Goal: Task Accomplishment & Management: Use online tool/utility

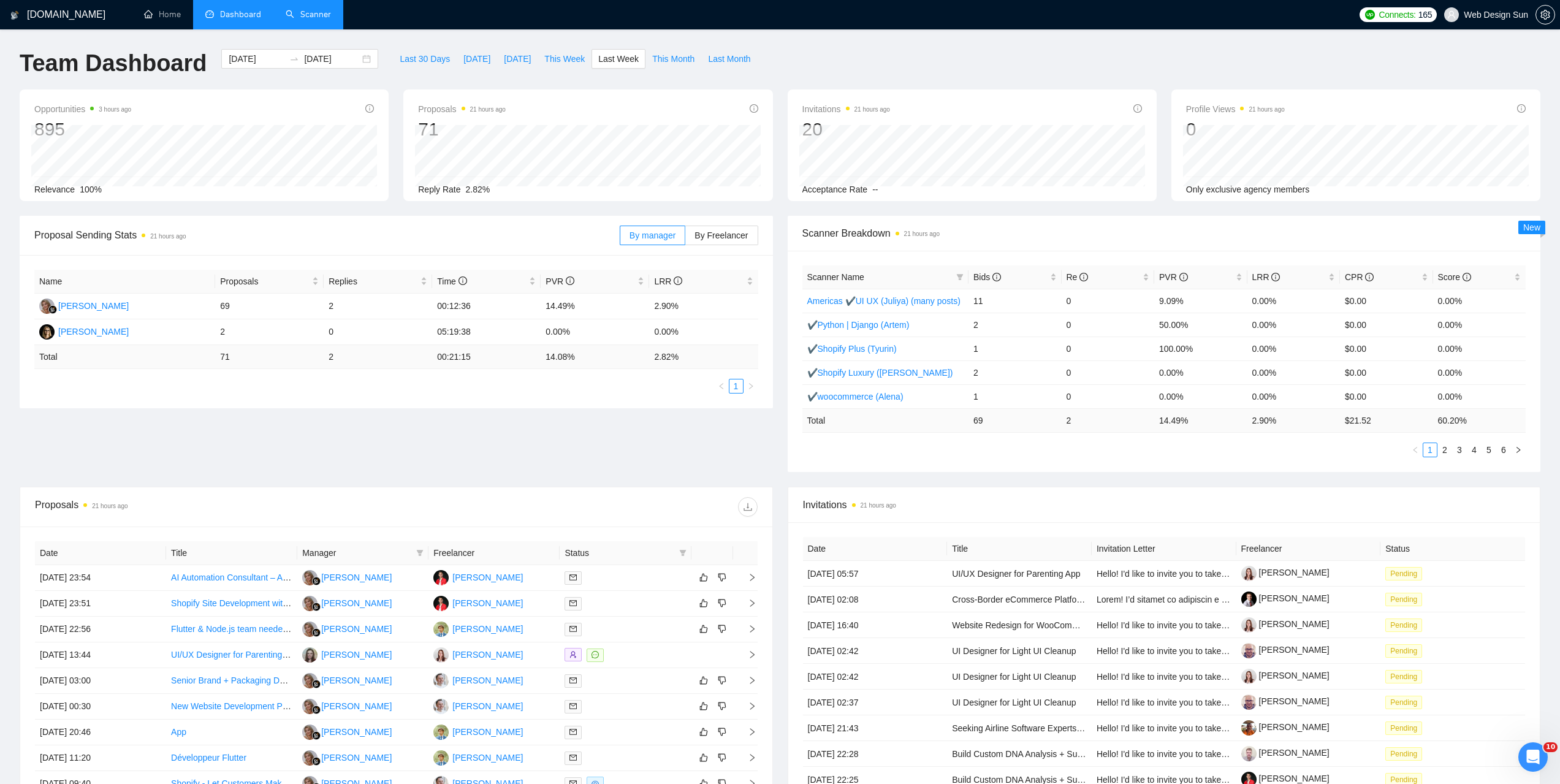
click at [303, 12] on link "Scanner" at bounding box center [308, 14] width 45 height 10
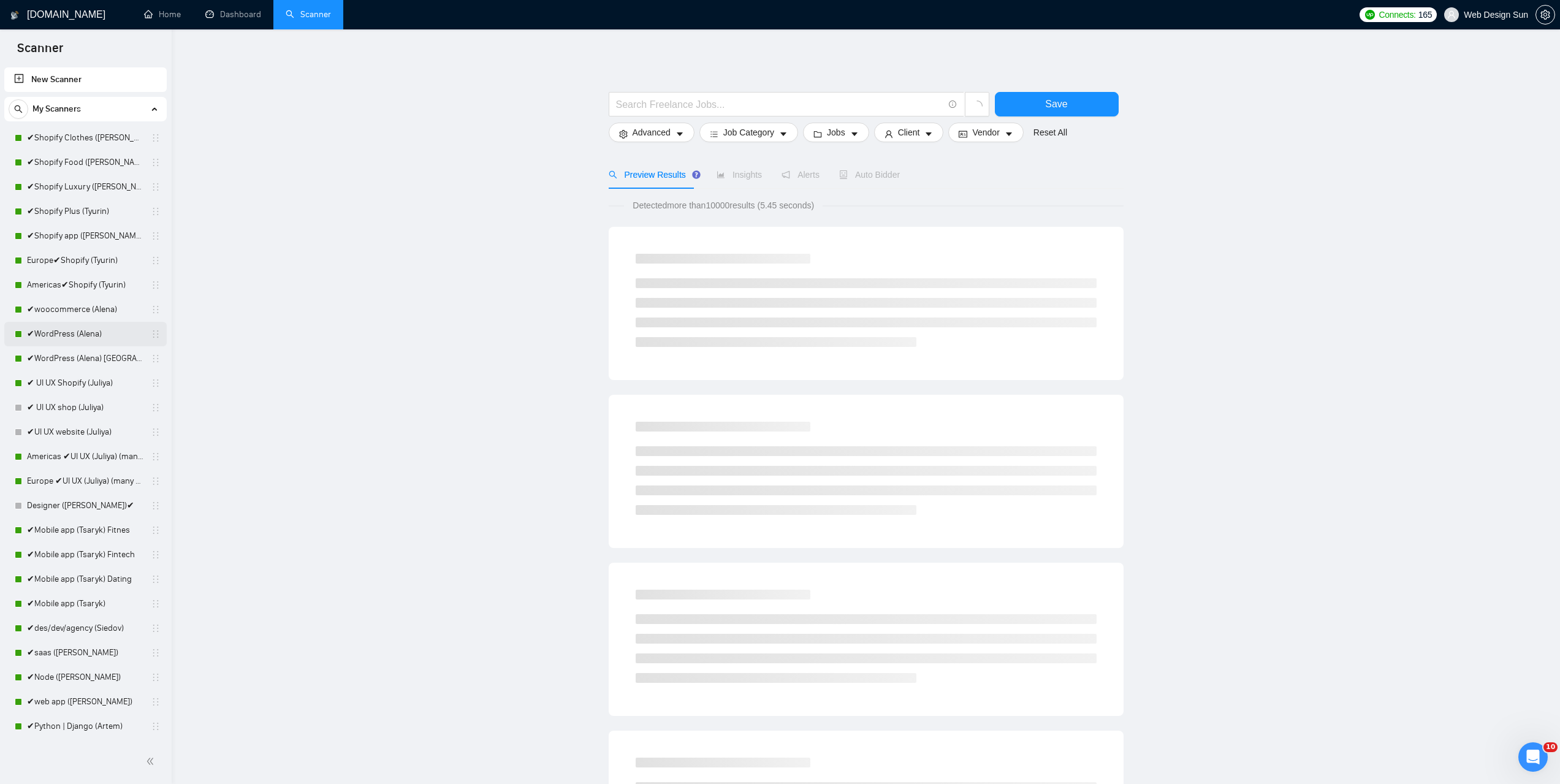
click at [89, 330] on link "✔WordPress (Alena)" at bounding box center [85, 334] width 116 height 25
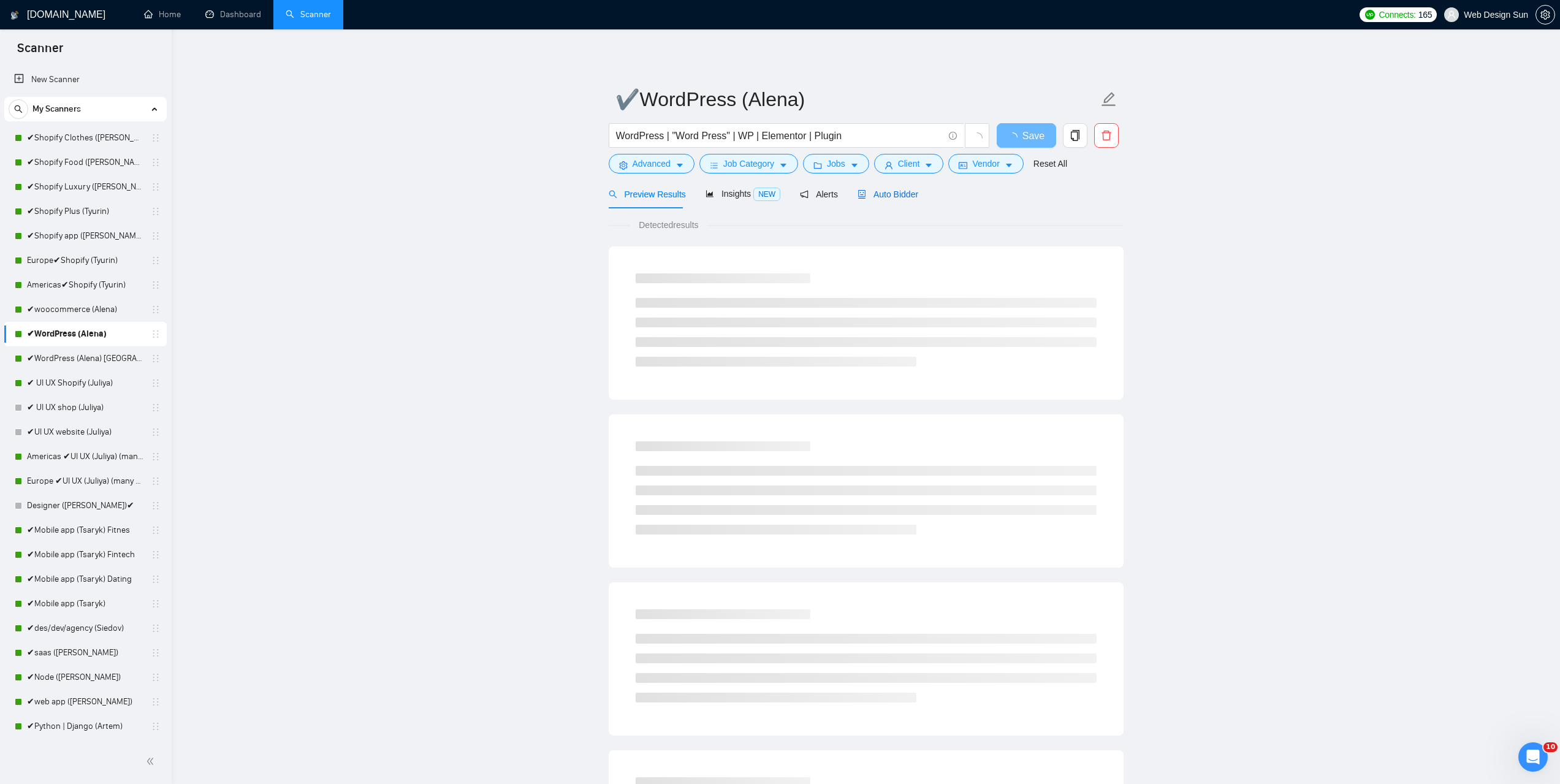
click at [902, 195] on span "Auto Bidder" at bounding box center [887, 195] width 60 height 10
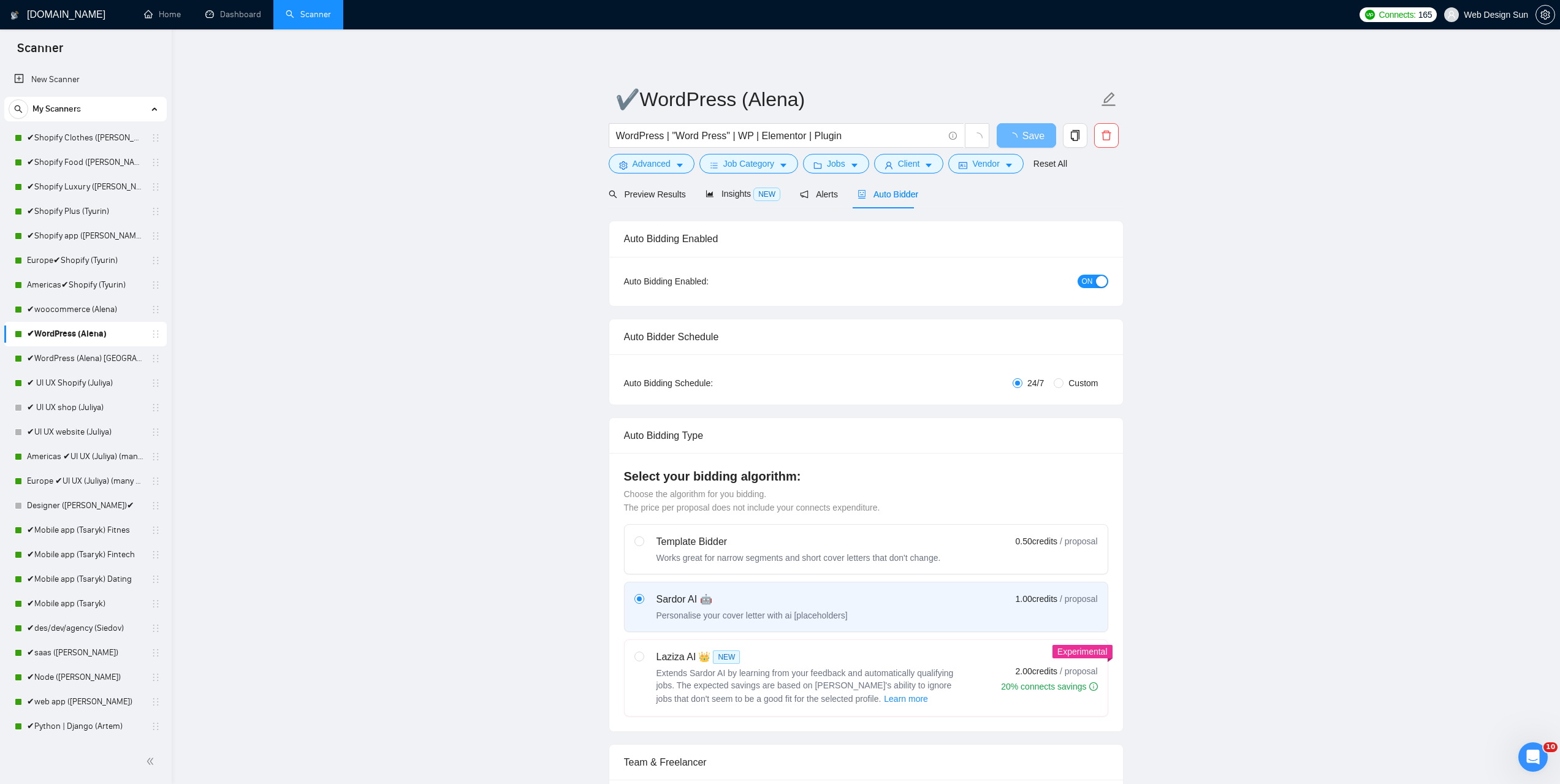
radio input "false"
radio input "true"
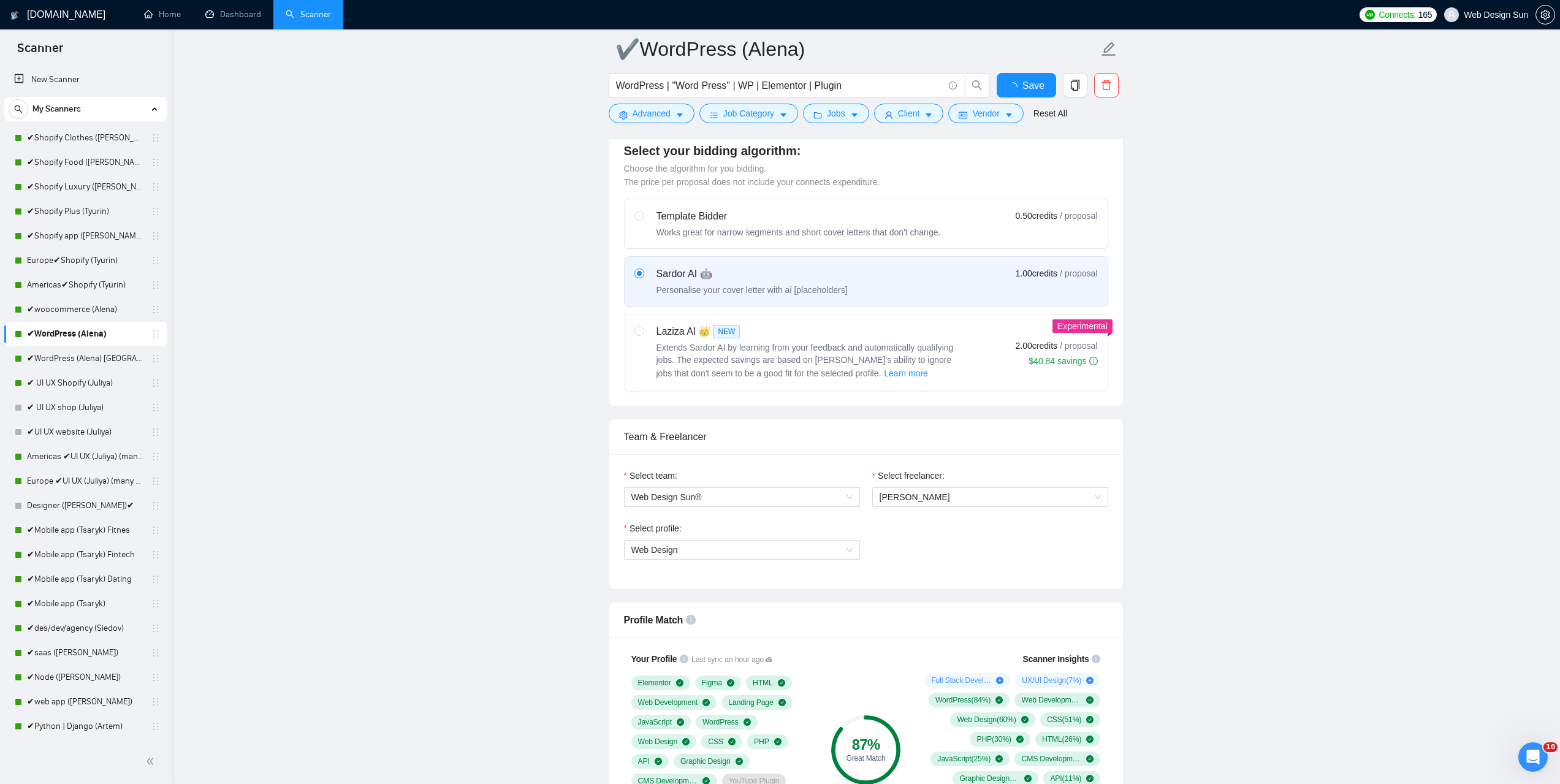
scroll to position [674, 0]
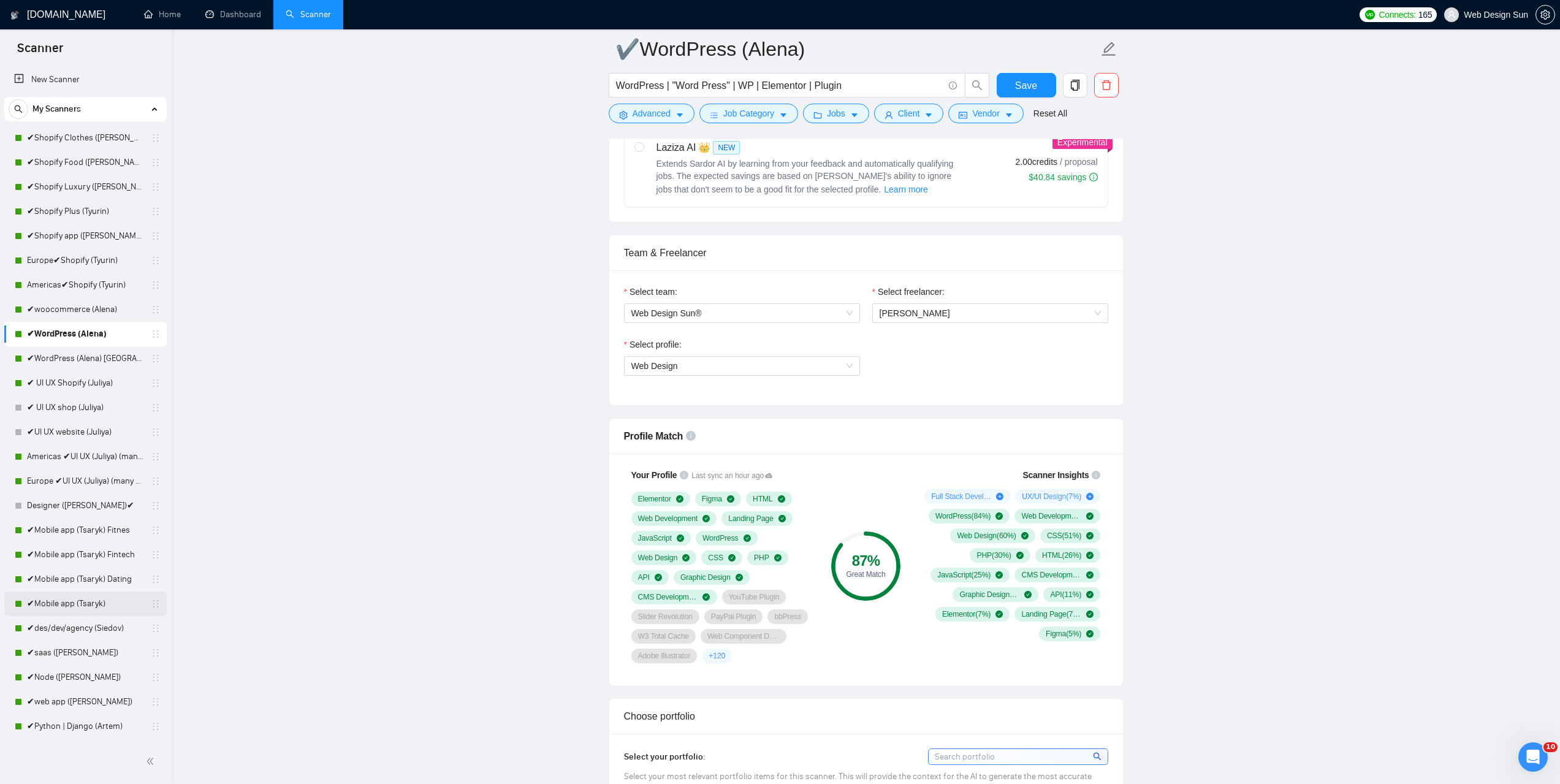
click at [98, 604] on link "✔Mobile app (Tsaryk)" at bounding box center [85, 603] width 116 height 25
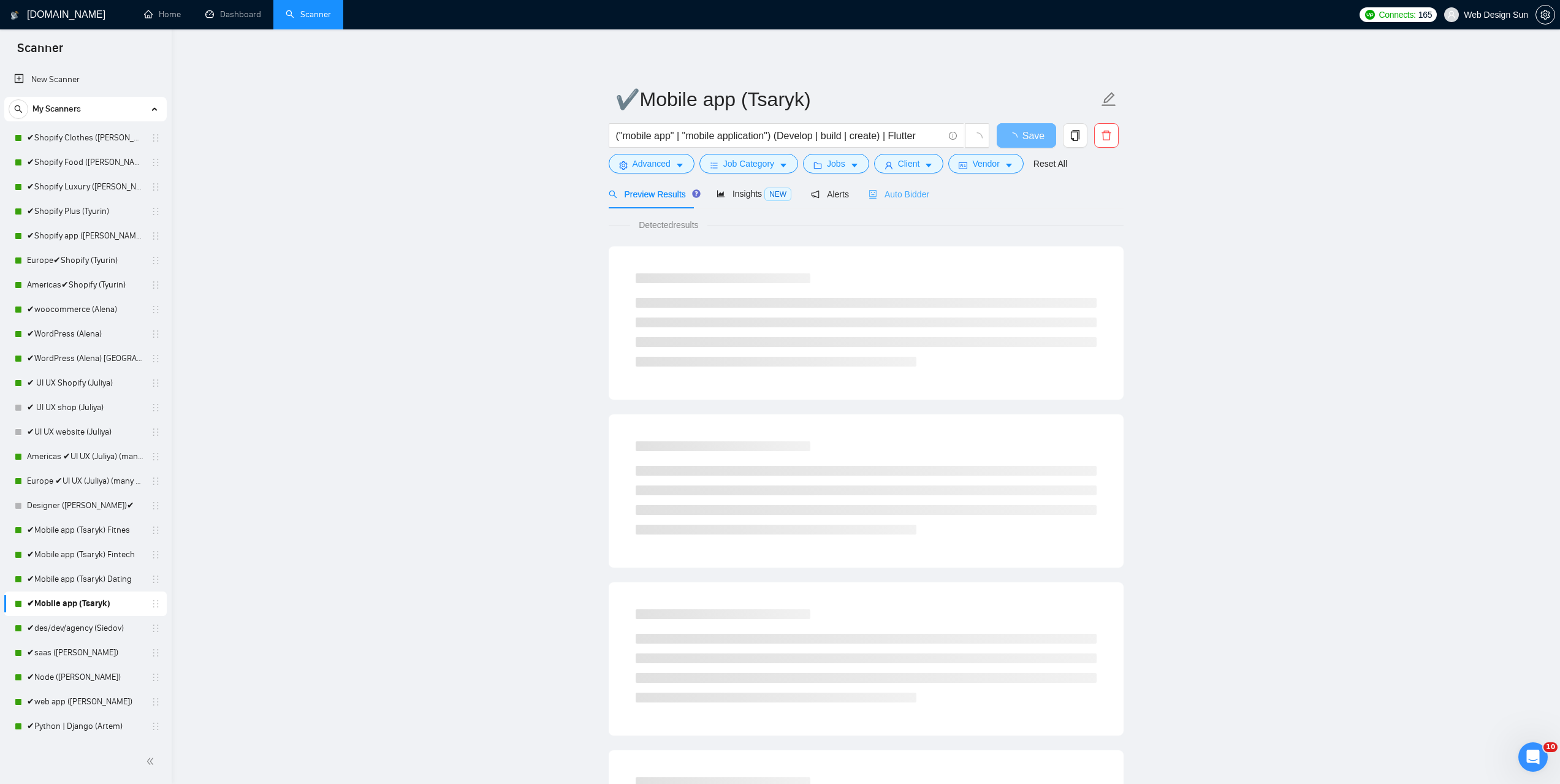
drag, startPoint x: 910, startPoint y: 201, endPoint x: 907, endPoint y: 188, distance: 13.3
click at [908, 196] on div "Auto Bidder" at bounding box center [898, 194] width 60 height 29
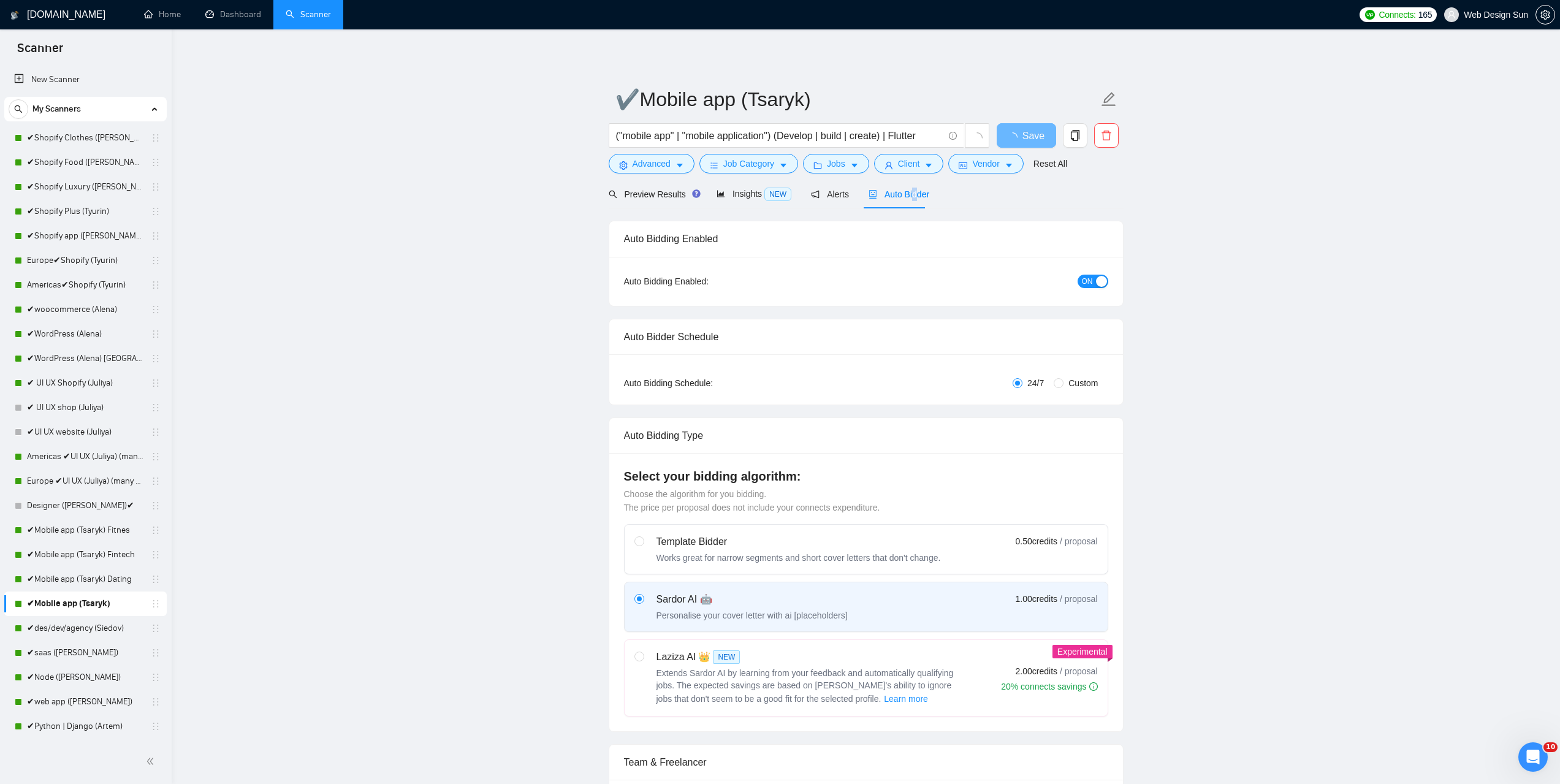
click at [913, 195] on span "Auto Bidder" at bounding box center [898, 195] width 60 height 10
click at [1547, 10] on icon "setting" at bounding box center [1546, 15] width 10 height 10
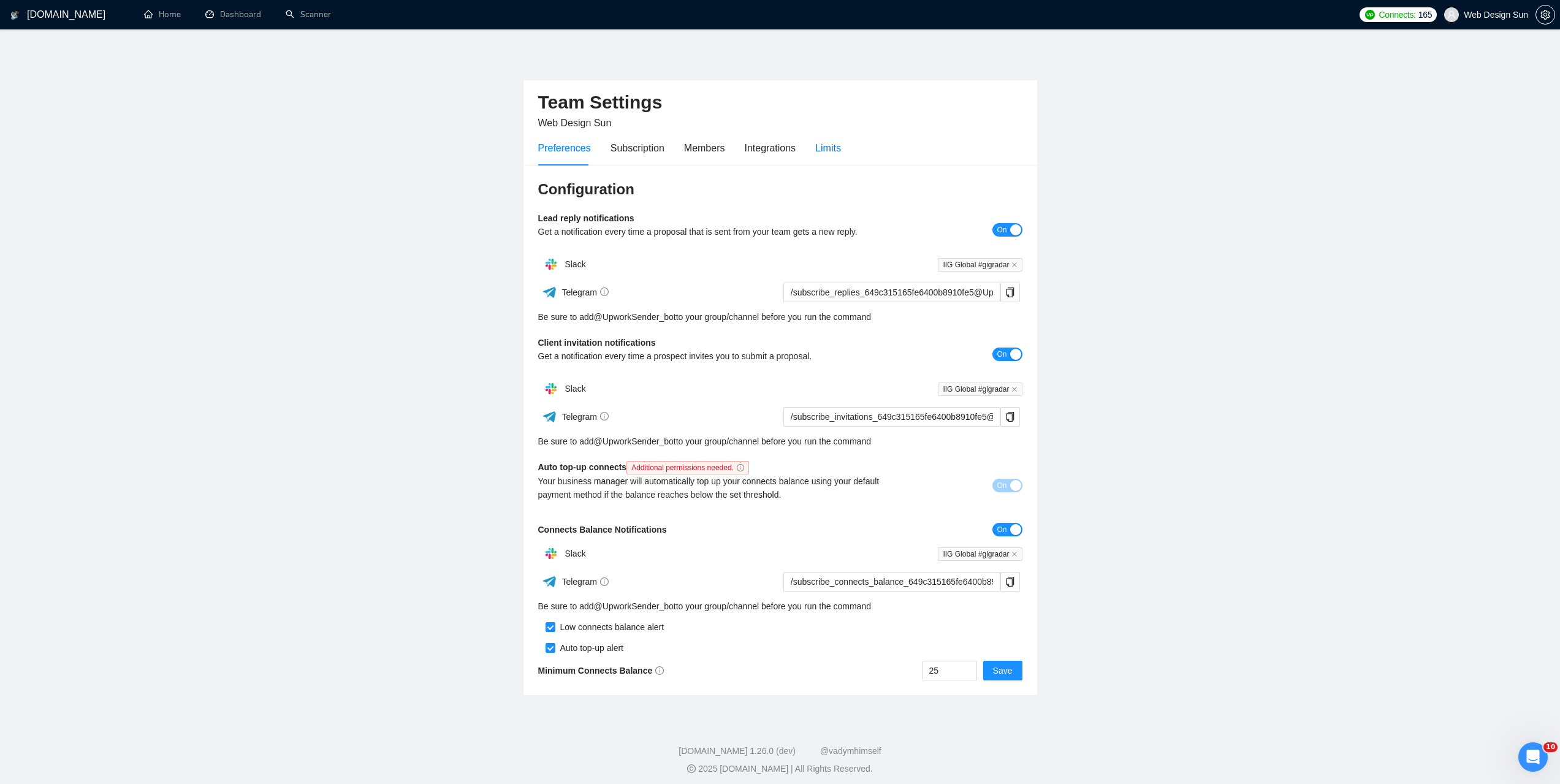
click at [820, 146] on div "Limits" at bounding box center [828, 148] width 25 height 15
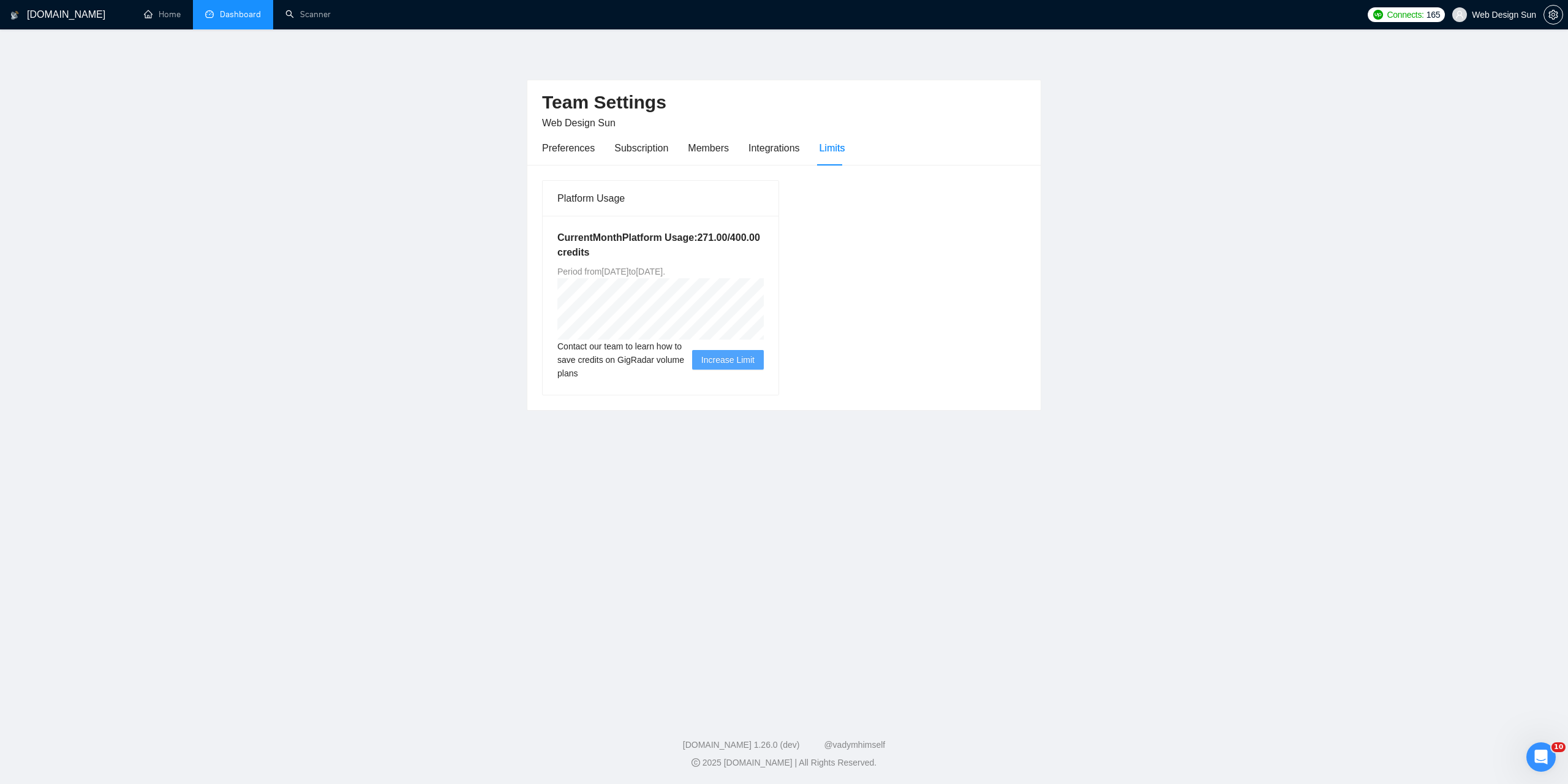
click at [238, 18] on link "Dashboard" at bounding box center [233, 14] width 56 height 10
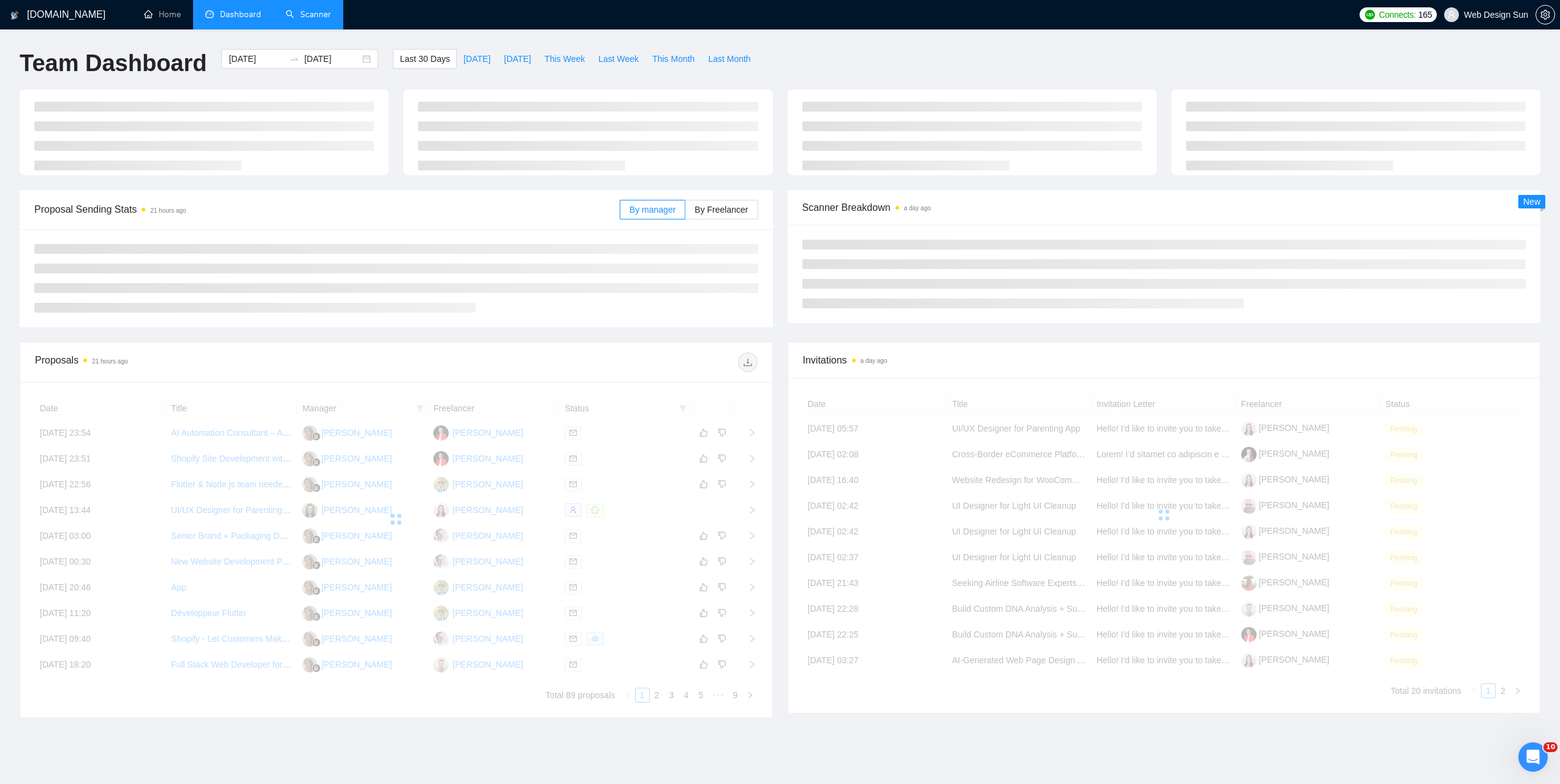
click at [324, 18] on link "Scanner" at bounding box center [308, 14] width 45 height 10
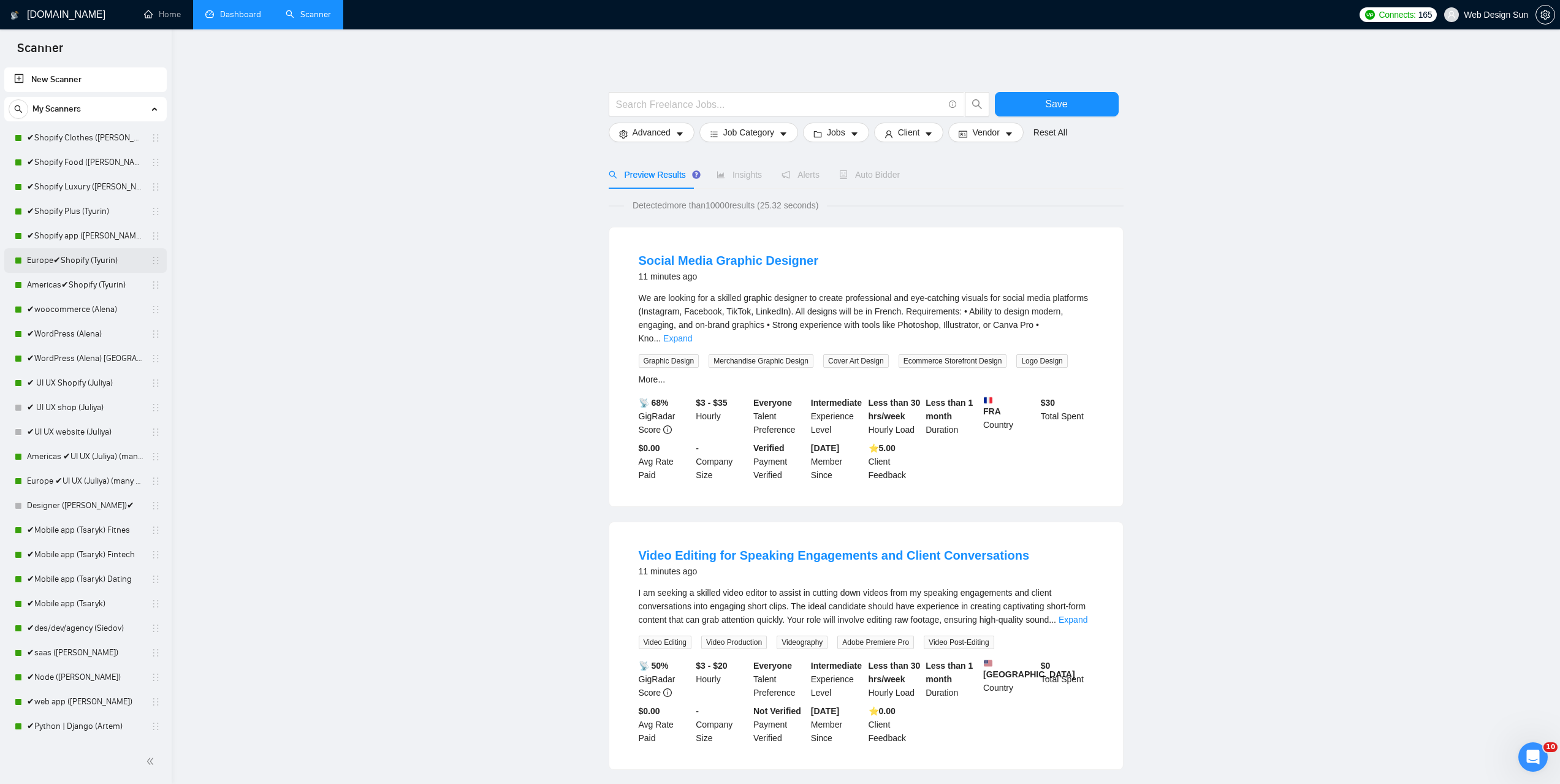
click at [78, 261] on link "Europe✔Shopify (Tyurin)" at bounding box center [85, 260] width 116 height 25
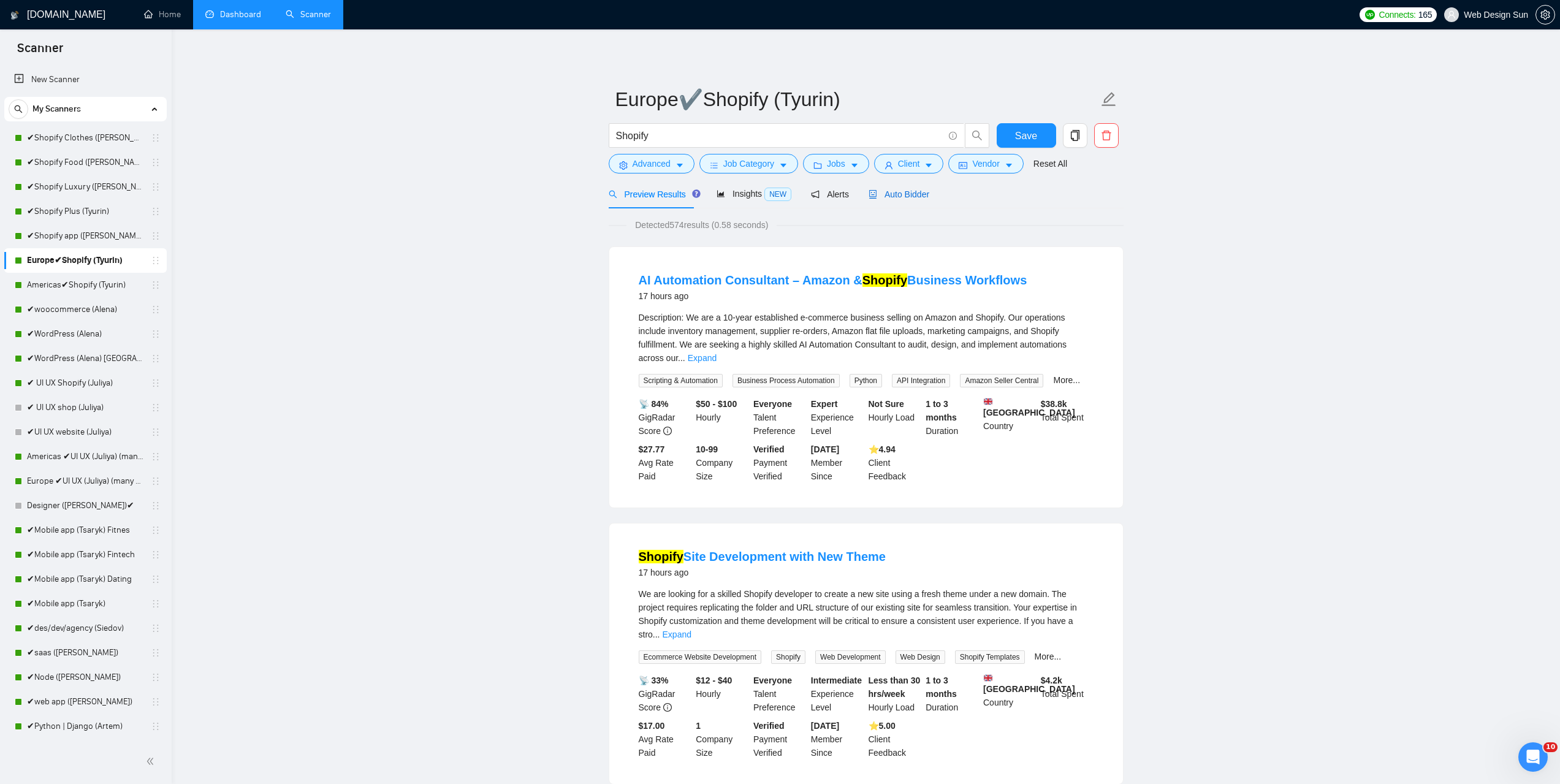
click at [878, 195] on span "Auto Bidder" at bounding box center [898, 195] width 60 height 10
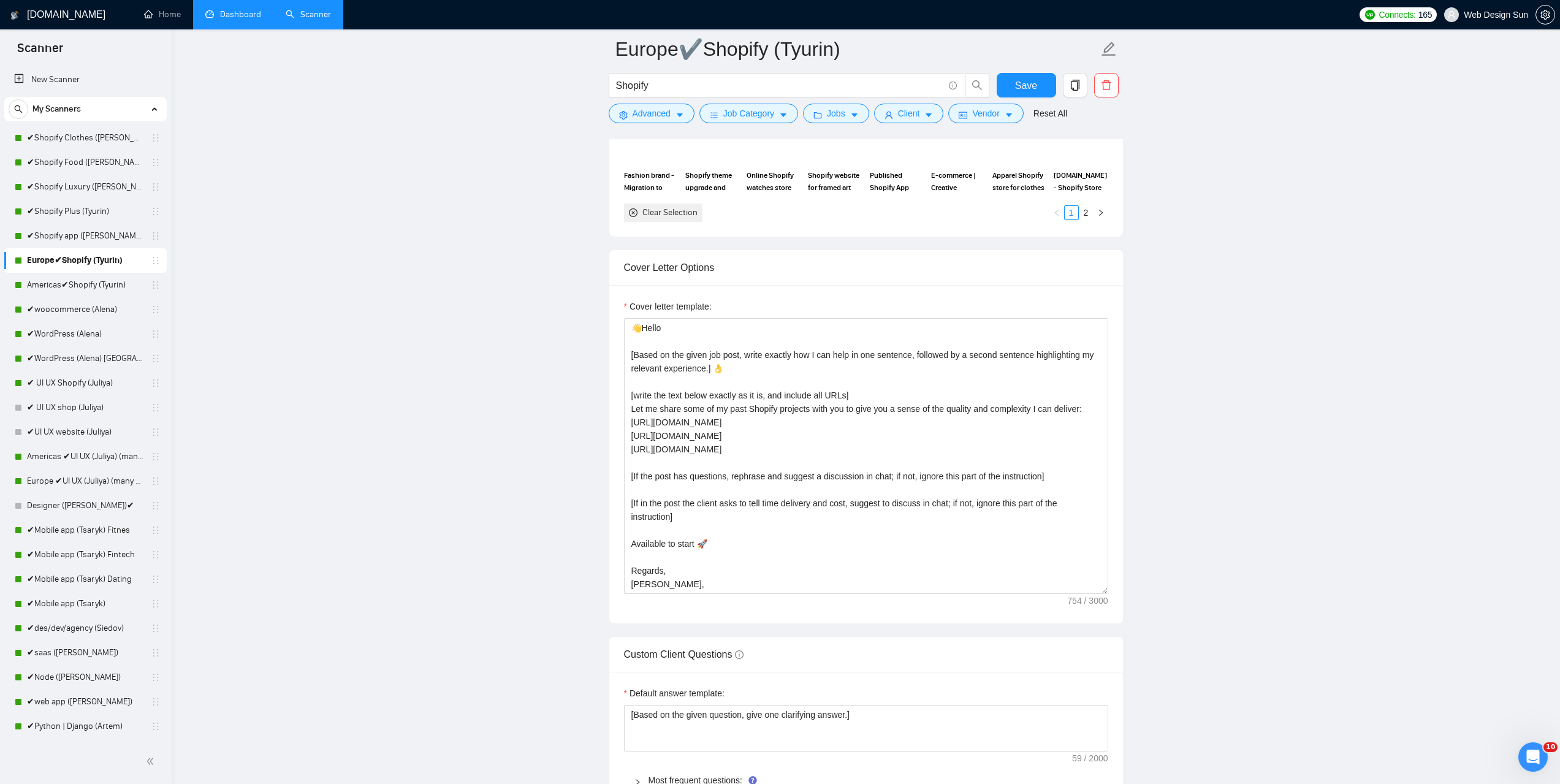
scroll to position [27, 0]
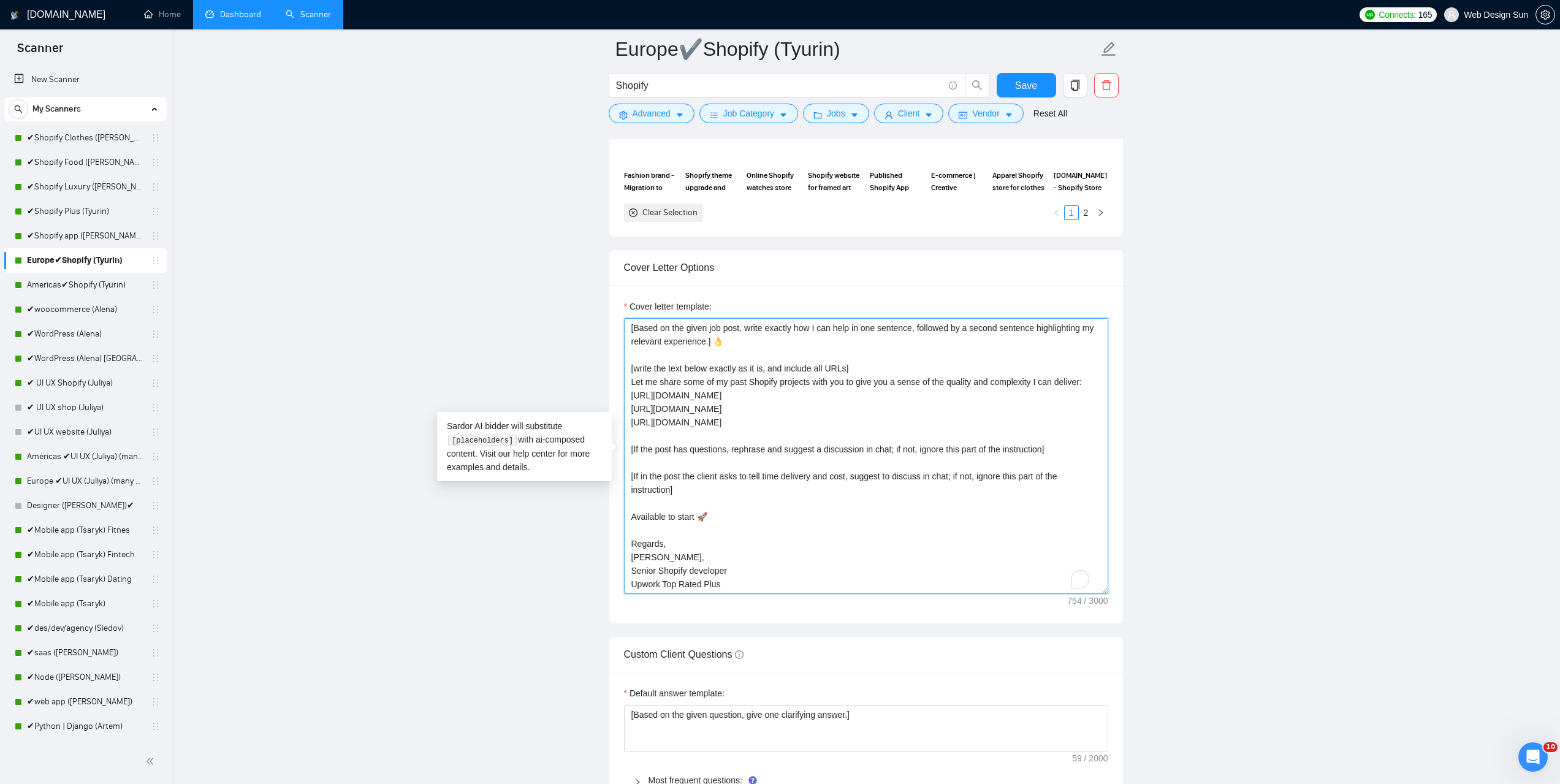
drag, startPoint x: 629, startPoint y: 573, endPoint x: 637, endPoint y: 575, distance: 8.2
click at [637, 575] on textarea "👋Hello [Based on the given job post, write exactly how I can help in one senten…" at bounding box center [867, 455] width 484 height 276
click at [738, 580] on textarea "👋Hello [Based on the given job post, write exactly how I can help in one senten…" at bounding box center [867, 455] width 484 height 276
drag, startPoint x: 646, startPoint y: 585, endPoint x: 715, endPoint y: 589, distance: 69.1
click at [709, 589] on textarea "👋Hello [Based on the given job post, write exactly how I can help in one senten…" at bounding box center [867, 455] width 484 height 276
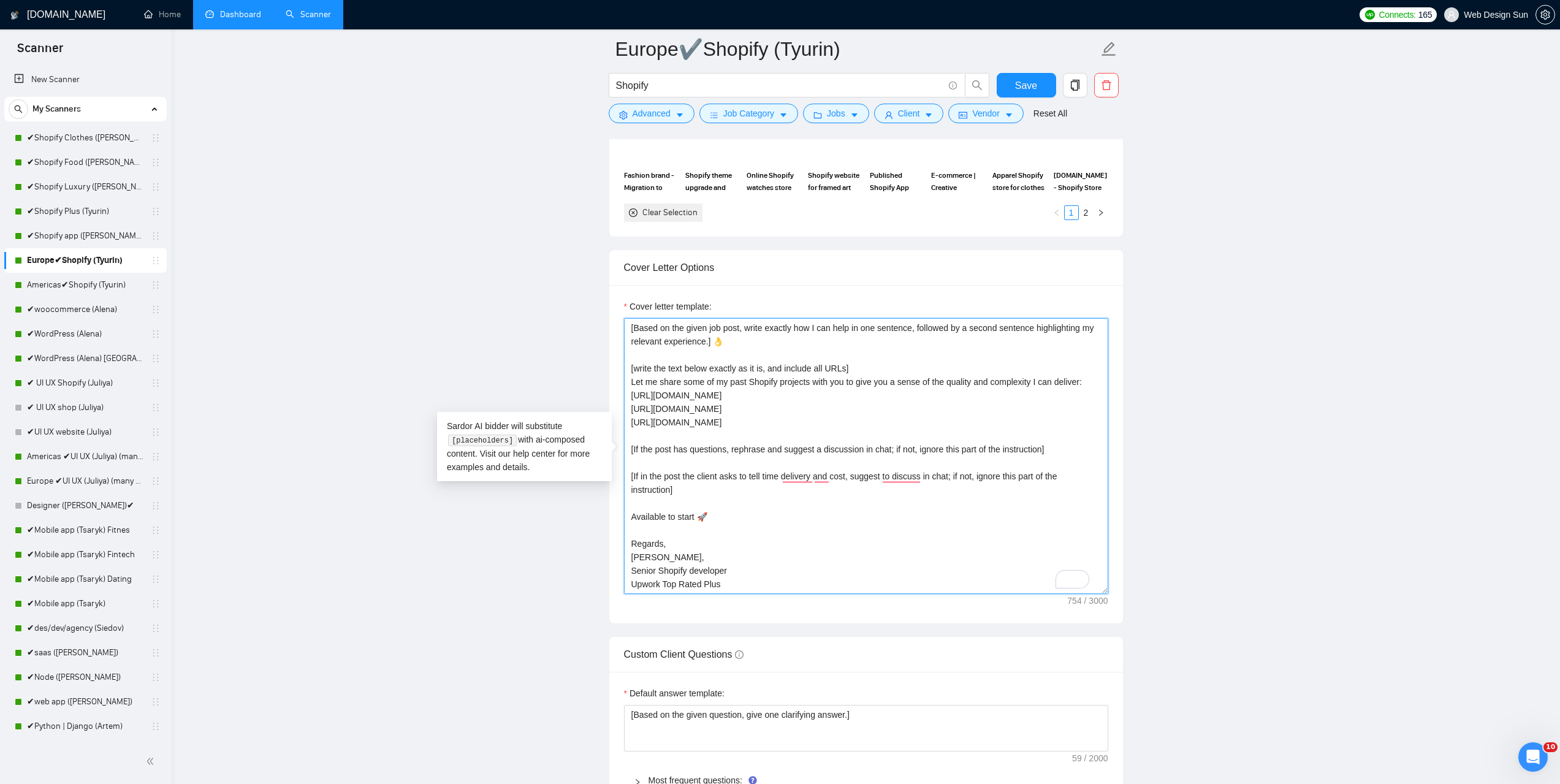
click at [724, 587] on textarea "👋Hello [Based on the given job post, write exactly how I can help in one senten…" at bounding box center [867, 455] width 484 height 276
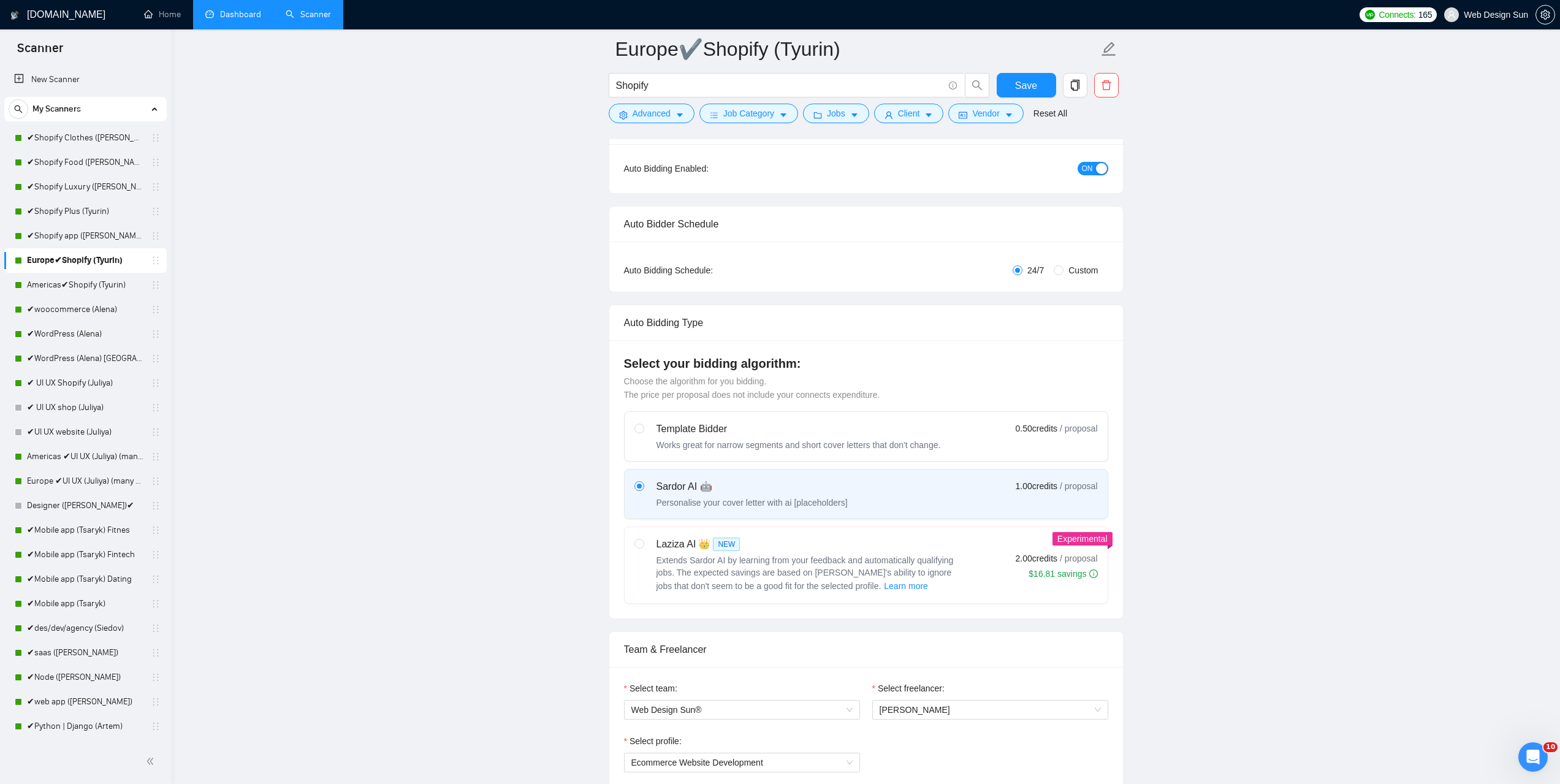
scroll to position [0, 0]
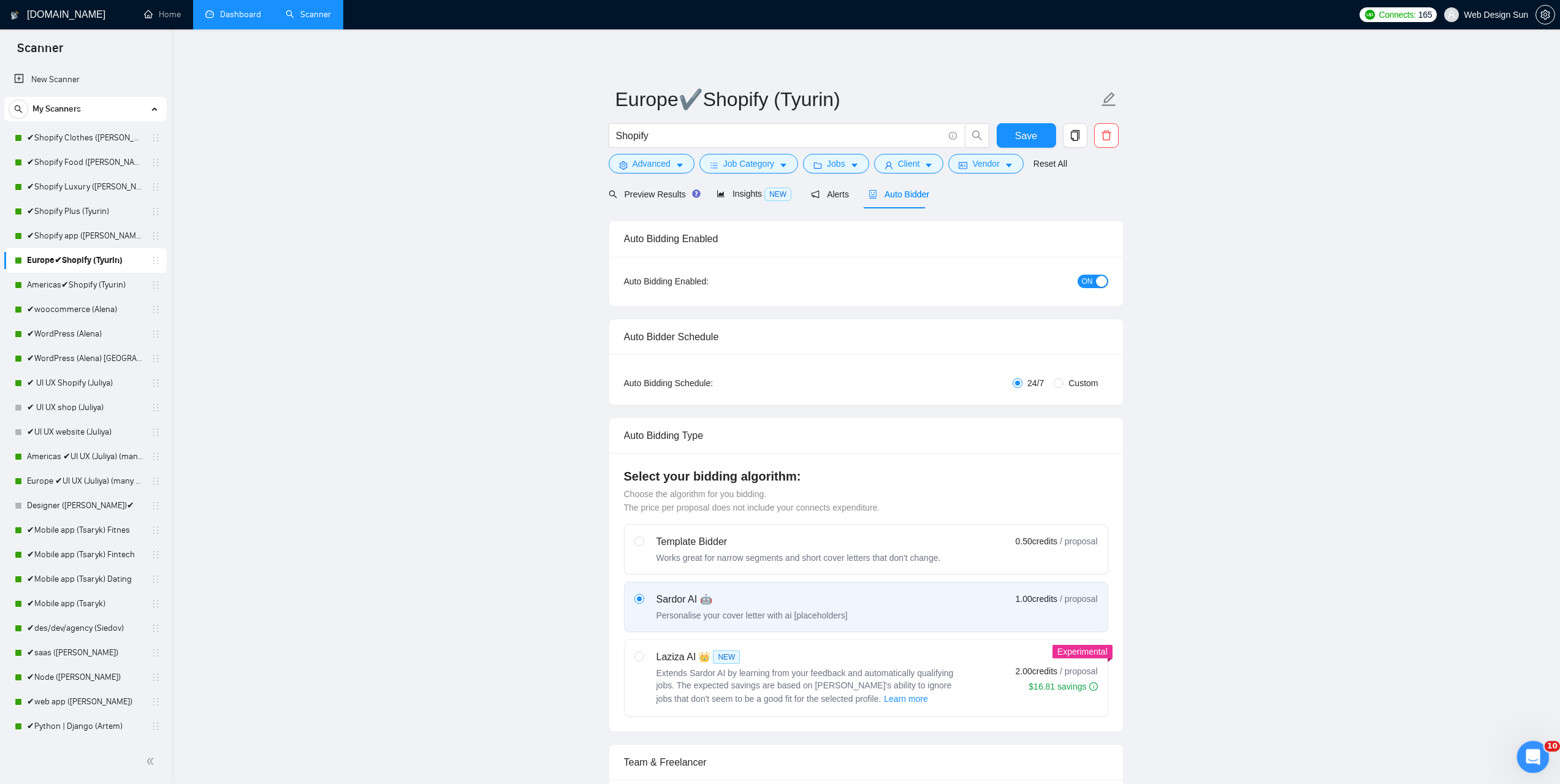
click at [1526, 748] on div "Открыть службу сообщений Intercom" at bounding box center [1532, 755] width 41 height 41
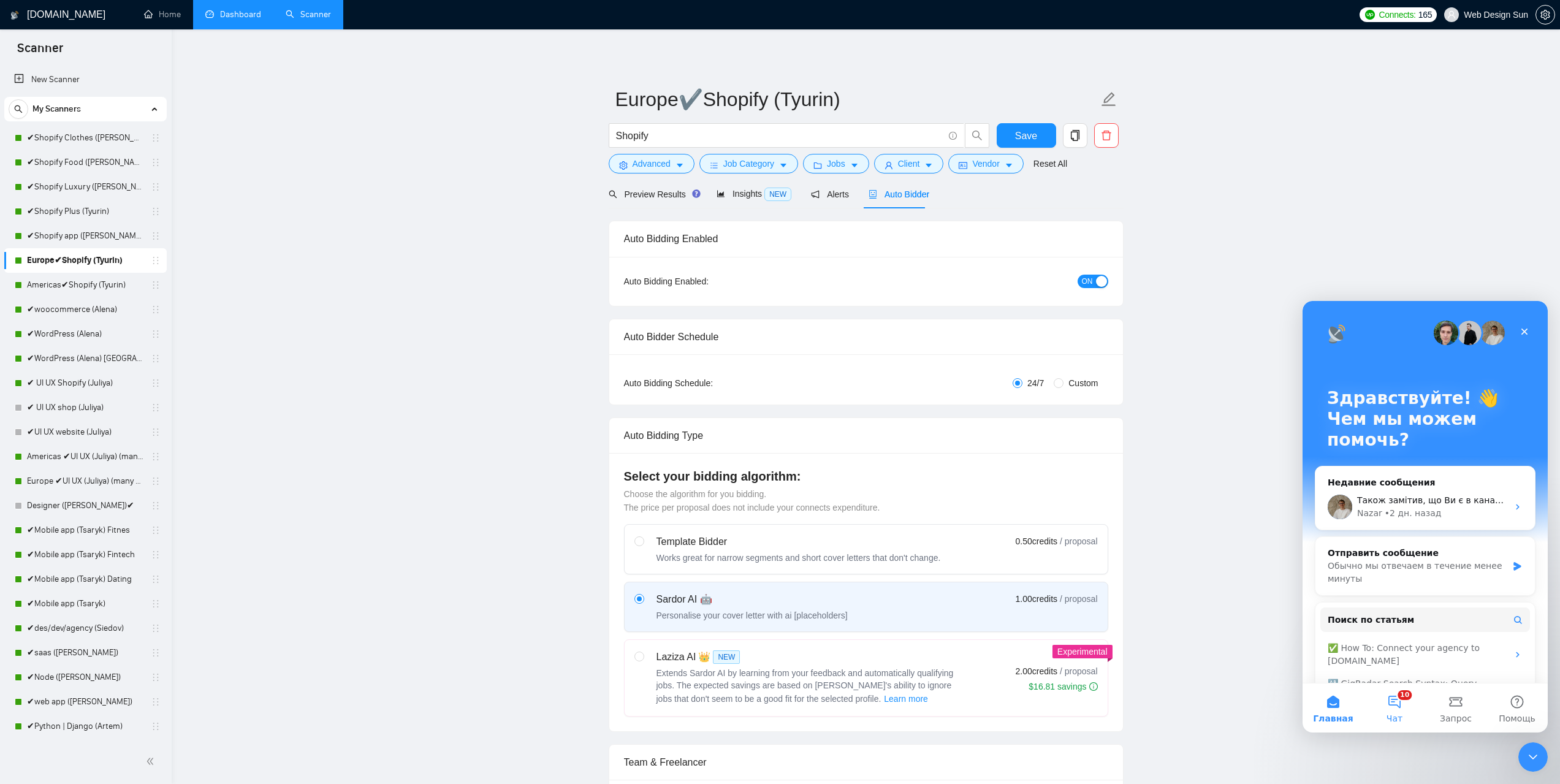
click at [1401, 702] on button "10 Чат" at bounding box center [1394, 708] width 61 height 49
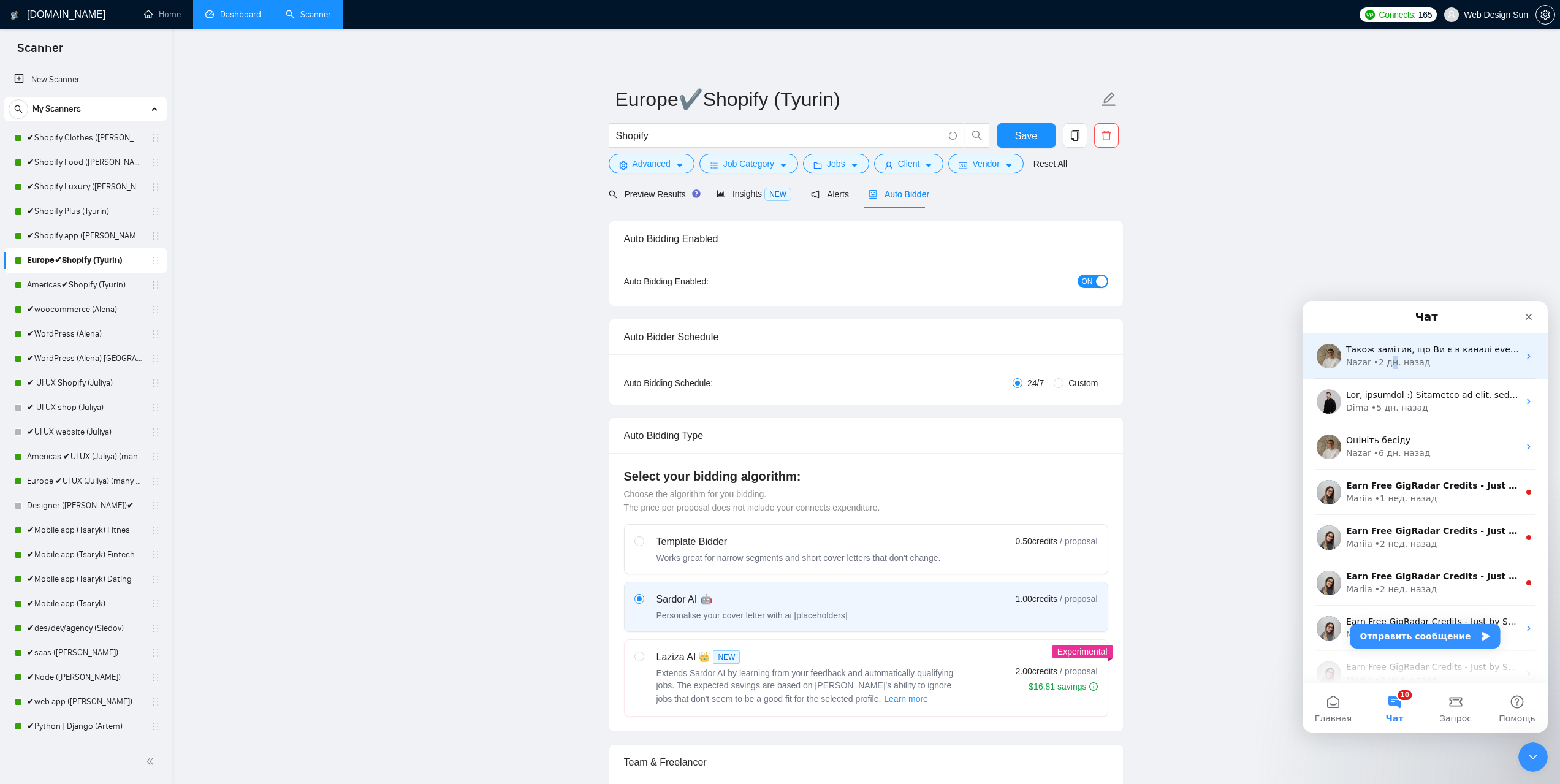
click at [1390, 356] on div "• 2 дн. назад" at bounding box center [1402, 362] width 57 height 13
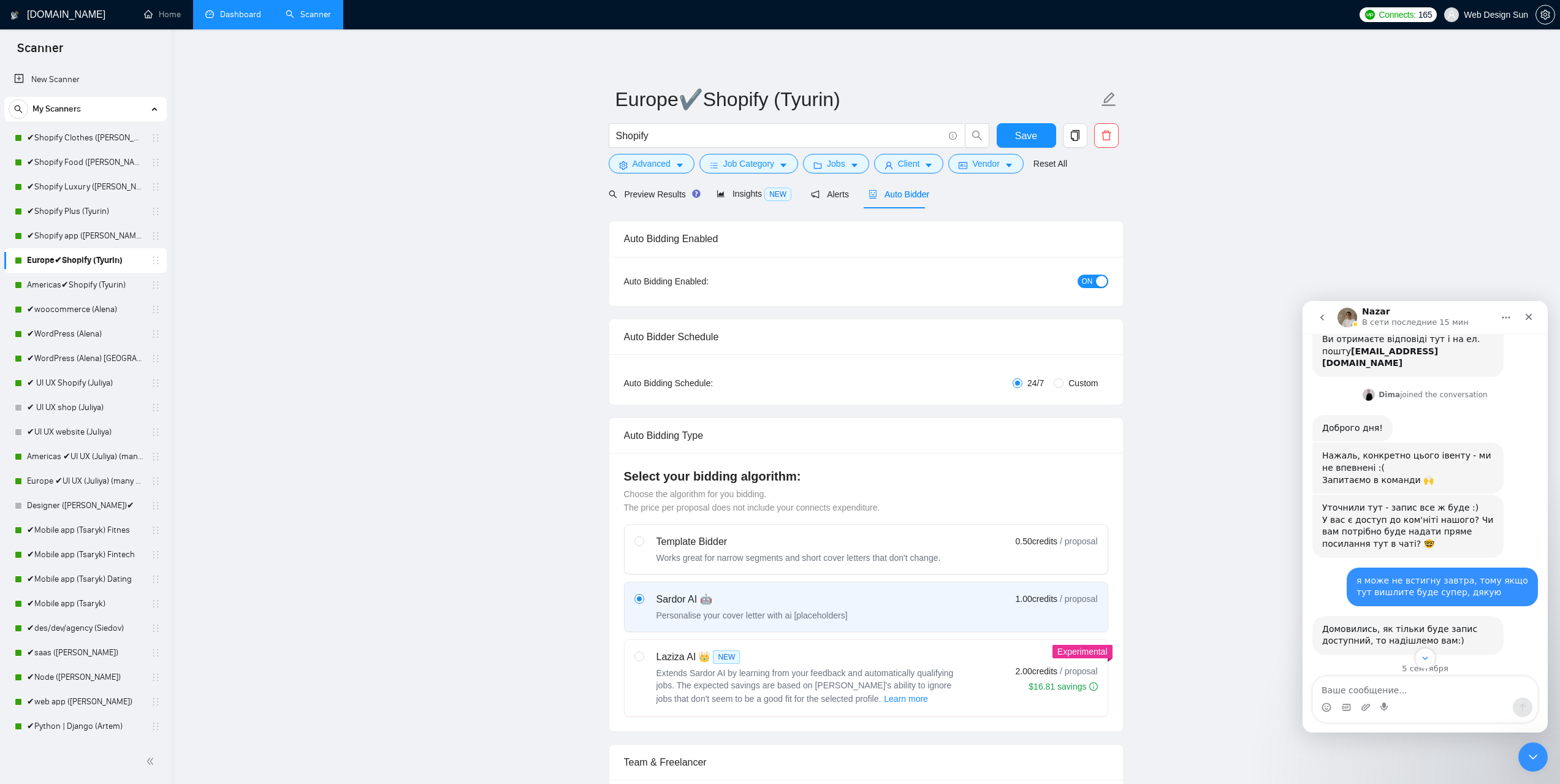
scroll to position [479, 0]
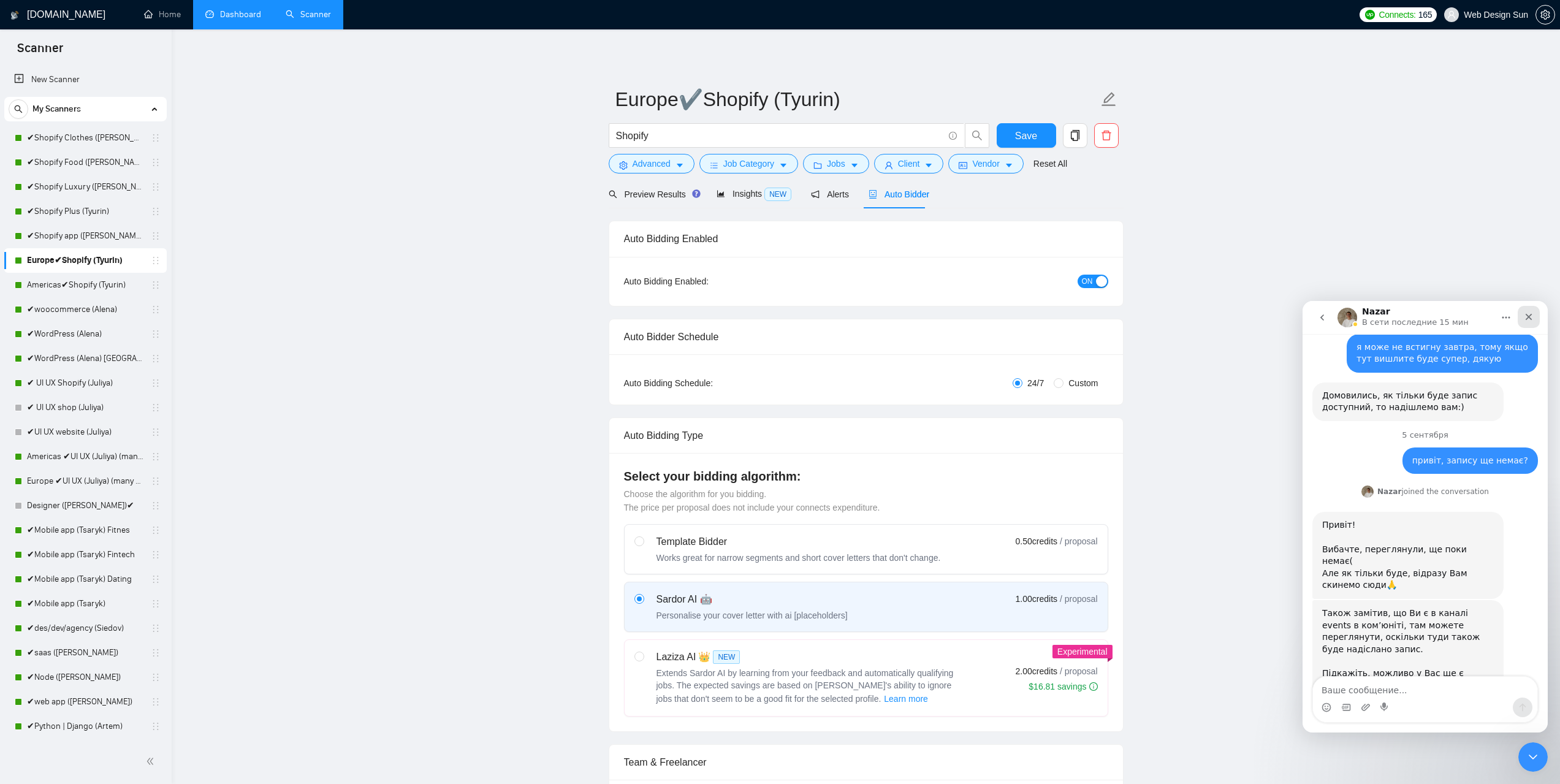
click at [1532, 319] on icon "Закрыть" at bounding box center [1529, 317] width 10 height 10
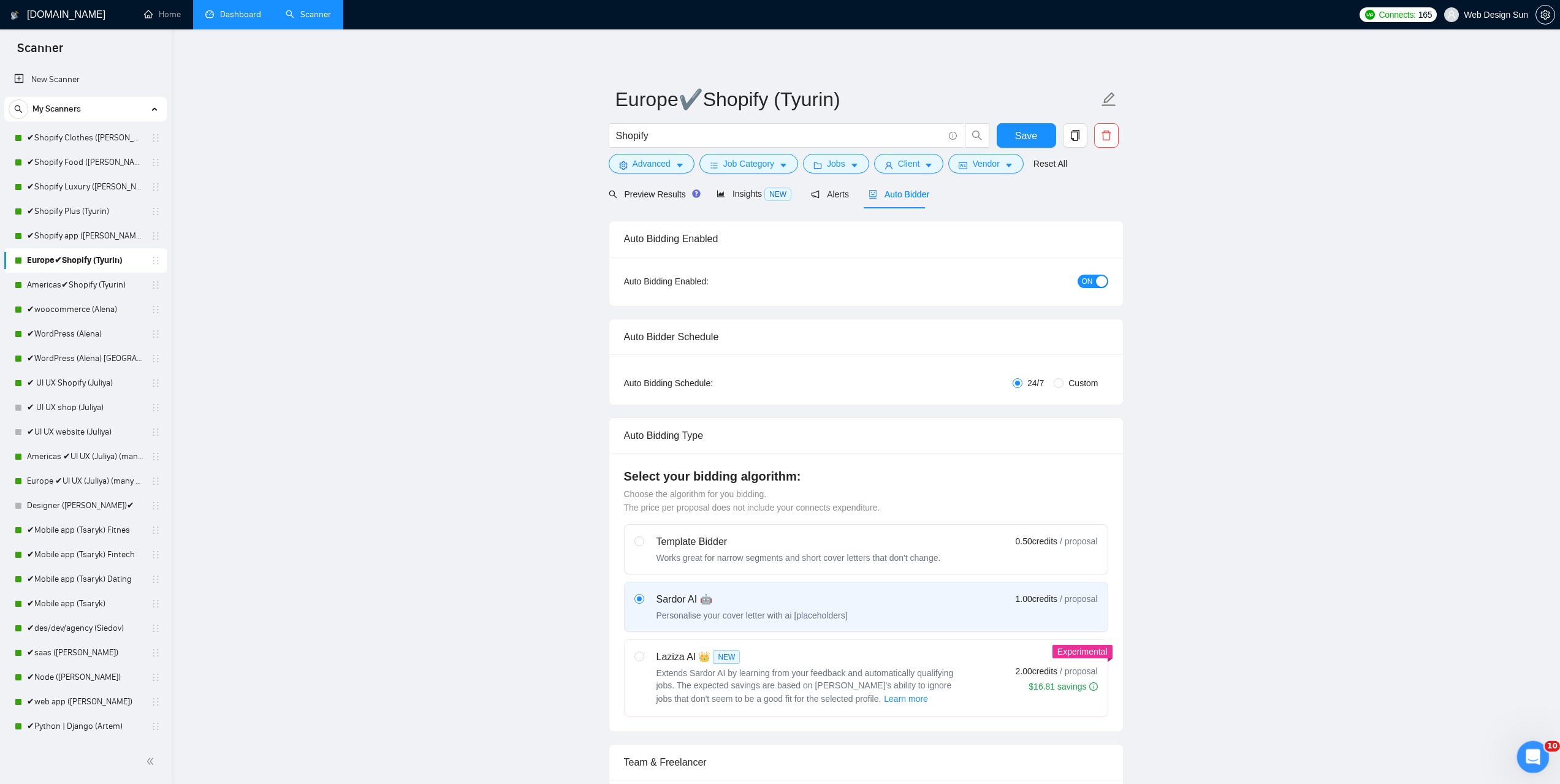
click at [1535, 755] on icon "Открыть службу сообщений Intercom" at bounding box center [1532, 755] width 20 height 20
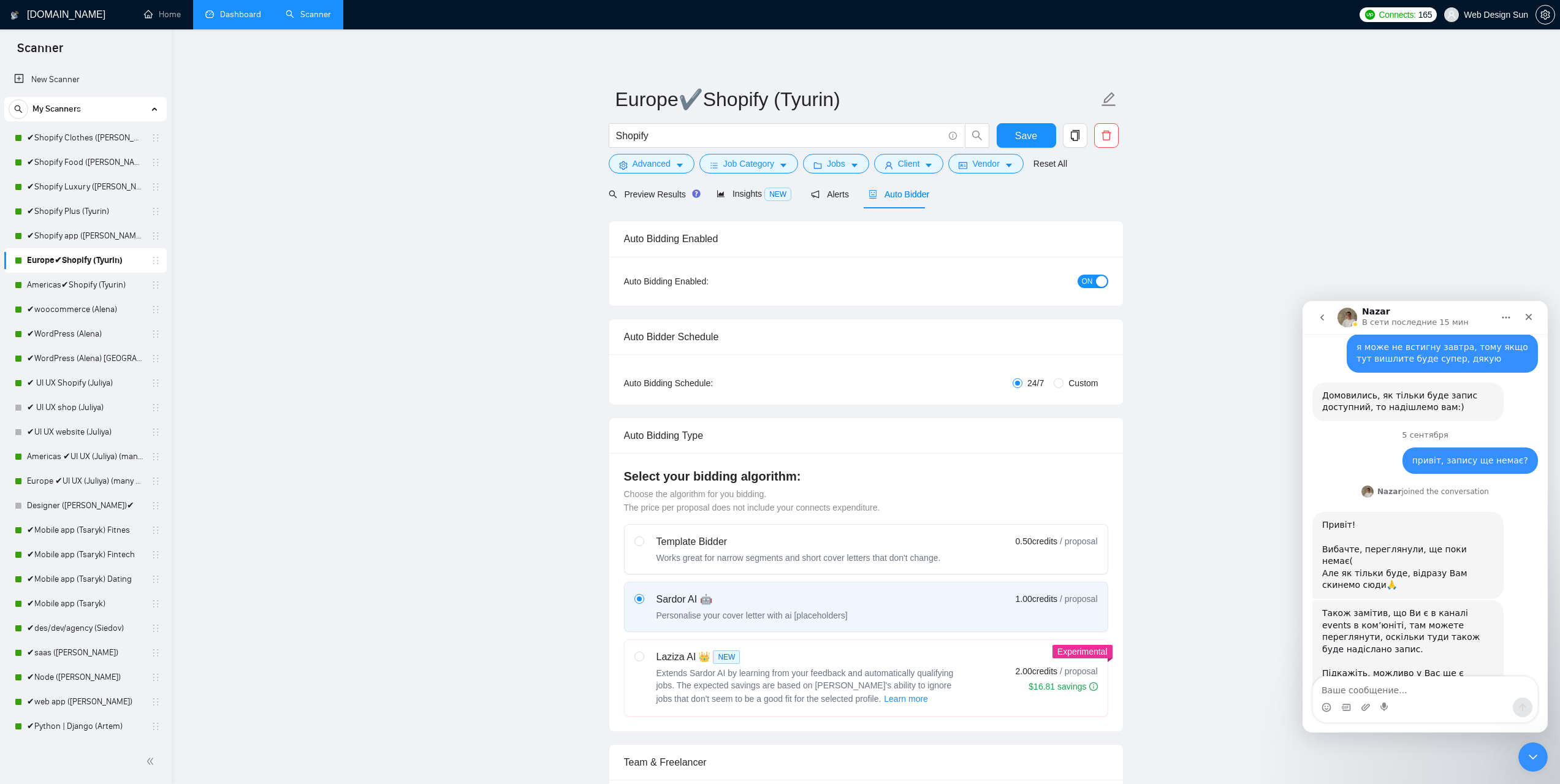
click at [1326, 323] on button "go back" at bounding box center [1322, 317] width 23 height 23
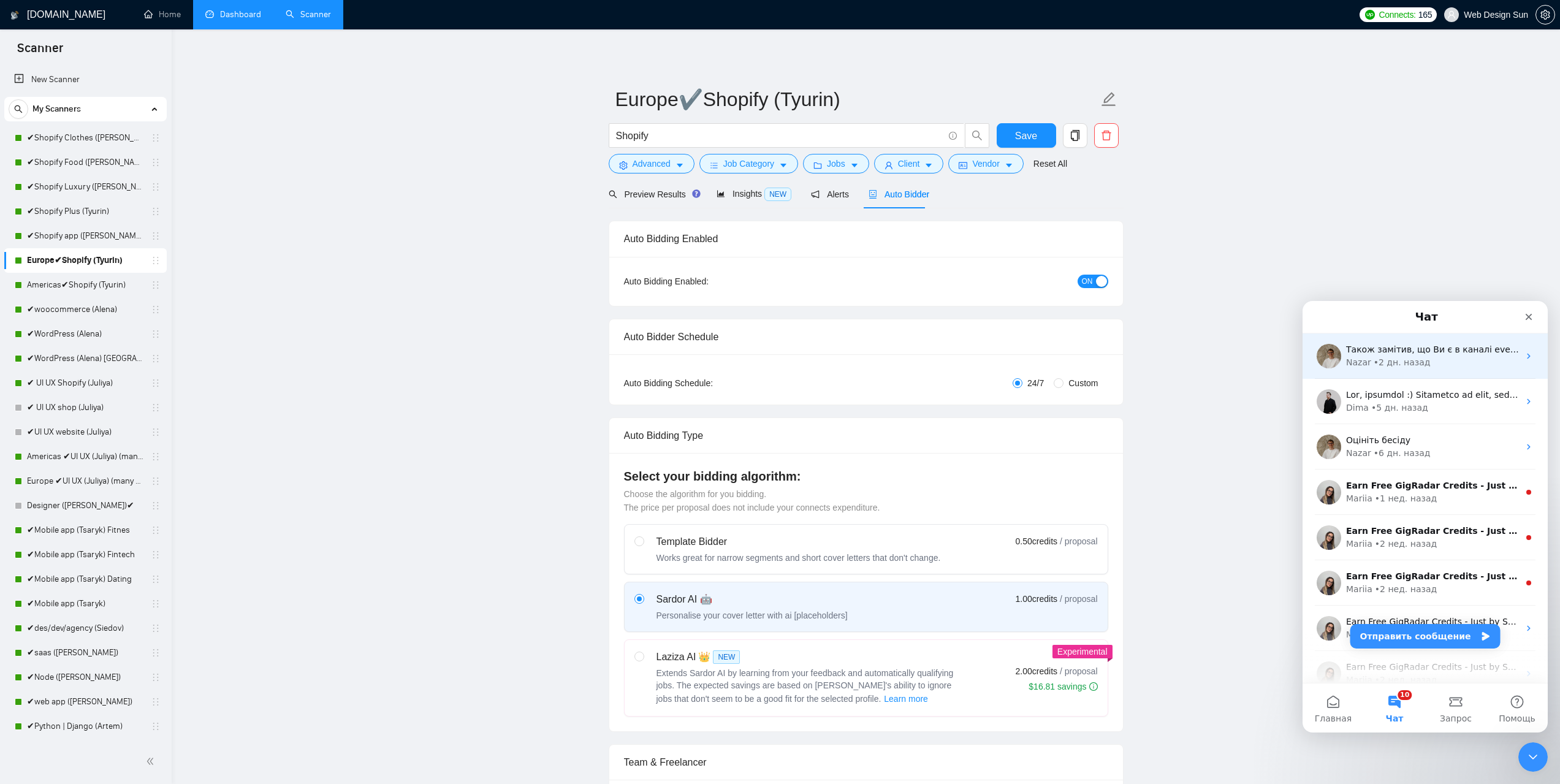
scroll to position [0, 0]
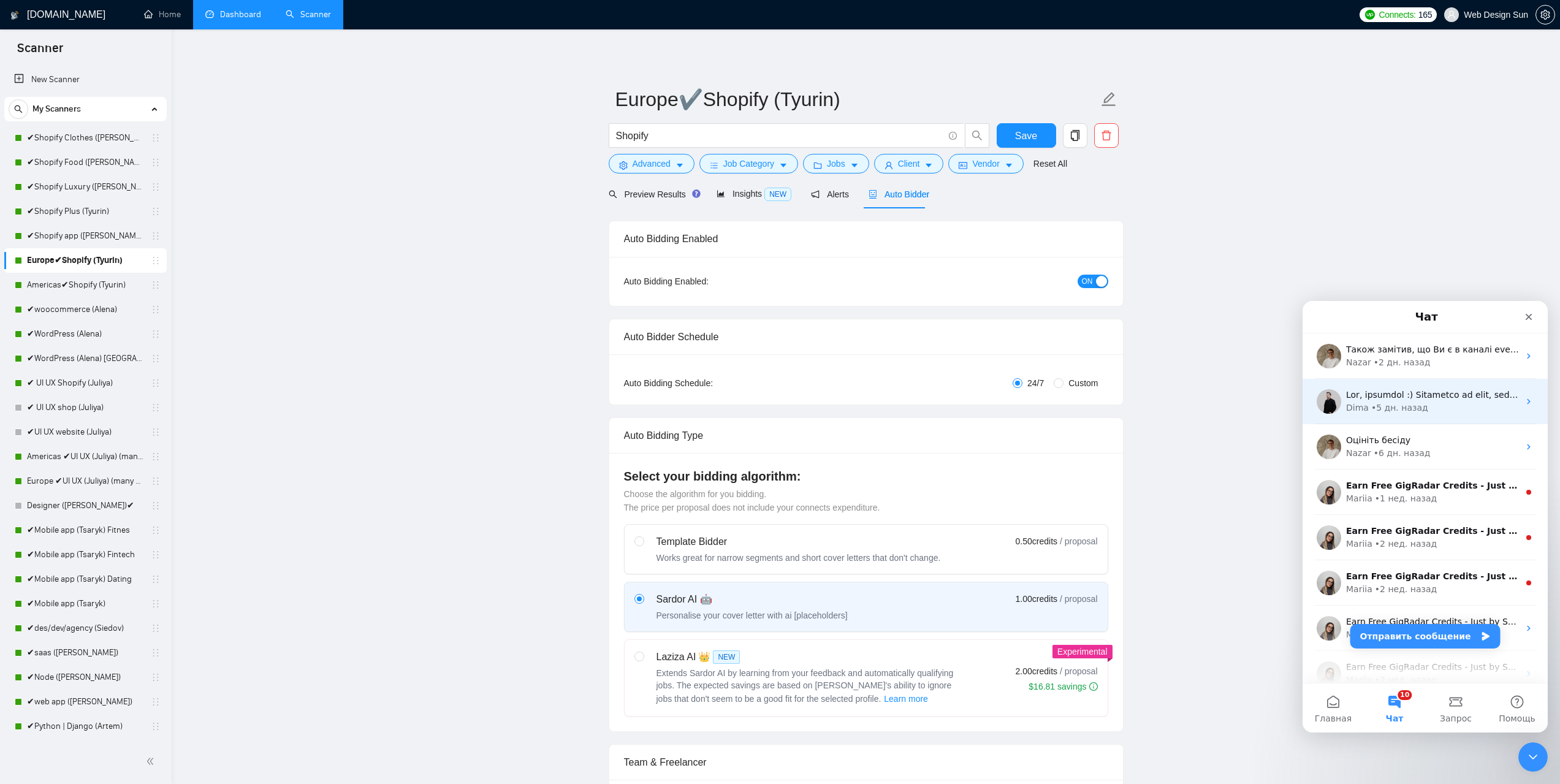
click at [1386, 412] on div "• 5 дн. назад" at bounding box center [1399, 408] width 57 height 13
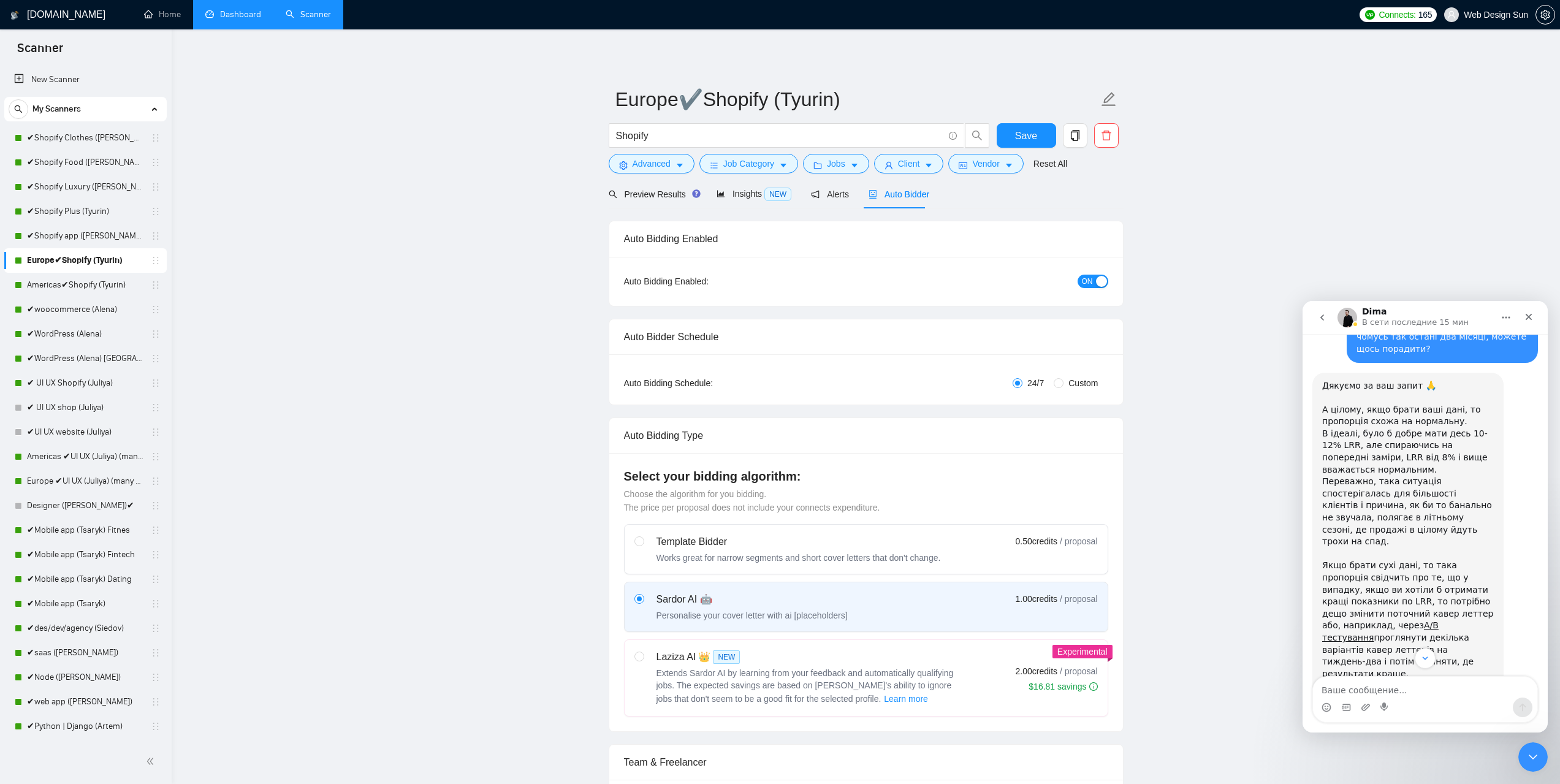
scroll to position [403, 0]
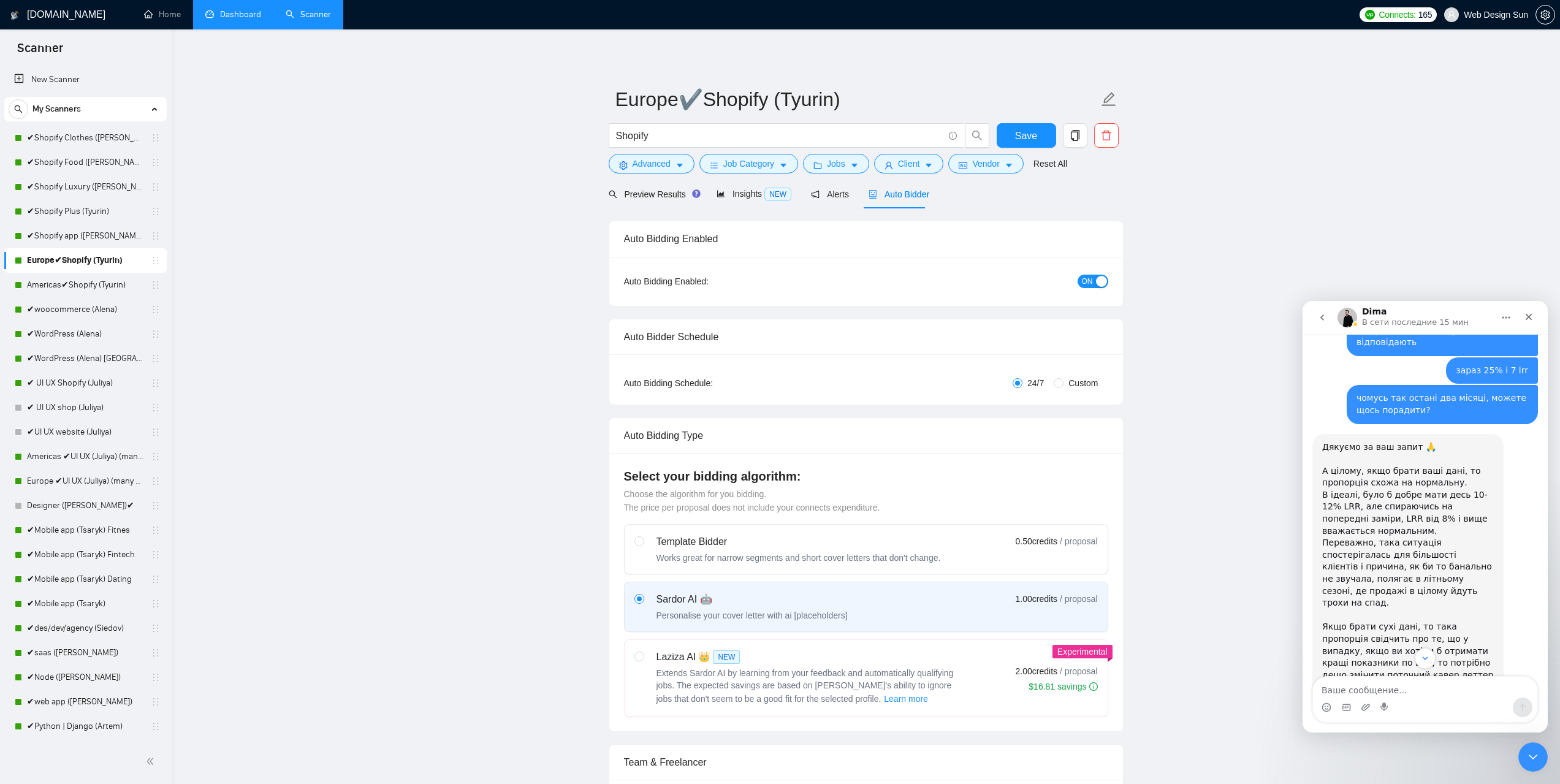
click at [1327, 442] on div "Дякуємо за ваш запит 🙏 ​ А цілому, якщо брати ваші дані, то пропорція схожа на …" at bounding box center [1408, 687] width 172 height 492
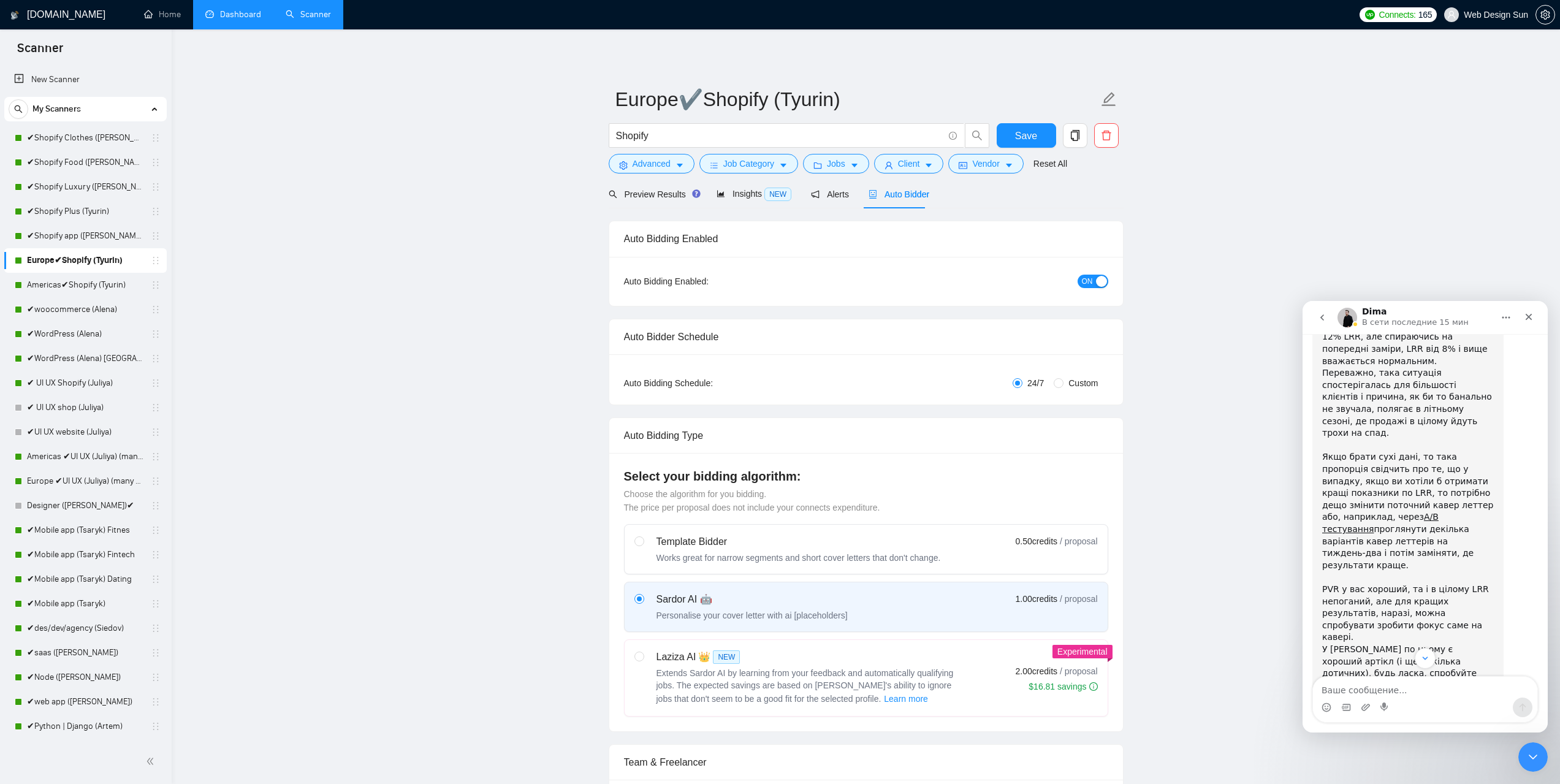
scroll to position [576, 0]
click at [78, 283] on link "Americas✔Shopify (Tyurin)" at bounding box center [85, 285] width 116 height 25
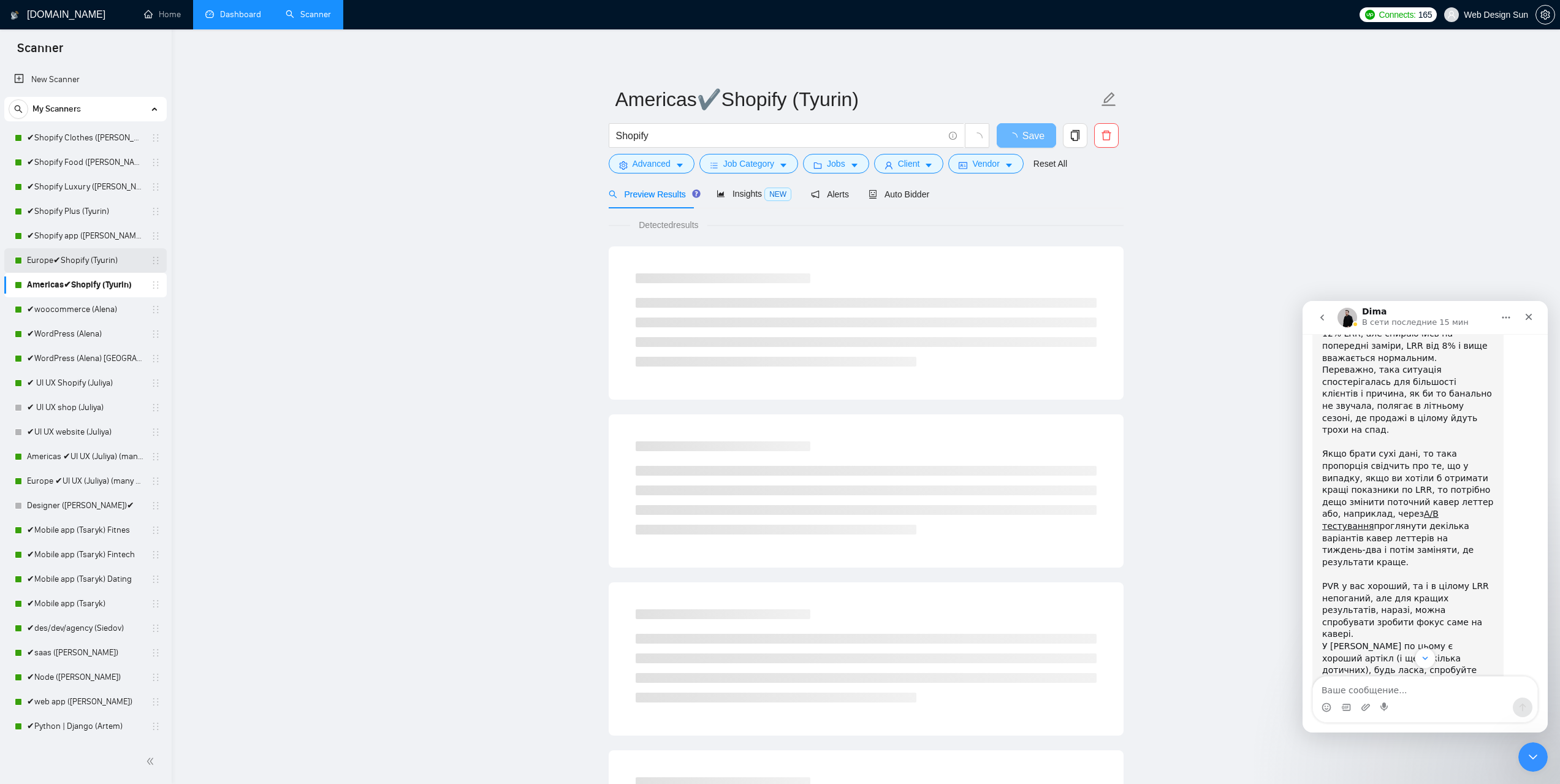
click at [85, 262] on link "Europe✔Shopify (Tyurin)" at bounding box center [85, 260] width 116 height 25
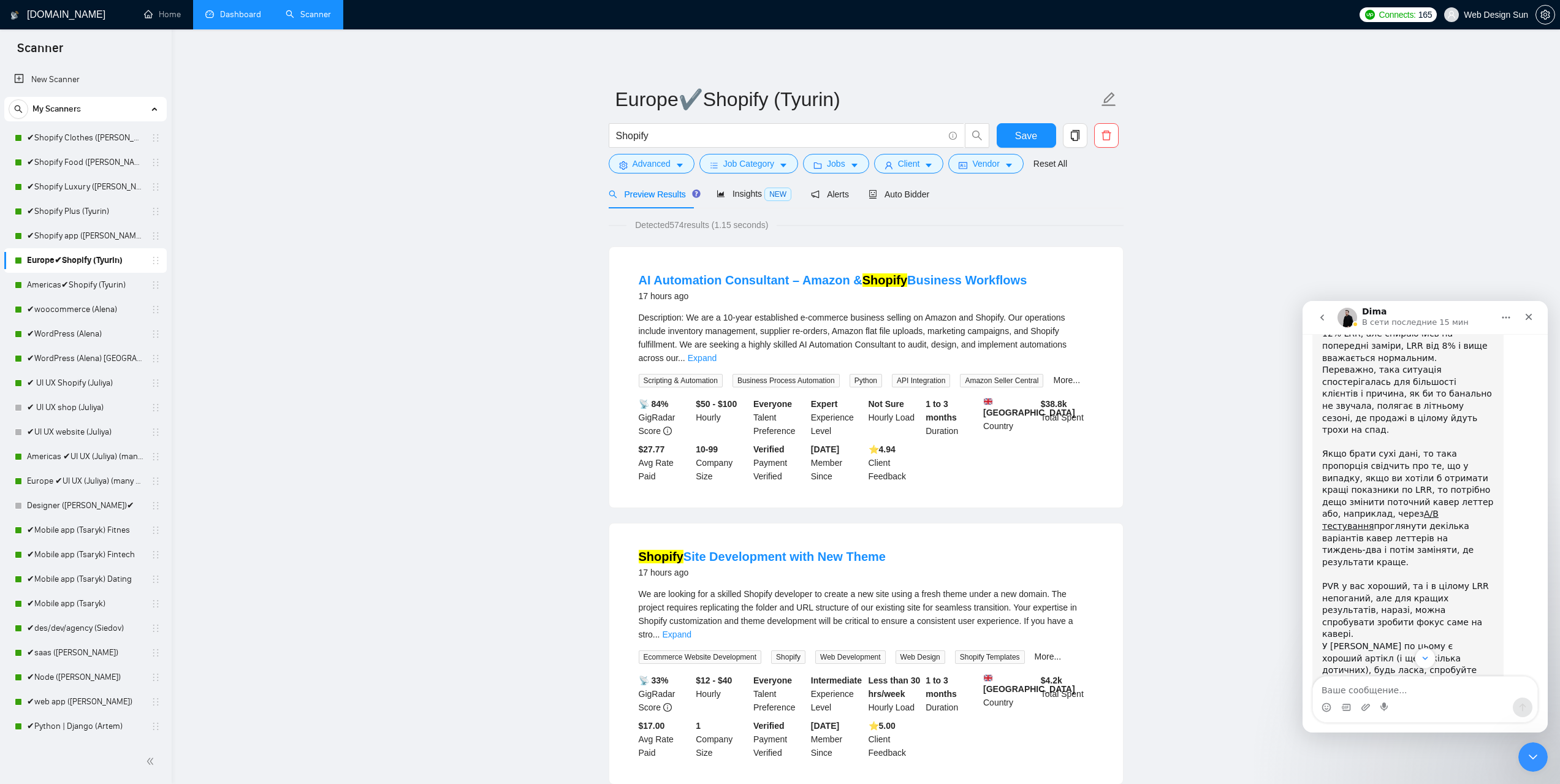
click at [237, 20] on link "Dashboard" at bounding box center [234, 14] width 56 height 10
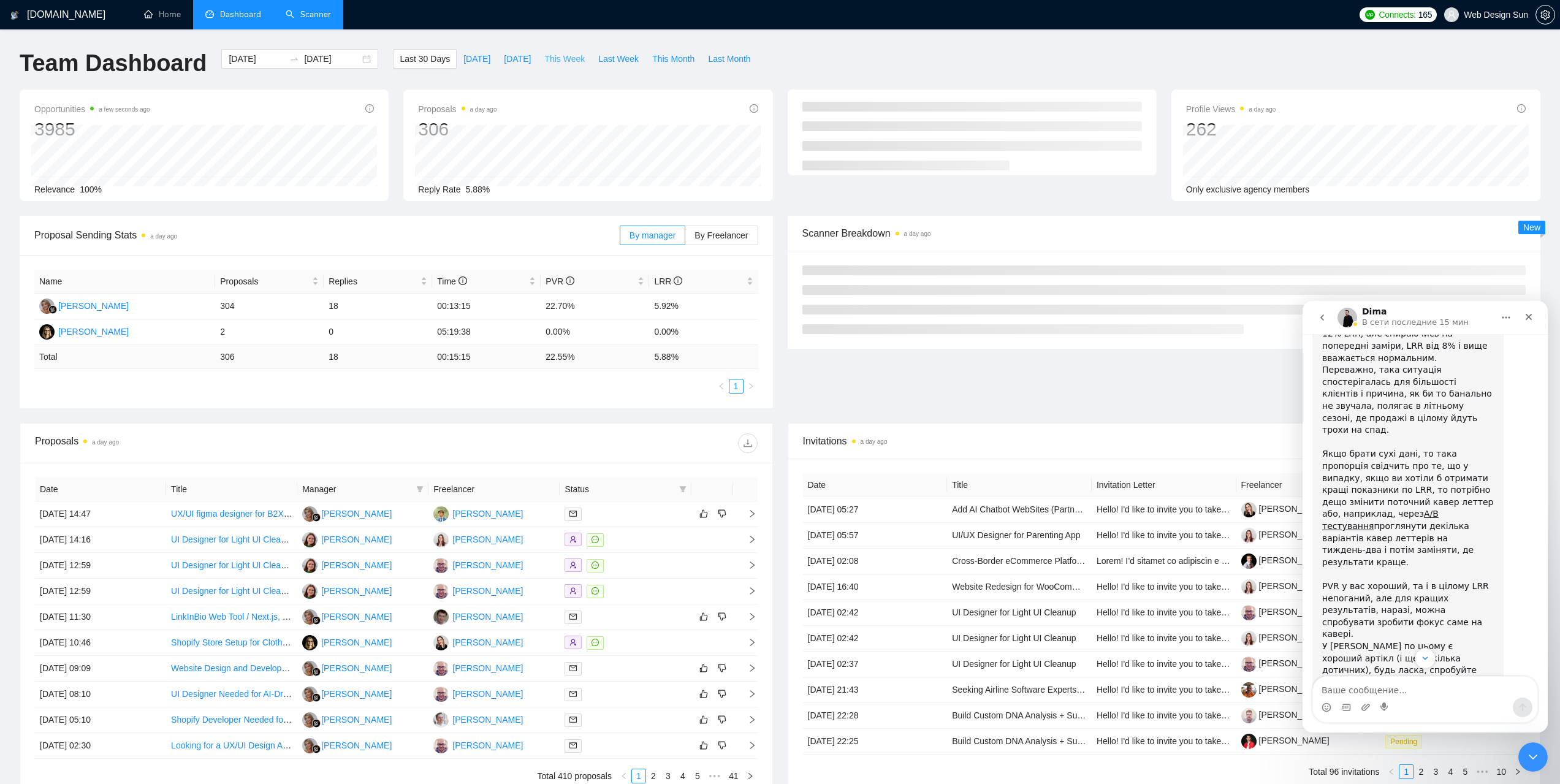
click at [557, 59] on span "This Week" at bounding box center [565, 59] width 41 height 14
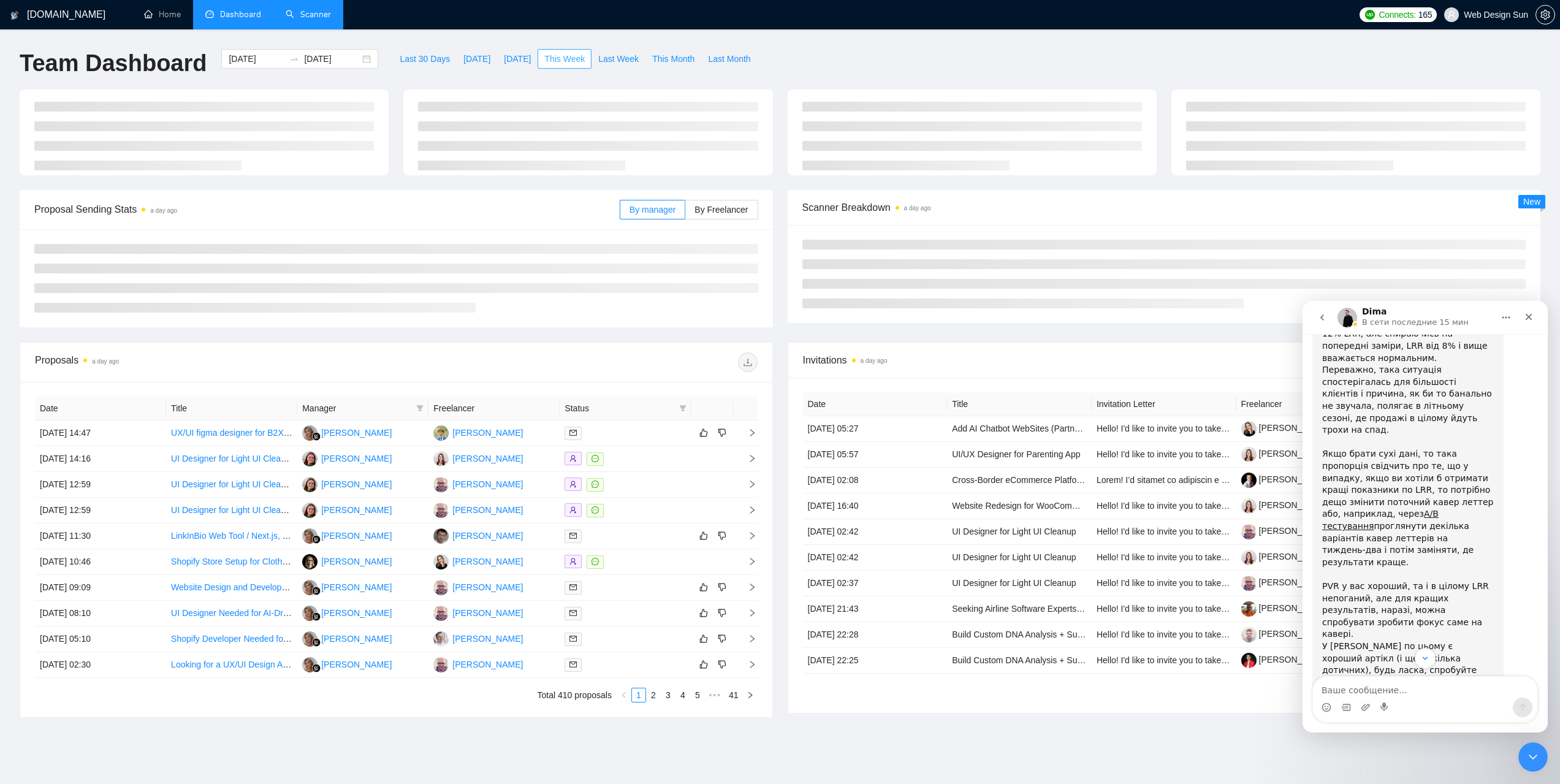
type input "[DATE]"
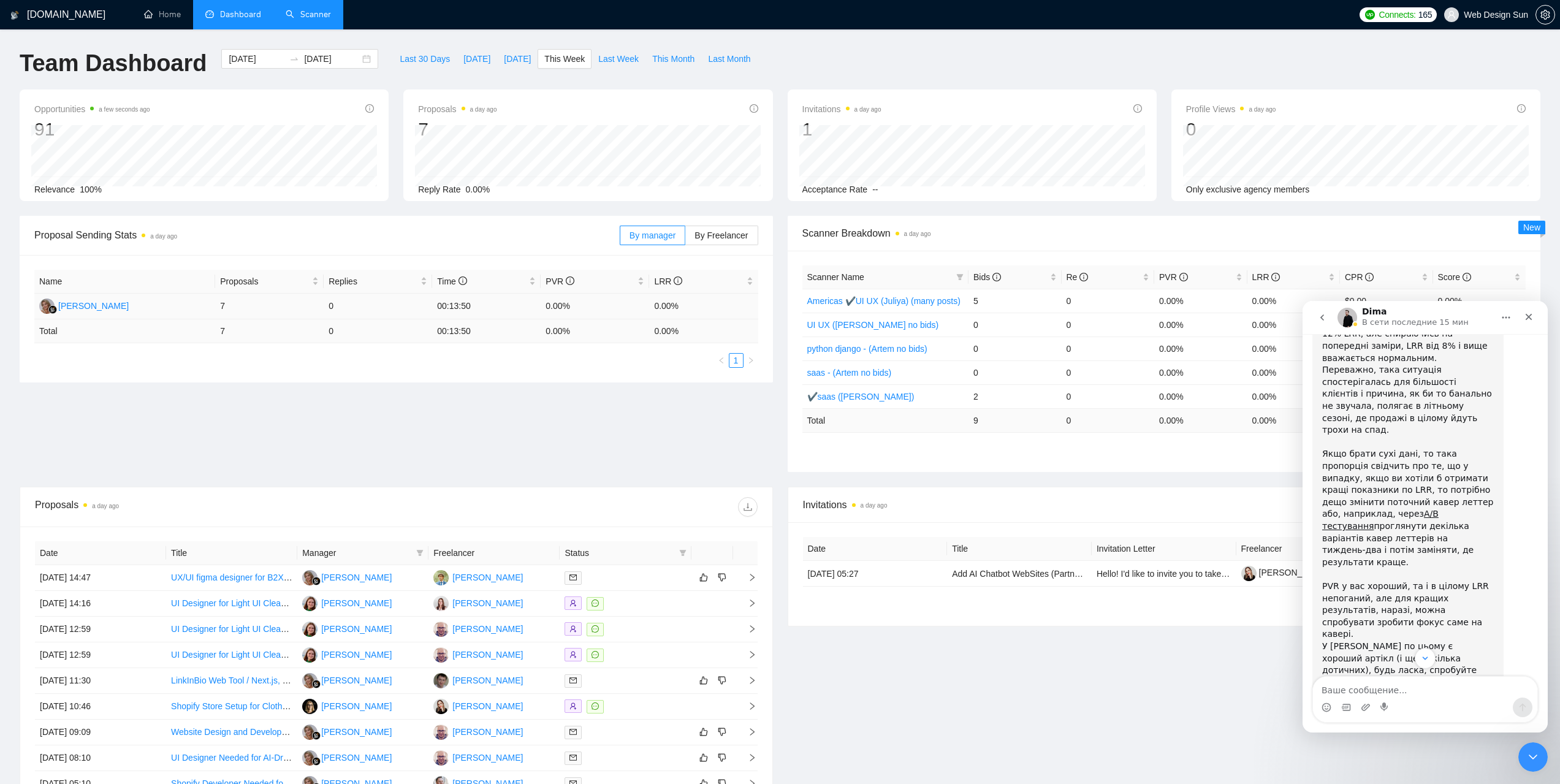
scroll to position [188, 0]
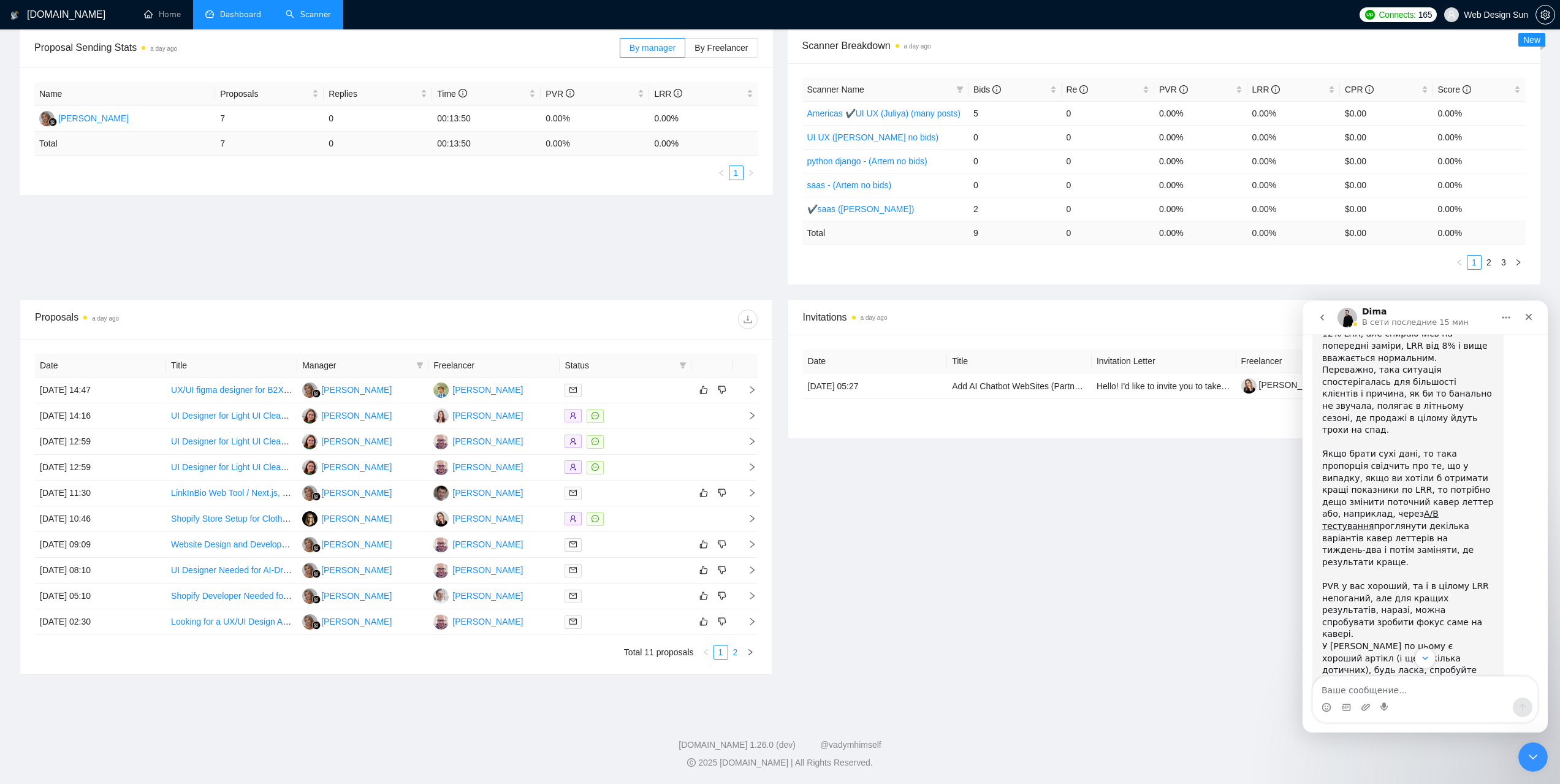
click at [737, 655] on link "2" at bounding box center [736, 652] width 14 height 14
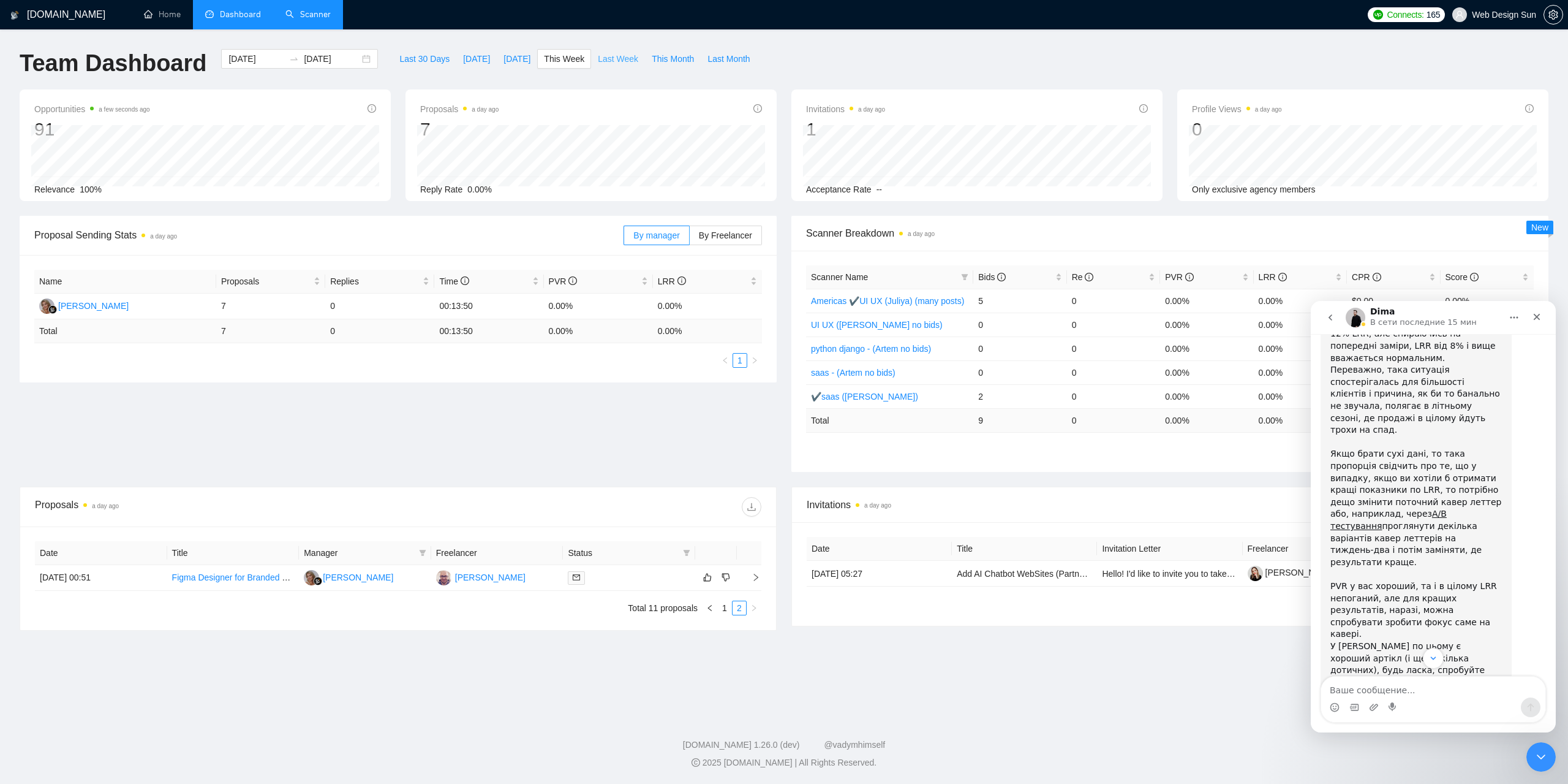
click at [598, 60] on span "Last Week" at bounding box center [618, 59] width 41 height 14
type input "[DATE]"
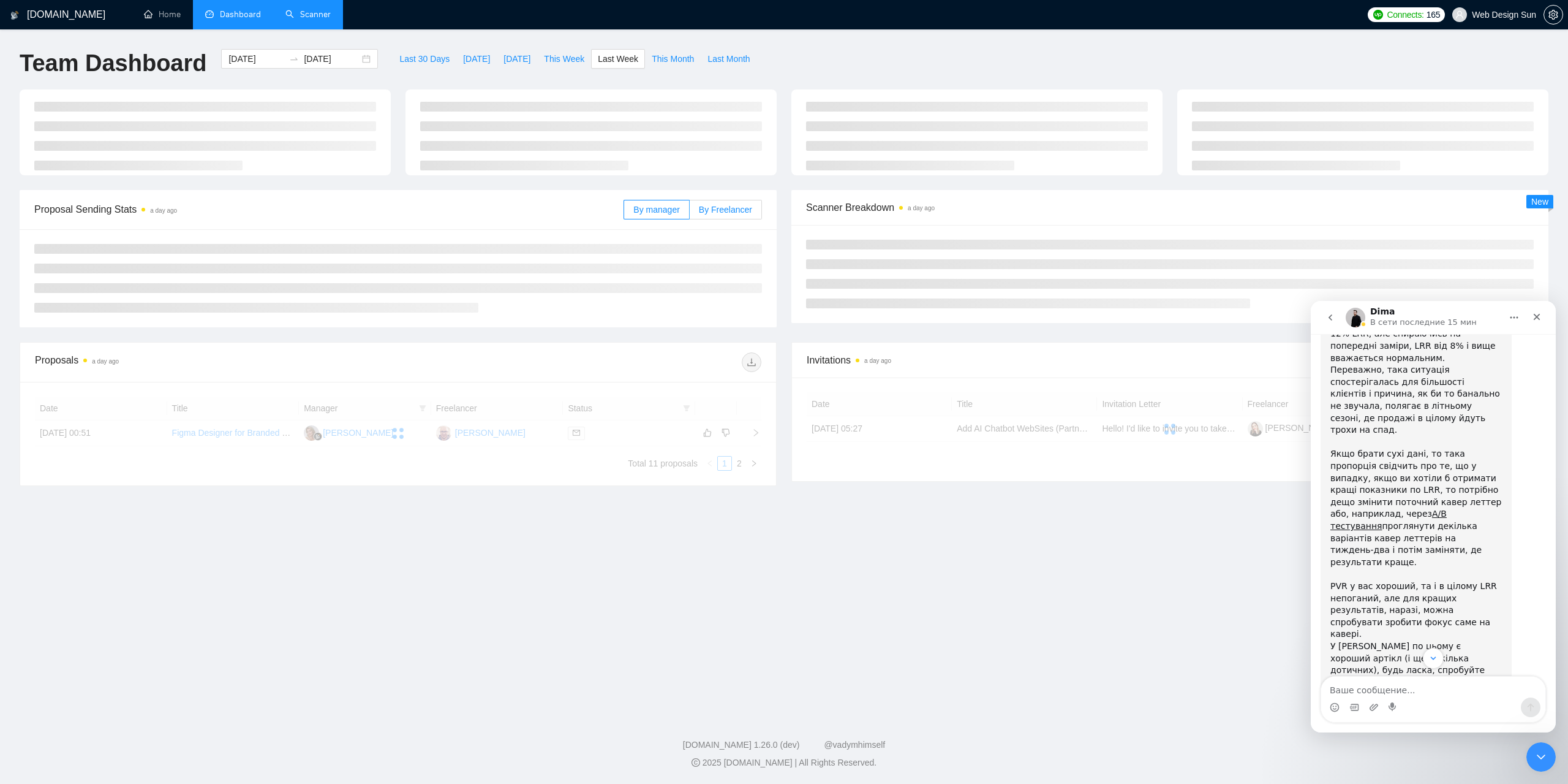
click at [720, 208] on span "By Freelancer" at bounding box center [725, 210] width 53 height 10
click at [689, 212] on input "By Freelancer" at bounding box center [689, 212] width 0 height 0
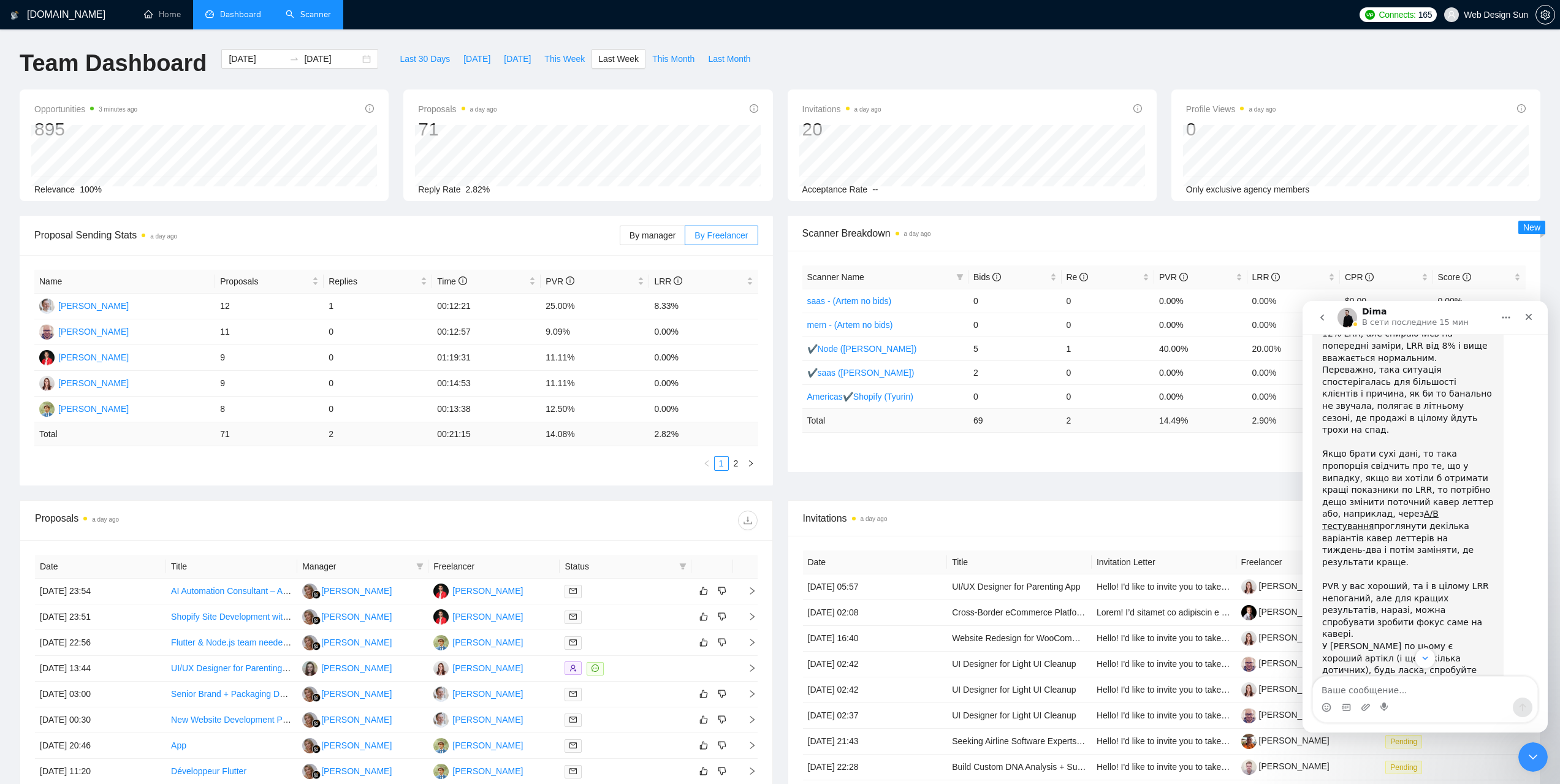
click at [306, 12] on link "Scanner" at bounding box center [308, 14] width 45 height 10
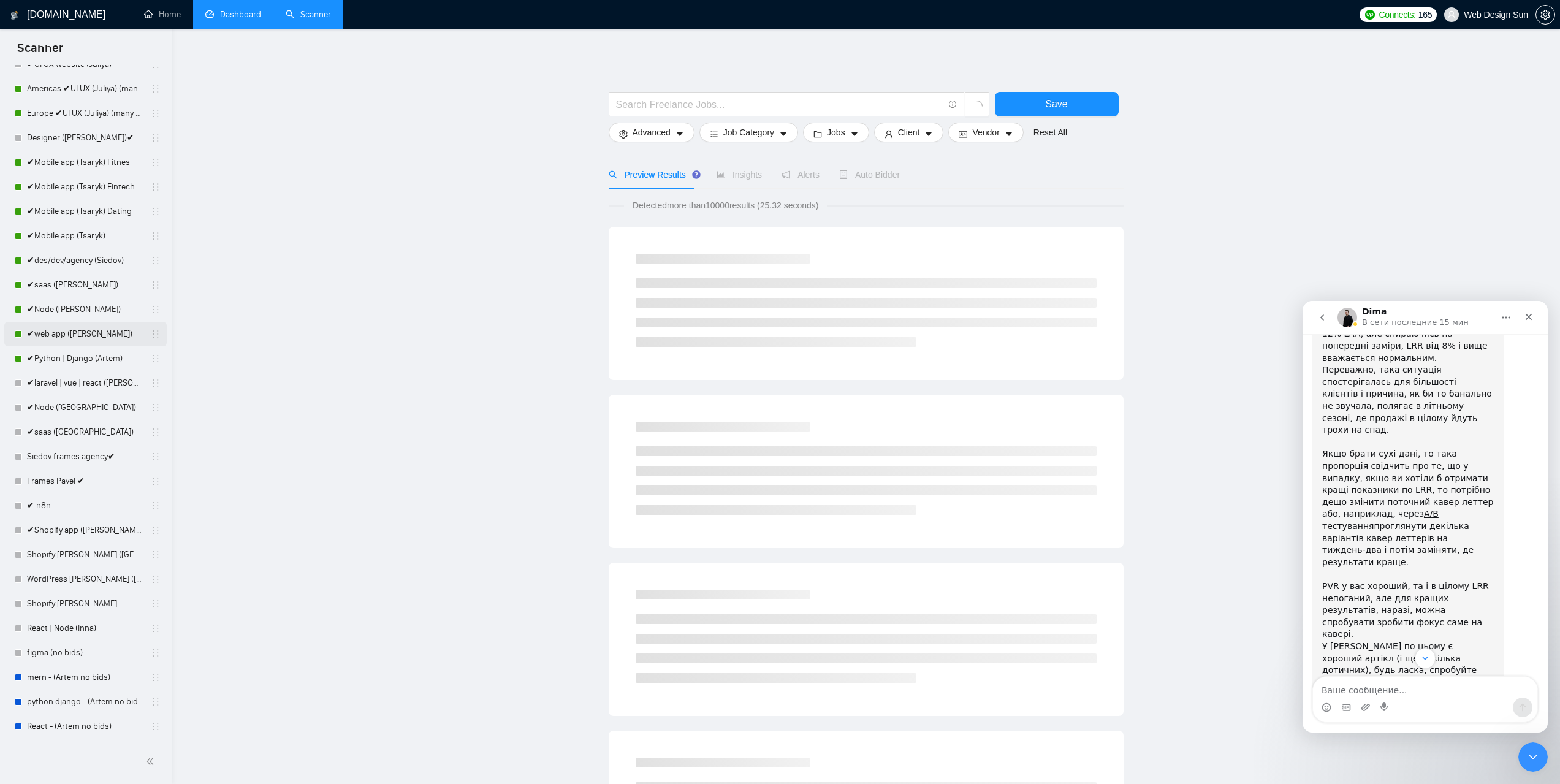
scroll to position [183, 0]
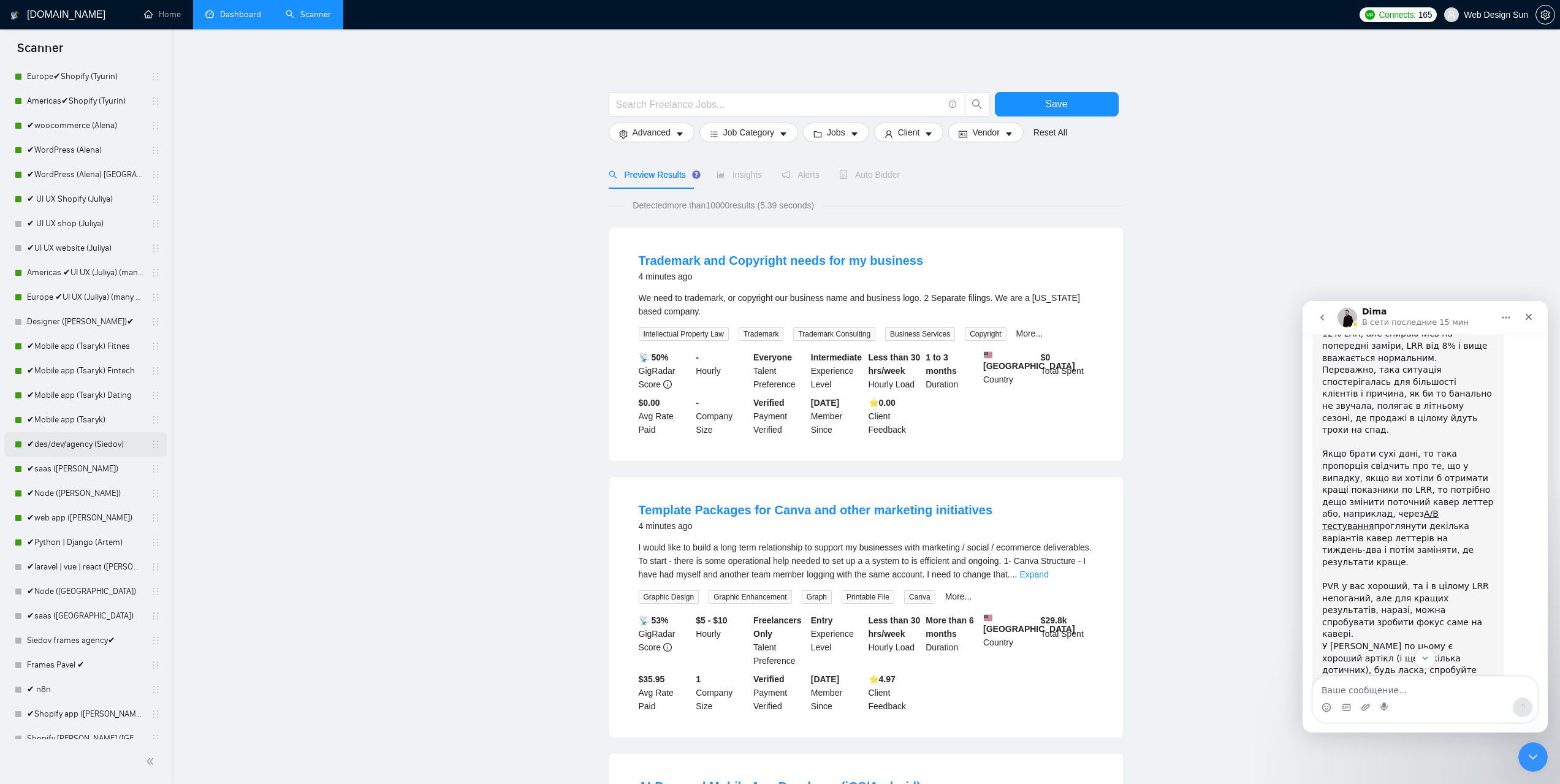
click at [65, 441] on link "✔des/dev/agency (Siedov)" at bounding box center [85, 444] width 116 height 25
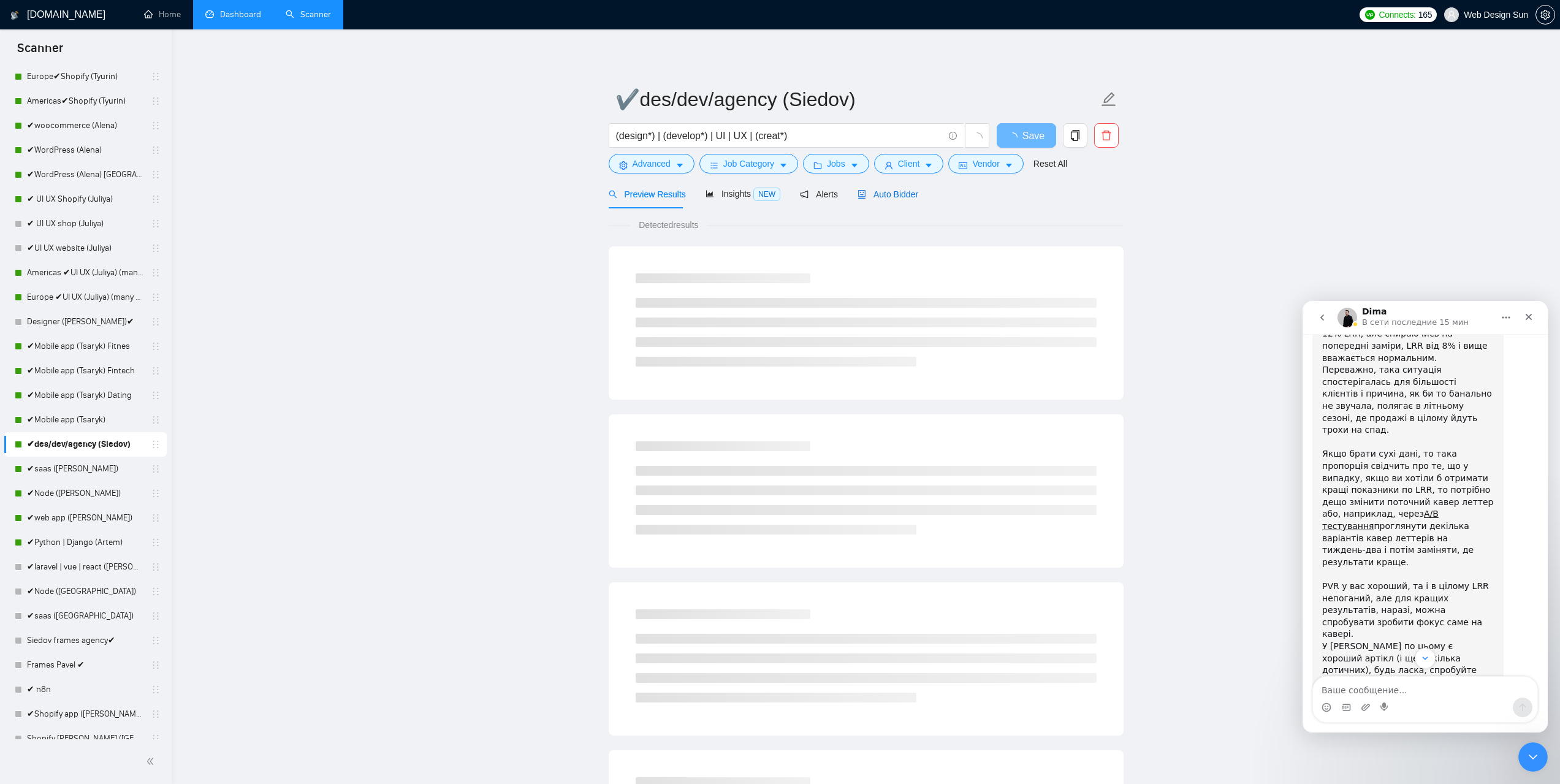
click at [889, 192] on span "Auto Bidder" at bounding box center [887, 195] width 60 height 10
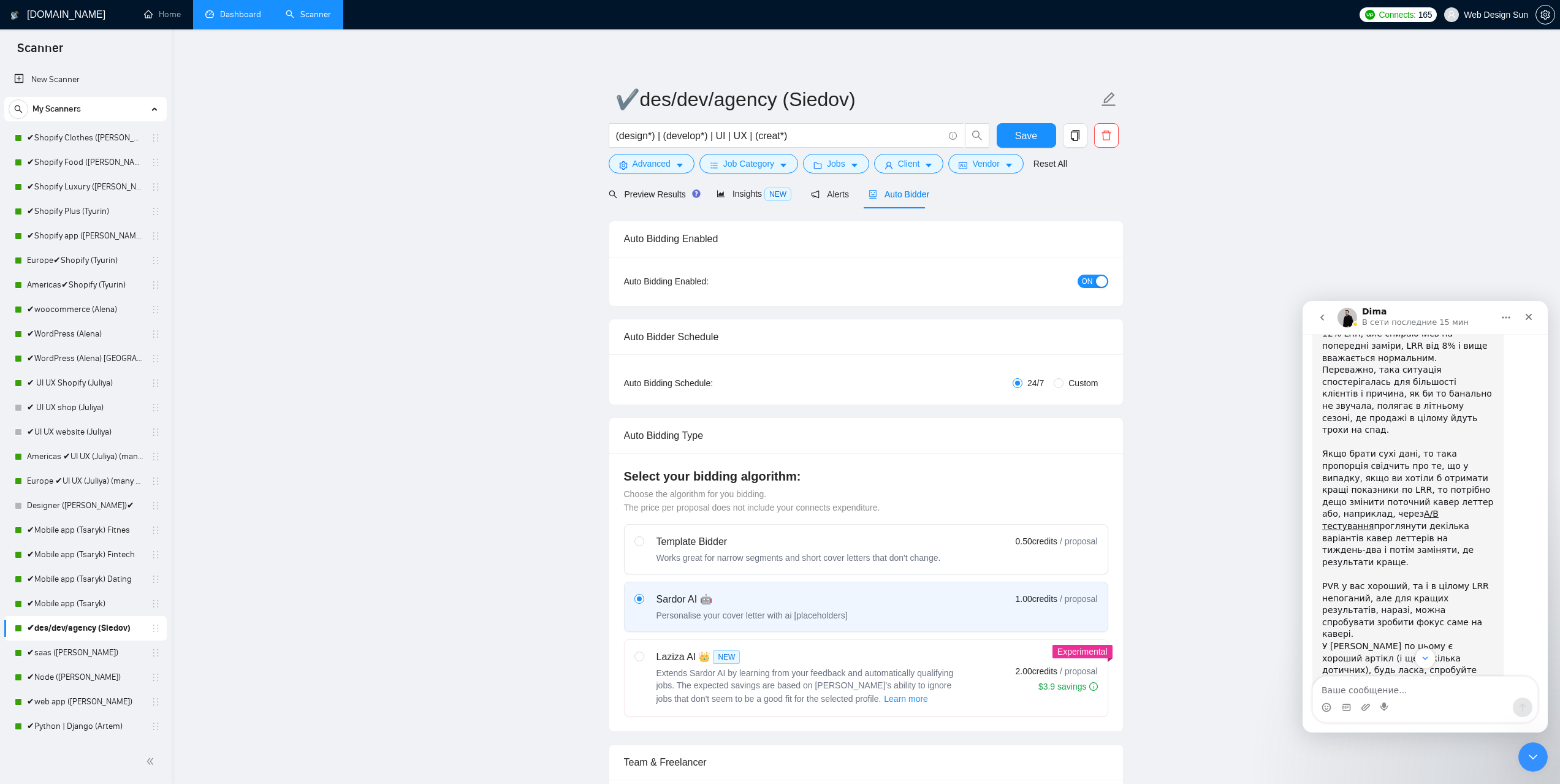
click at [238, 19] on link "Dashboard" at bounding box center [234, 14] width 56 height 10
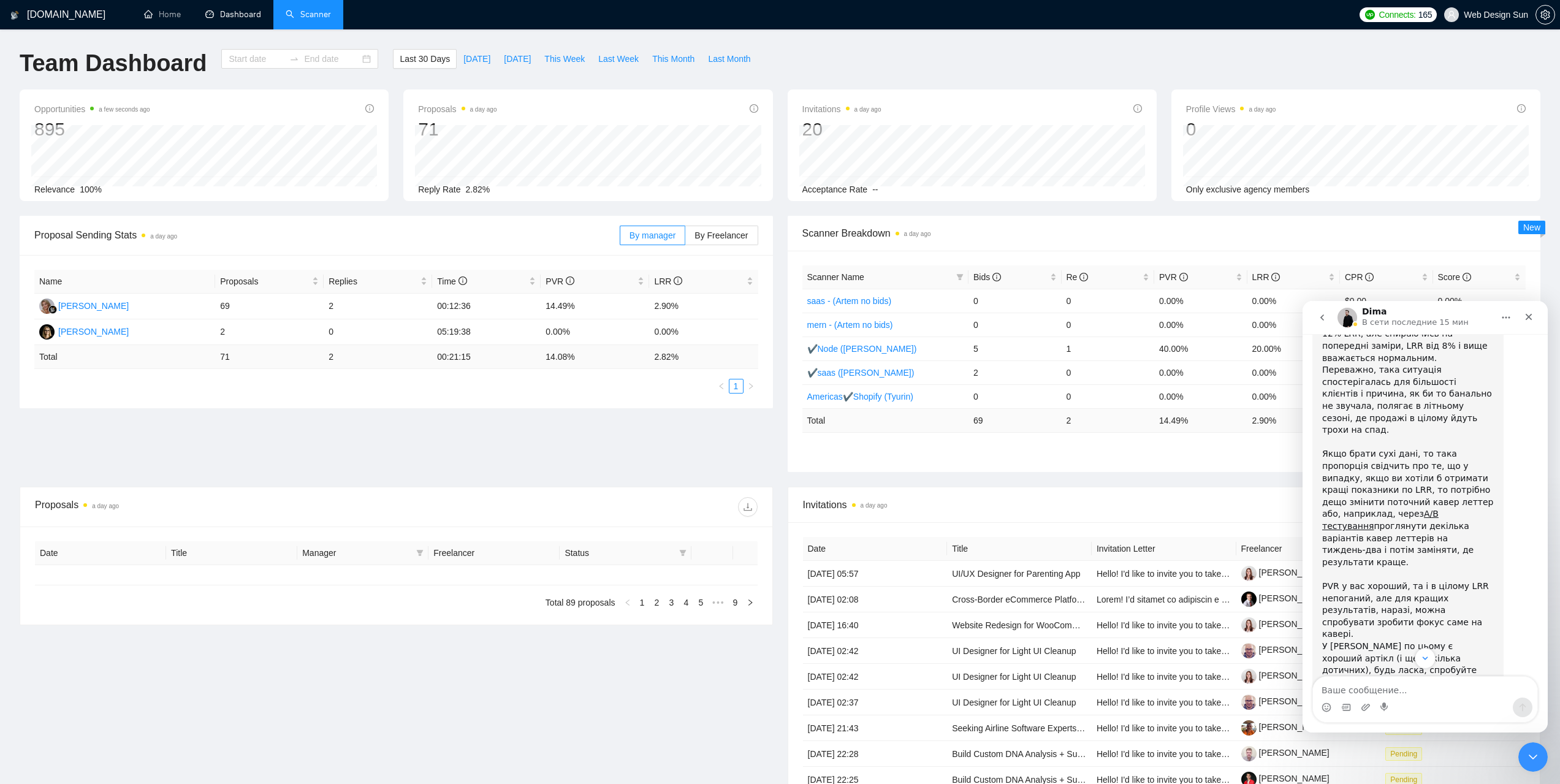
type input "[DATE]"
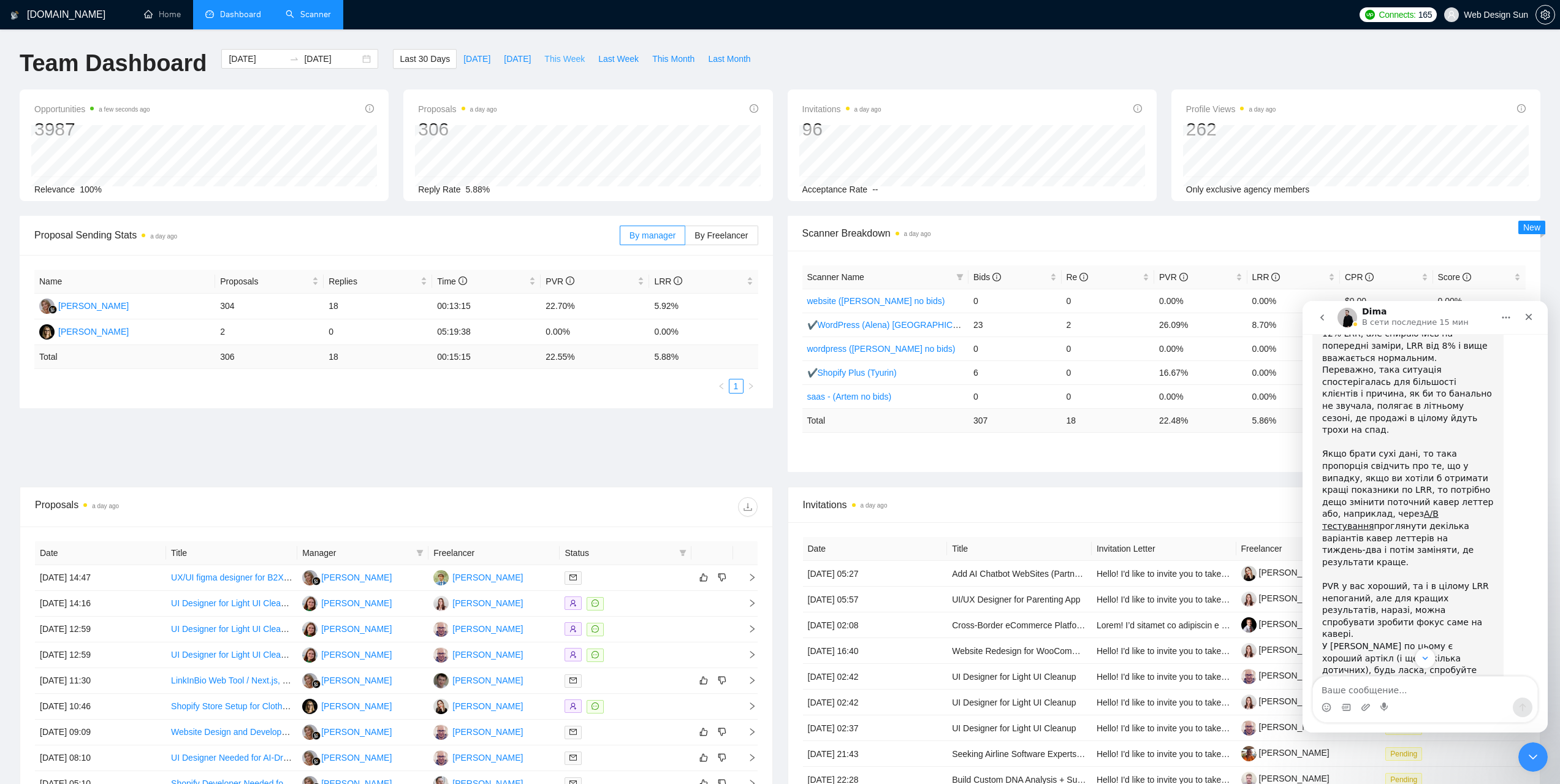
click at [560, 60] on span "This Week" at bounding box center [565, 59] width 41 height 14
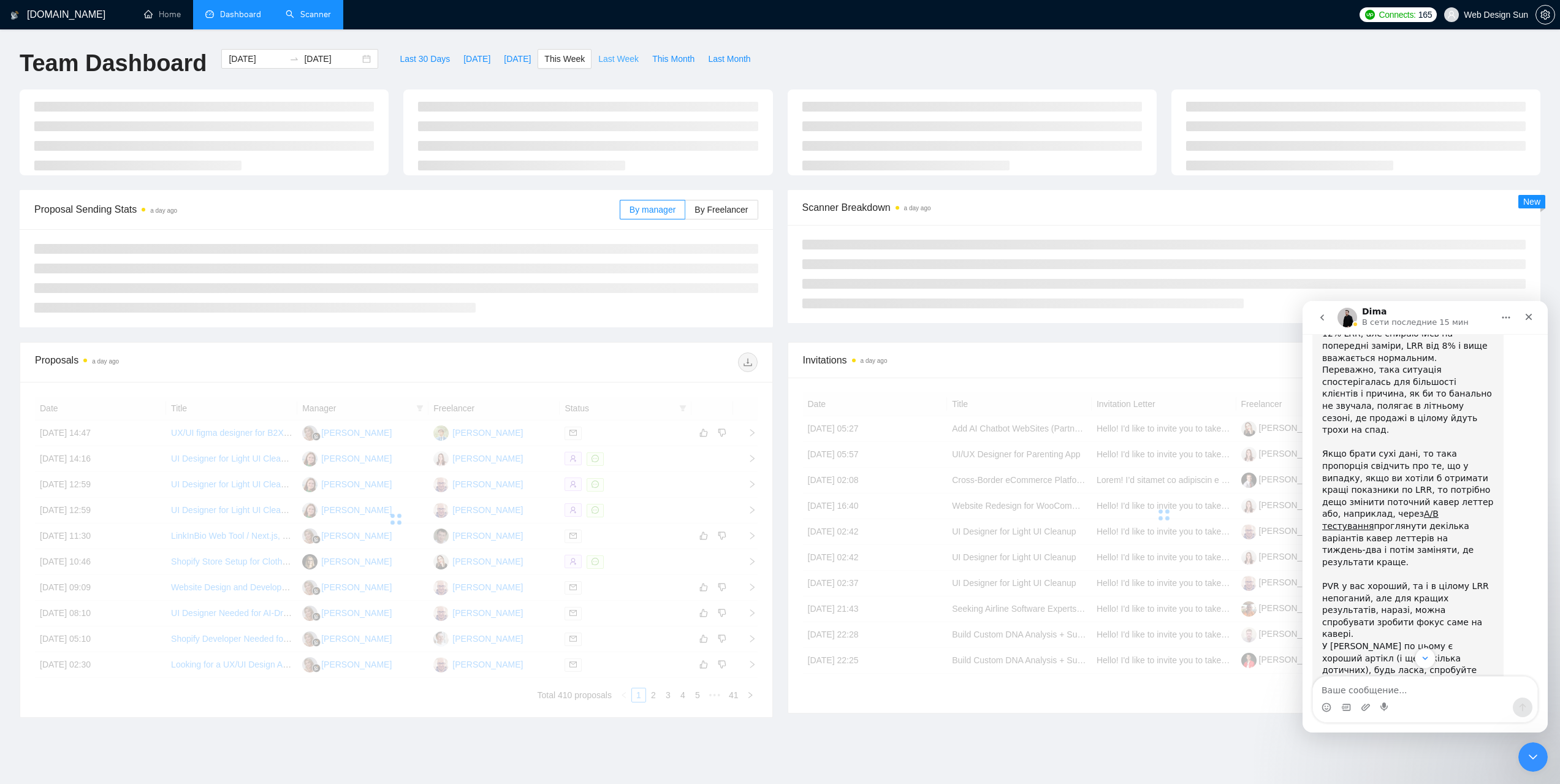
type input "[DATE]"
click at [598, 56] on span "Last Week" at bounding box center [619, 59] width 41 height 14
type input "[DATE]"
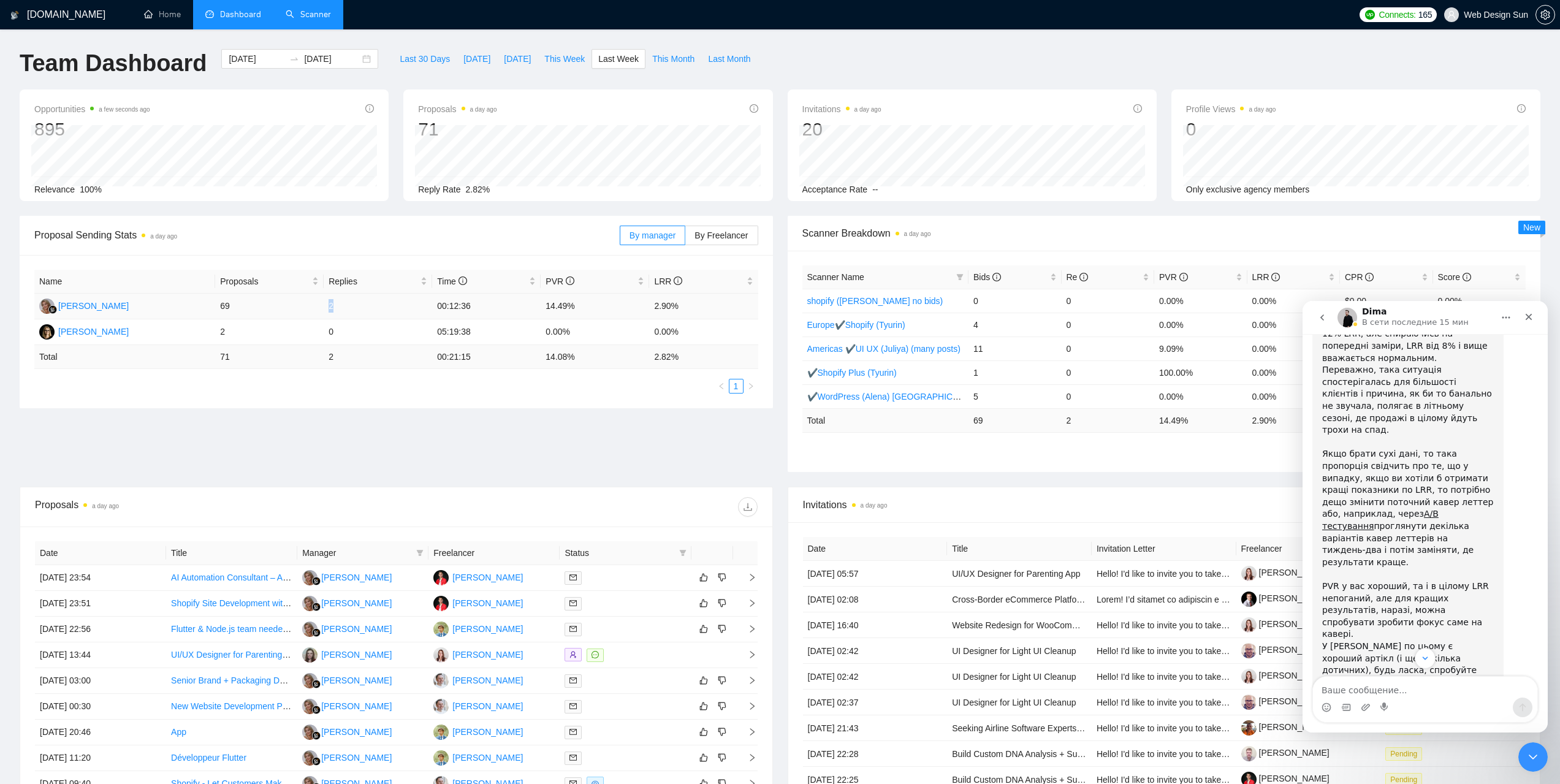
drag, startPoint x: 324, startPoint y: 307, endPoint x: 336, endPoint y: 307, distance: 12.0
click at [336, 307] on td "2" at bounding box center [378, 307] width 109 height 25
click at [334, 307] on td "2" at bounding box center [378, 307] width 109 height 25
click at [332, 307] on td "2" at bounding box center [378, 307] width 109 height 25
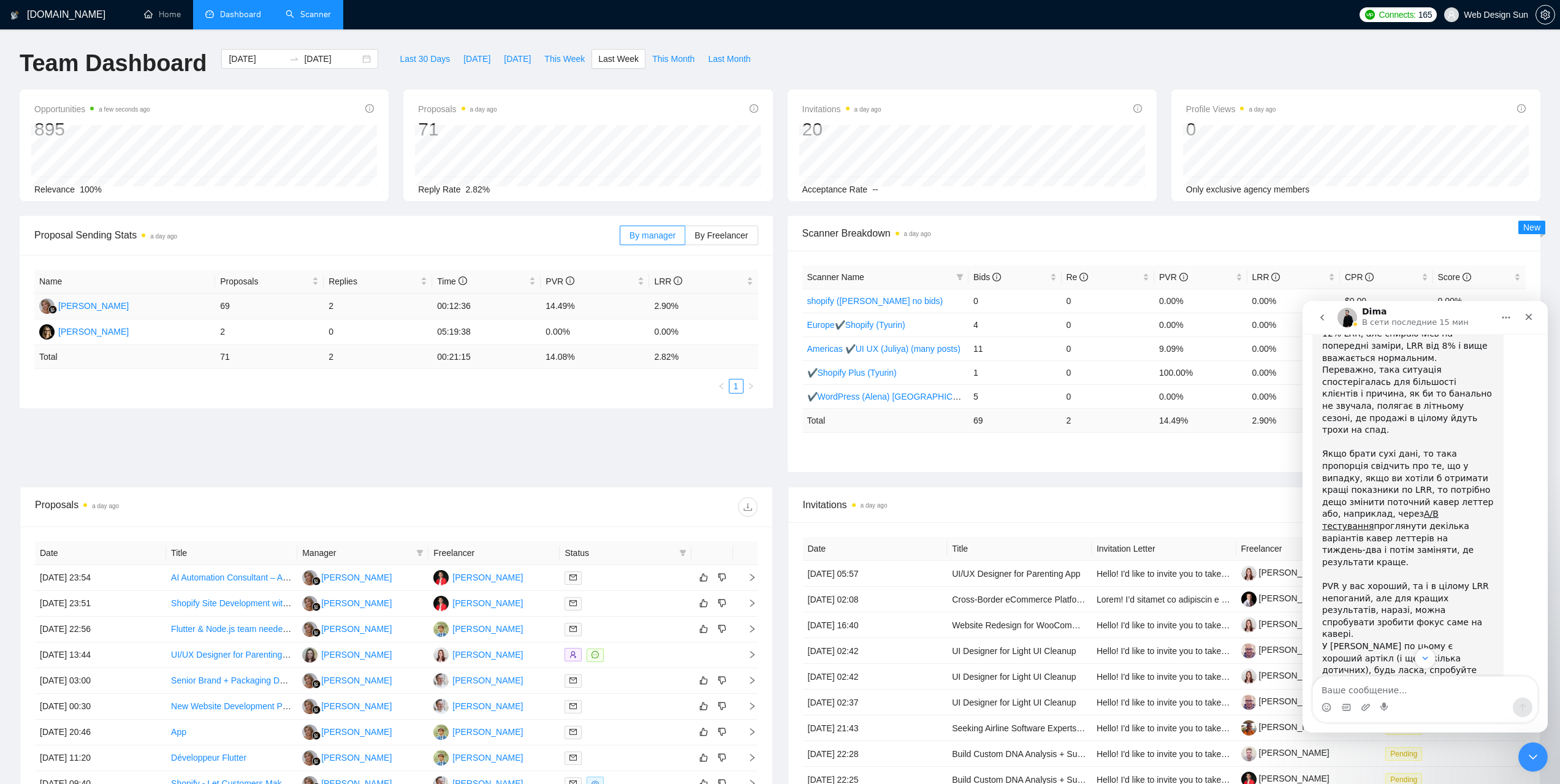
click at [331, 307] on td "2" at bounding box center [378, 307] width 109 height 25
click at [331, 307] on td "2" at bounding box center [378, 307] width 109 height 25
drag, startPoint x: 331, startPoint y: 307, endPoint x: 209, endPoint y: 329, distance: 124.0
click at [330, 307] on td "2" at bounding box center [378, 307] width 109 height 25
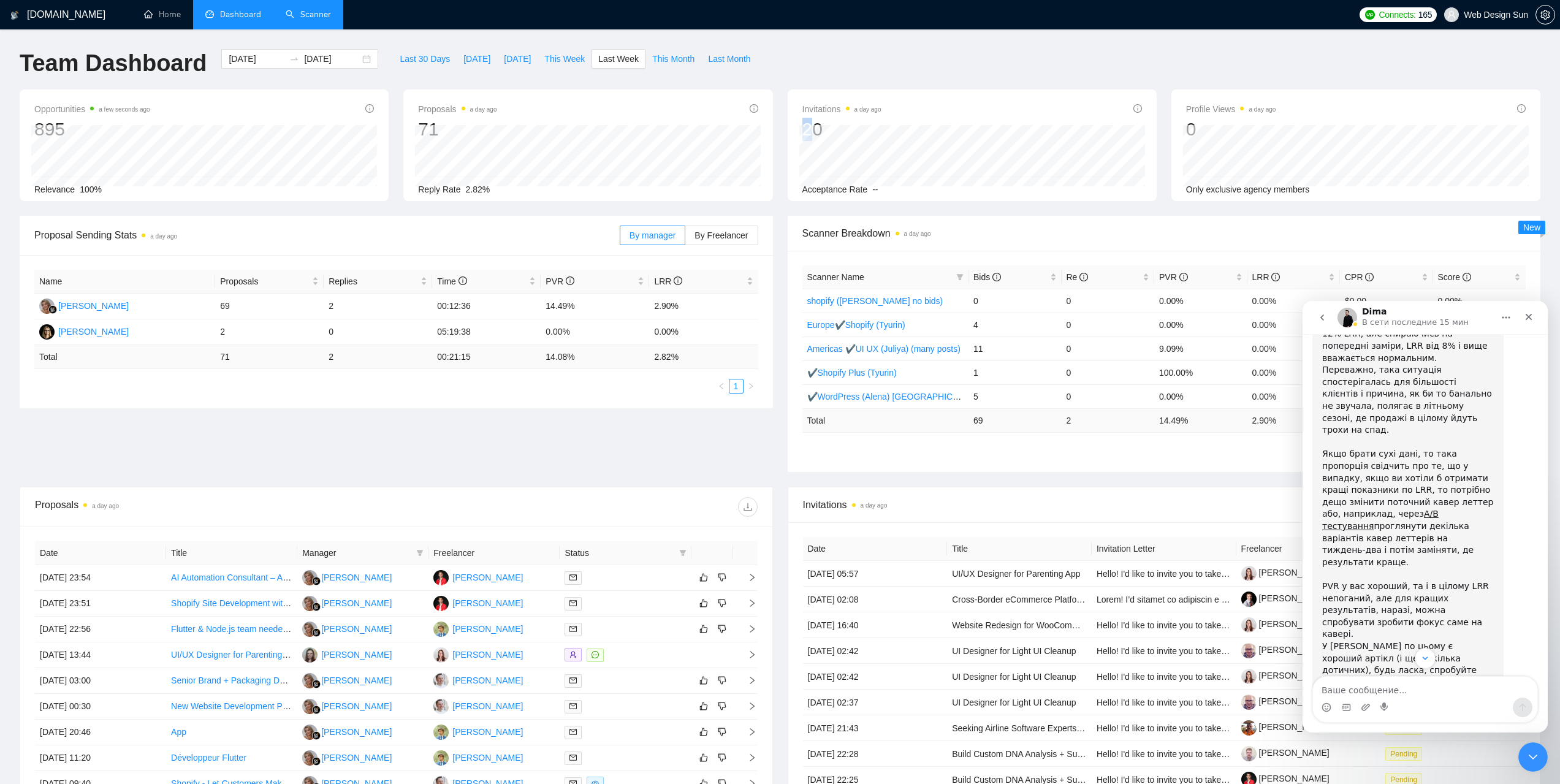
drag, startPoint x: 807, startPoint y: 122, endPoint x: 820, endPoint y: 122, distance: 13.0
click at [816, 122] on div "20" at bounding box center [842, 129] width 79 height 23
click at [823, 124] on div "20" at bounding box center [842, 129] width 79 height 23
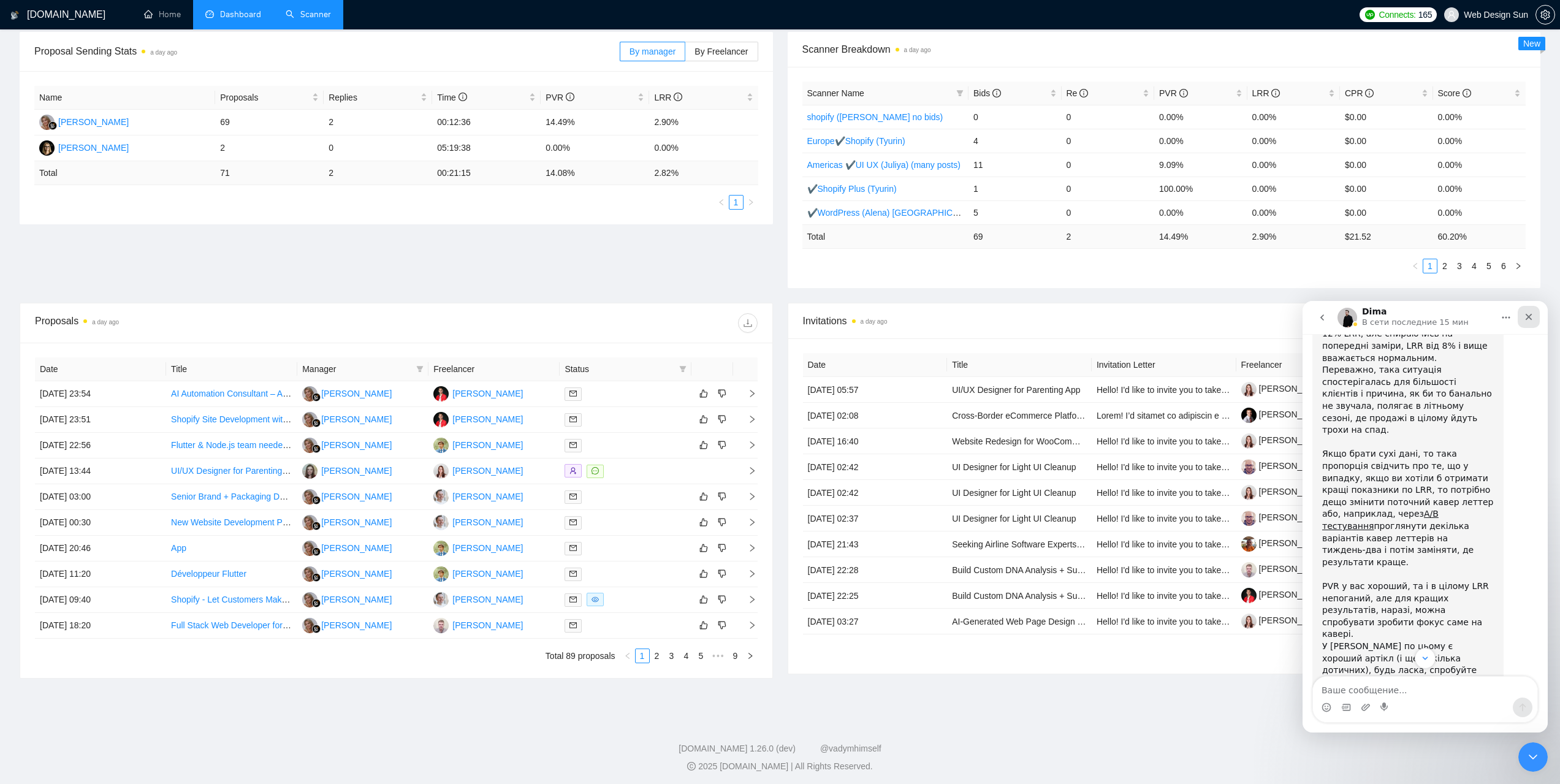
click at [1525, 318] on icon "Закрыть" at bounding box center [1529, 317] width 10 height 10
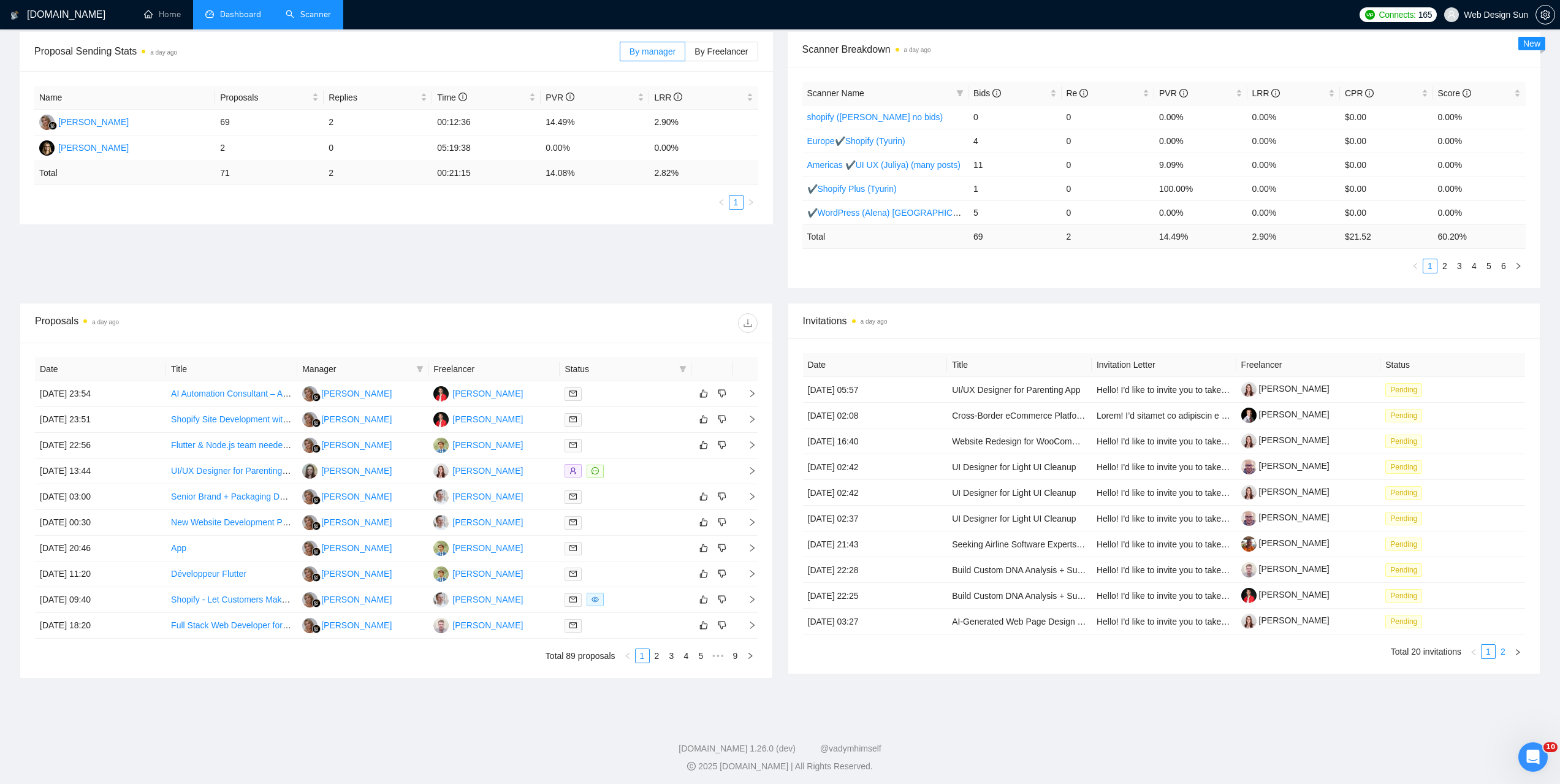
click at [1501, 657] on link "2" at bounding box center [1503, 651] width 14 height 14
click at [1487, 657] on link "1" at bounding box center [1489, 651] width 14 height 14
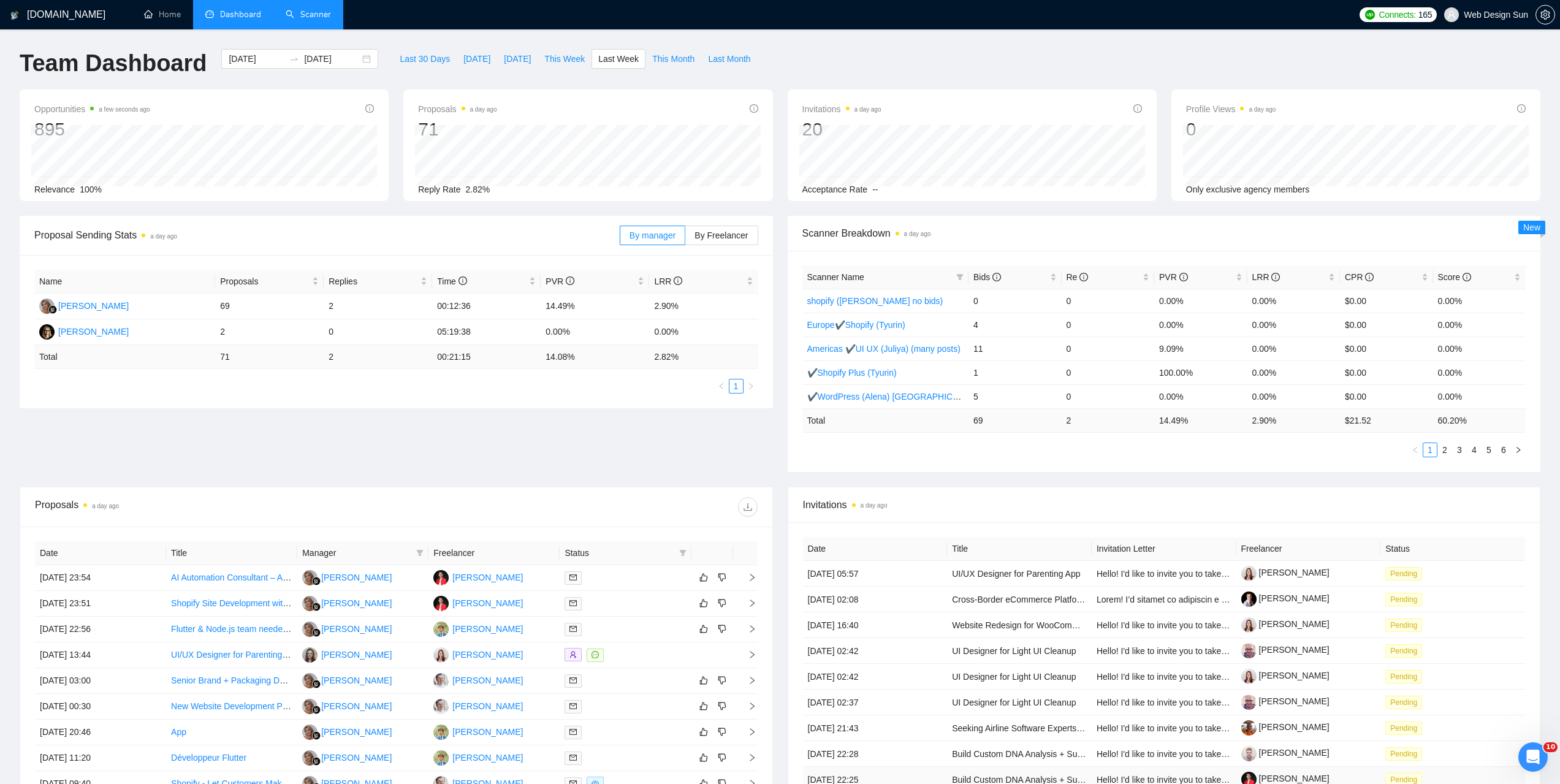
scroll to position [188, 0]
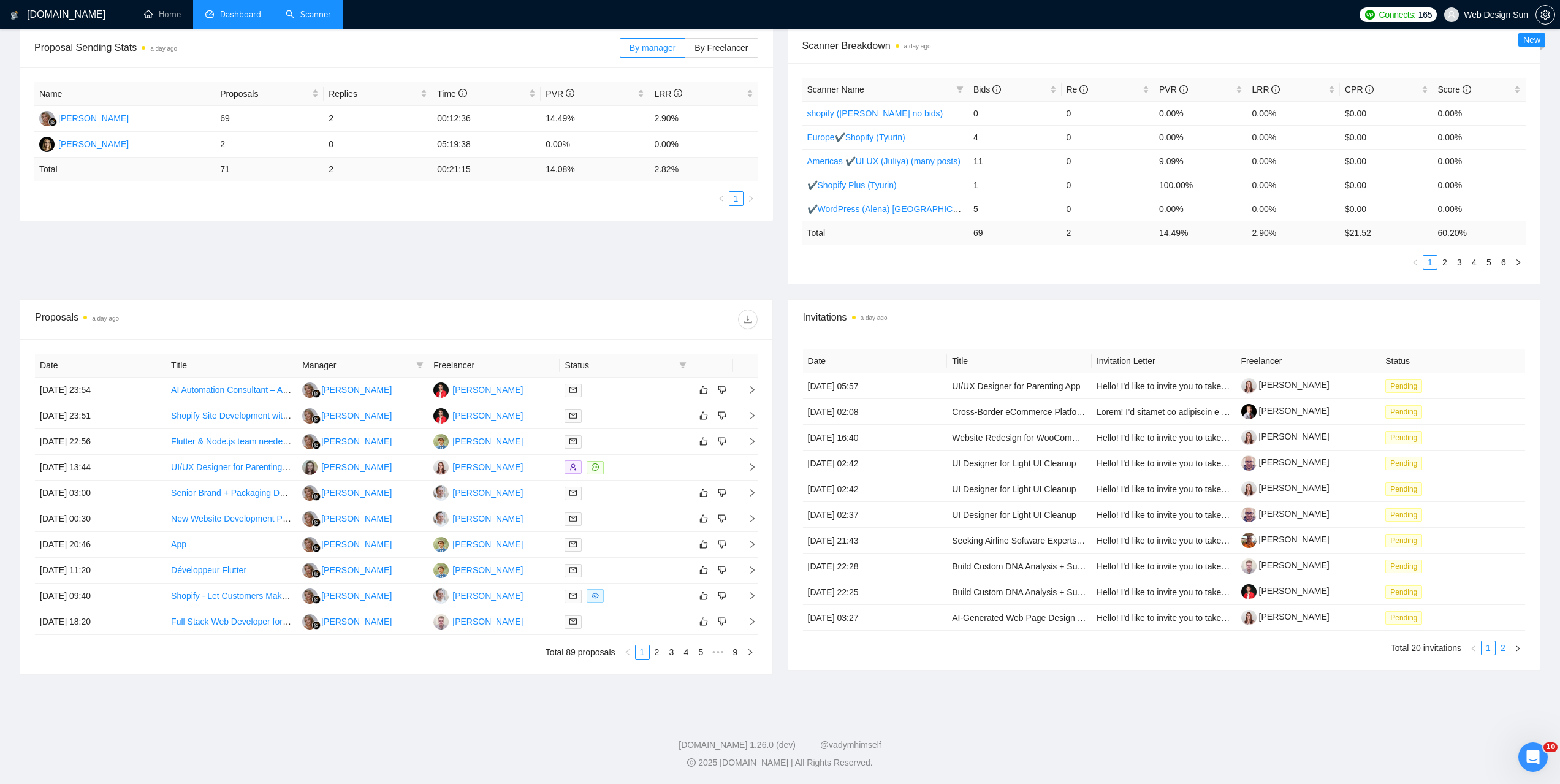
click at [1502, 646] on link "2" at bounding box center [1503, 648] width 14 height 14
click at [1487, 648] on link "1" at bounding box center [1489, 648] width 14 height 14
click at [1506, 648] on link "2" at bounding box center [1503, 648] width 14 height 14
click at [1490, 650] on link "1" at bounding box center [1489, 648] width 14 height 14
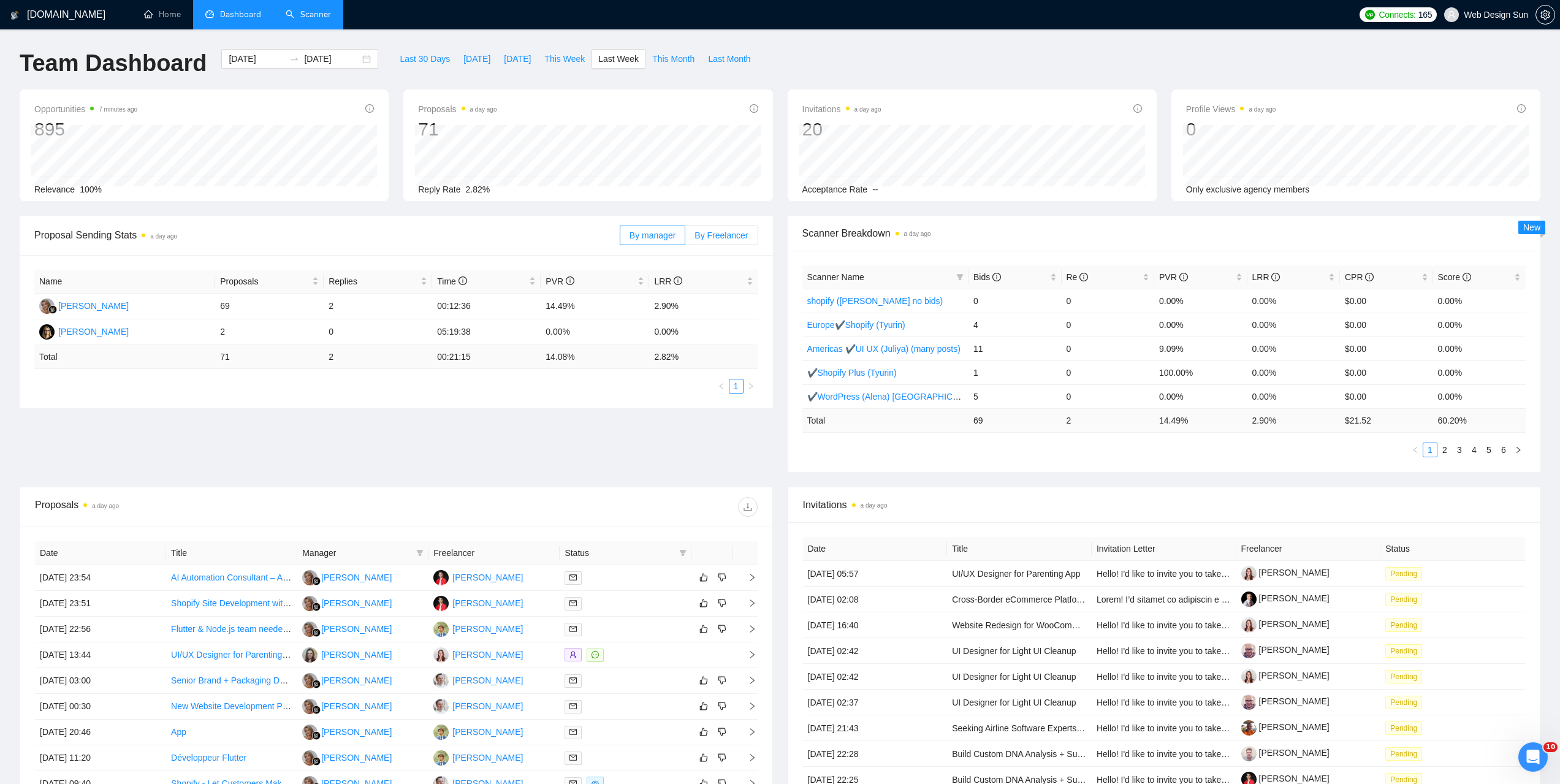
click at [719, 232] on span "By Freelancer" at bounding box center [721, 235] width 54 height 10
click at [686, 239] on input "By Freelancer" at bounding box center [686, 239] width 0 height 0
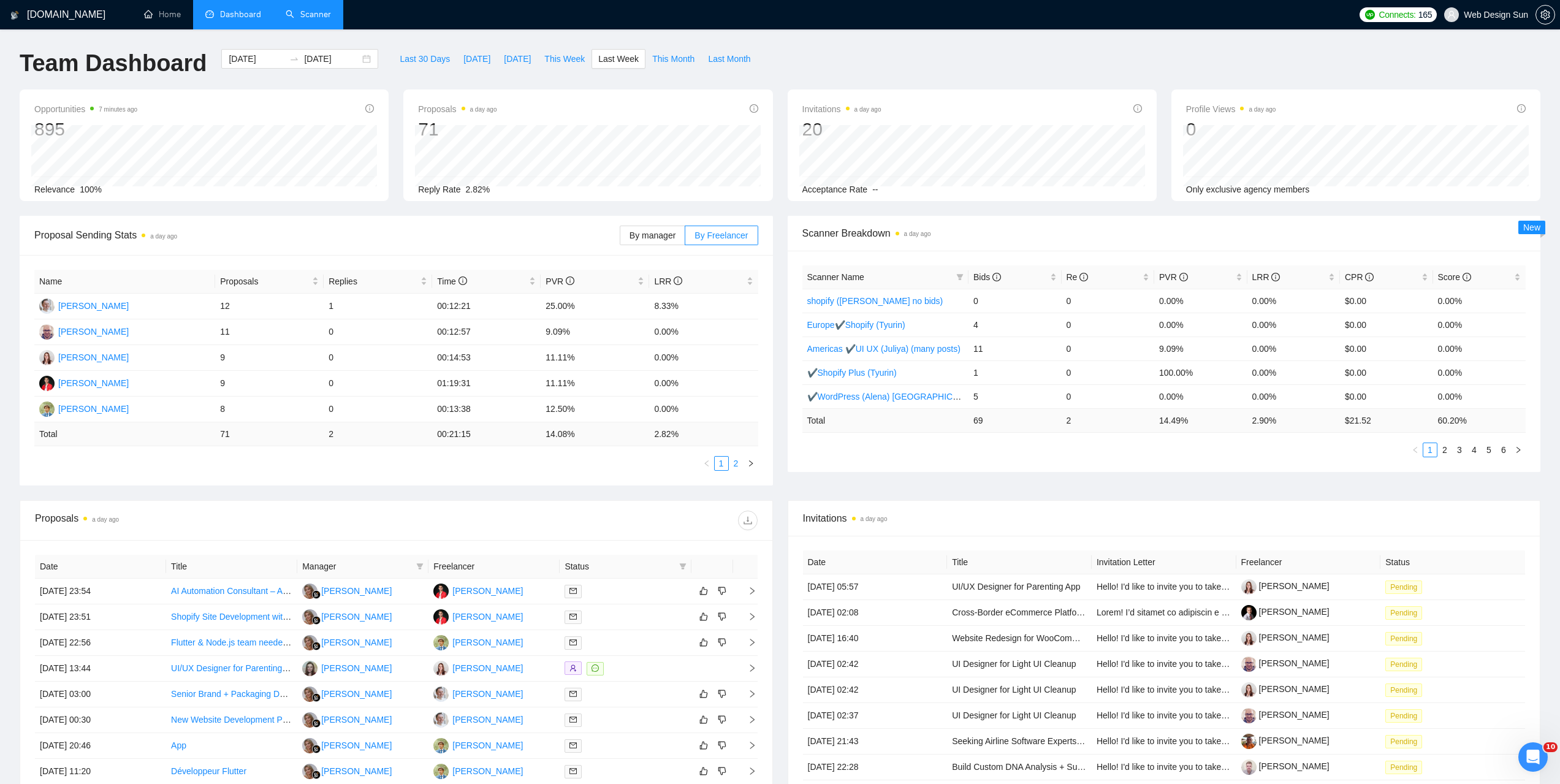
click at [735, 463] on link "2" at bounding box center [737, 464] width 14 height 14
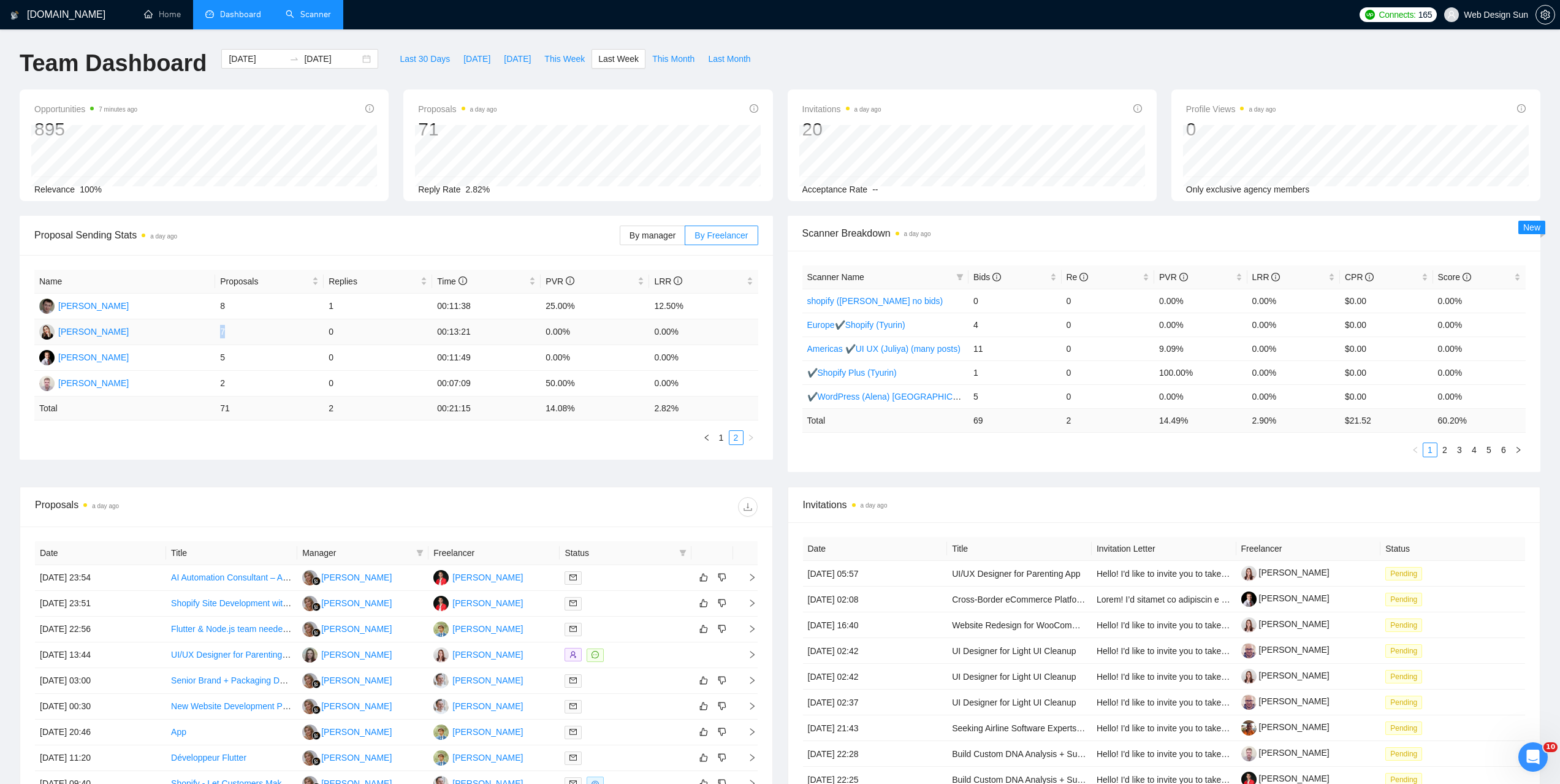
drag, startPoint x: 220, startPoint y: 331, endPoint x: 227, endPoint y: 331, distance: 7.0
click at [227, 331] on td "7" at bounding box center [269, 332] width 109 height 25
drag, startPoint x: 228, startPoint y: 336, endPoint x: 254, endPoint y: 331, distance: 26.5
click at [254, 331] on td "7" at bounding box center [269, 332] width 109 height 25
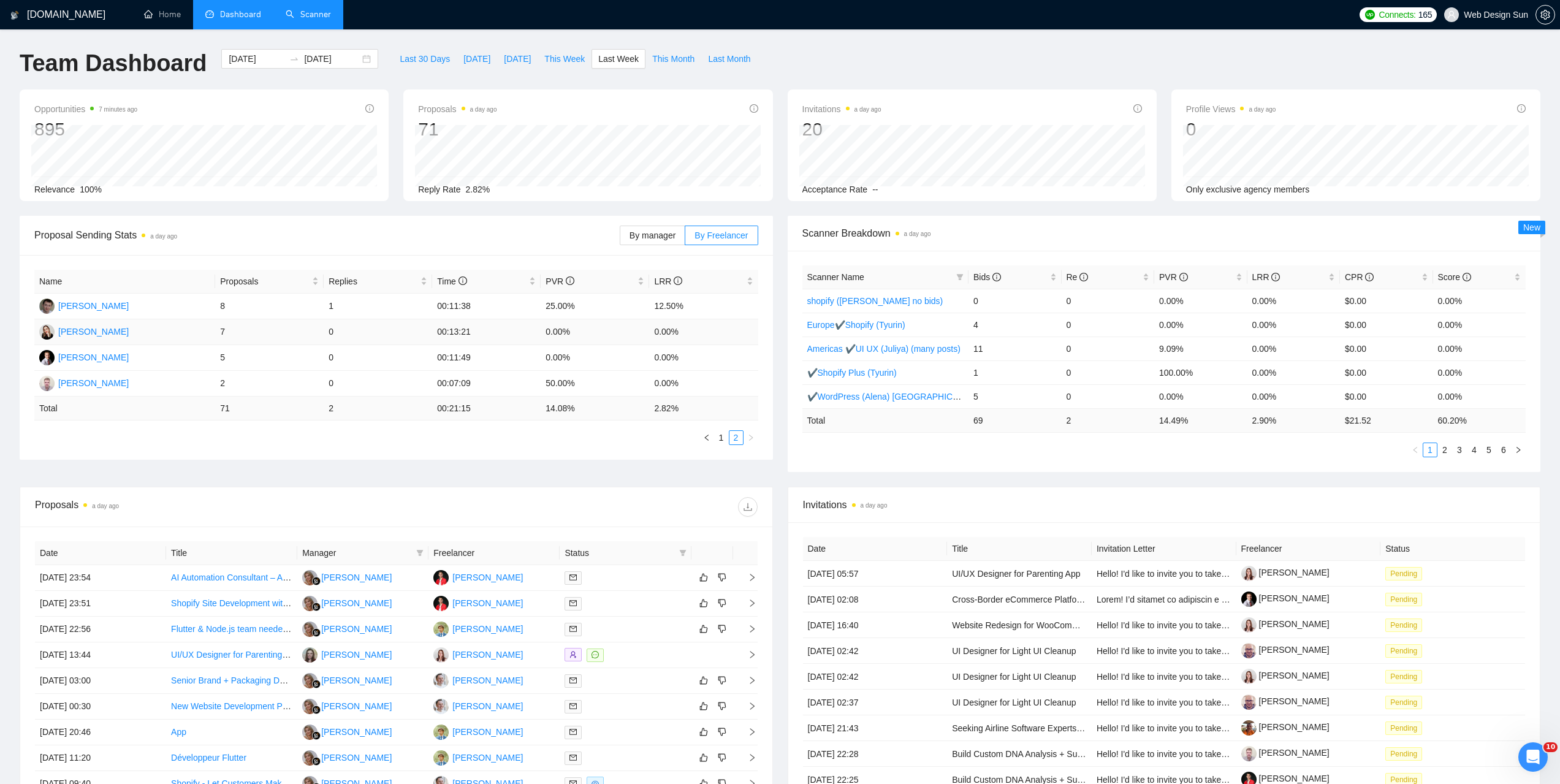
drag, startPoint x: 338, startPoint y: 335, endPoint x: 331, endPoint y: 336, distance: 7.1
click at [336, 335] on td "0" at bounding box center [378, 332] width 109 height 25
drag, startPoint x: 331, startPoint y: 336, endPoint x: 227, endPoint y: 336, distance: 104.0
click at [248, 338] on tr "[PERSON_NAME] 7 0 00:13:21 0.00% 0.00%" at bounding box center [396, 332] width 724 height 25
drag, startPoint x: 240, startPoint y: 330, endPoint x: 397, endPoint y: 332, distance: 157.0
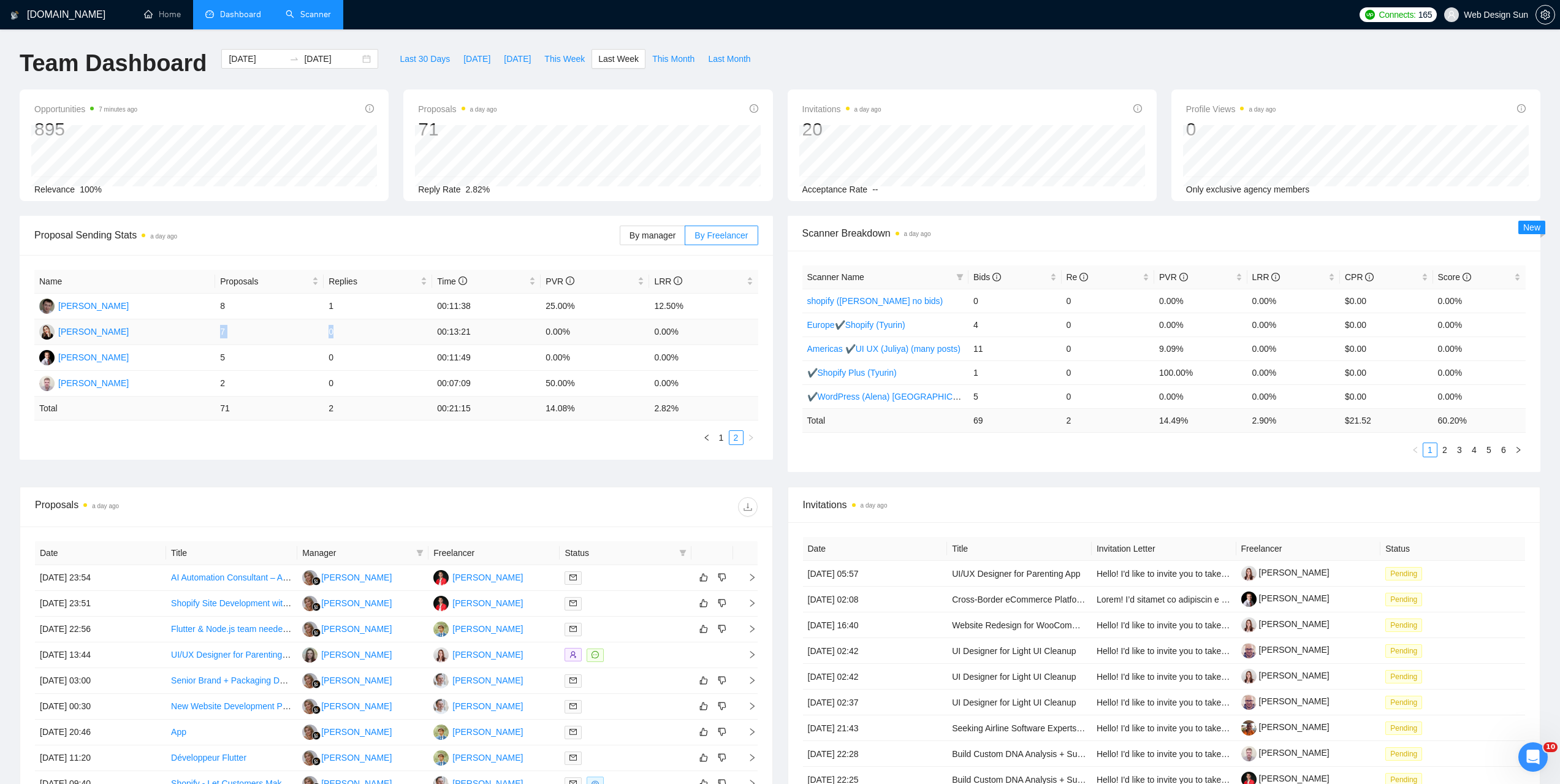
click at [397, 332] on tr "[PERSON_NAME] 7 0 00:13:21 0.00% 0.00%" at bounding box center [396, 332] width 724 height 25
click at [327, 334] on td "0" at bounding box center [378, 332] width 109 height 25
drag, startPoint x: 325, startPoint y: 334, endPoint x: 249, endPoint y: 331, distance: 76.1
click at [325, 334] on td "0" at bounding box center [378, 332] width 109 height 25
click at [226, 331] on td "7" at bounding box center [269, 332] width 109 height 25
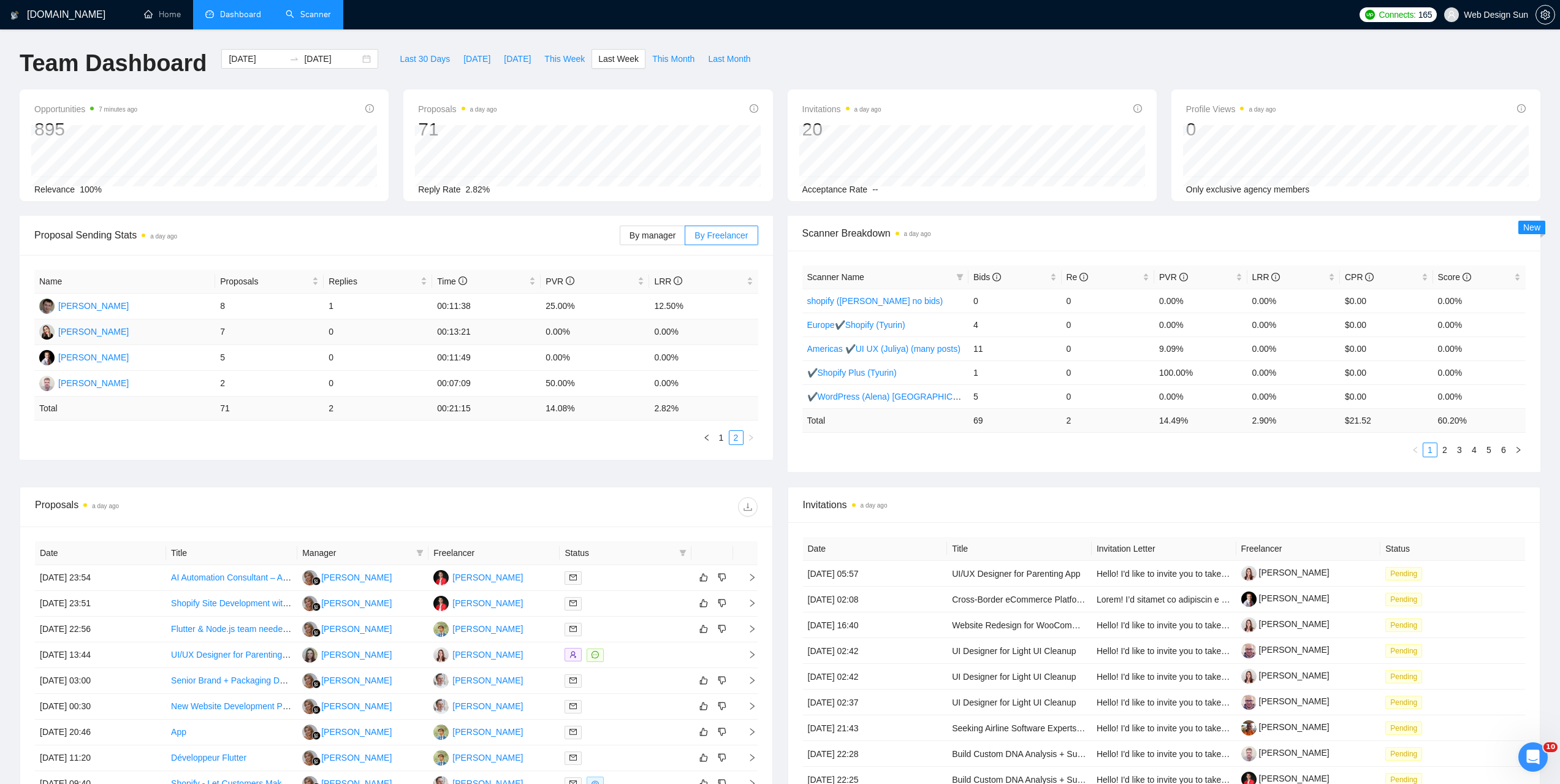
click at [223, 331] on td "7" at bounding box center [269, 332] width 109 height 25
click at [221, 331] on td "7" at bounding box center [269, 332] width 109 height 25
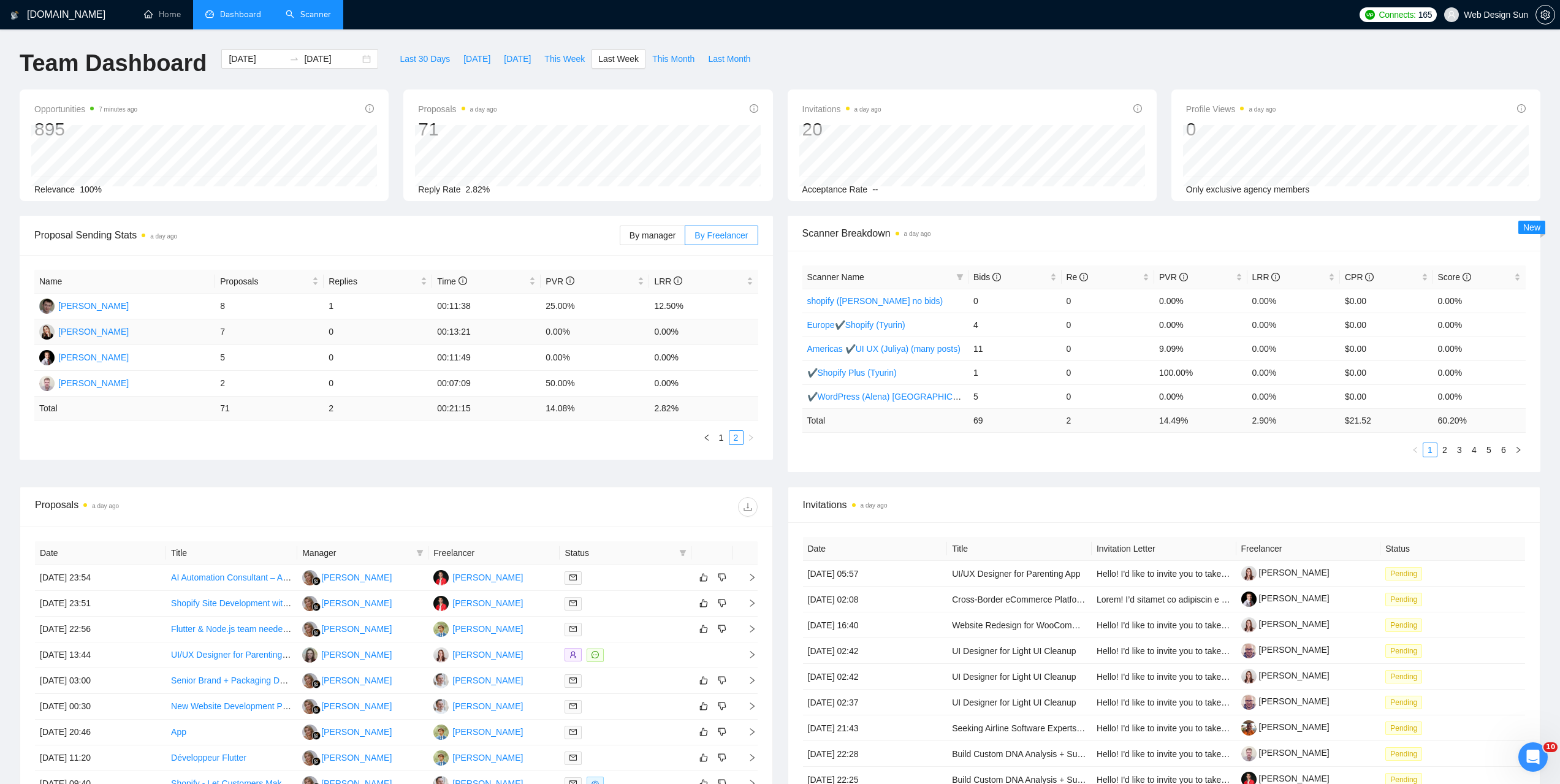
click at [221, 331] on td "7" at bounding box center [269, 332] width 109 height 25
drag, startPoint x: 221, startPoint y: 331, endPoint x: 360, endPoint y: 337, distance: 139.1
click at [360, 337] on tr "[PERSON_NAME] 7 0 00:13:21 0.00% 0.00%" at bounding box center [396, 332] width 724 height 25
drag, startPoint x: 307, startPoint y: 343, endPoint x: 298, endPoint y: 342, distance: 9.1
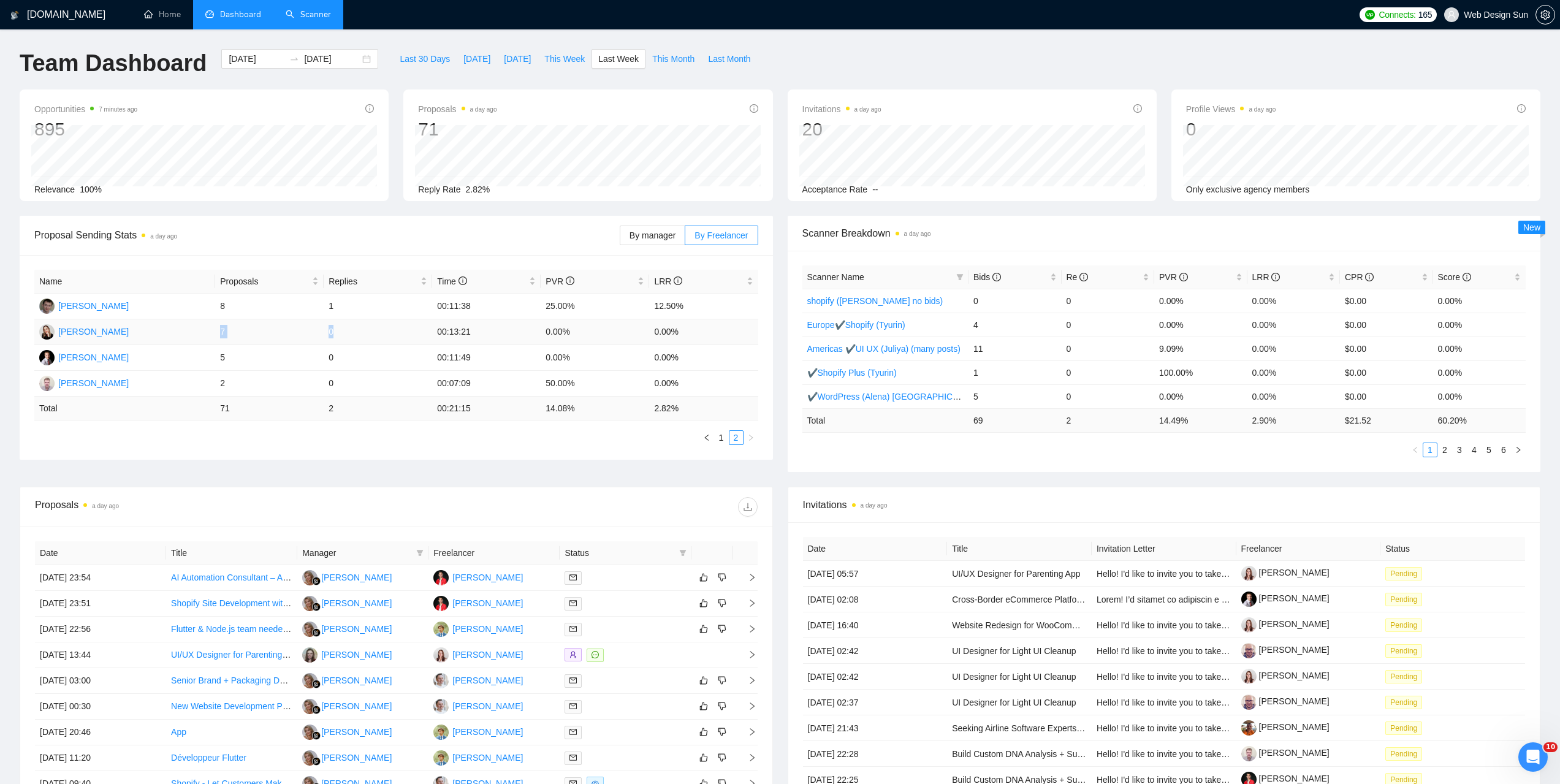
click at [308, 343] on td "7" at bounding box center [269, 332] width 109 height 25
click at [223, 358] on td "5" at bounding box center [269, 358] width 109 height 25
click at [219, 358] on td "5" at bounding box center [269, 358] width 109 height 25
drag, startPoint x: 226, startPoint y: 356, endPoint x: 228, endPoint y: 347, distance: 9.2
click at [229, 355] on td "5" at bounding box center [269, 358] width 109 height 25
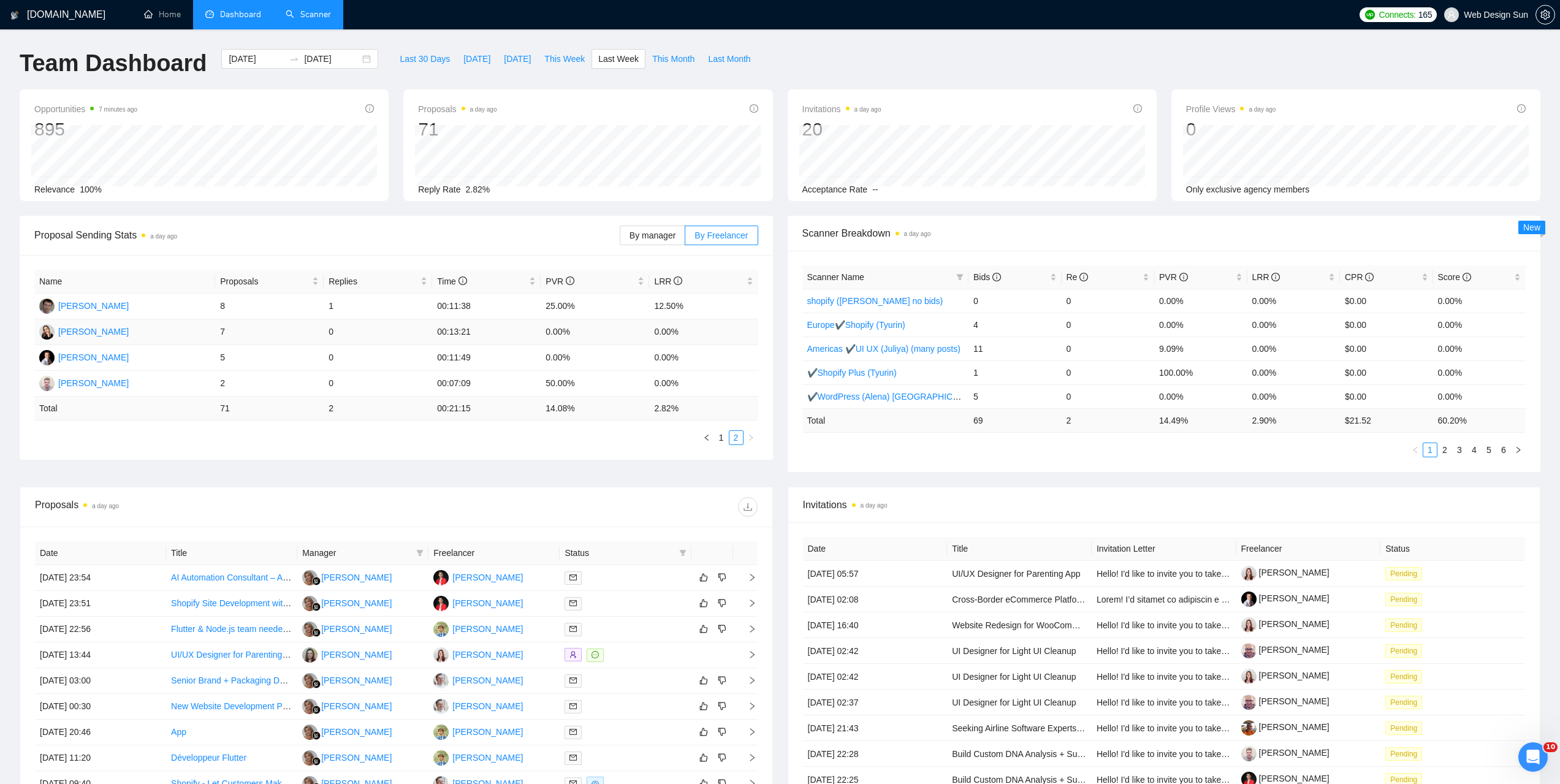
drag, startPoint x: 227, startPoint y: 334, endPoint x: 277, endPoint y: 342, distance: 50.6
click at [248, 340] on td "7" at bounding box center [269, 332] width 109 height 25
click at [386, 324] on td "0" at bounding box center [378, 332] width 109 height 25
drag, startPoint x: 309, startPoint y: 334, endPoint x: 167, endPoint y: 330, distance: 142.1
click at [218, 334] on tr "[PERSON_NAME] 7 0 00:13:21 0.00% 0.00%" at bounding box center [396, 332] width 724 height 25
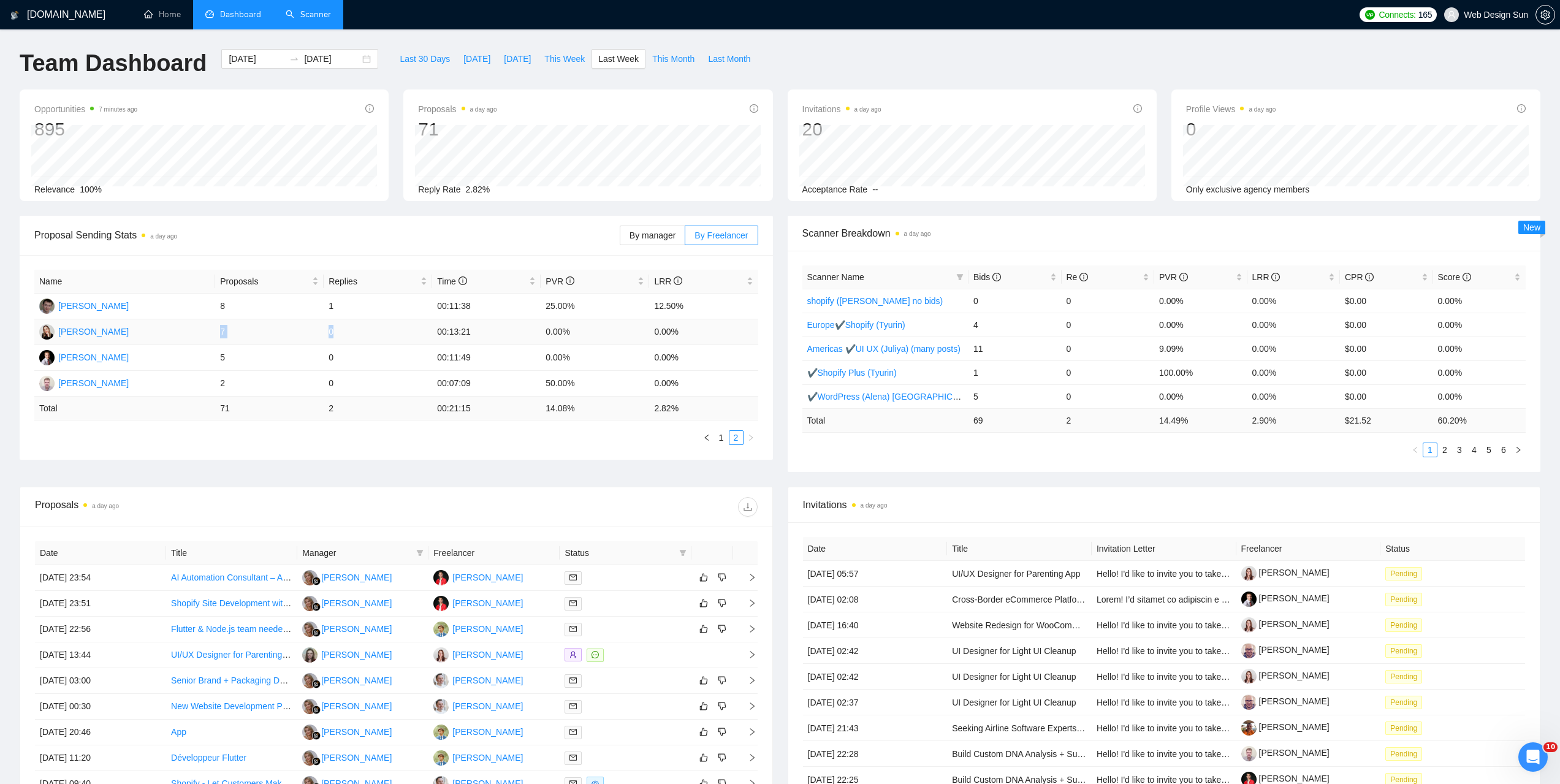
click at [334, 334] on td "0" at bounding box center [378, 332] width 109 height 25
click at [331, 334] on td "0" at bounding box center [378, 332] width 109 height 25
click at [302, 20] on link "Scanner" at bounding box center [308, 14] width 45 height 10
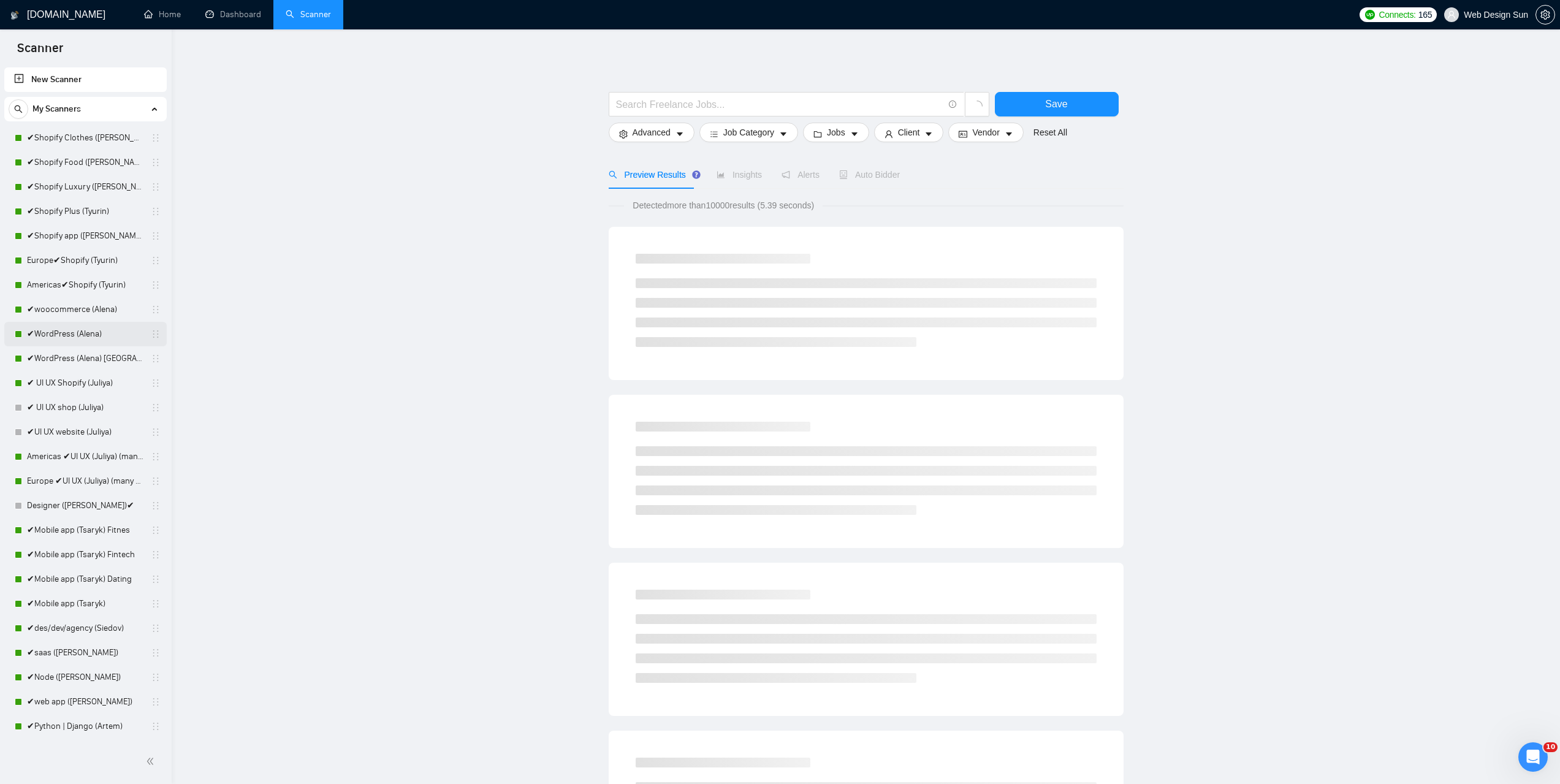
click at [92, 339] on link "✔WordPress (Alena)" at bounding box center [85, 334] width 116 height 25
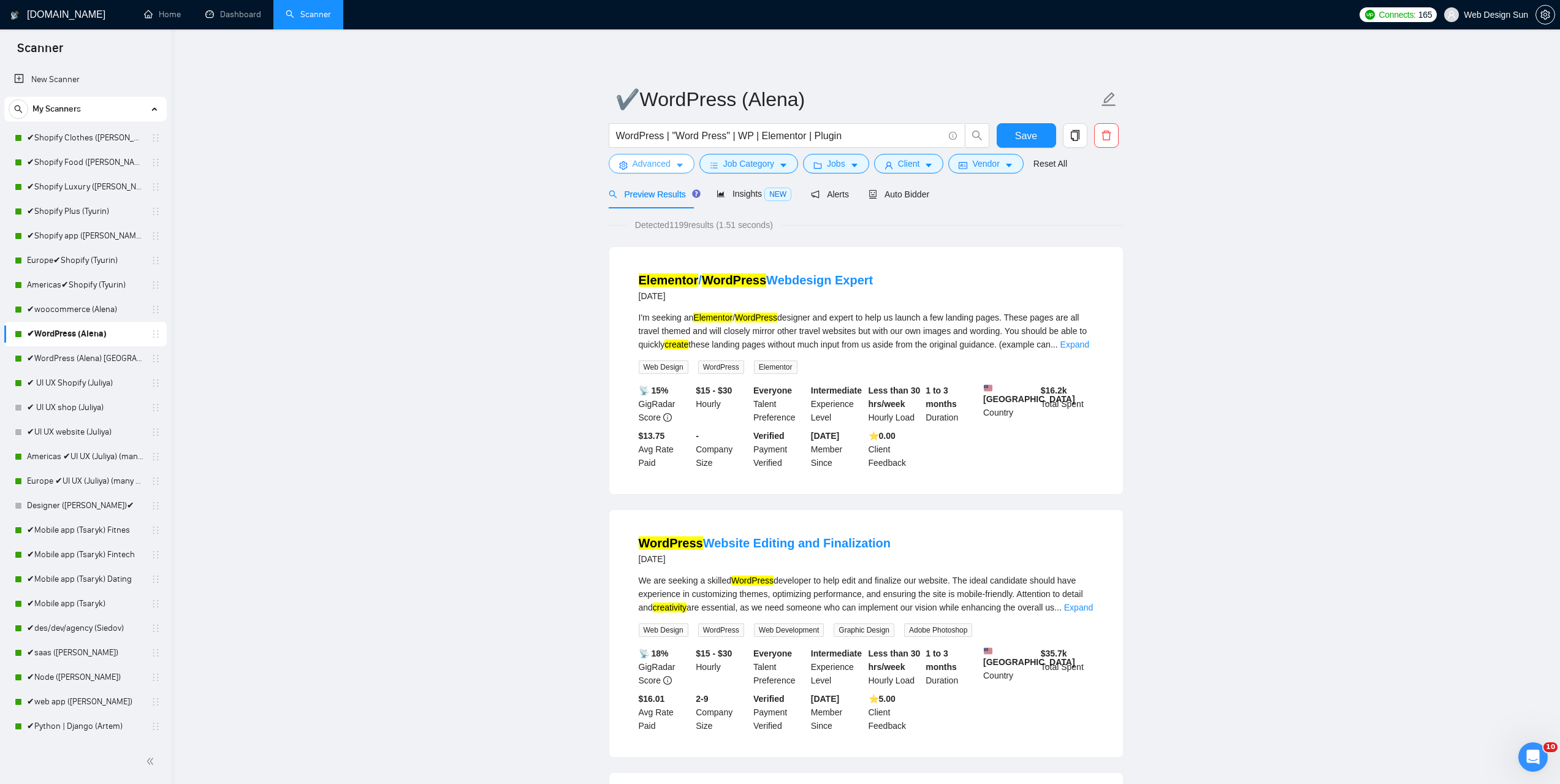
click at [668, 161] on span "Advanced" at bounding box center [652, 164] width 38 height 14
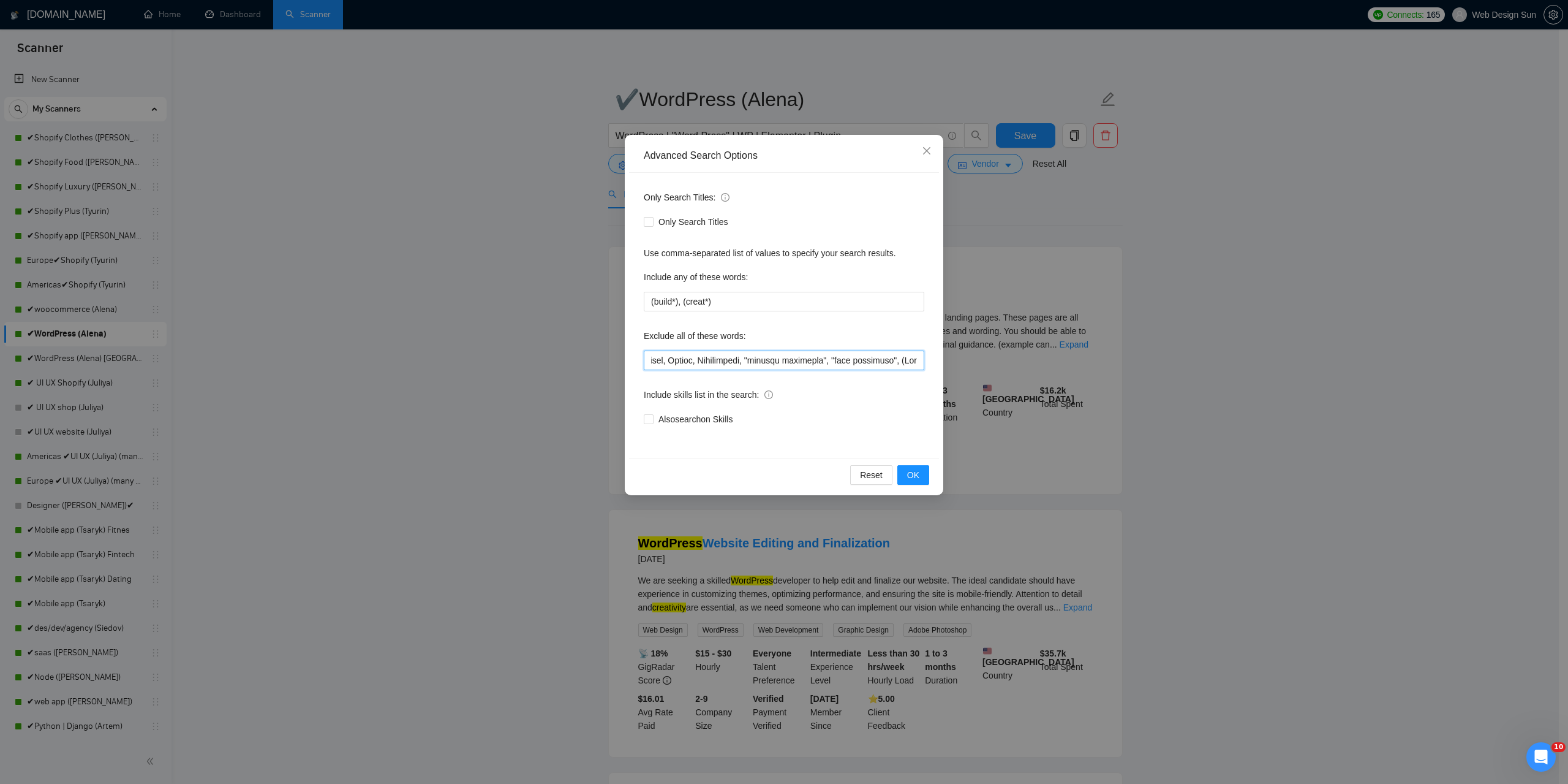
scroll to position [0, 4022]
drag, startPoint x: 694, startPoint y: 361, endPoint x: 930, endPoint y: 355, distance: 236.1
click at [930, 355] on div "Only Search Titles: Only Search Titles Use comma-separated list of values to sp…" at bounding box center [784, 315] width 310 height 285
click at [1132, 353] on div "Advanced Search Options Only Search Titles: Only Search Titles Use comma-separa…" at bounding box center [784, 392] width 1568 height 784
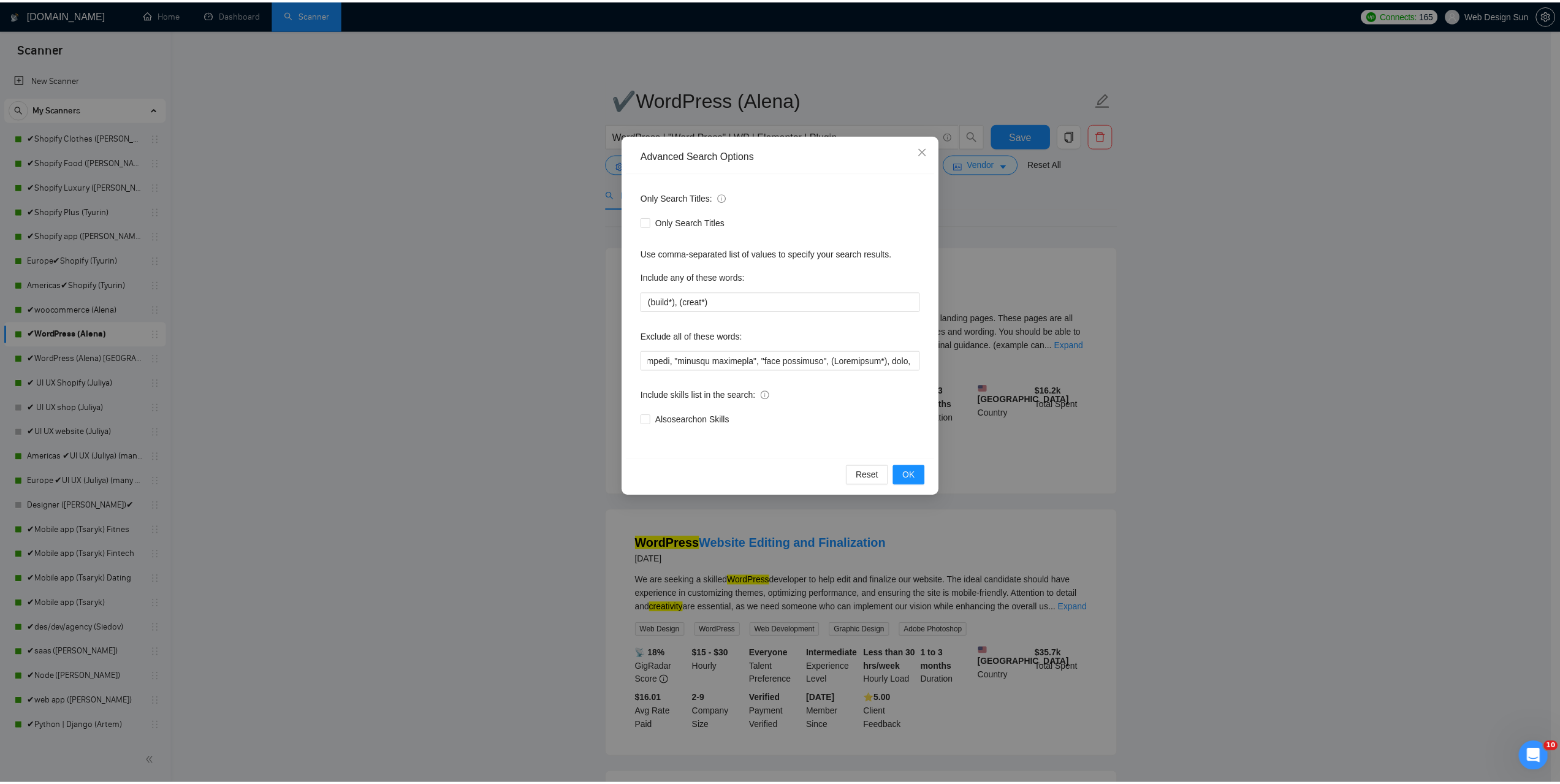
scroll to position [0, 0]
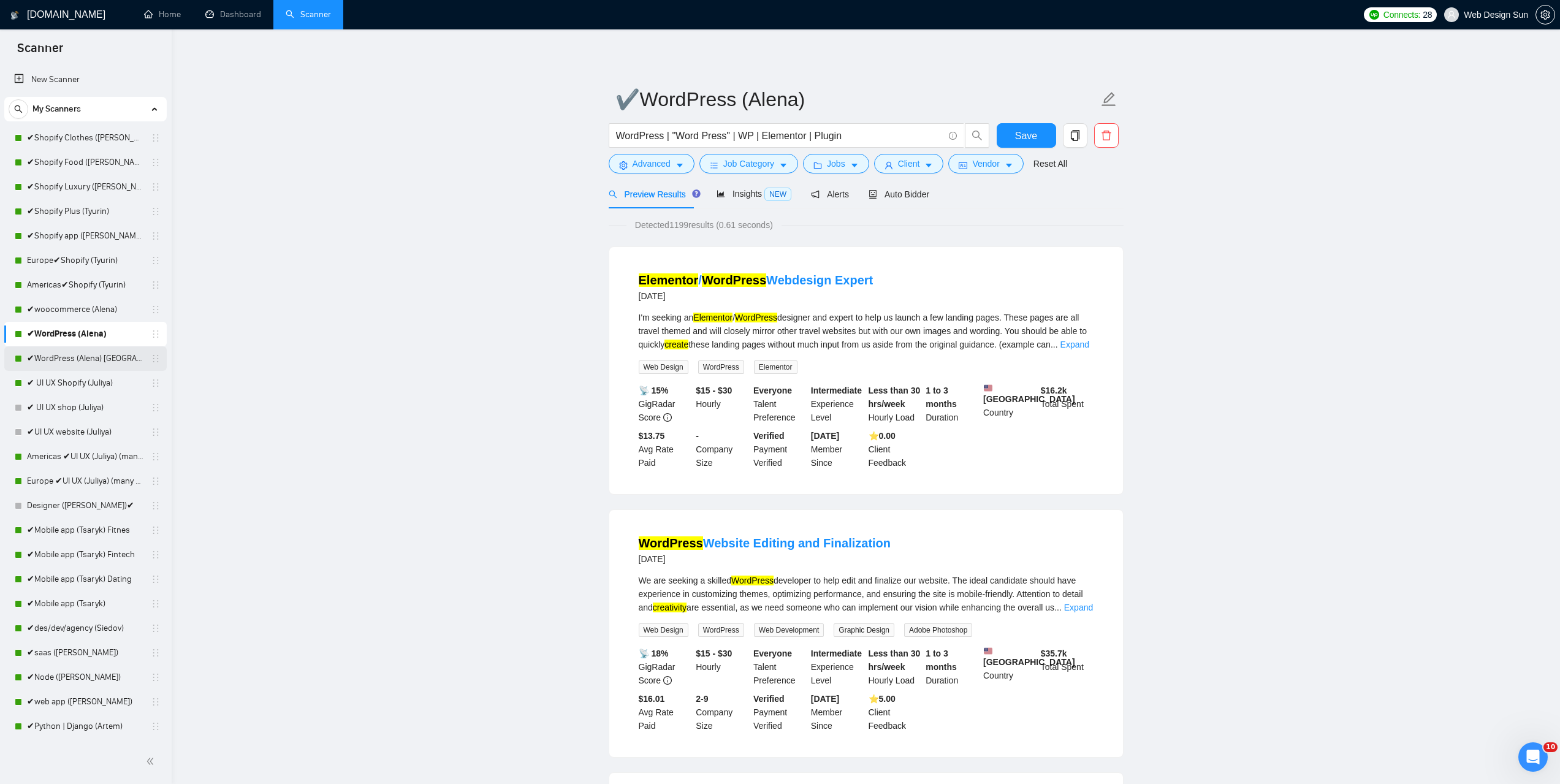
click at [102, 361] on link "✔WordPress (Alena) [GEOGRAPHIC_DATA]" at bounding box center [85, 358] width 116 height 25
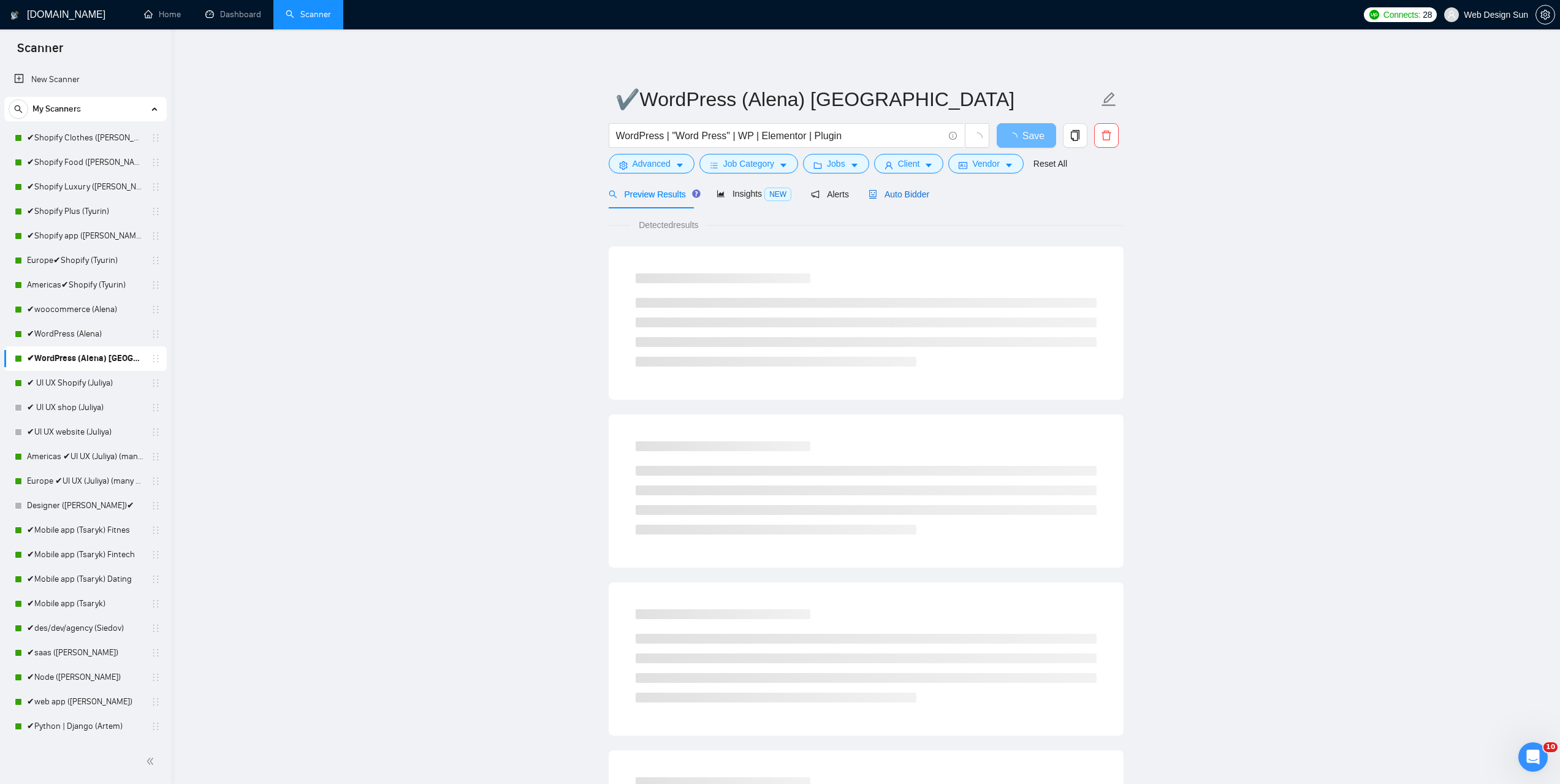
click at [900, 193] on span "Auto Bidder" at bounding box center [898, 195] width 60 height 10
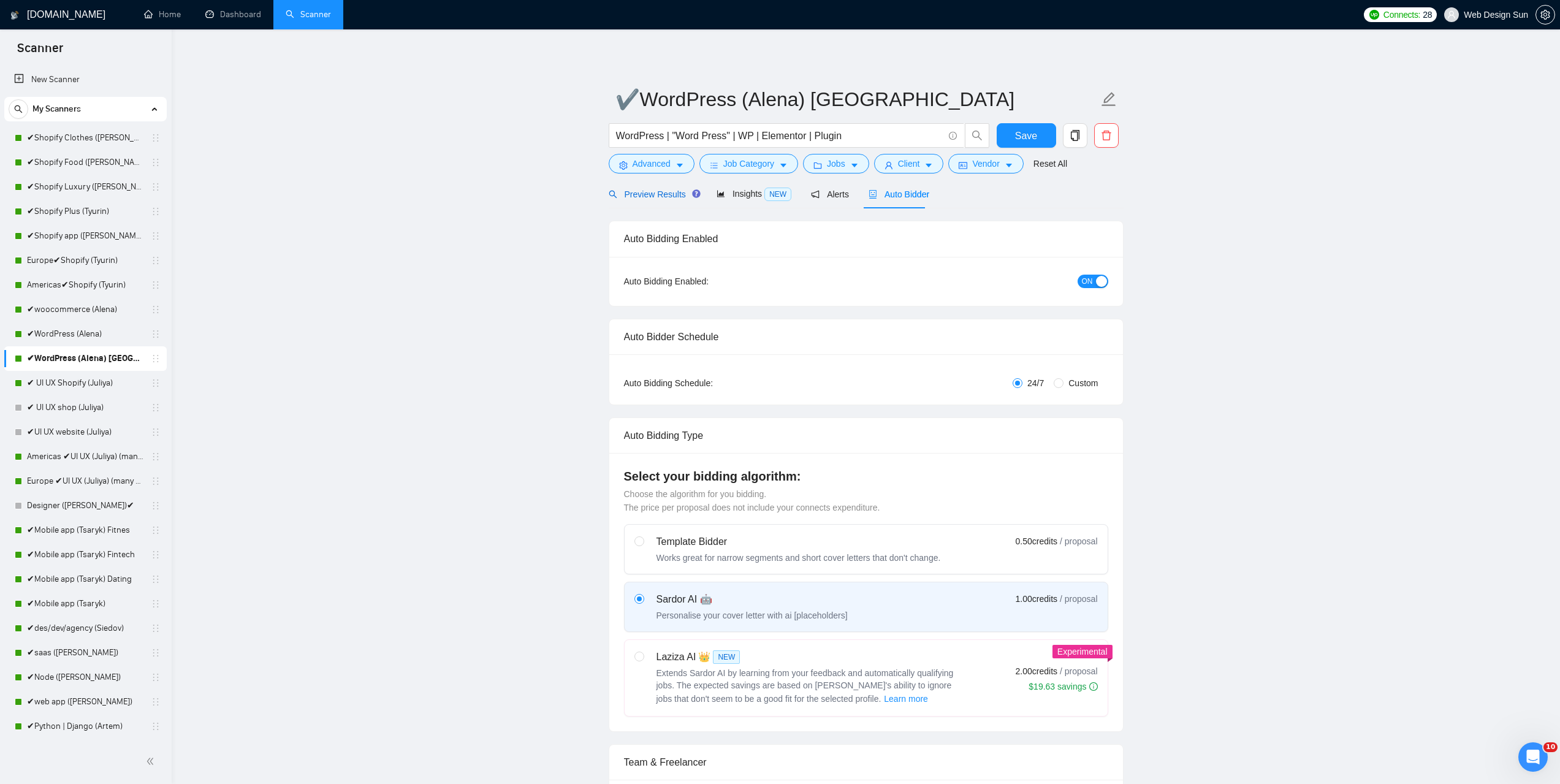
click at [654, 197] on span "Preview Results" at bounding box center [653, 195] width 88 height 10
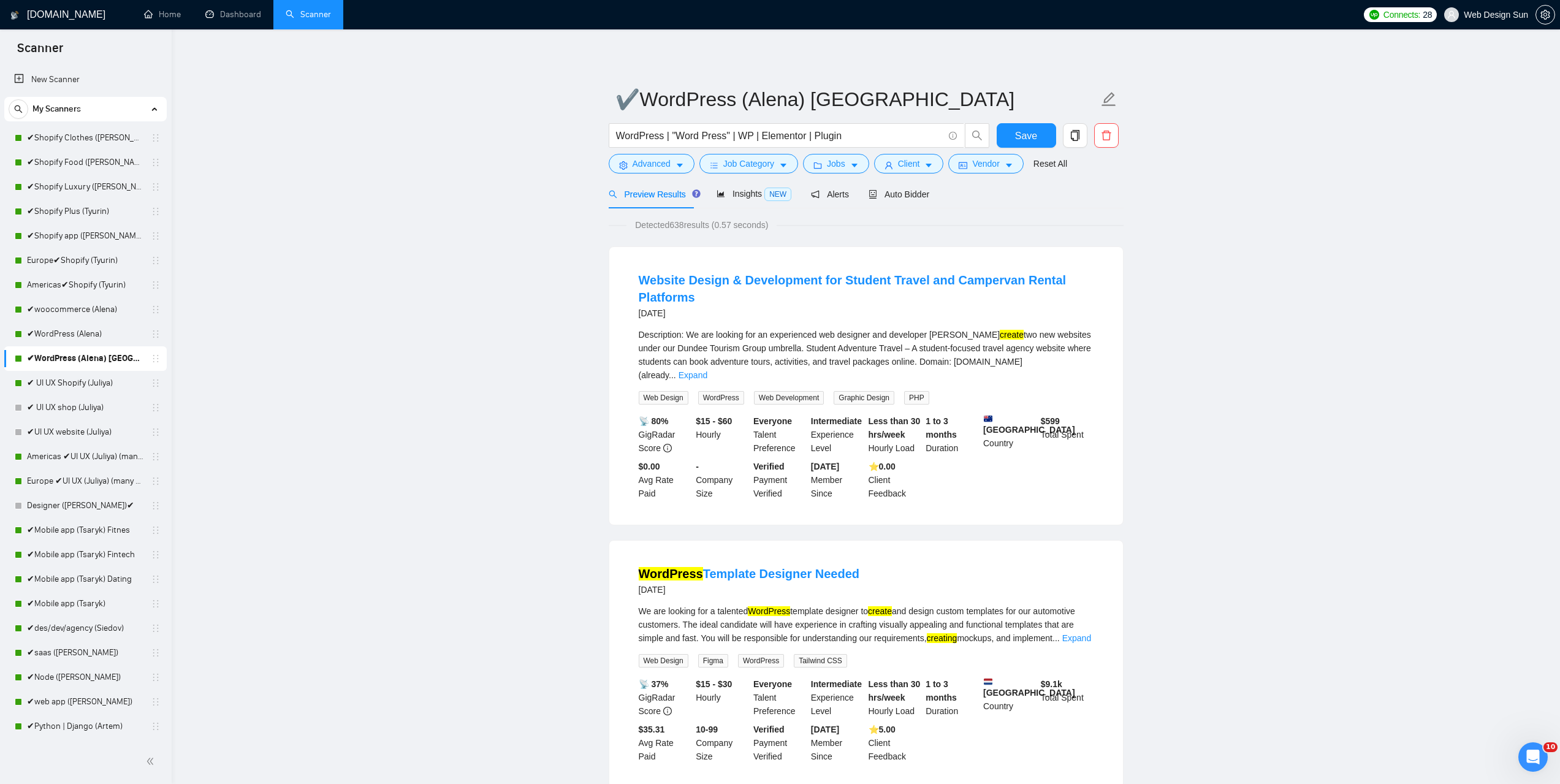
scroll to position [61, 0]
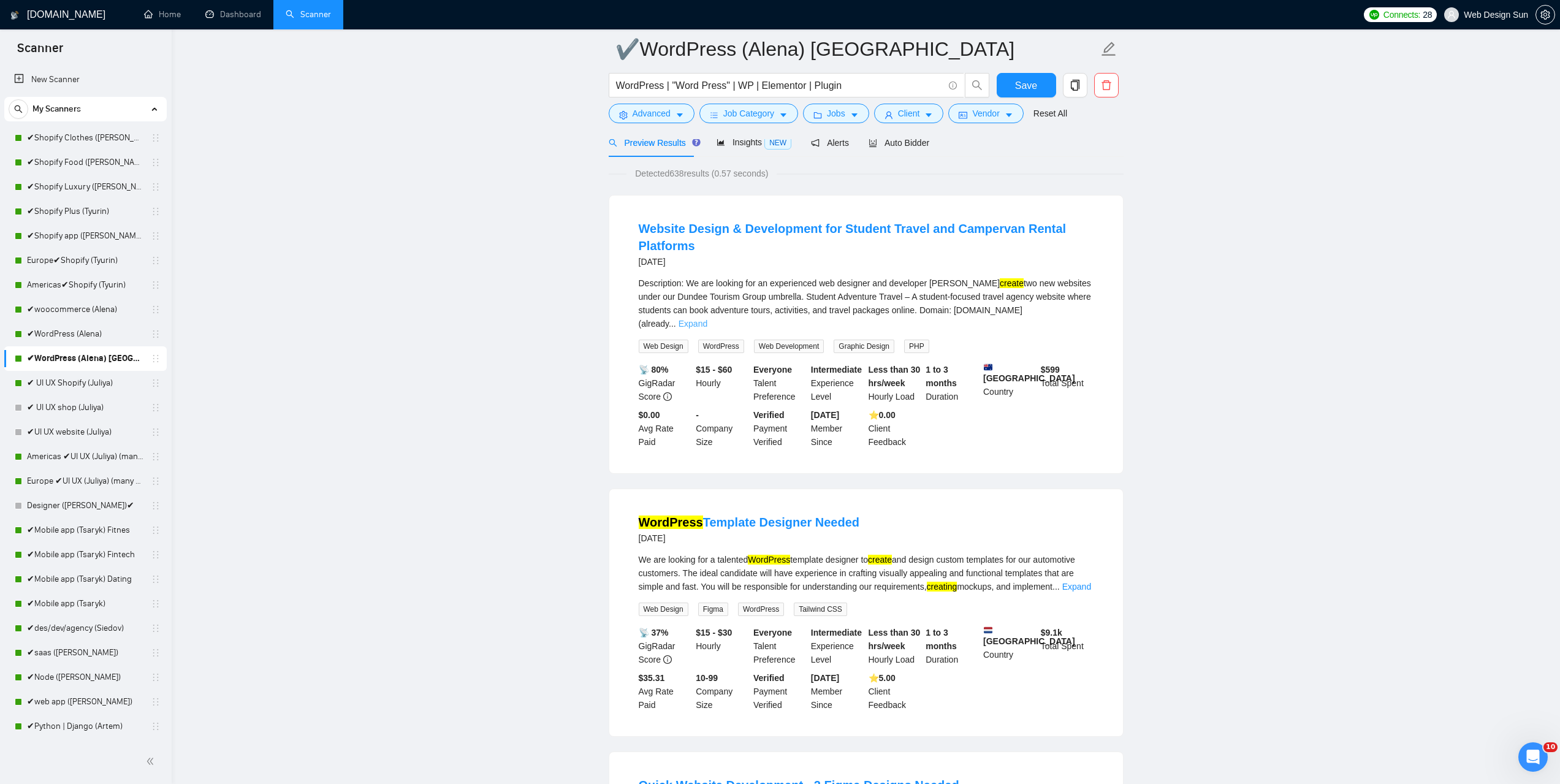
click at [708, 319] on link "Expand" at bounding box center [693, 324] width 29 height 10
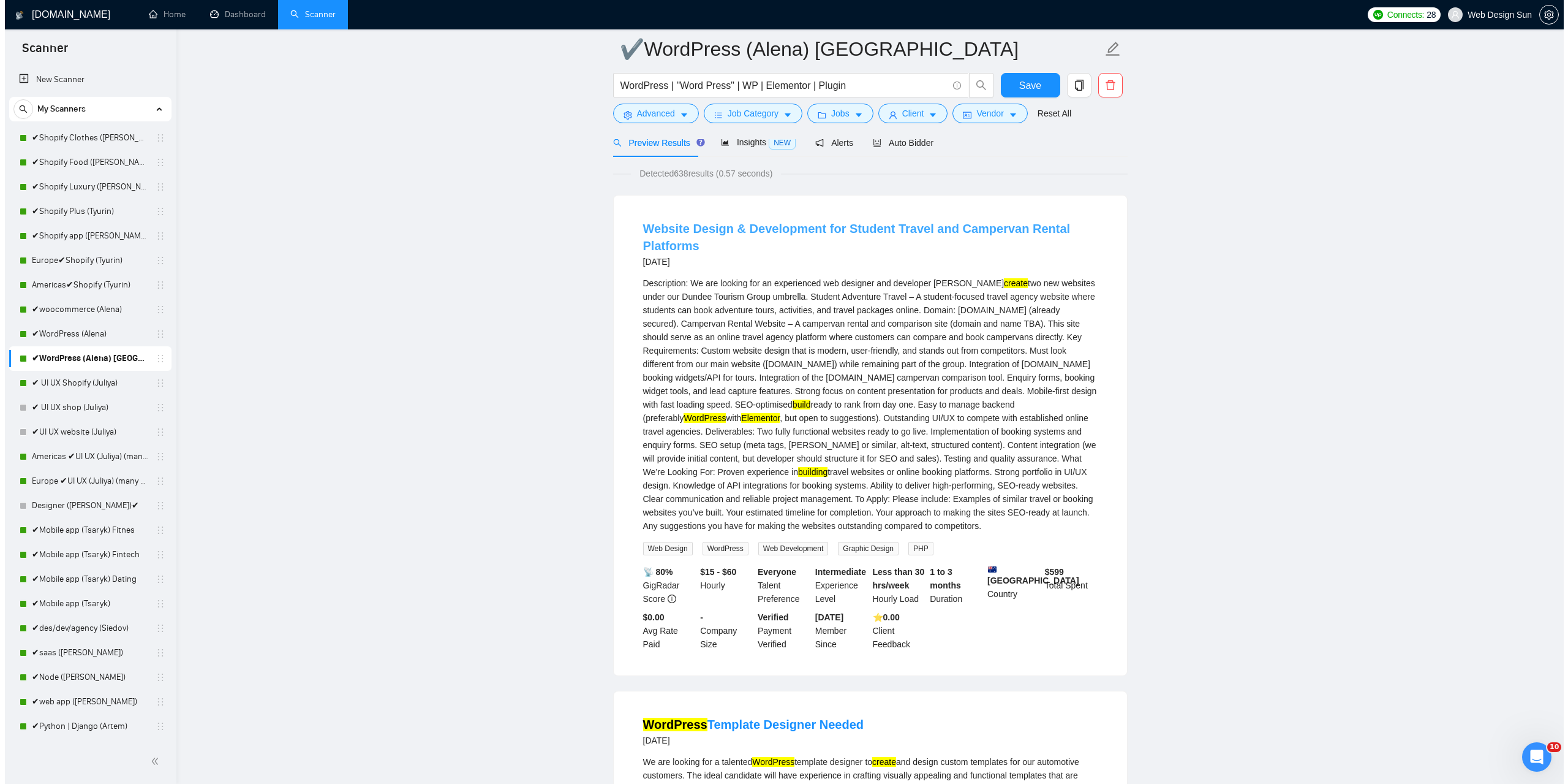
scroll to position [0, 0]
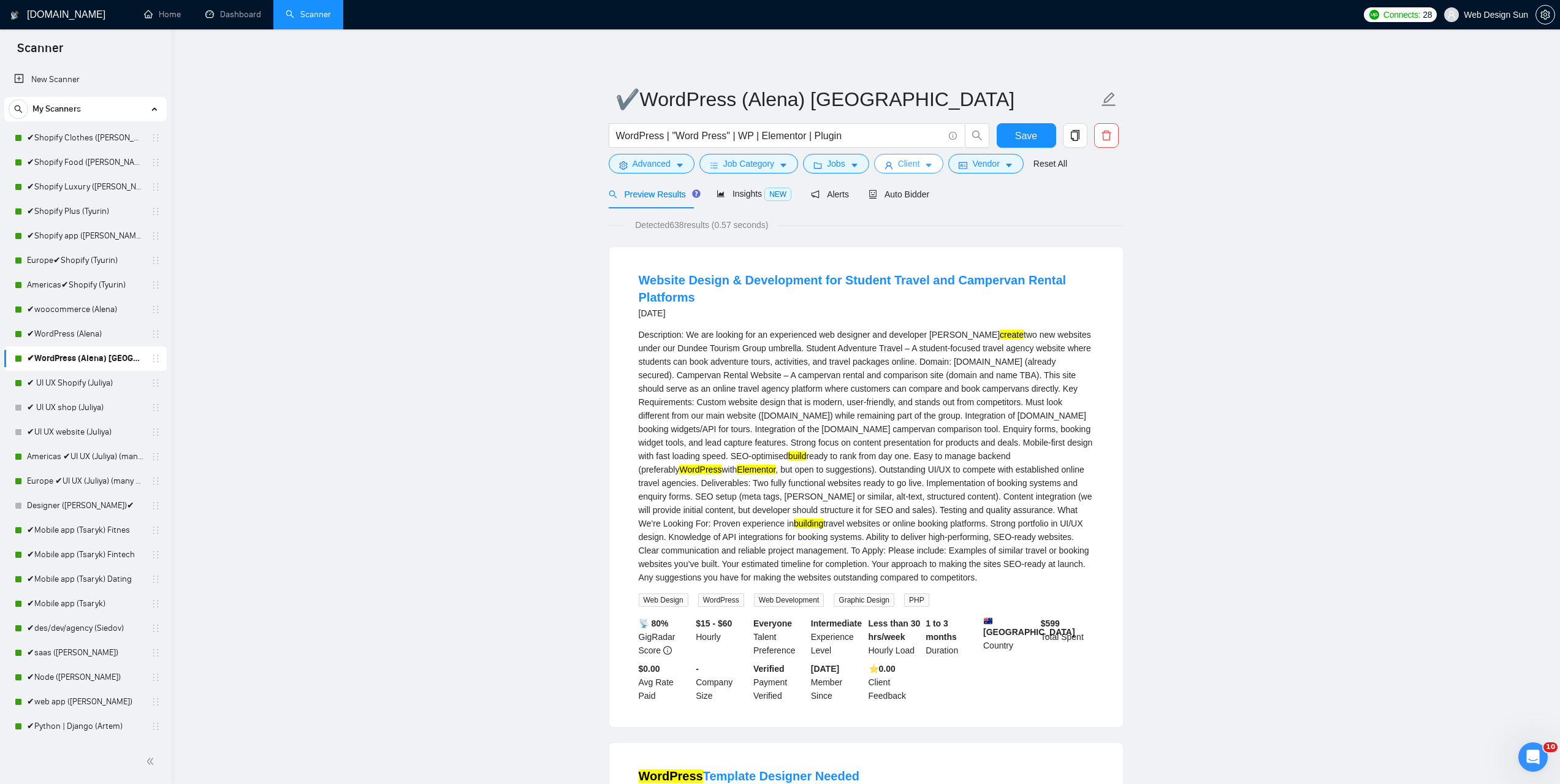
click at [902, 160] on span "Client" at bounding box center [909, 164] width 22 height 14
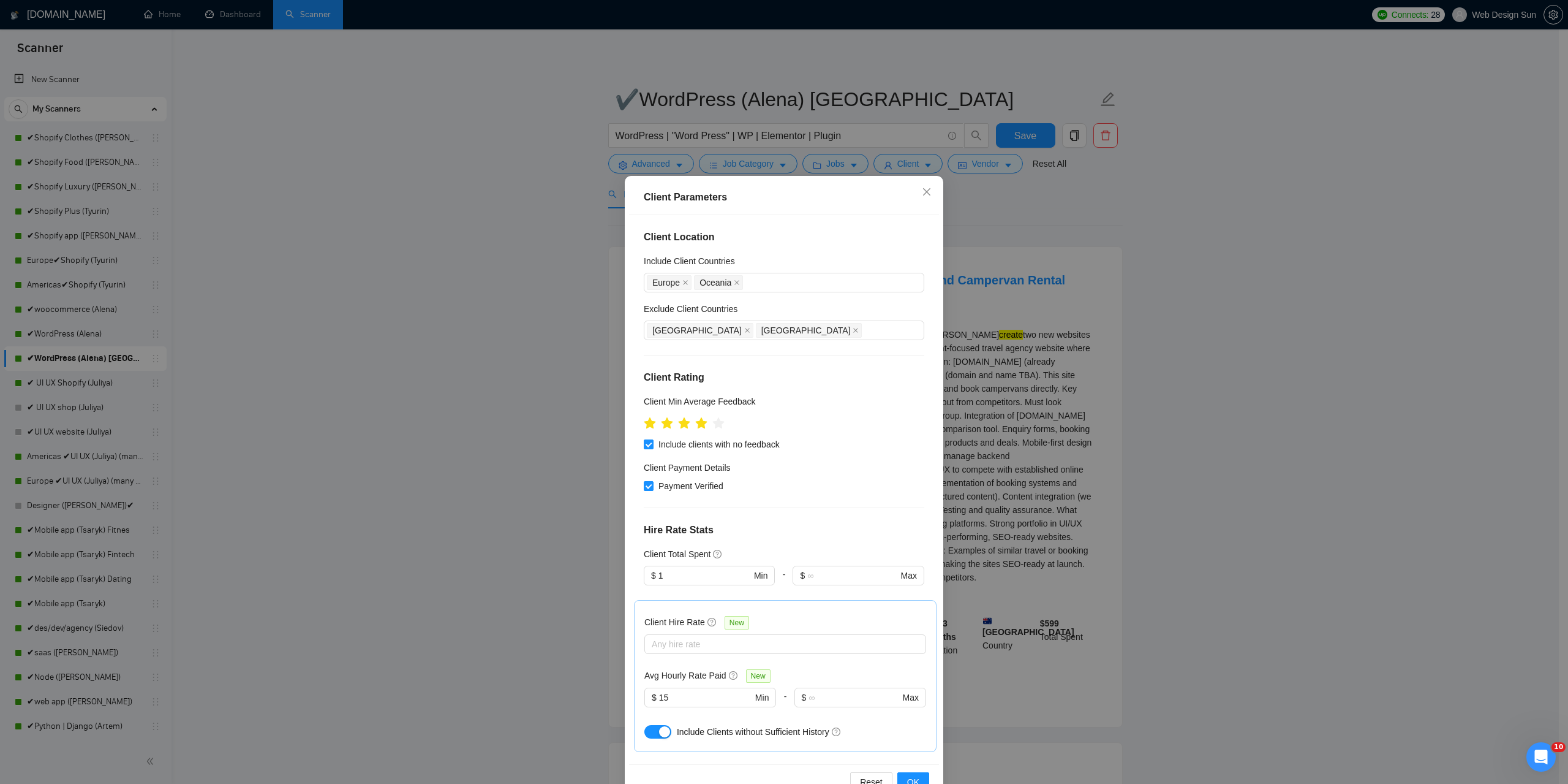
scroll to position [61, 0]
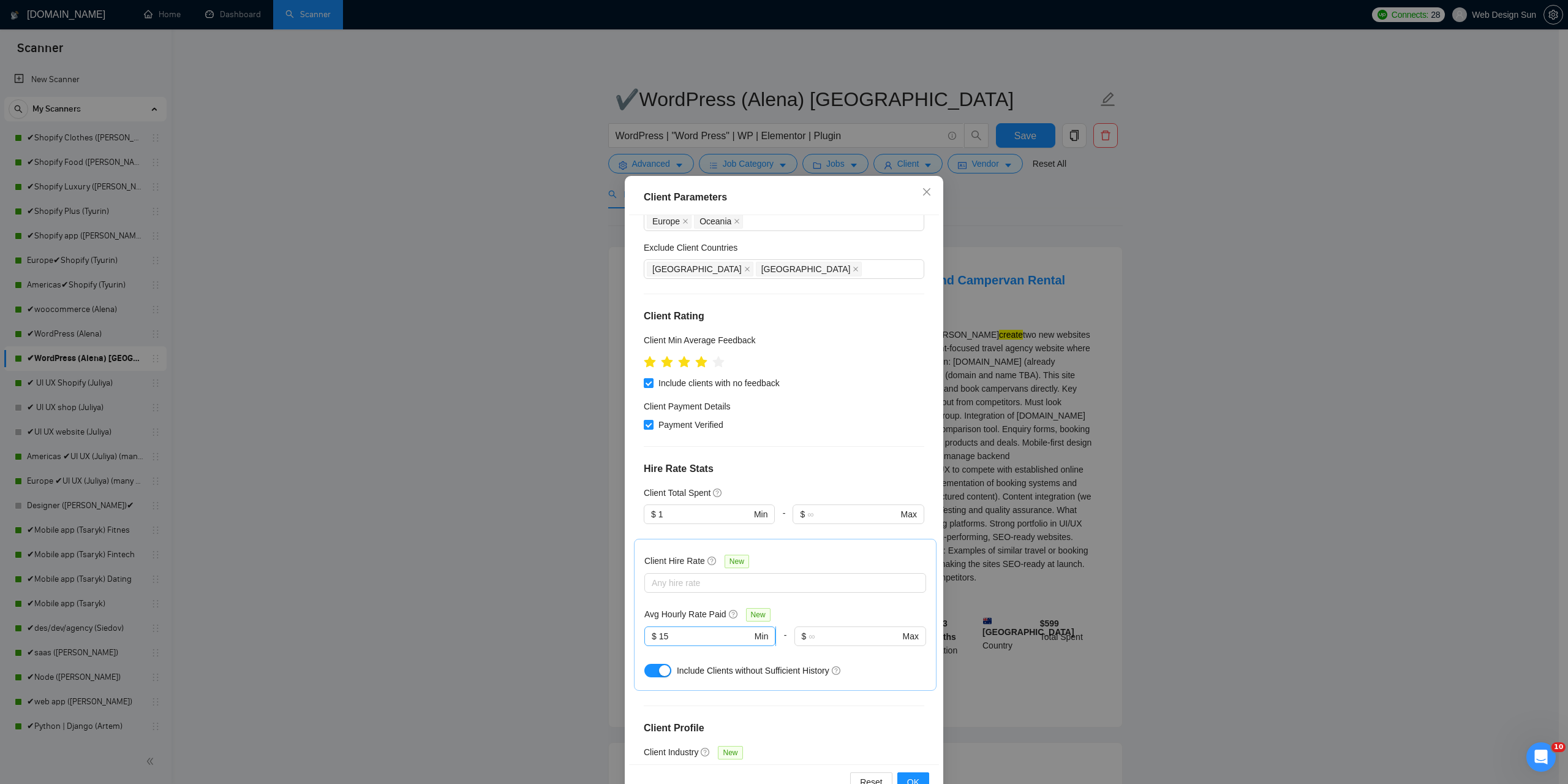
click at [678, 634] on input "15" at bounding box center [705, 636] width 93 height 14
type input "1"
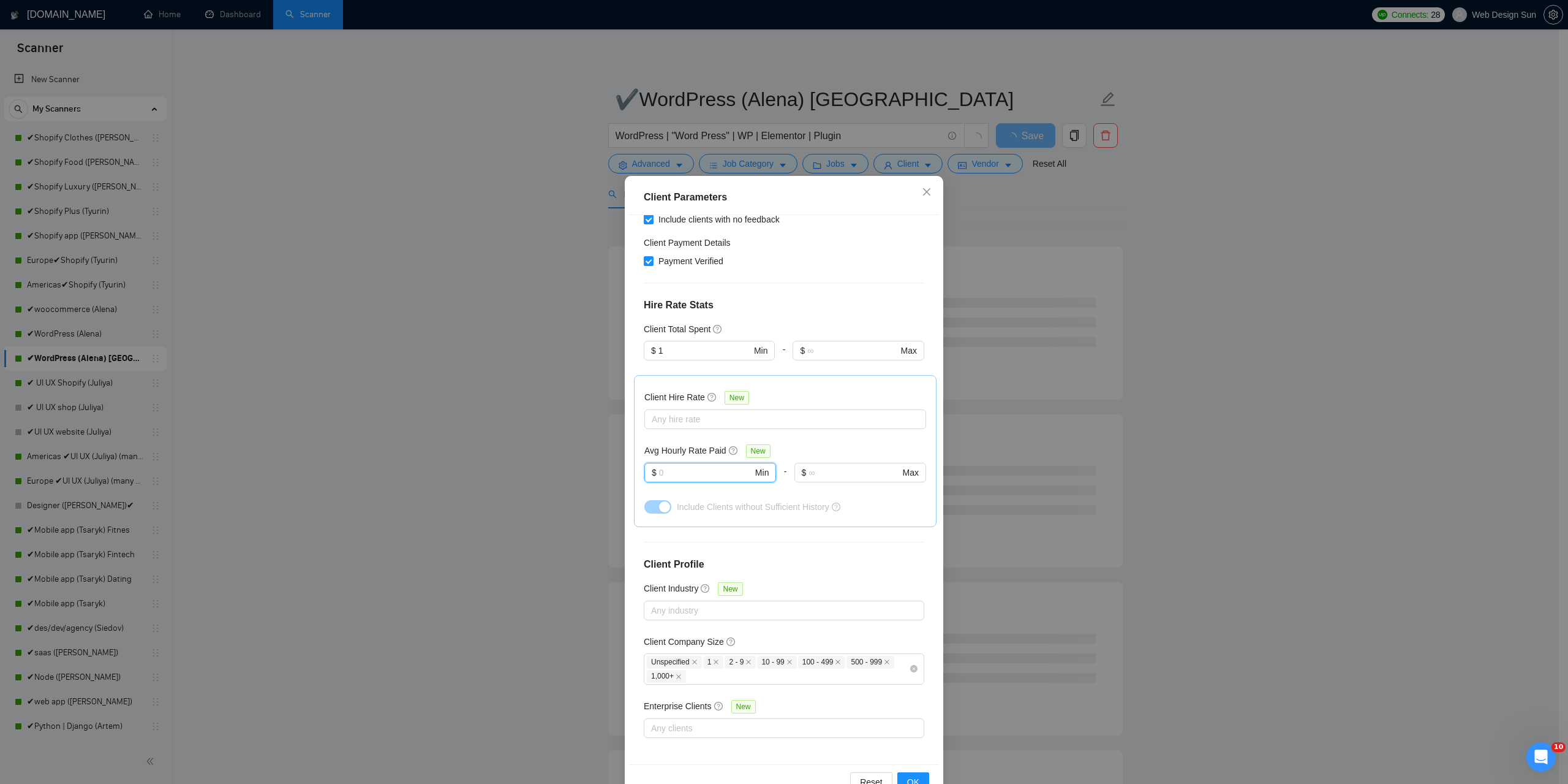
scroll to position [34, 0]
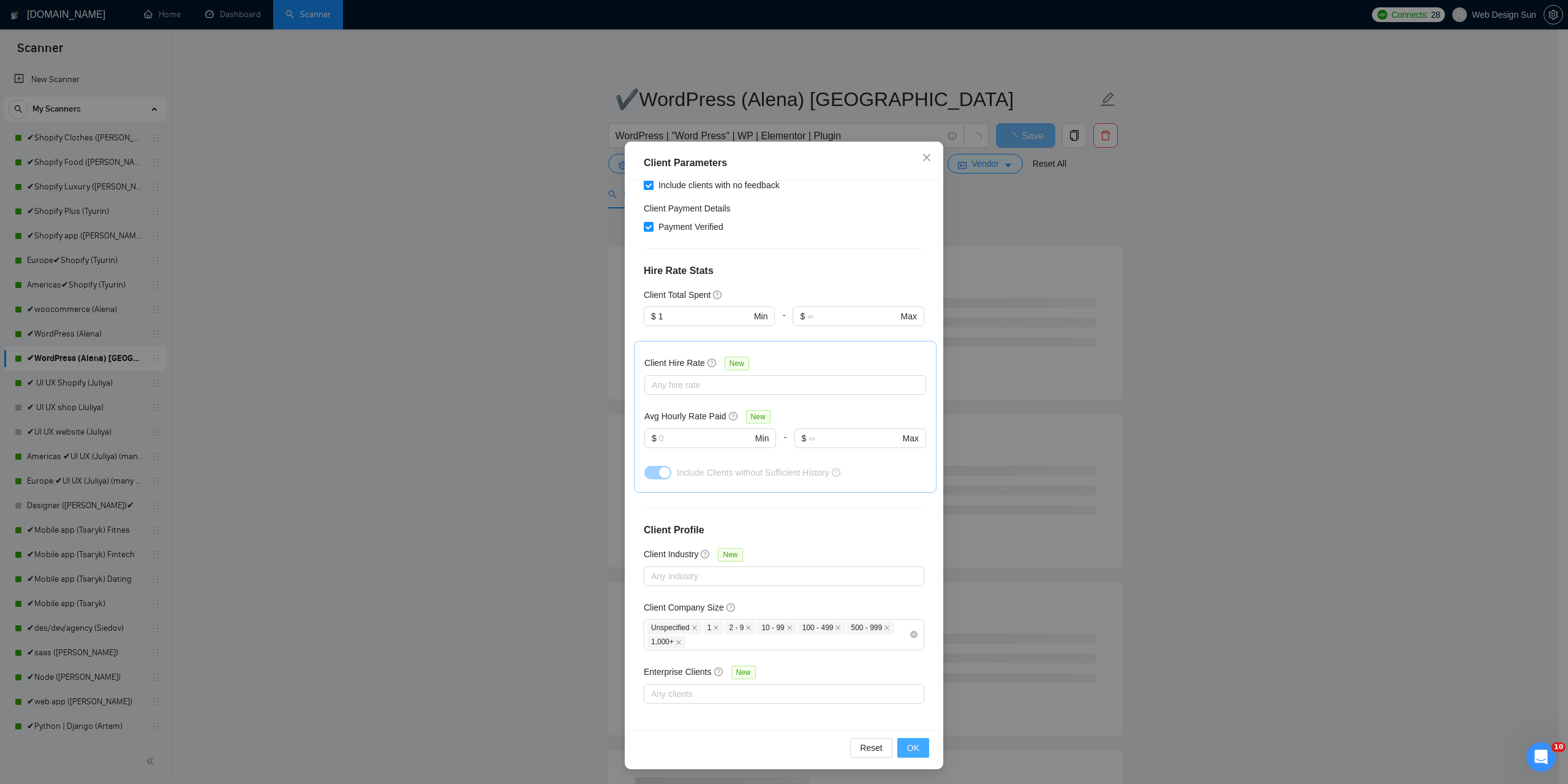
click at [913, 753] on span "OK" at bounding box center [913, 747] width 12 height 14
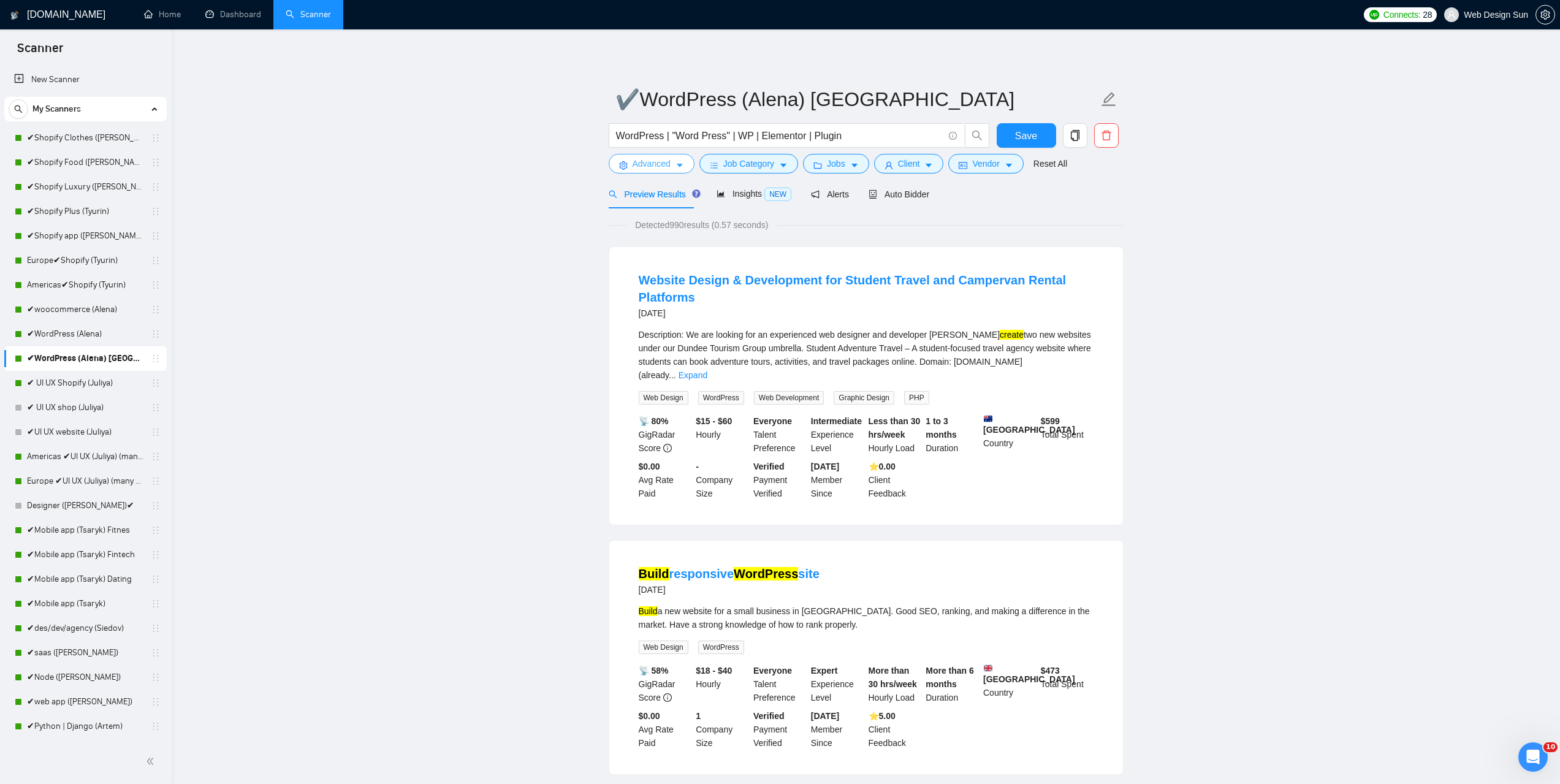
click at [626, 159] on button "Advanced" at bounding box center [652, 163] width 86 height 20
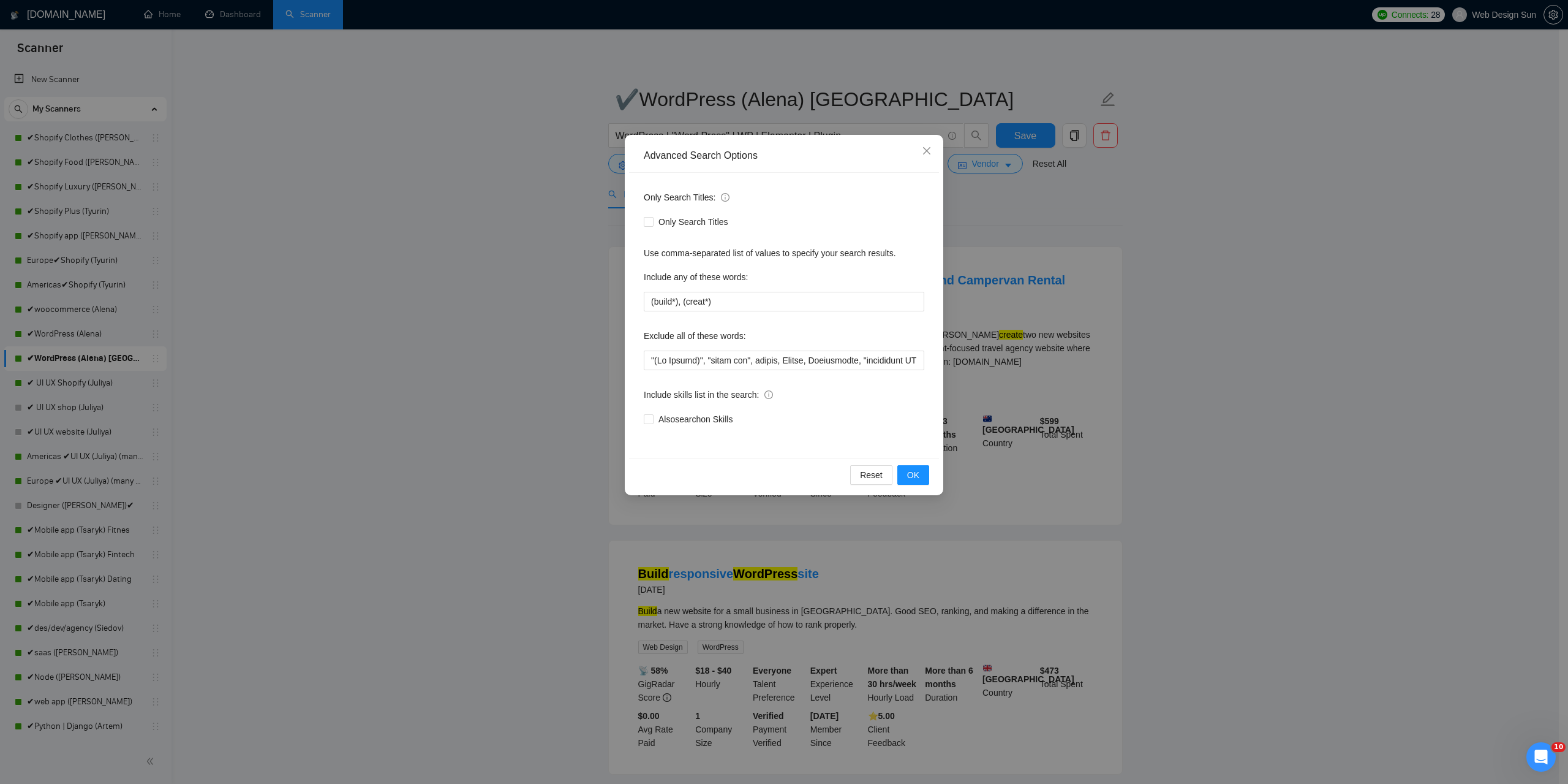
click at [512, 241] on div "Advanced Search Options Only Search Titles: Only Search Titles Use comma-separa…" at bounding box center [784, 392] width 1568 height 784
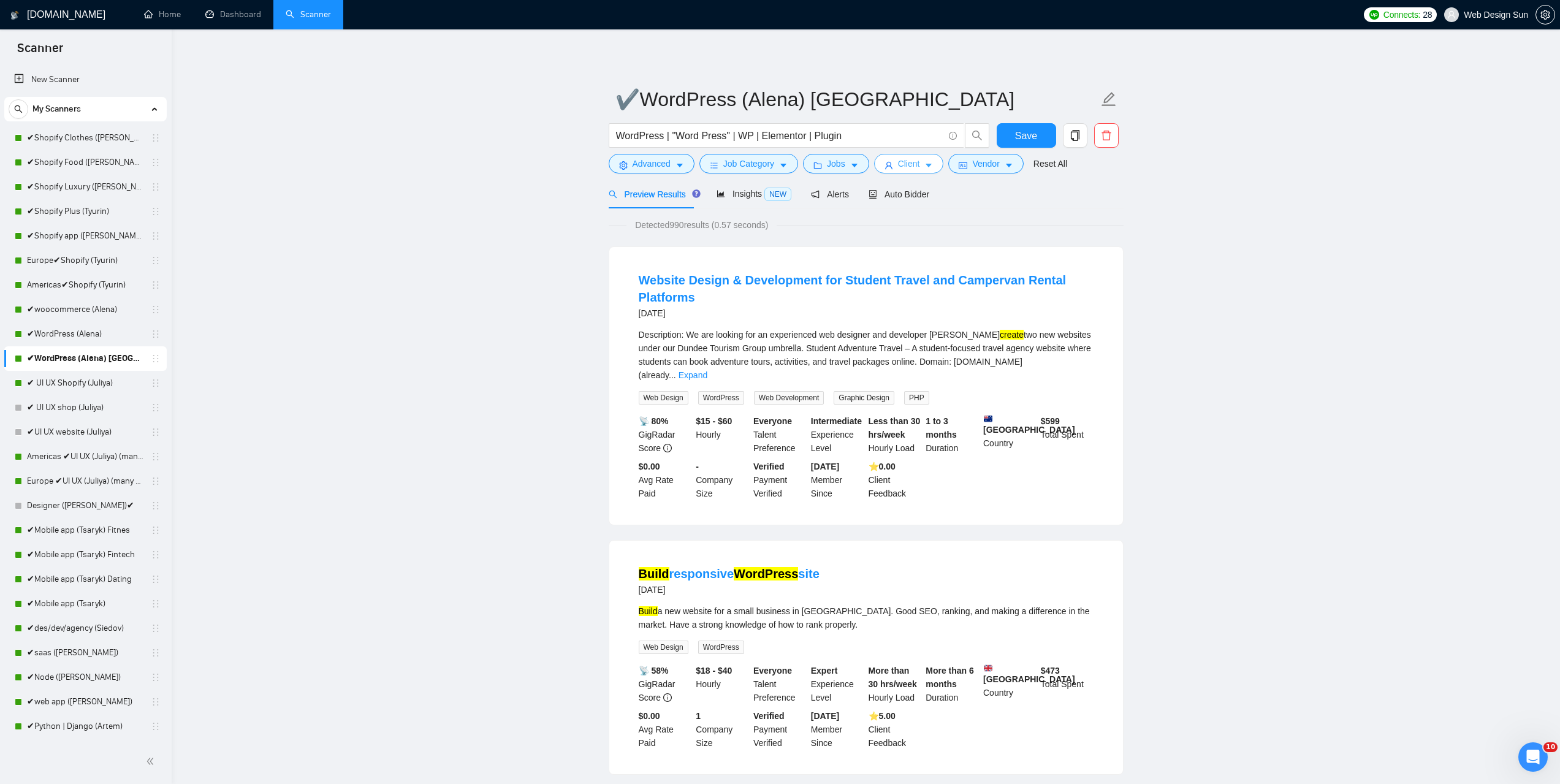
click at [898, 161] on span "Client" at bounding box center [909, 164] width 22 height 14
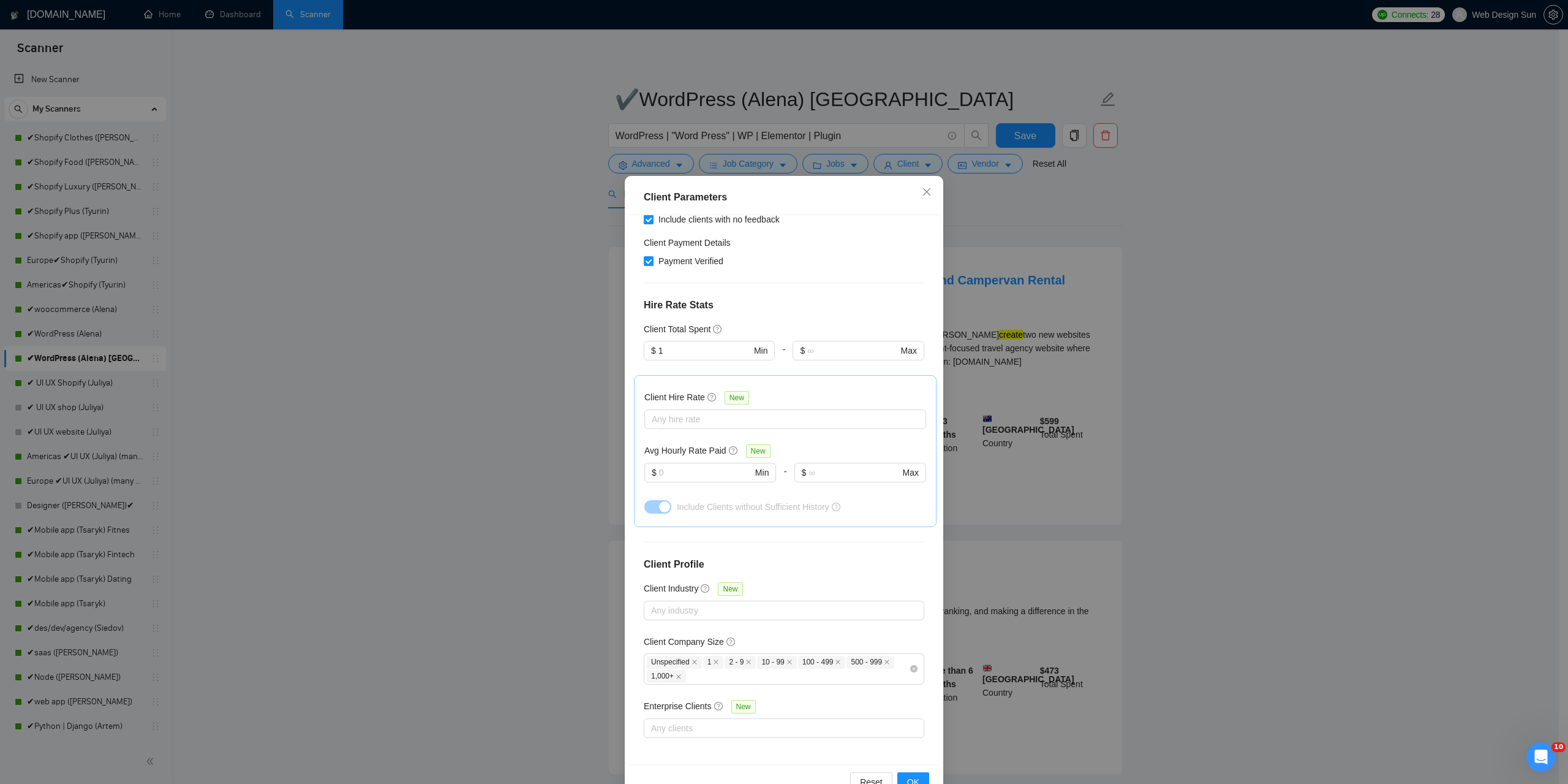
scroll to position [34, 0]
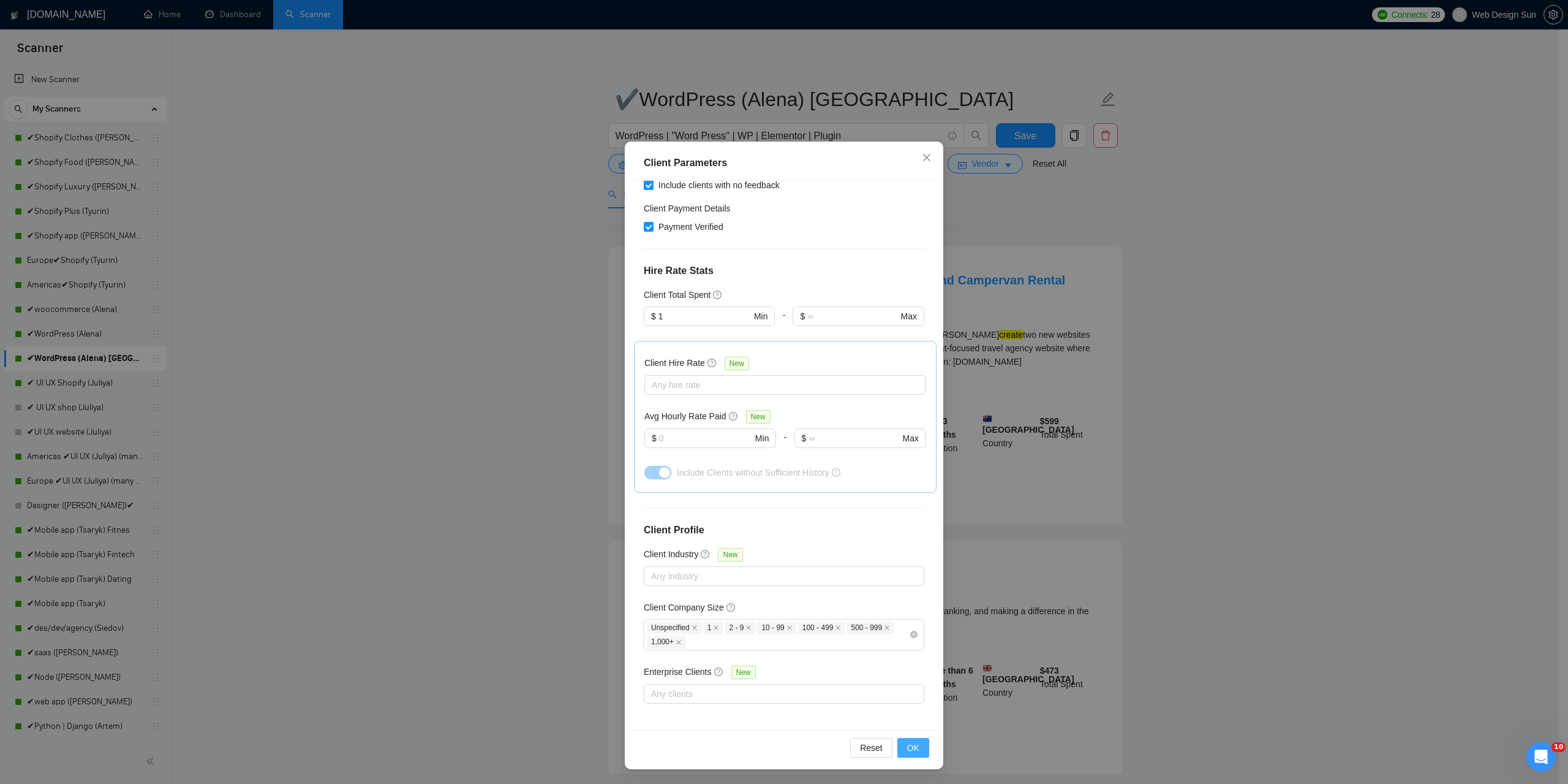
click at [910, 754] on span "OK" at bounding box center [913, 747] width 12 height 14
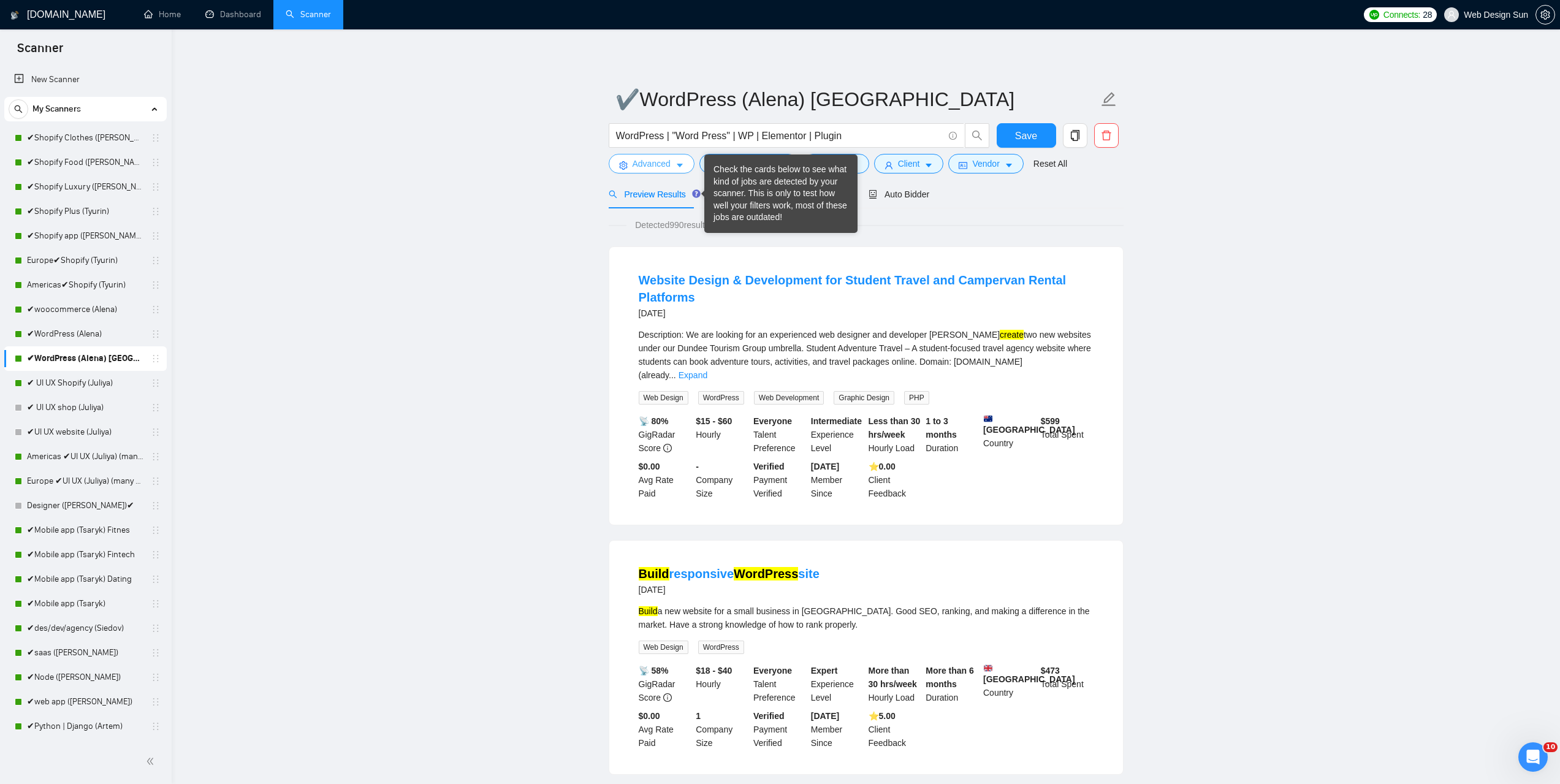
click at [644, 162] on span "Advanced" at bounding box center [652, 164] width 38 height 14
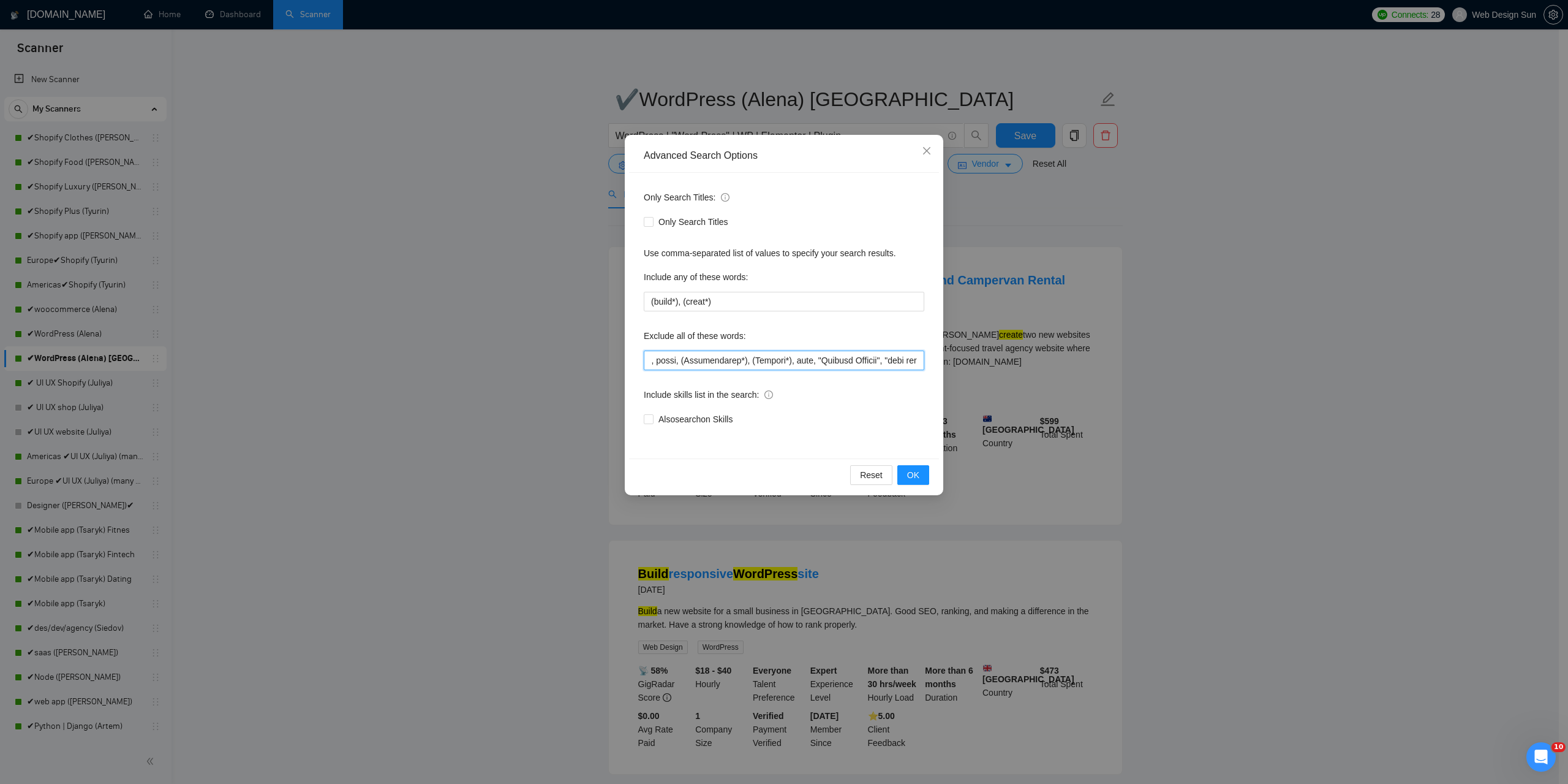
scroll to position [0, 2630]
drag, startPoint x: 666, startPoint y: 363, endPoint x: 896, endPoint y: 370, distance: 230.1
click at [899, 370] on div "Only Search Titles: Only Search Titles Use comma-separated list of values to sp…" at bounding box center [784, 315] width 310 height 285
click at [877, 364] on input "text" at bounding box center [784, 360] width 280 height 20
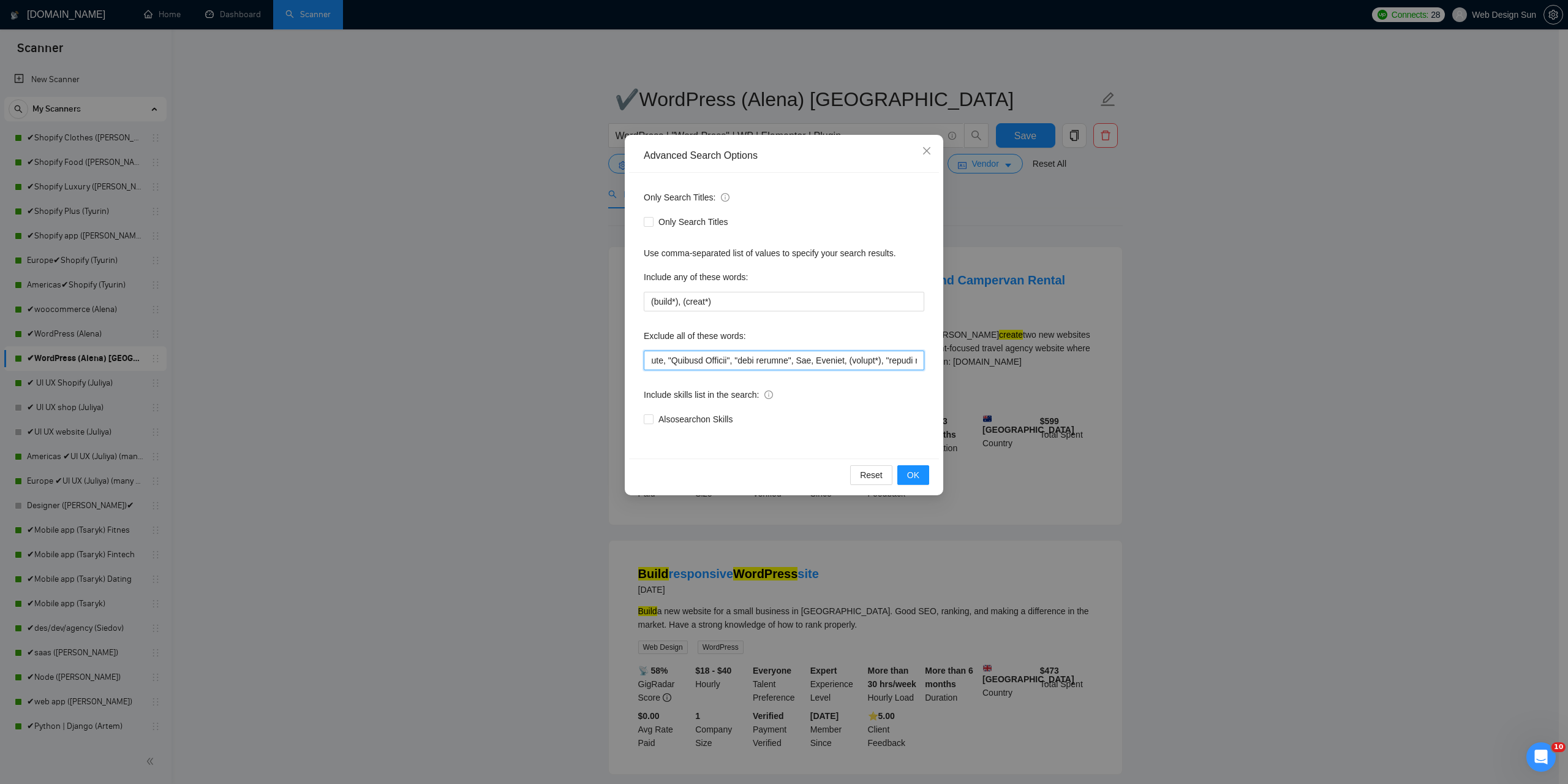
click at [894, 364] on input "text" at bounding box center [784, 360] width 280 height 20
click at [891, 364] on input "text" at bounding box center [784, 360] width 280 height 20
drag, startPoint x: 890, startPoint y: 362, endPoint x: 899, endPoint y: 367, distance: 10.3
click at [901, 369] on input "text" at bounding box center [784, 360] width 280 height 20
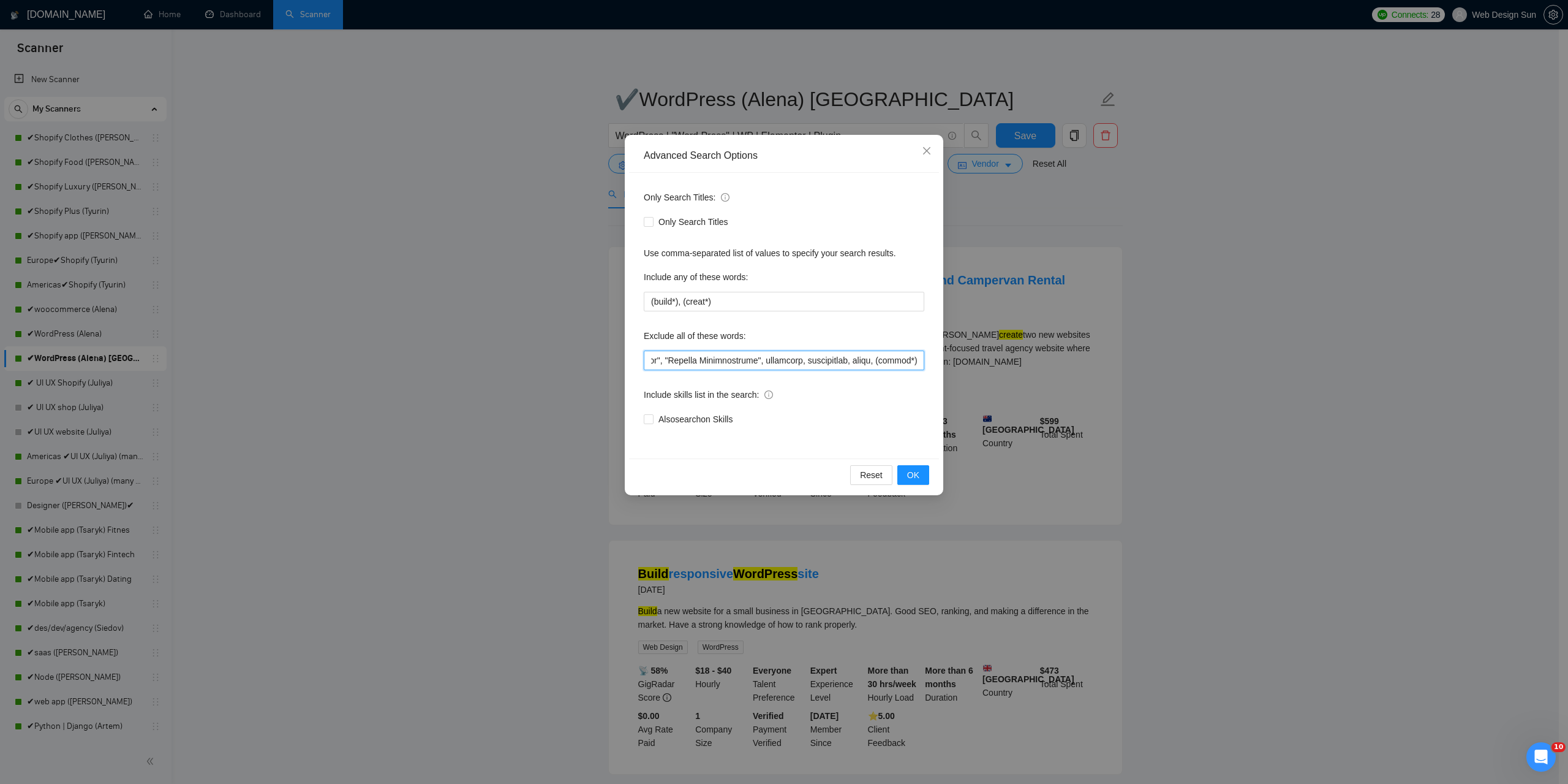
click at [862, 369] on input "text" at bounding box center [784, 360] width 280 height 20
click at [862, 362] on input "text" at bounding box center [784, 360] width 280 height 20
click at [863, 364] on input "text" at bounding box center [784, 360] width 280 height 20
click at [866, 362] on input "text" at bounding box center [784, 360] width 280 height 20
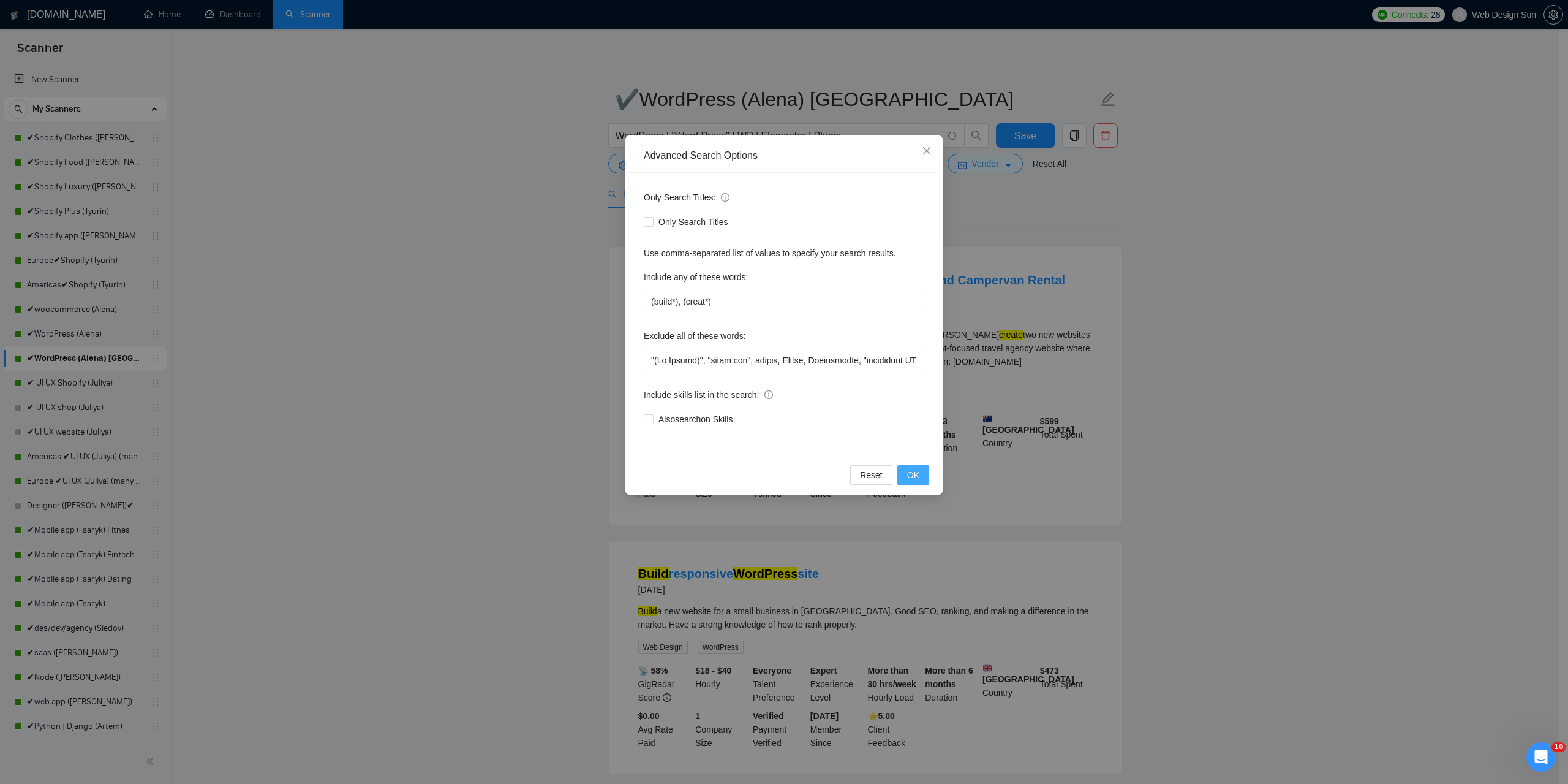
drag, startPoint x: 908, startPoint y: 477, endPoint x: 797, endPoint y: 387, distance: 142.9
click at [801, 408] on div "Advanced Search Options Only Search Titles: Only Search Titles Use comma-separa…" at bounding box center [784, 315] width 318 height 360
drag, startPoint x: 782, startPoint y: 364, endPoint x: 689, endPoint y: 366, distance: 93.0
click at [689, 366] on input "text" at bounding box center [784, 360] width 280 height 20
click at [685, 364] on input "text" at bounding box center [784, 360] width 280 height 20
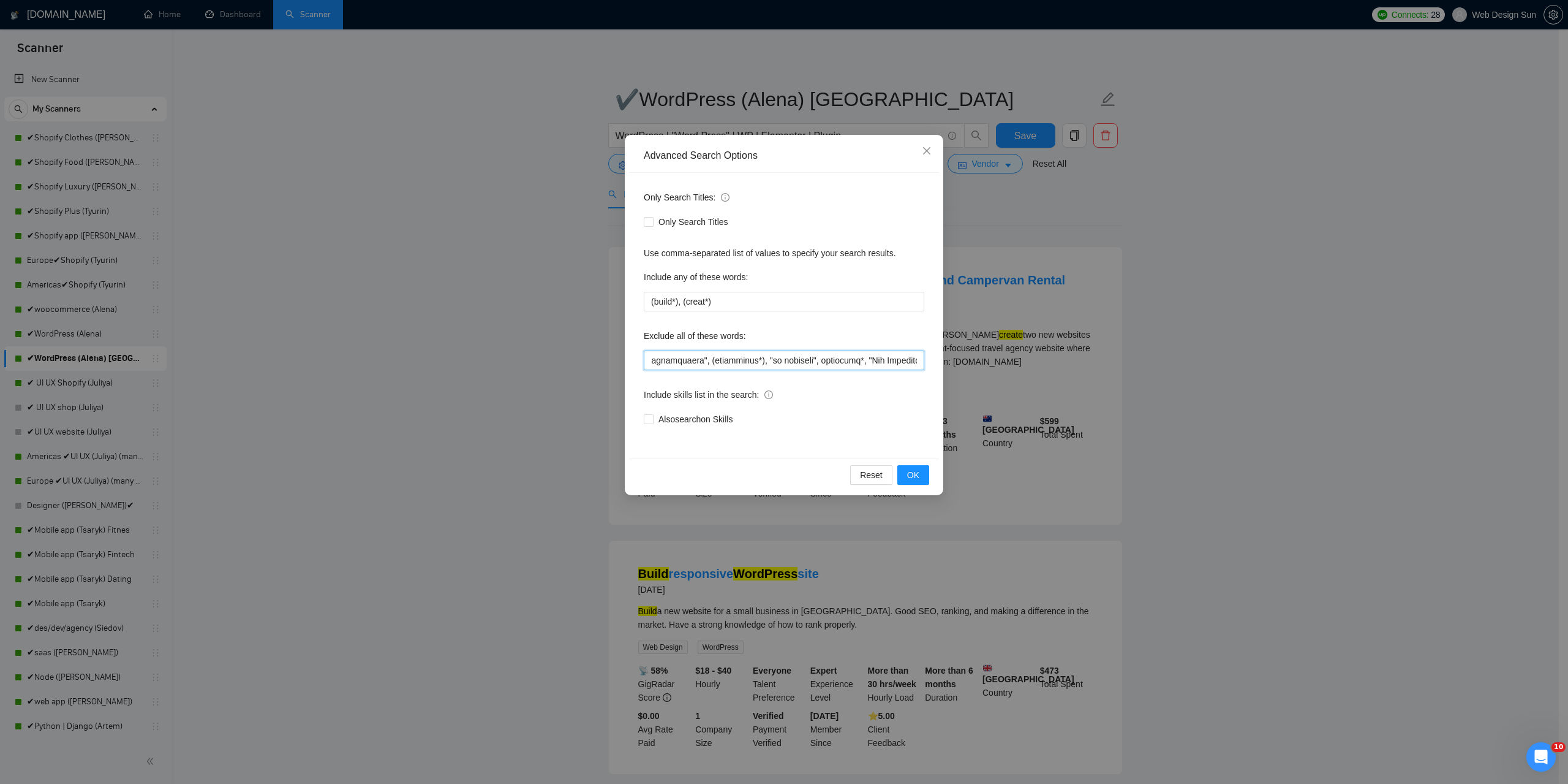
scroll to position [0, 2221]
drag, startPoint x: 811, startPoint y: 363, endPoint x: 716, endPoint y: 364, distance: 95.0
click at [716, 364] on input "text" at bounding box center [784, 360] width 280 height 20
click at [739, 298] on input "(build*), (creat*)" at bounding box center [784, 301] width 280 height 20
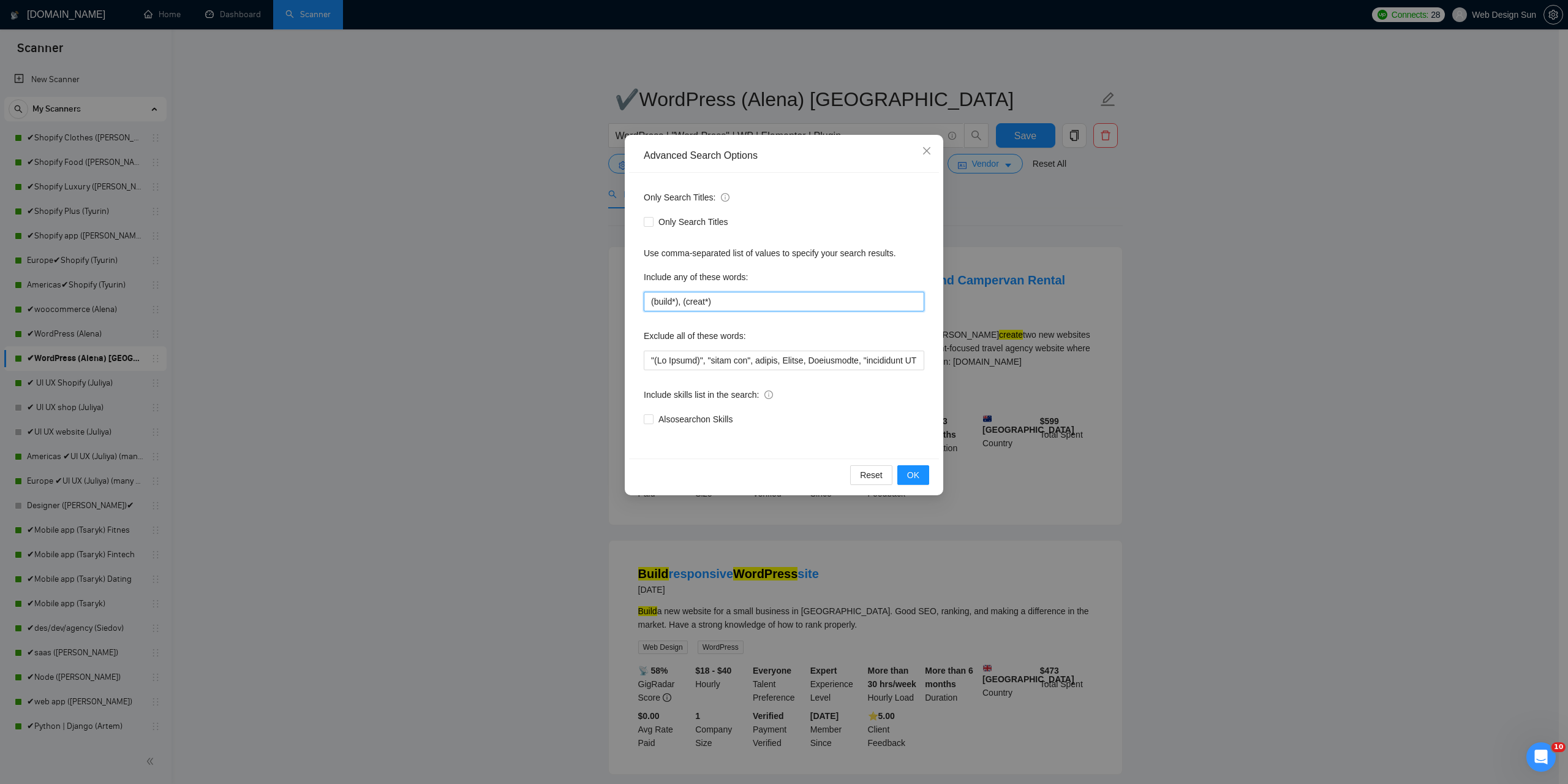
drag, startPoint x: 734, startPoint y: 300, endPoint x: 621, endPoint y: 292, distance: 113.3
click at [630, 292] on div "Only Search Titles: Only Search Titles Use comma-separated list of values to sp…" at bounding box center [784, 315] width 310 height 285
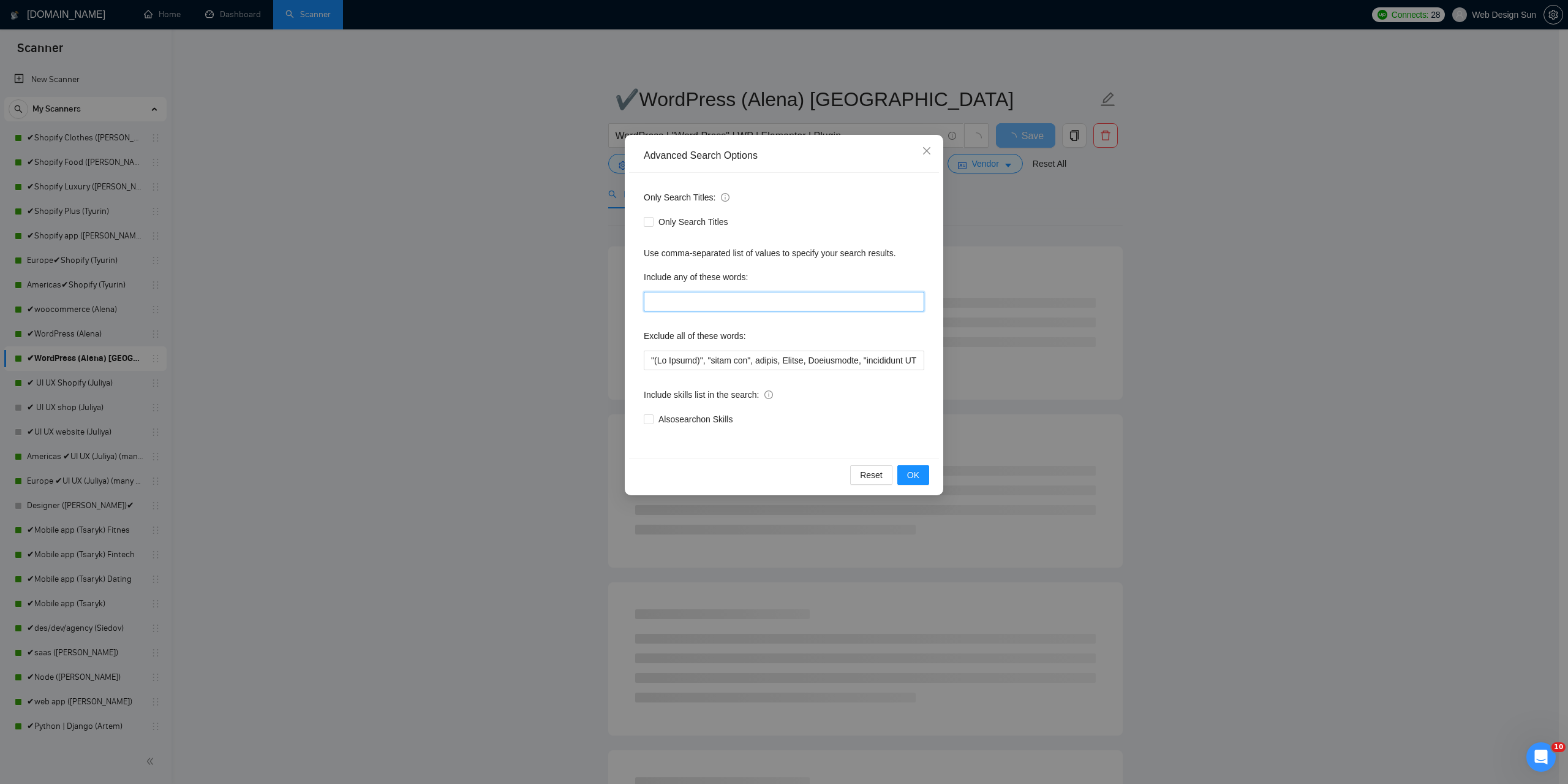
type input "(build*), (creat*)"
click at [910, 473] on span "OK" at bounding box center [913, 475] width 12 height 14
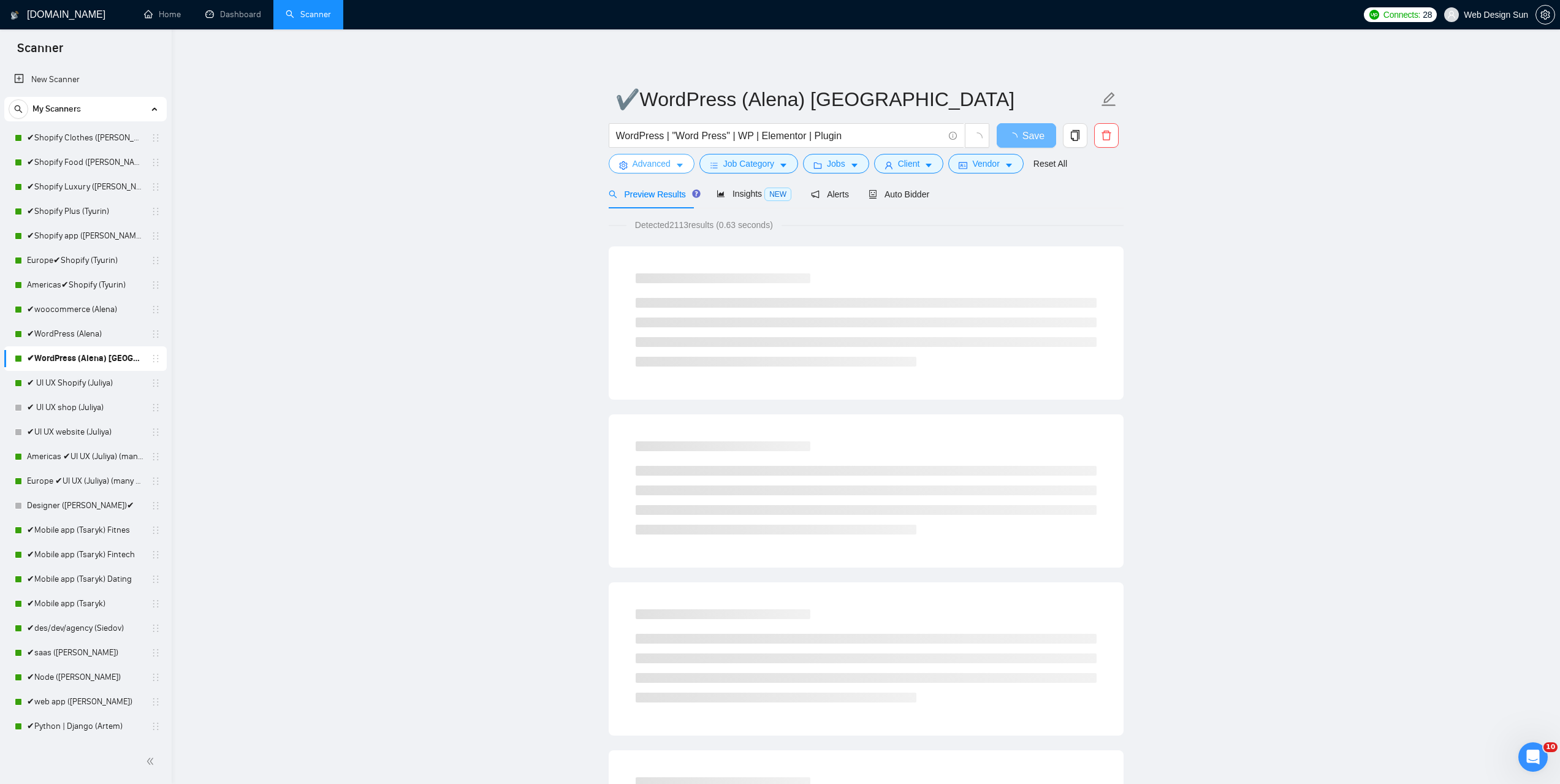
click at [648, 164] on span "Advanced" at bounding box center [652, 164] width 38 height 14
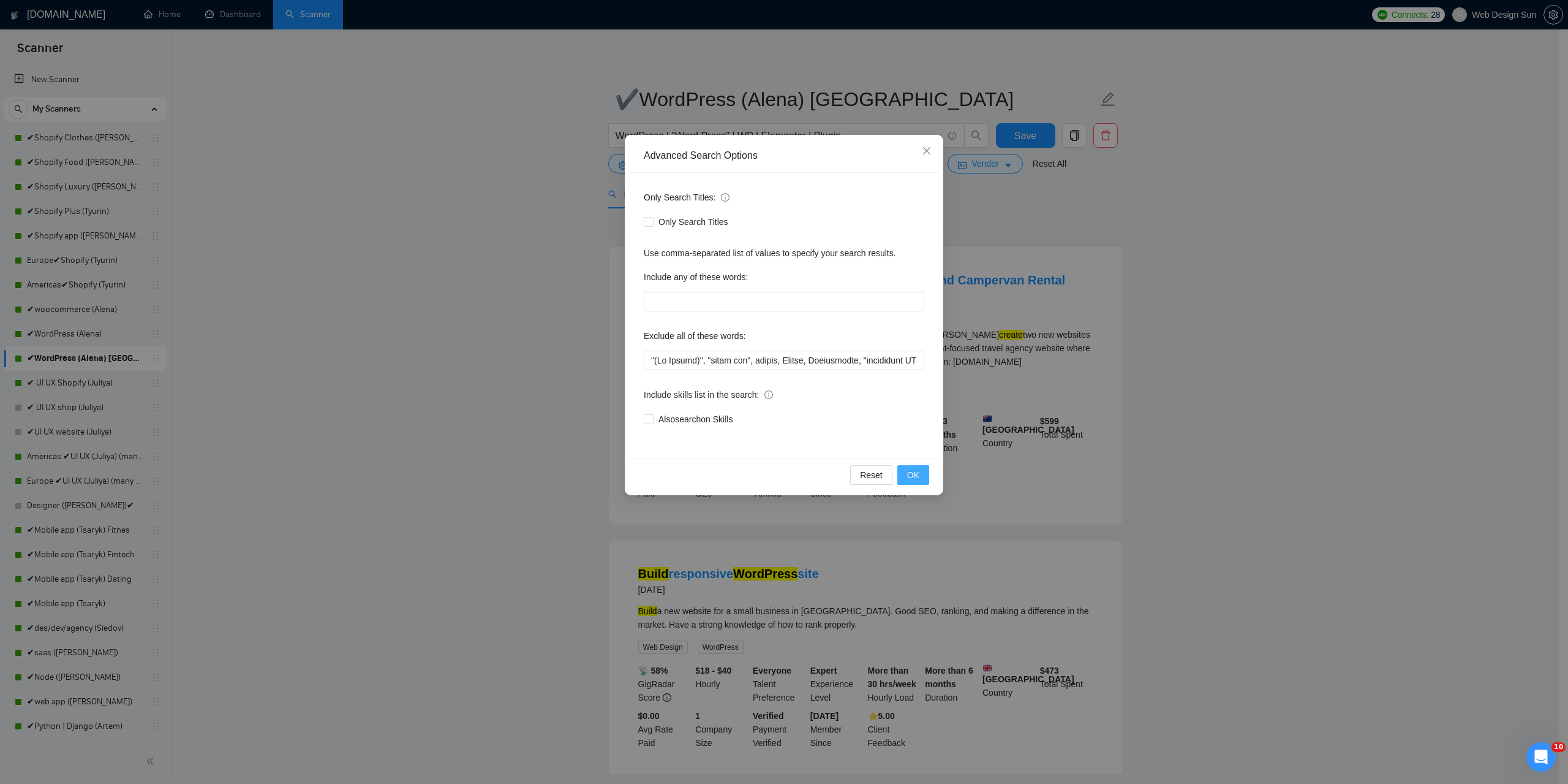
click at [919, 477] on span "OK" at bounding box center [913, 475] width 12 height 14
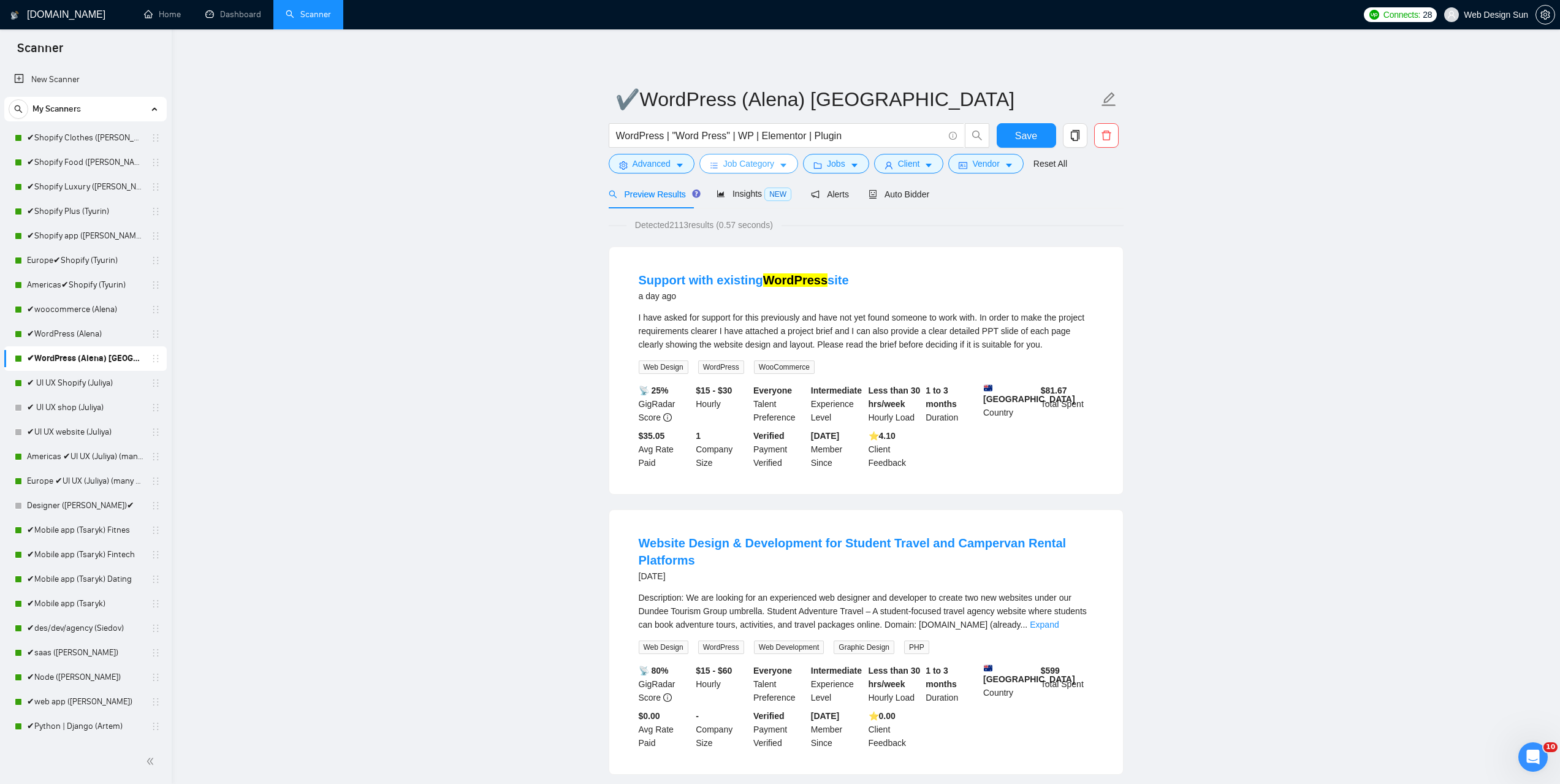
click at [785, 167] on icon "caret-down" at bounding box center [783, 166] width 8 height 8
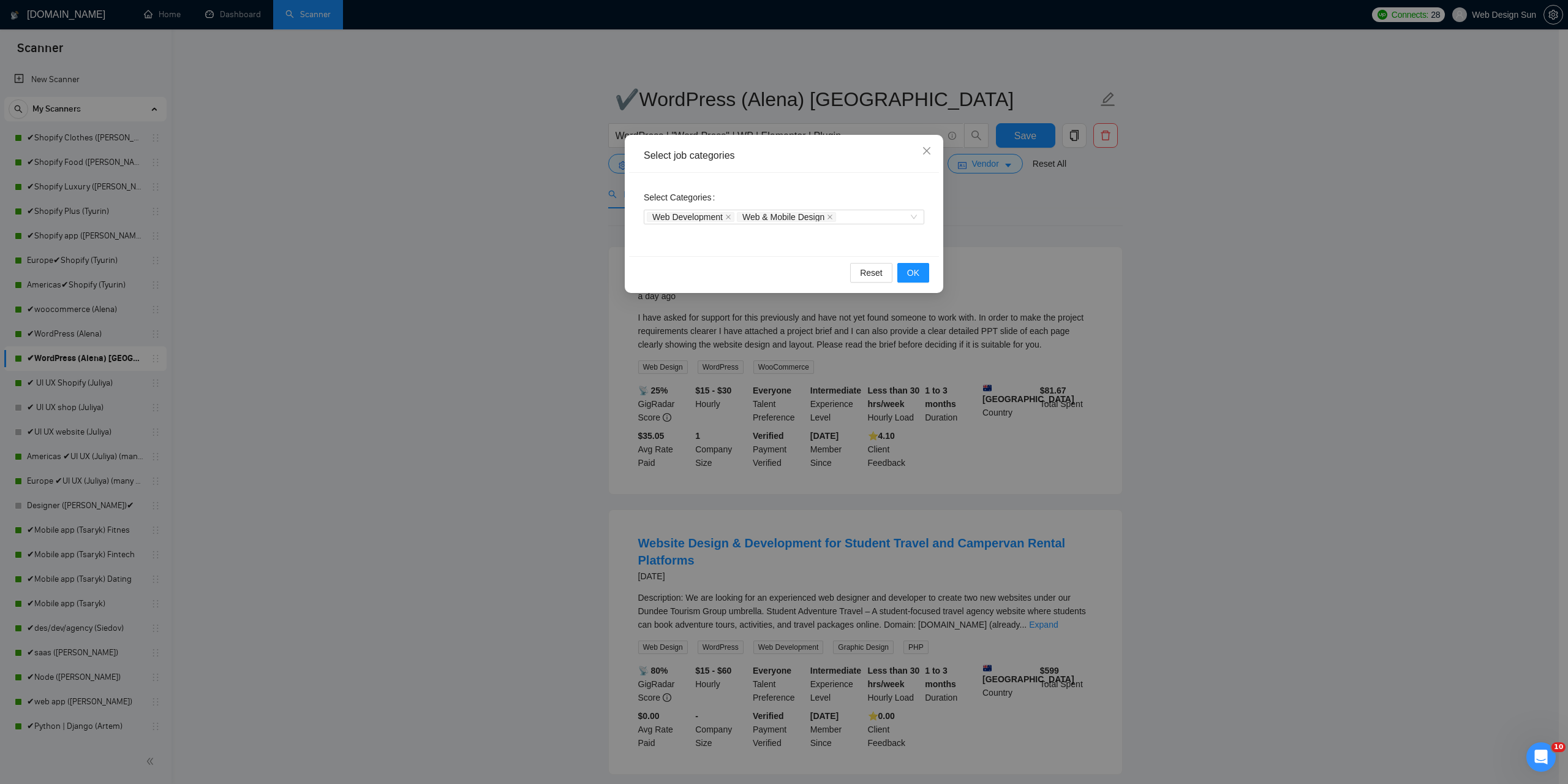
click at [1087, 252] on div "Select job categories Select Categories Web Development Web & Mobile Design Res…" at bounding box center [784, 392] width 1568 height 784
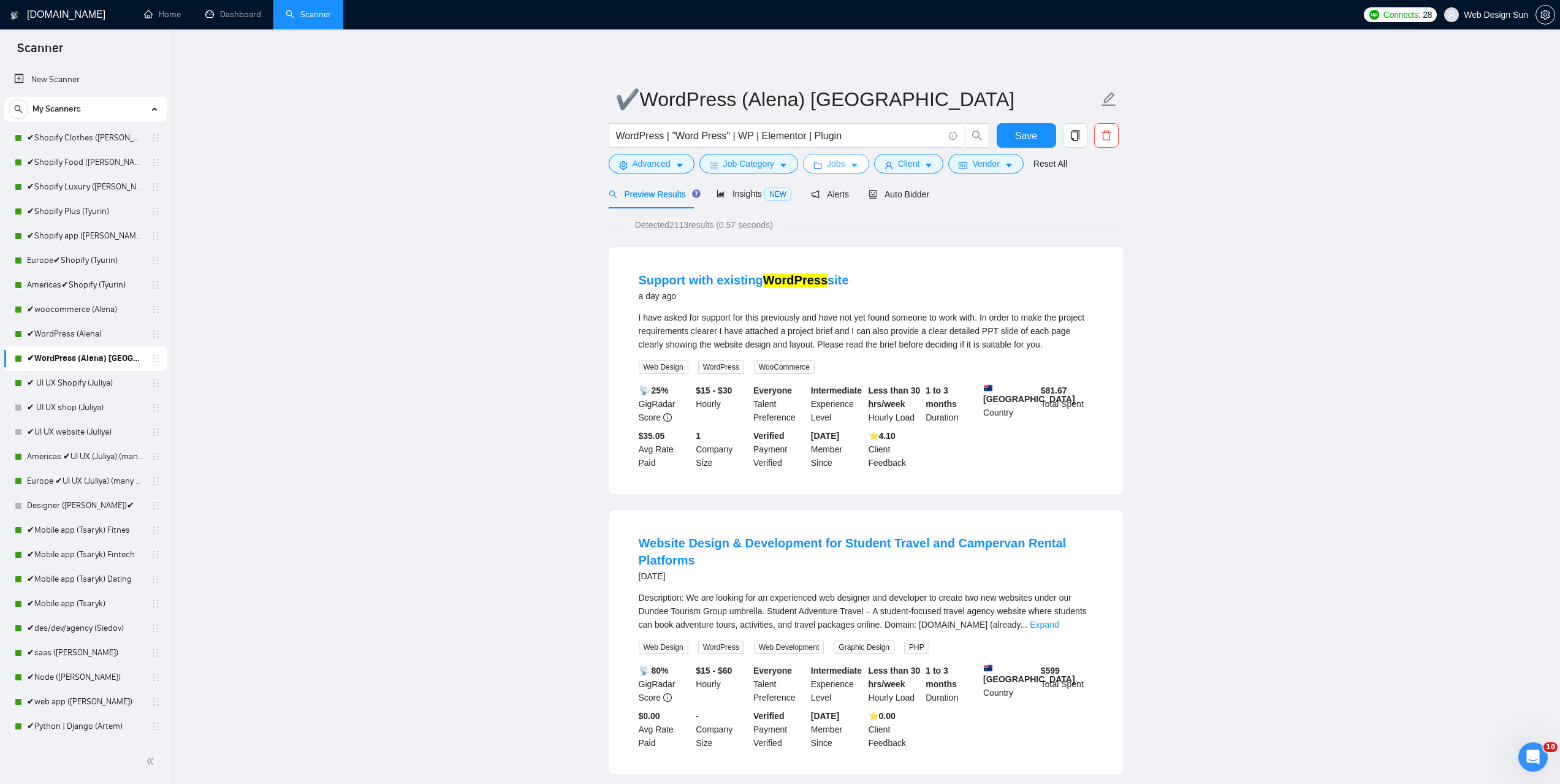
click at [832, 165] on span "Jobs" at bounding box center [836, 164] width 19 height 14
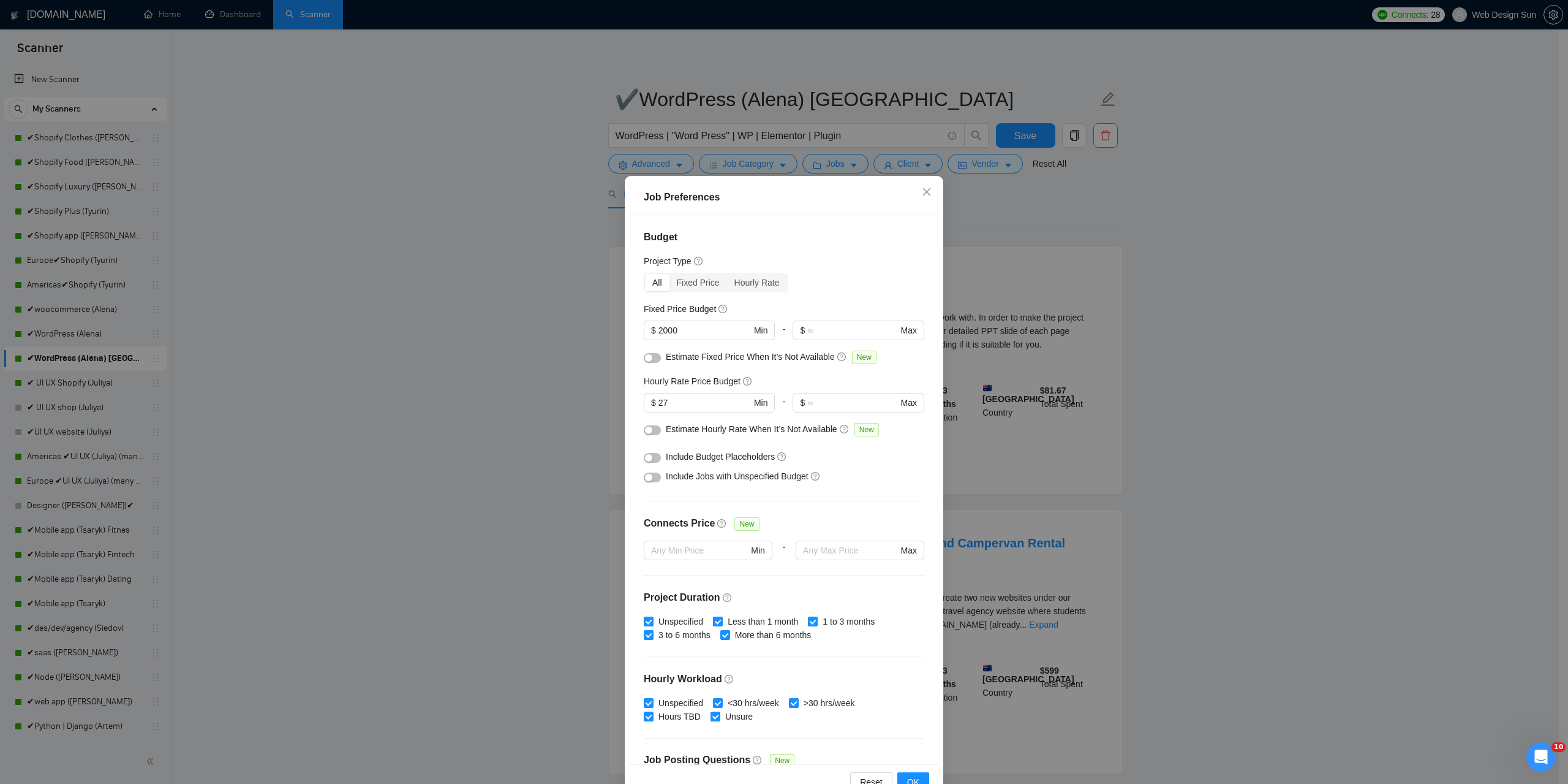
click at [1130, 279] on div "Job Preferences Budget Project Type All Fixed Price Hourly Rate Fixed Price Bud…" at bounding box center [784, 392] width 1568 height 784
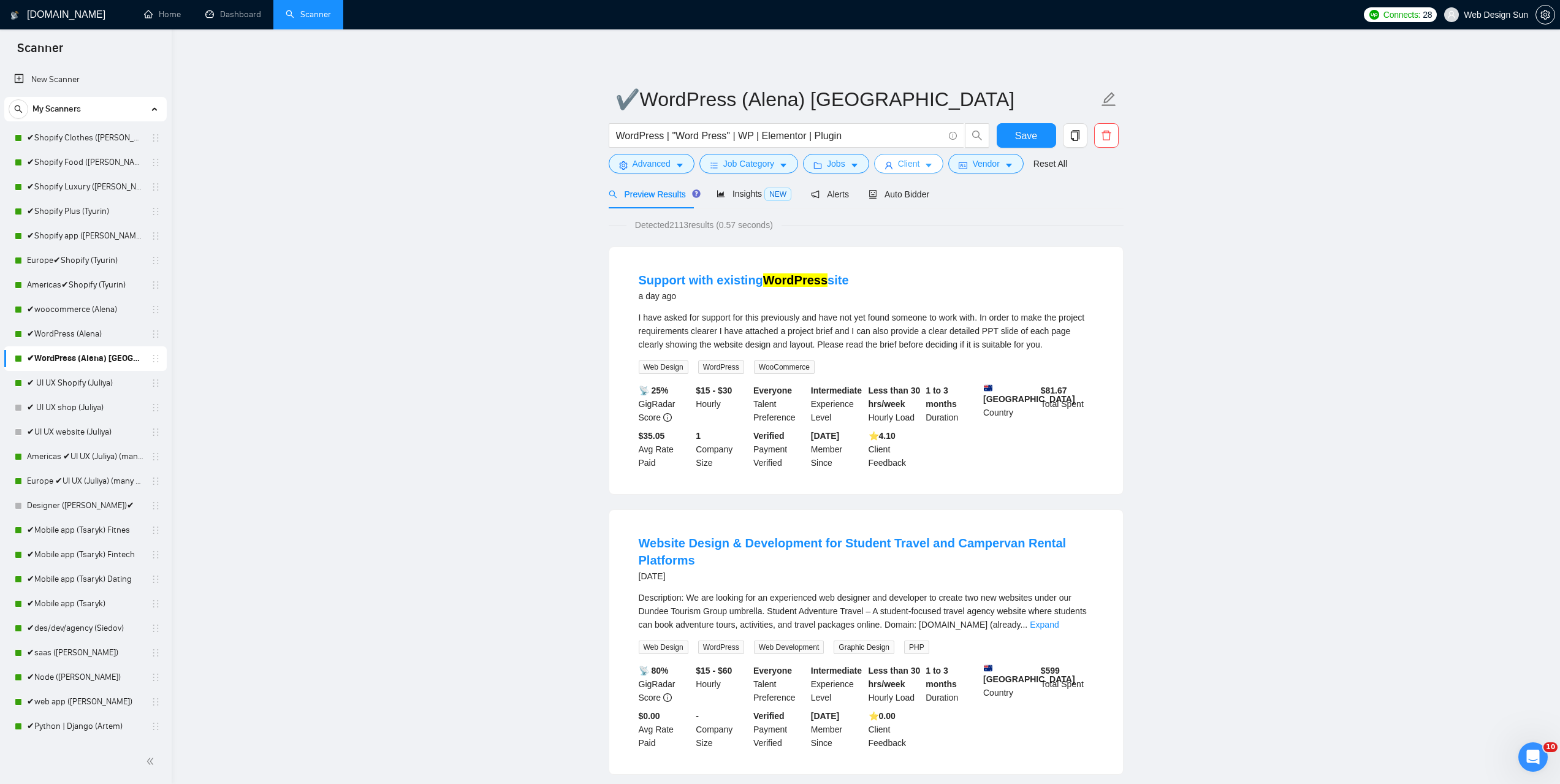
click at [905, 161] on span "Client" at bounding box center [909, 164] width 22 height 14
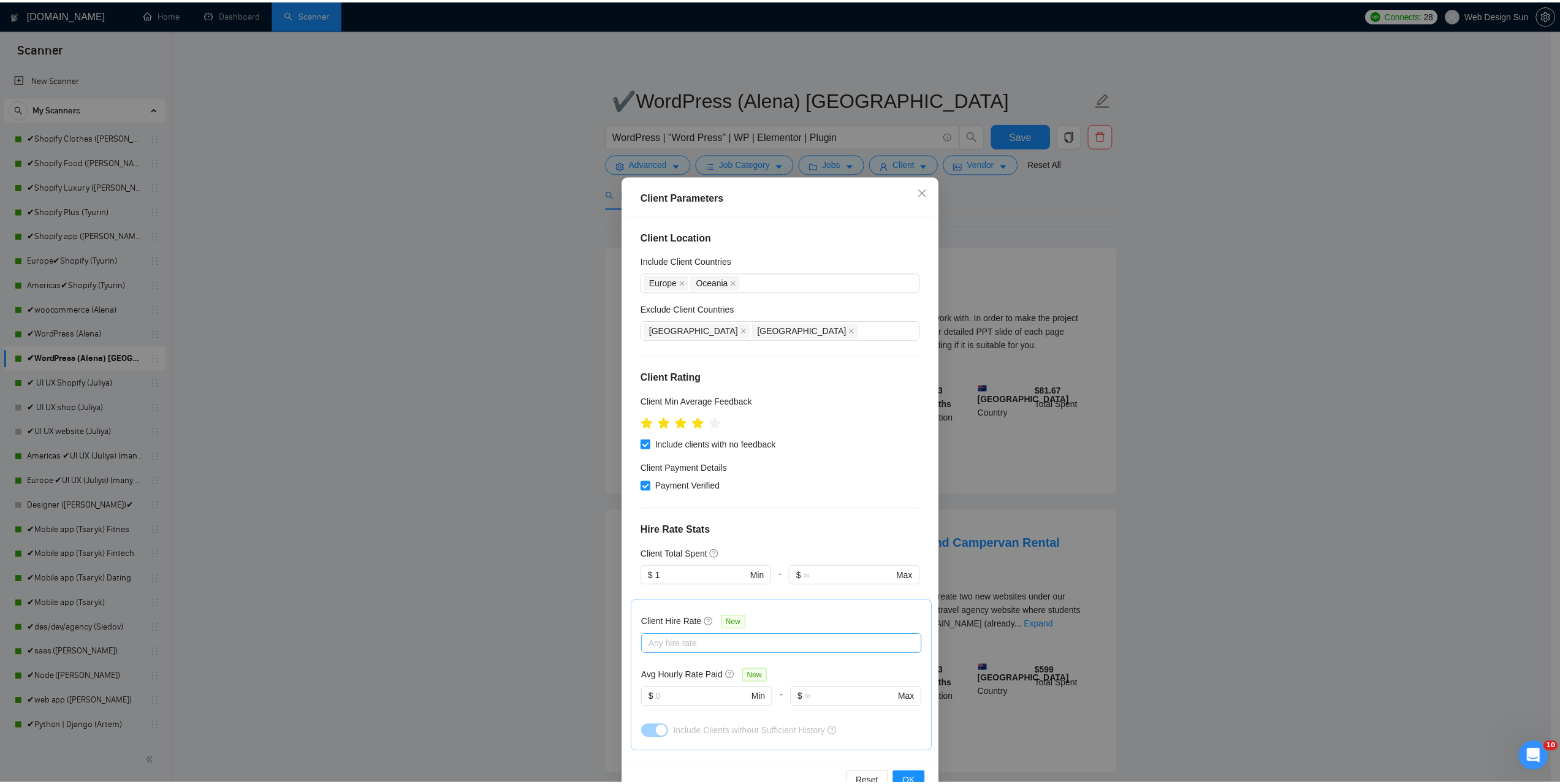
scroll to position [225, 0]
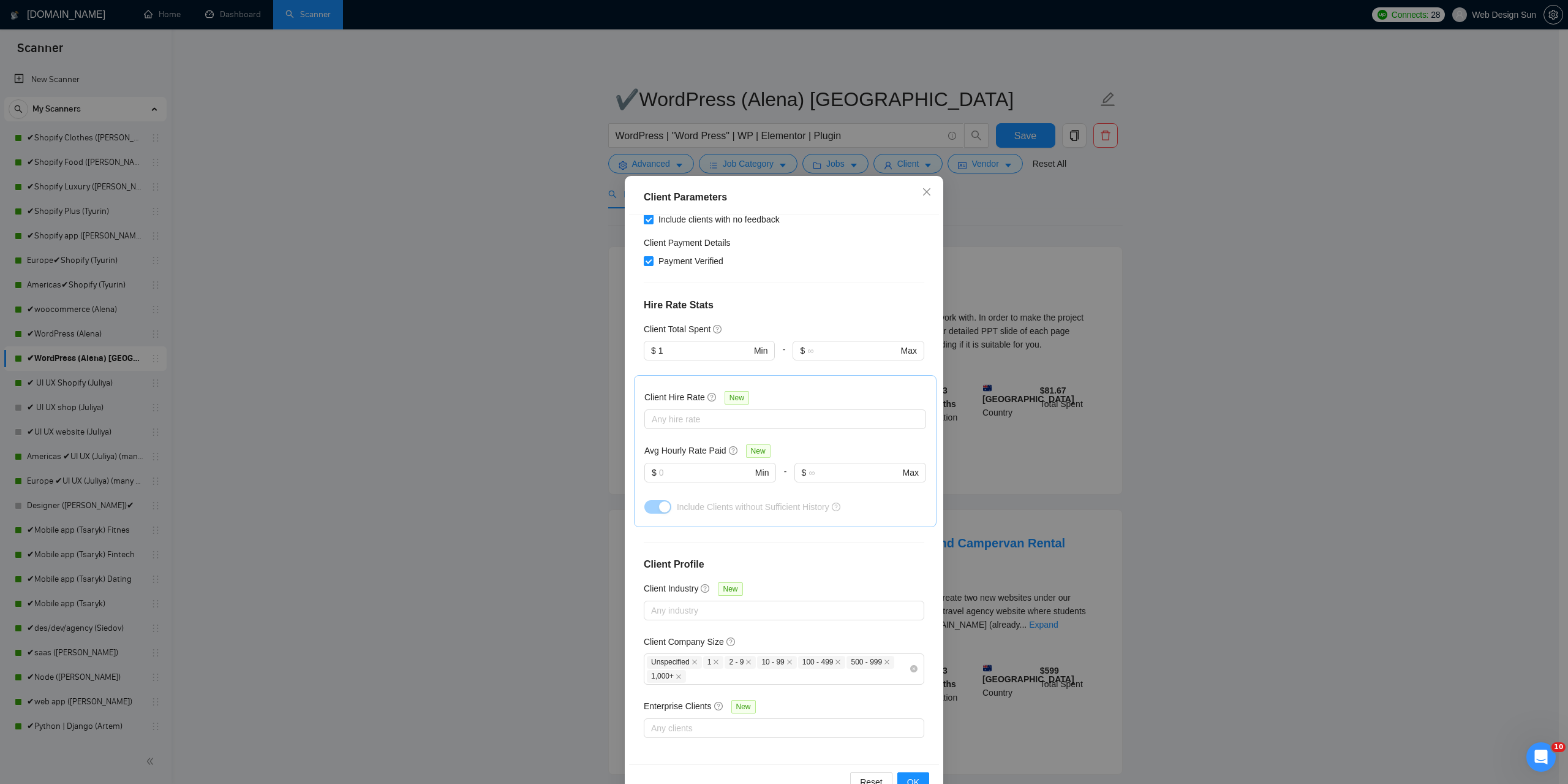
click at [1203, 408] on div "Client Parameters Client Location Include Client Countries Europe Oceania Exclu…" at bounding box center [784, 392] width 1568 height 784
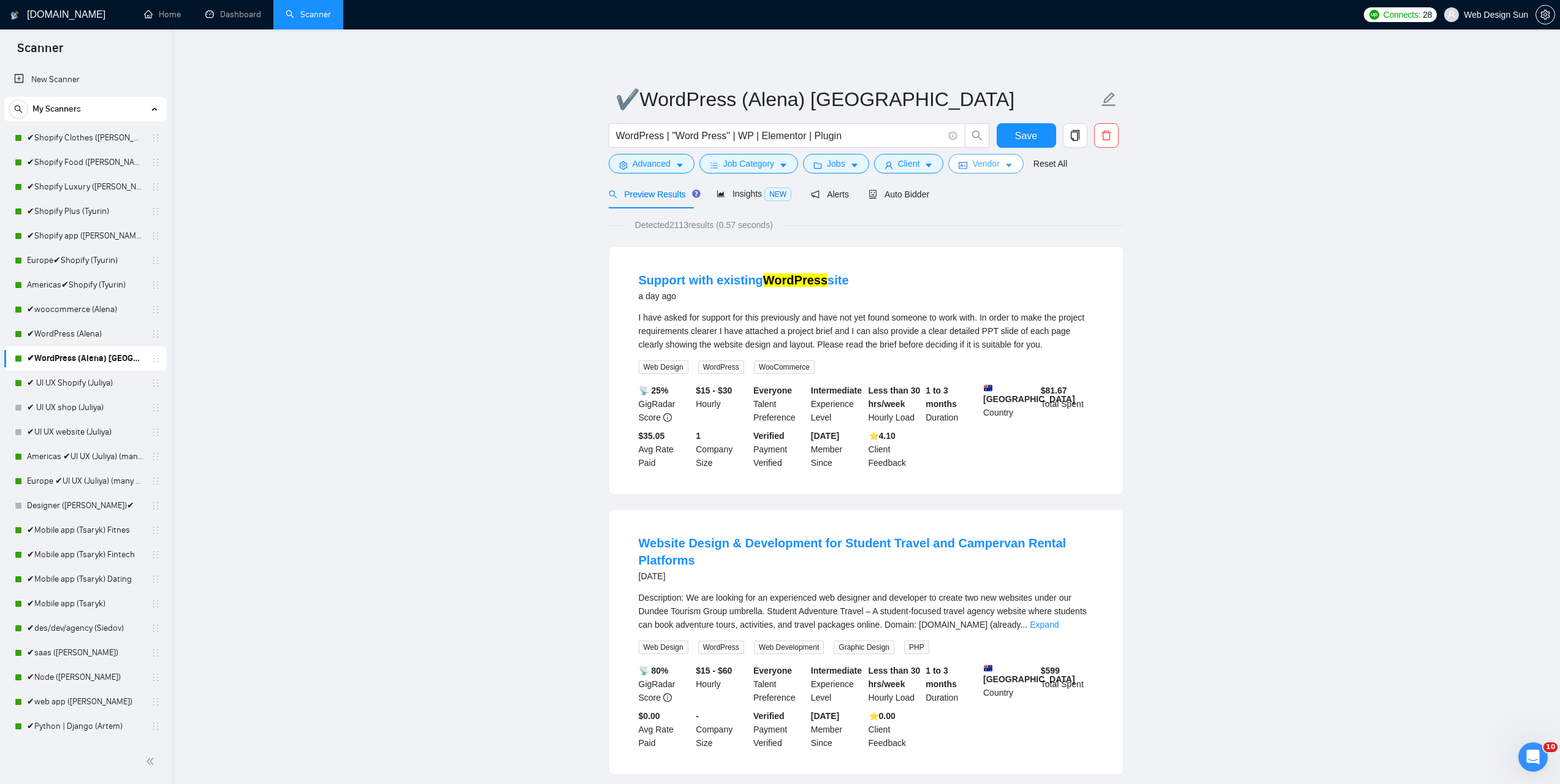
click at [983, 161] on span "Vendor" at bounding box center [986, 164] width 27 height 14
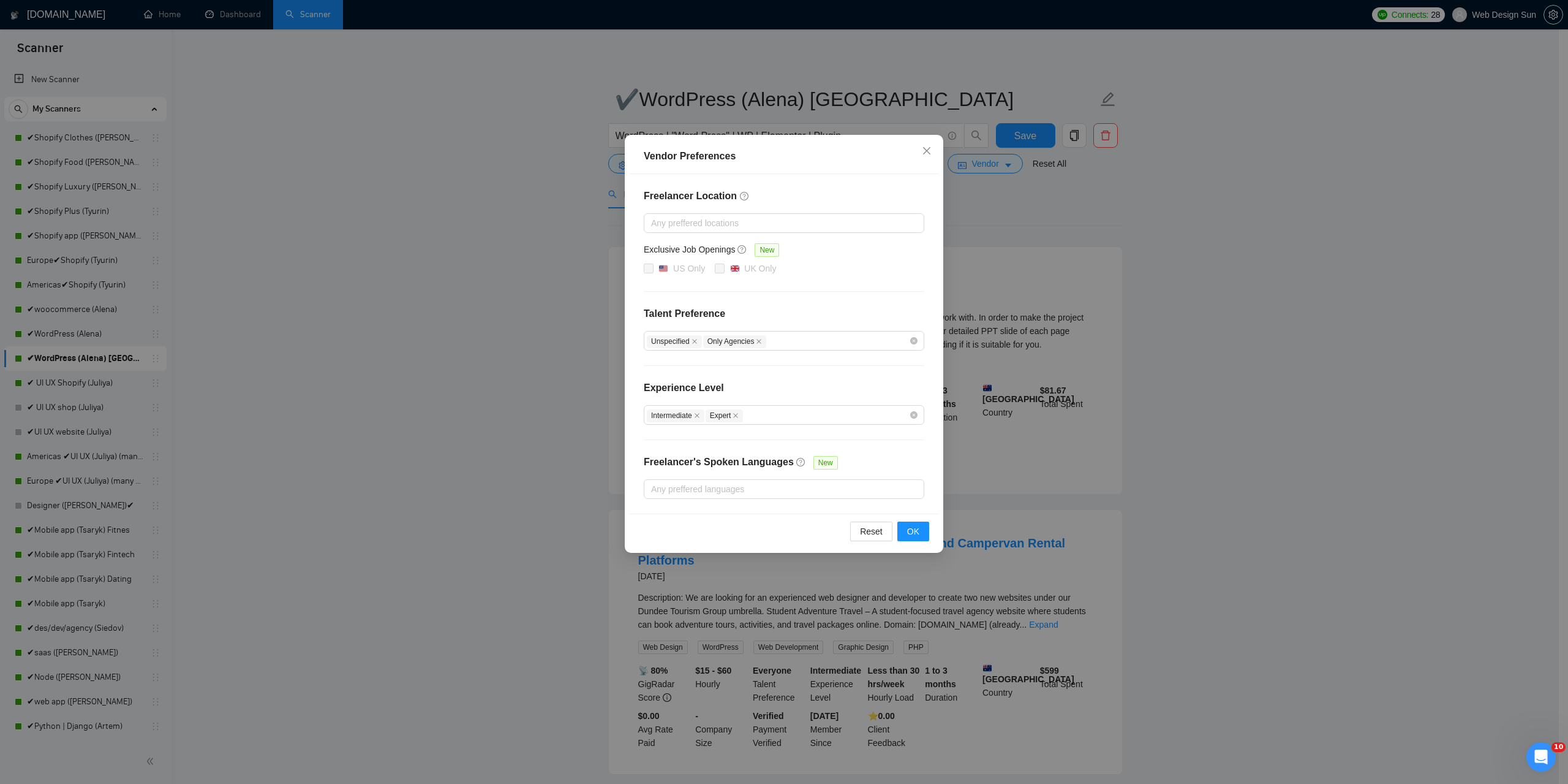
click at [1136, 195] on div "Vendor Preferences Freelancer Location Any preffered locations Exclusive Job Op…" at bounding box center [784, 392] width 1568 height 784
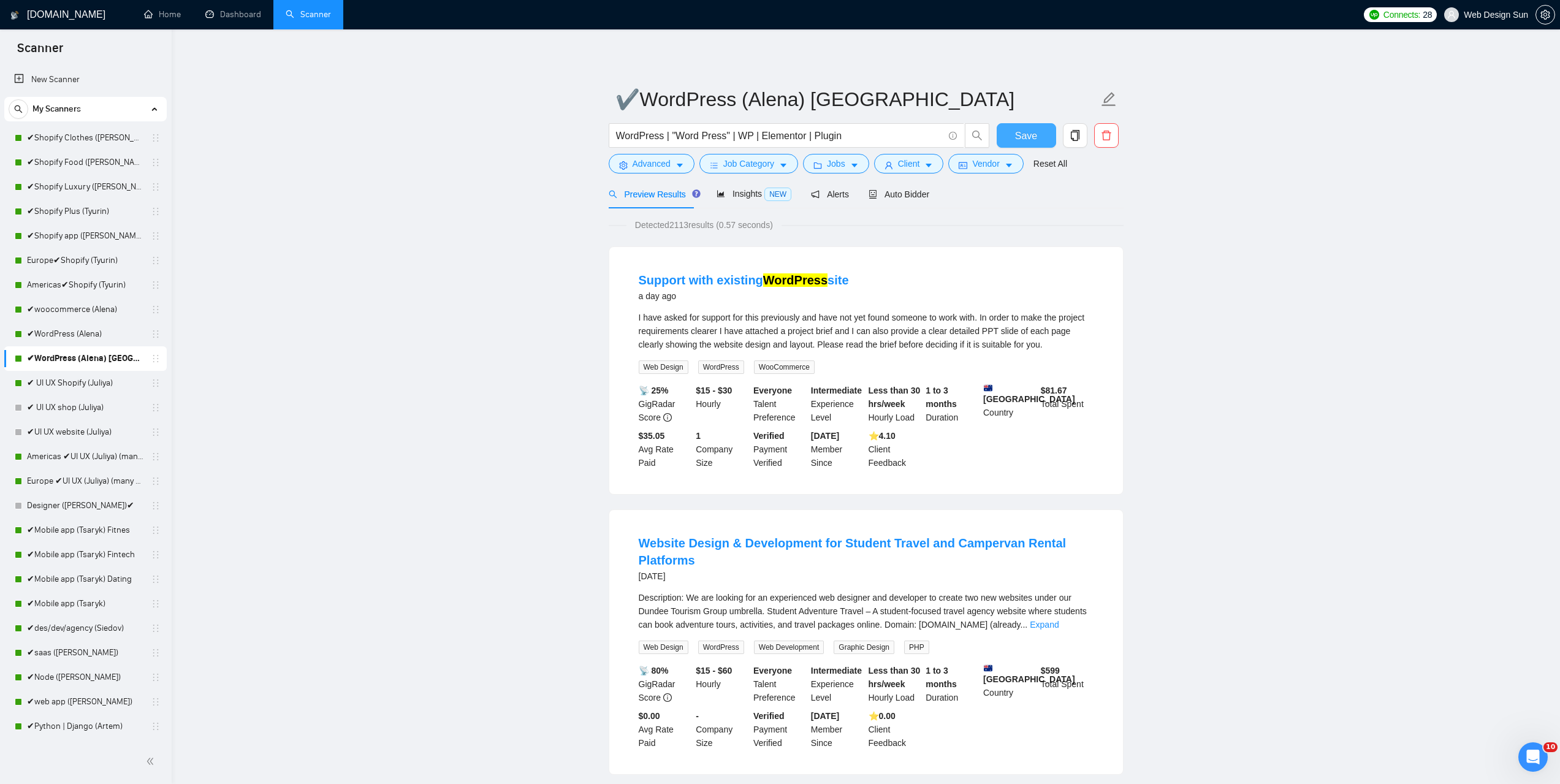
click at [1014, 131] on button "Save" at bounding box center [1026, 135] width 59 height 25
drag, startPoint x: 67, startPoint y: 301, endPoint x: 478, endPoint y: 206, distance: 421.8
click at [907, 164] on span "Client" at bounding box center [909, 164] width 22 height 14
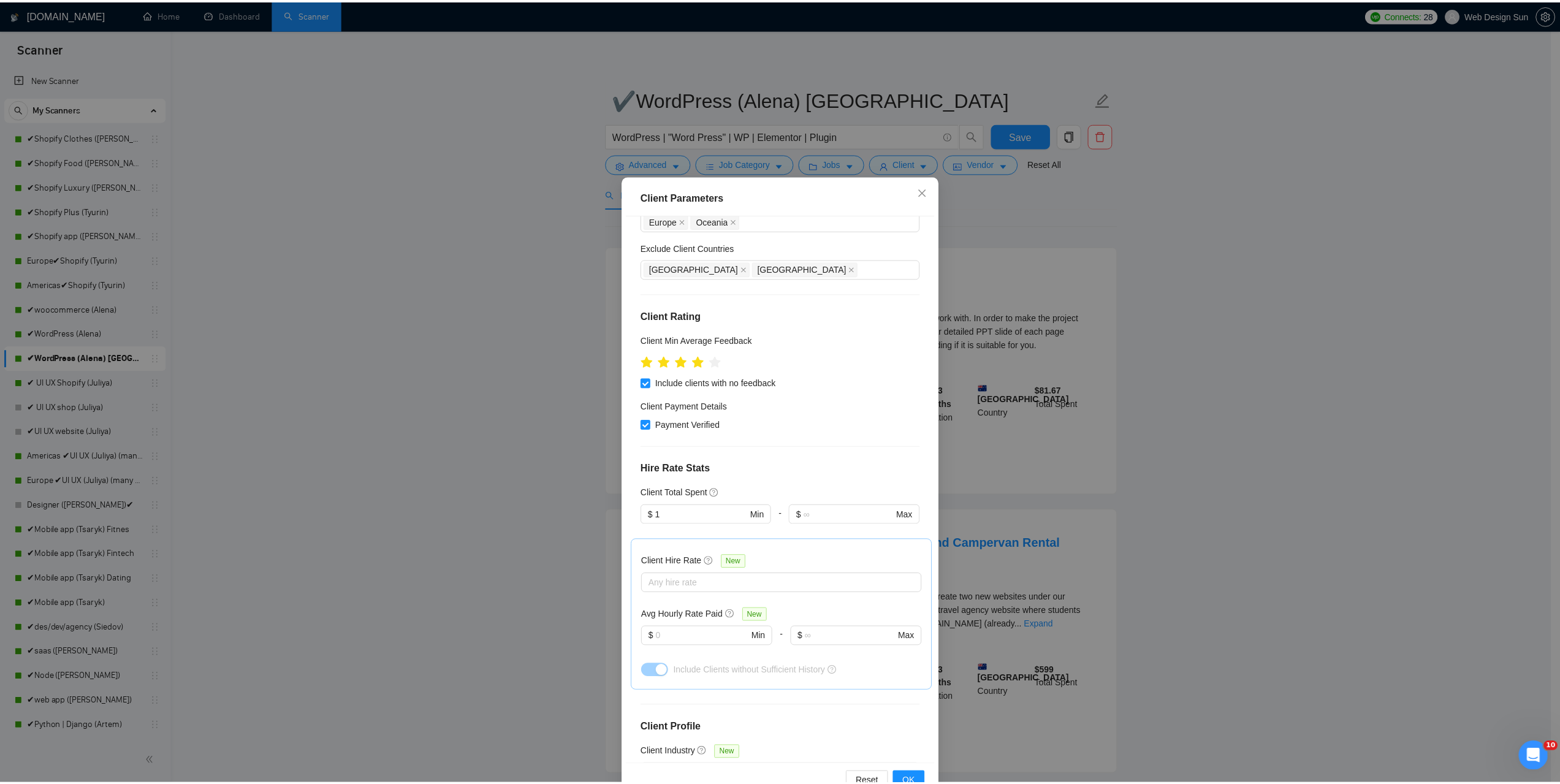
scroll to position [122, 0]
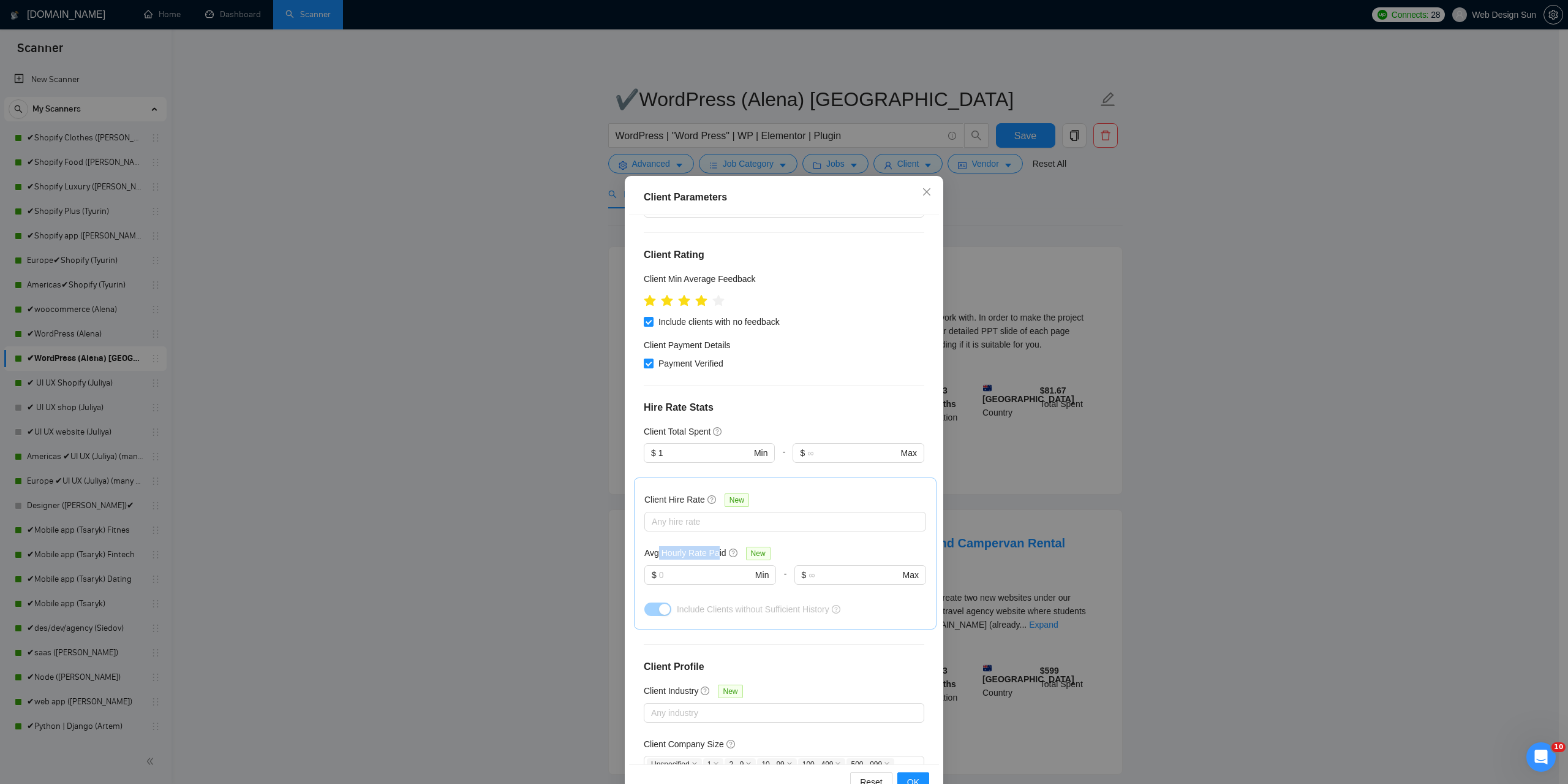
drag, startPoint x: 654, startPoint y: 556, endPoint x: 713, endPoint y: 552, distance: 59.1
click at [713, 552] on h5 "Avg Hourly Rate Paid" at bounding box center [685, 553] width 82 height 14
click at [705, 573] on input "text" at bounding box center [705, 575] width 93 height 14
click at [1164, 419] on div "Client Parameters Client Location Include Client Countries Europe Oceania Exclu…" at bounding box center [784, 392] width 1568 height 784
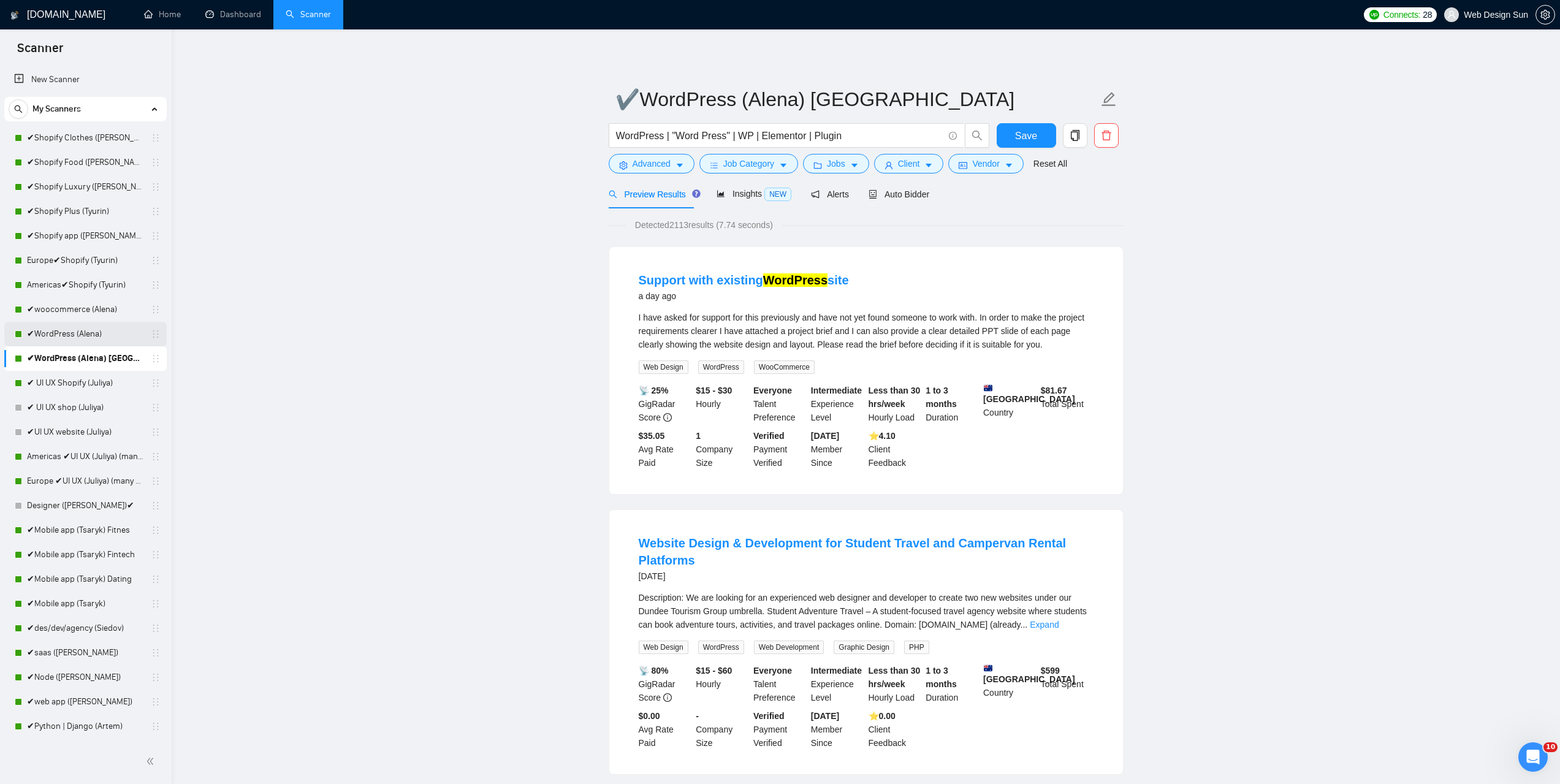
click at [96, 341] on link "✔WordPress (Alena)" at bounding box center [85, 334] width 116 height 25
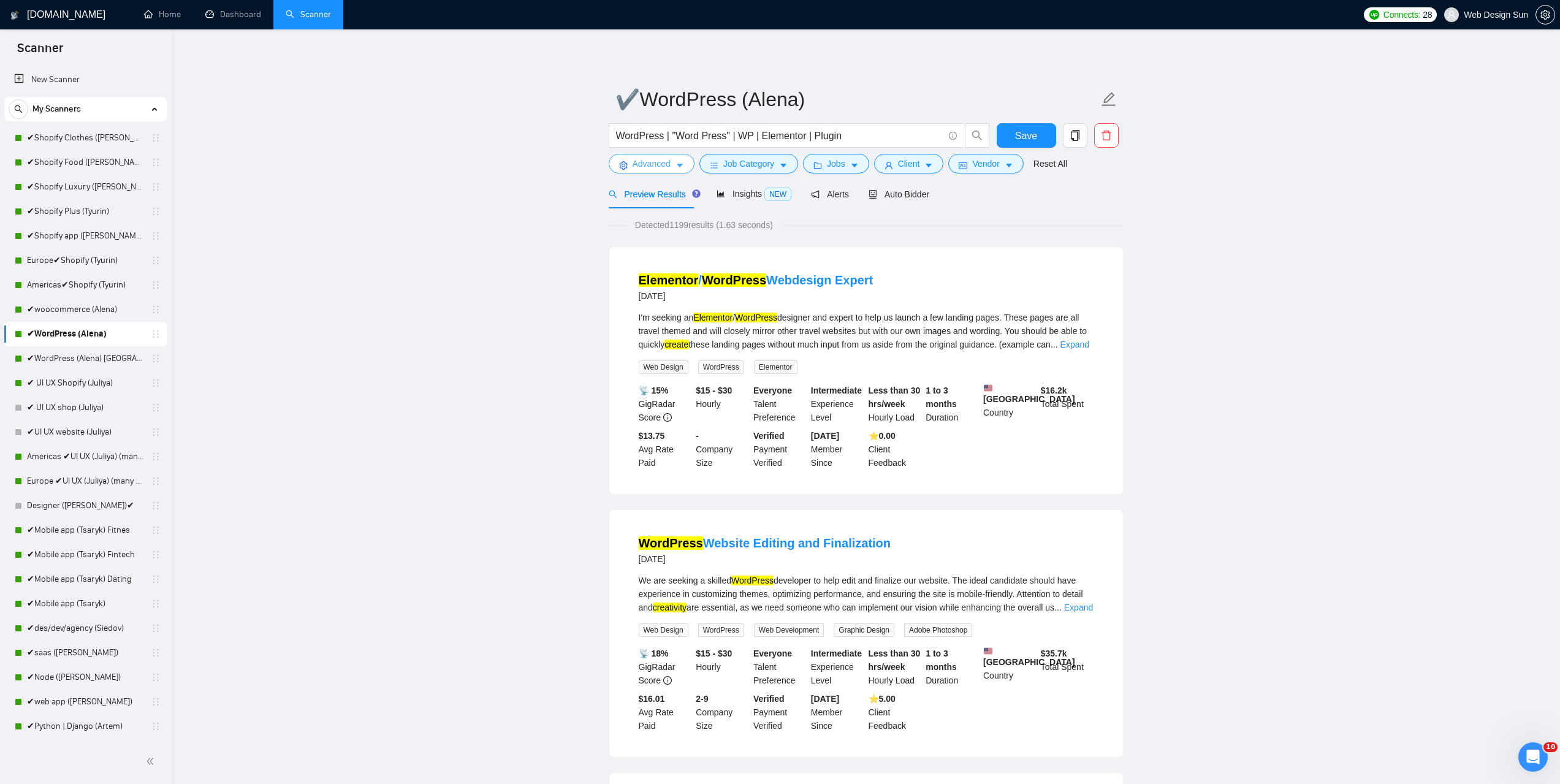
click at [670, 165] on button "Advanced" at bounding box center [652, 163] width 86 height 20
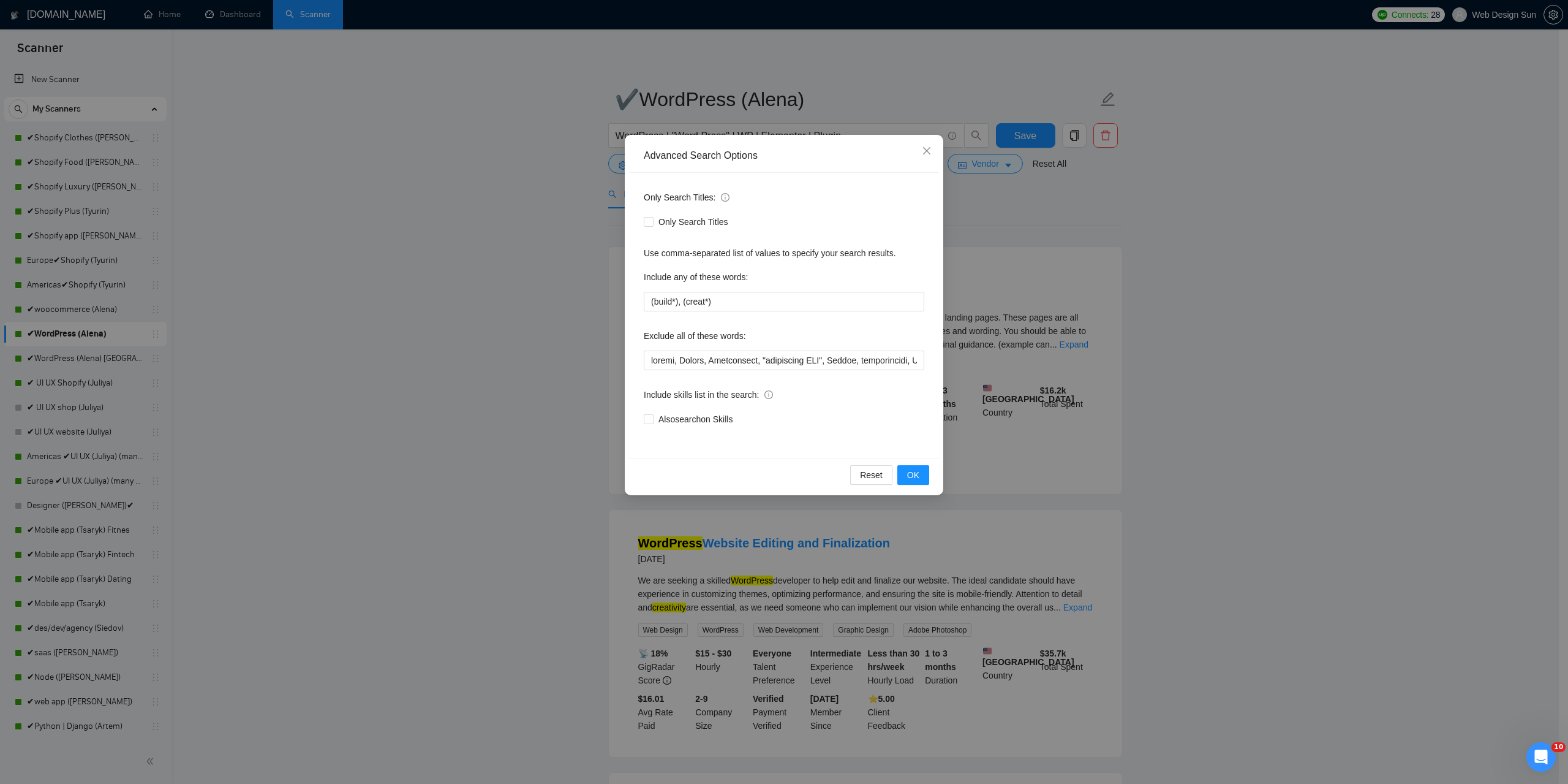
click at [537, 192] on div "Advanced Search Options Only Search Titles: Only Search Titles Use comma-separa…" at bounding box center [784, 392] width 1568 height 784
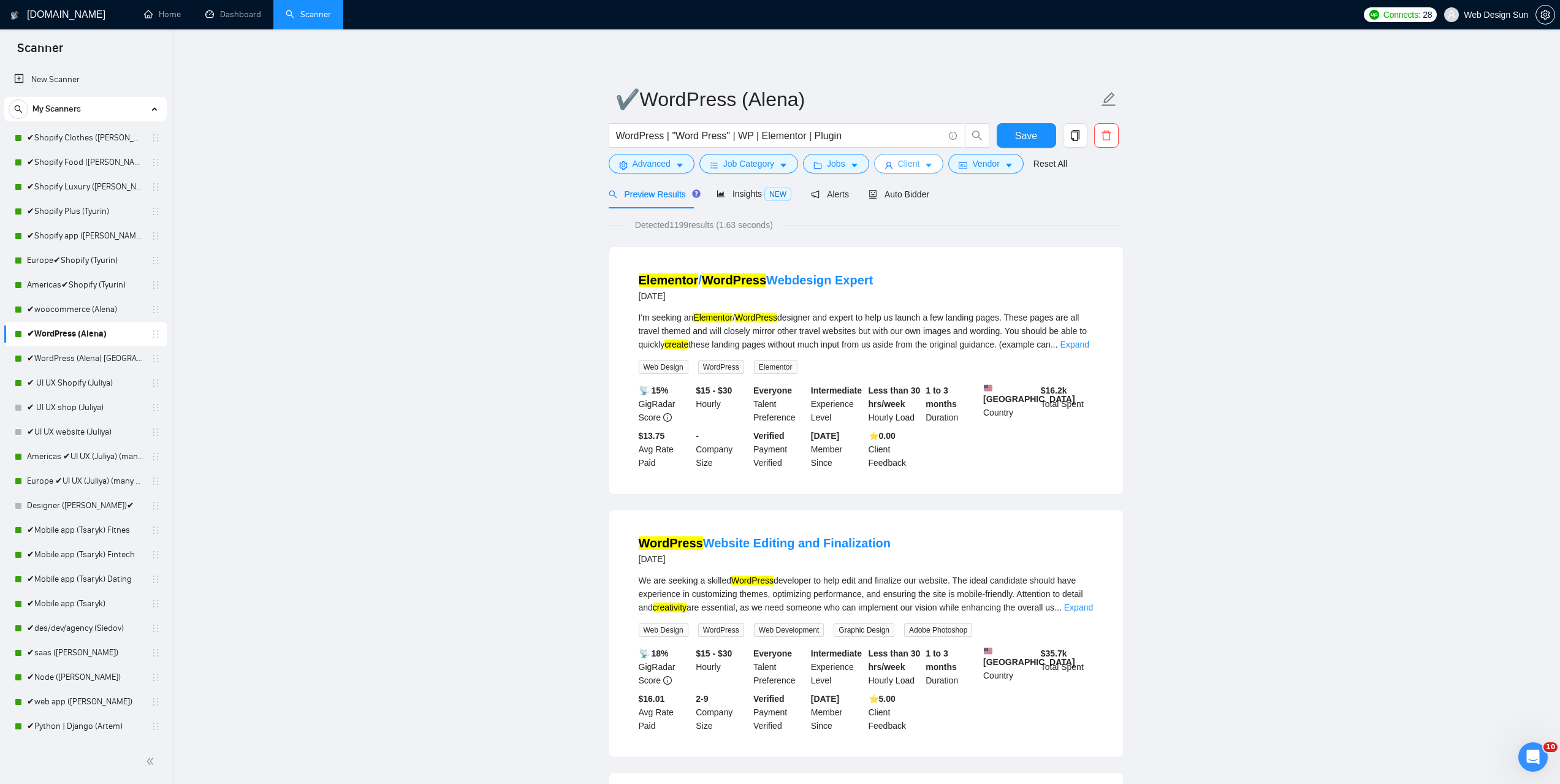
click at [904, 164] on span "Client" at bounding box center [909, 164] width 22 height 14
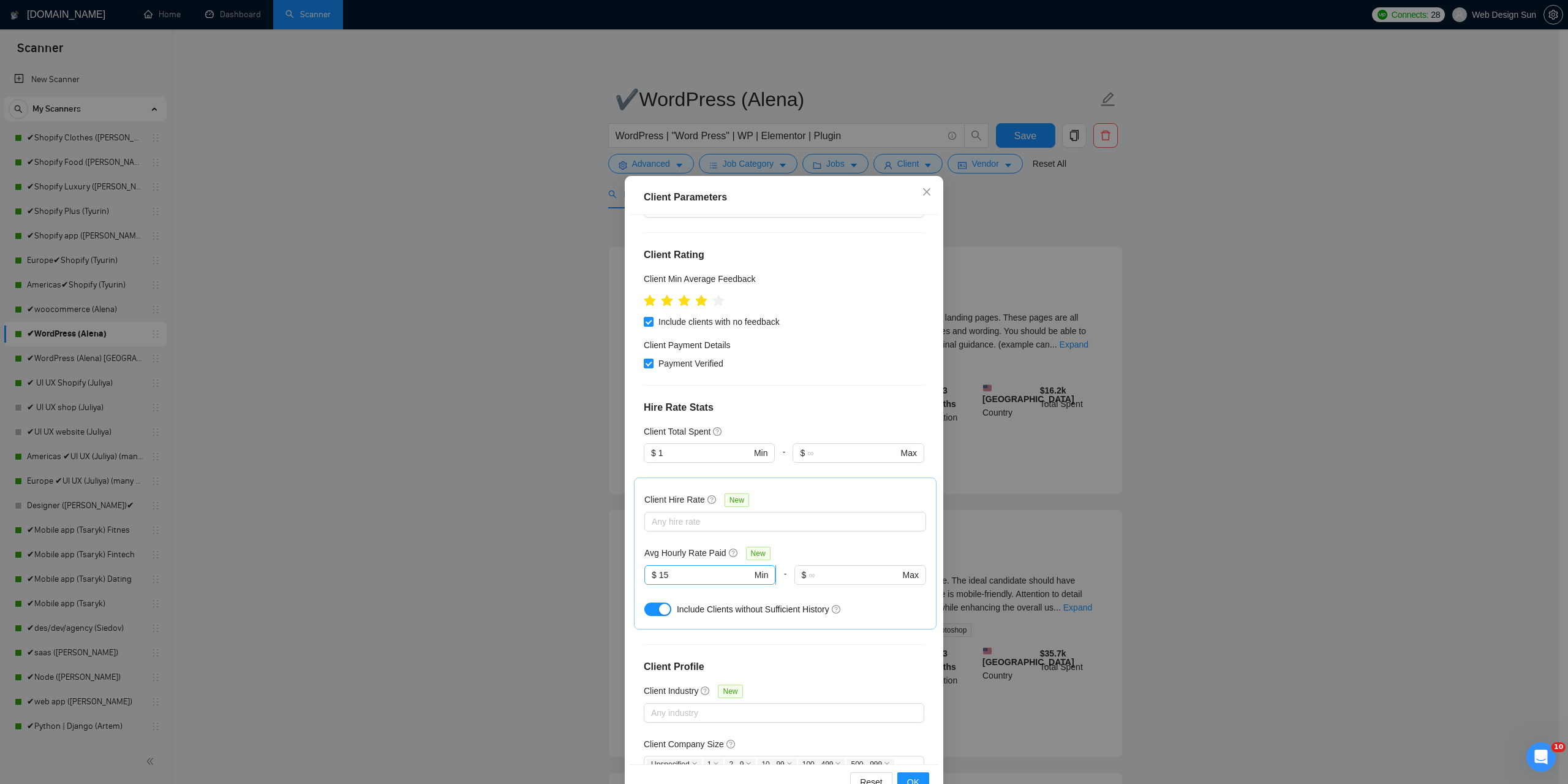
click at [675, 574] on input "15" at bounding box center [705, 575] width 93 height 14
type input "1"
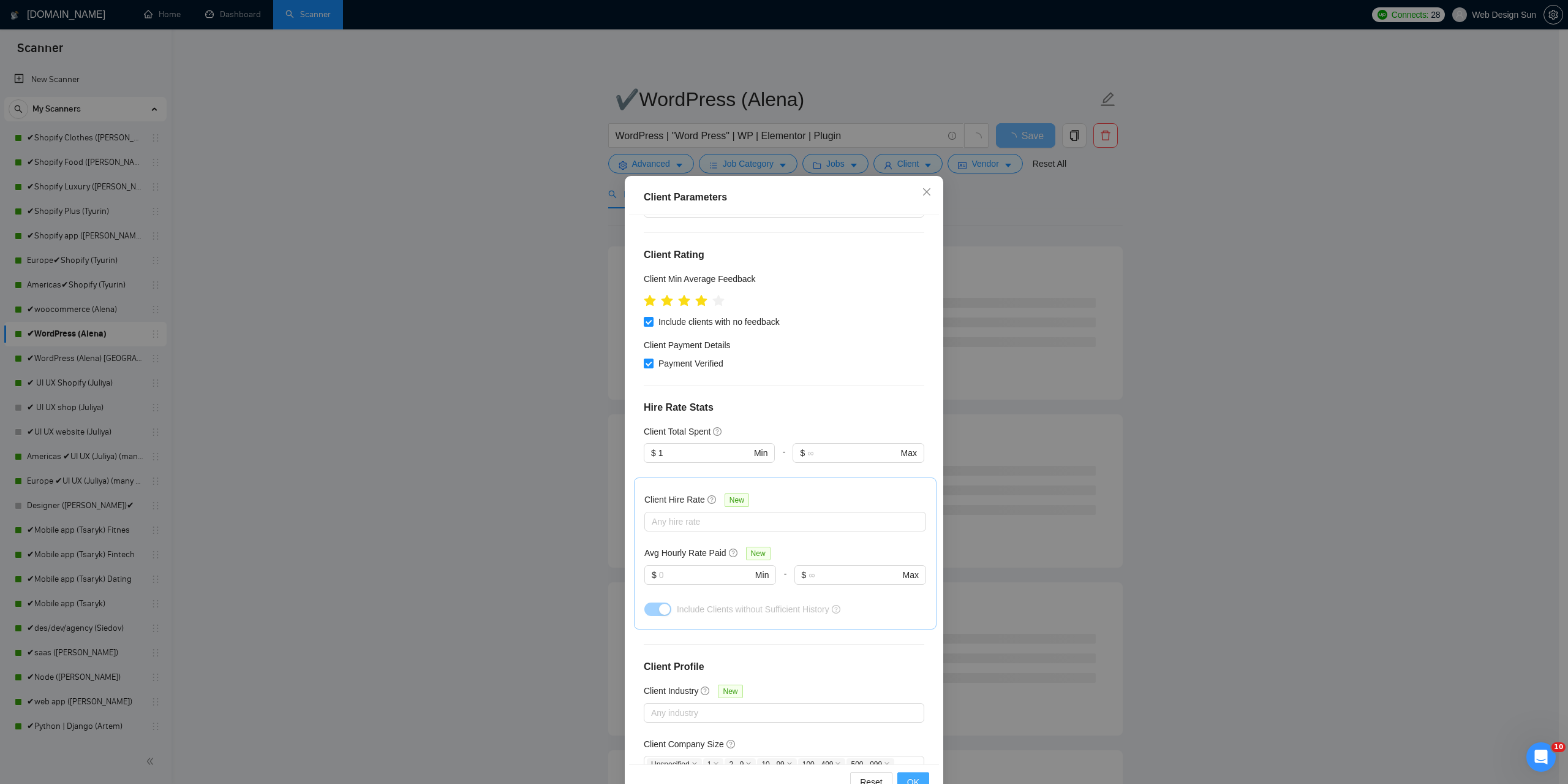
click at [919, 780] on button "OK" at bounding box center [913, 781] width 32 height 20
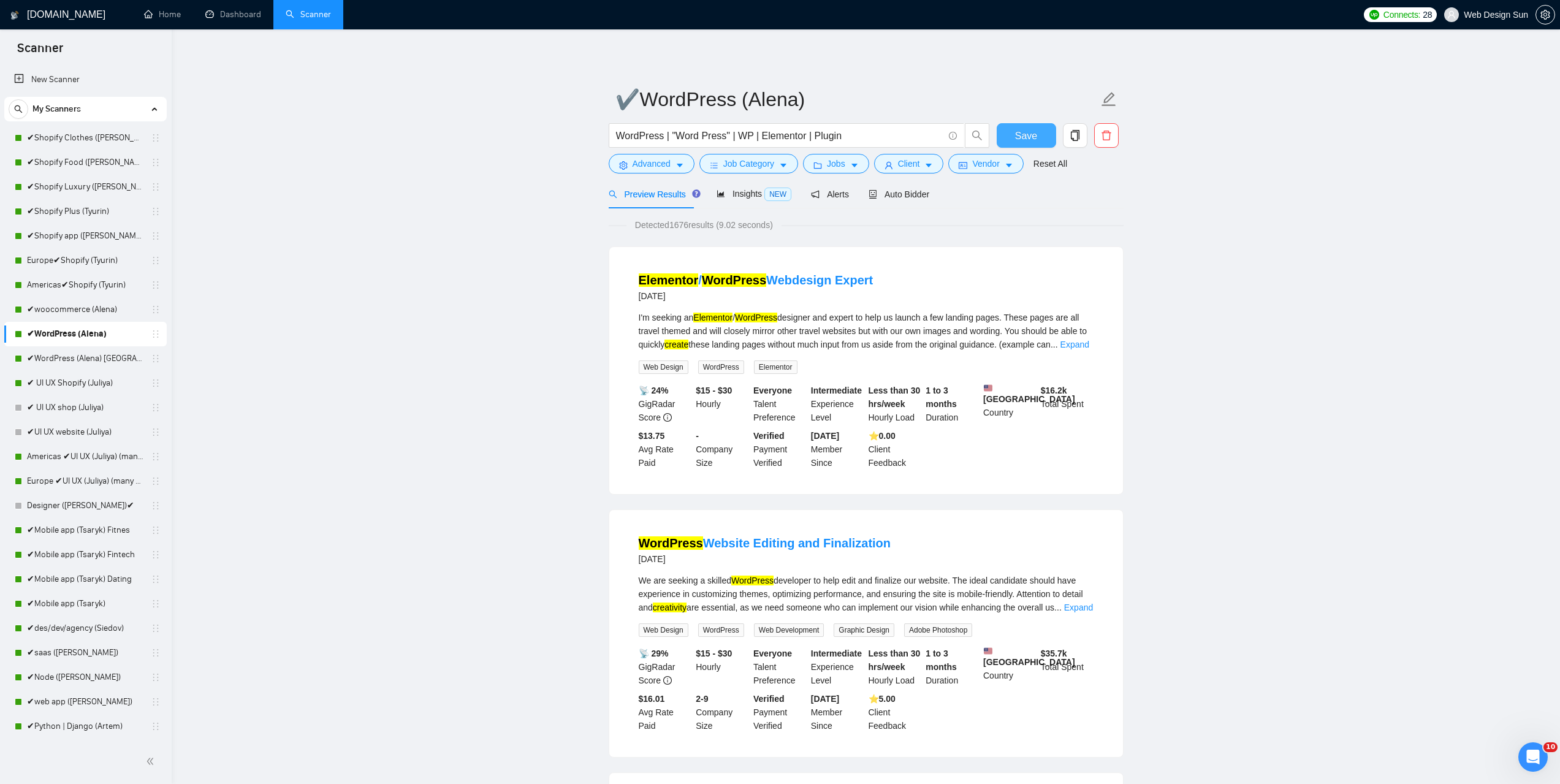
click at [1020, 133] on span "Save" at bounding box center [1026, 136] width 22 height 15
click at [91, 304] on link "✔woocommerce (Alena)" at bounding box center [85, 309] width 116 height 25
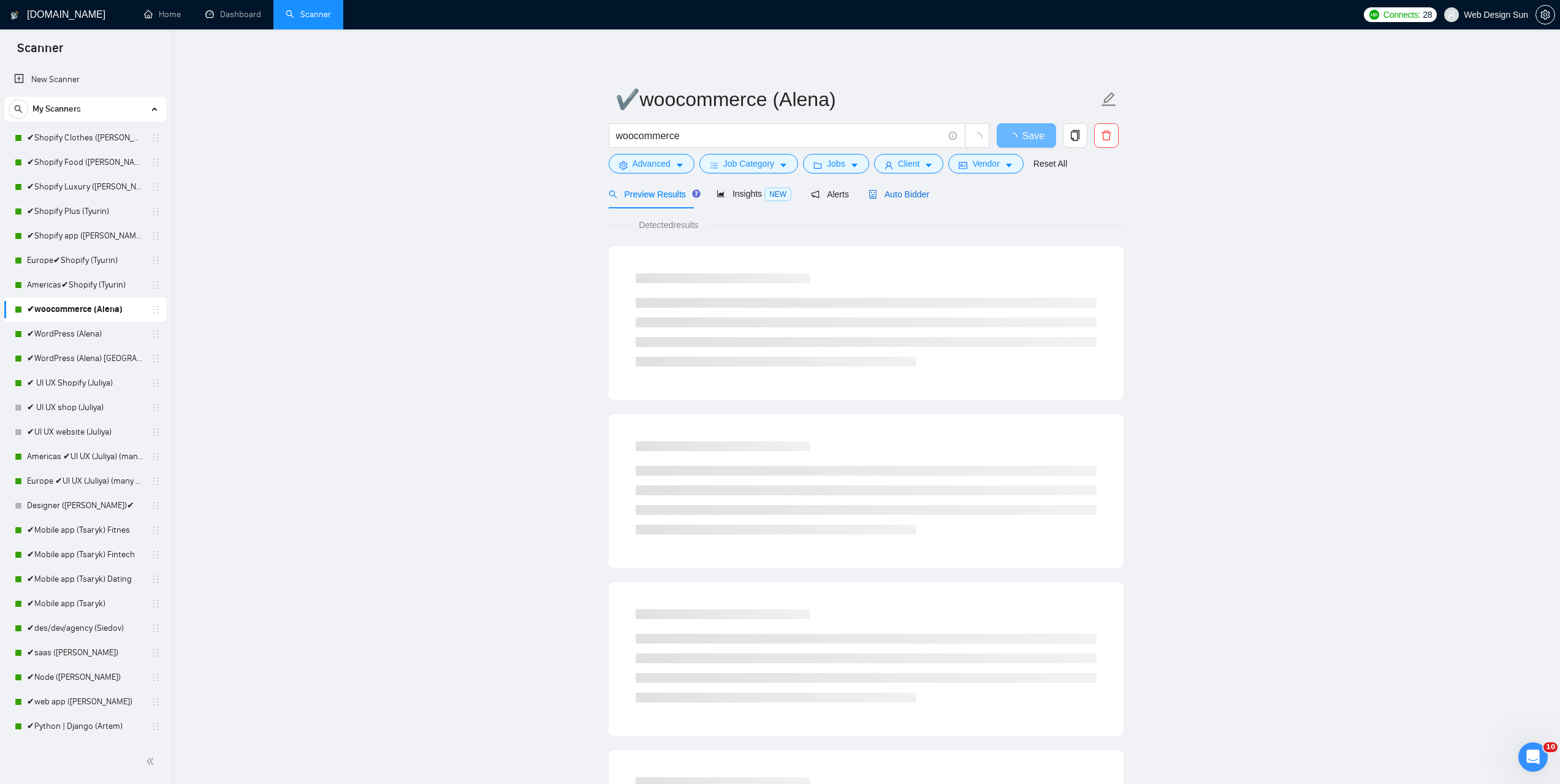
click at [917, 192] on span "Auto Bidder" at bounding box center [898, 195] width 60 height 10
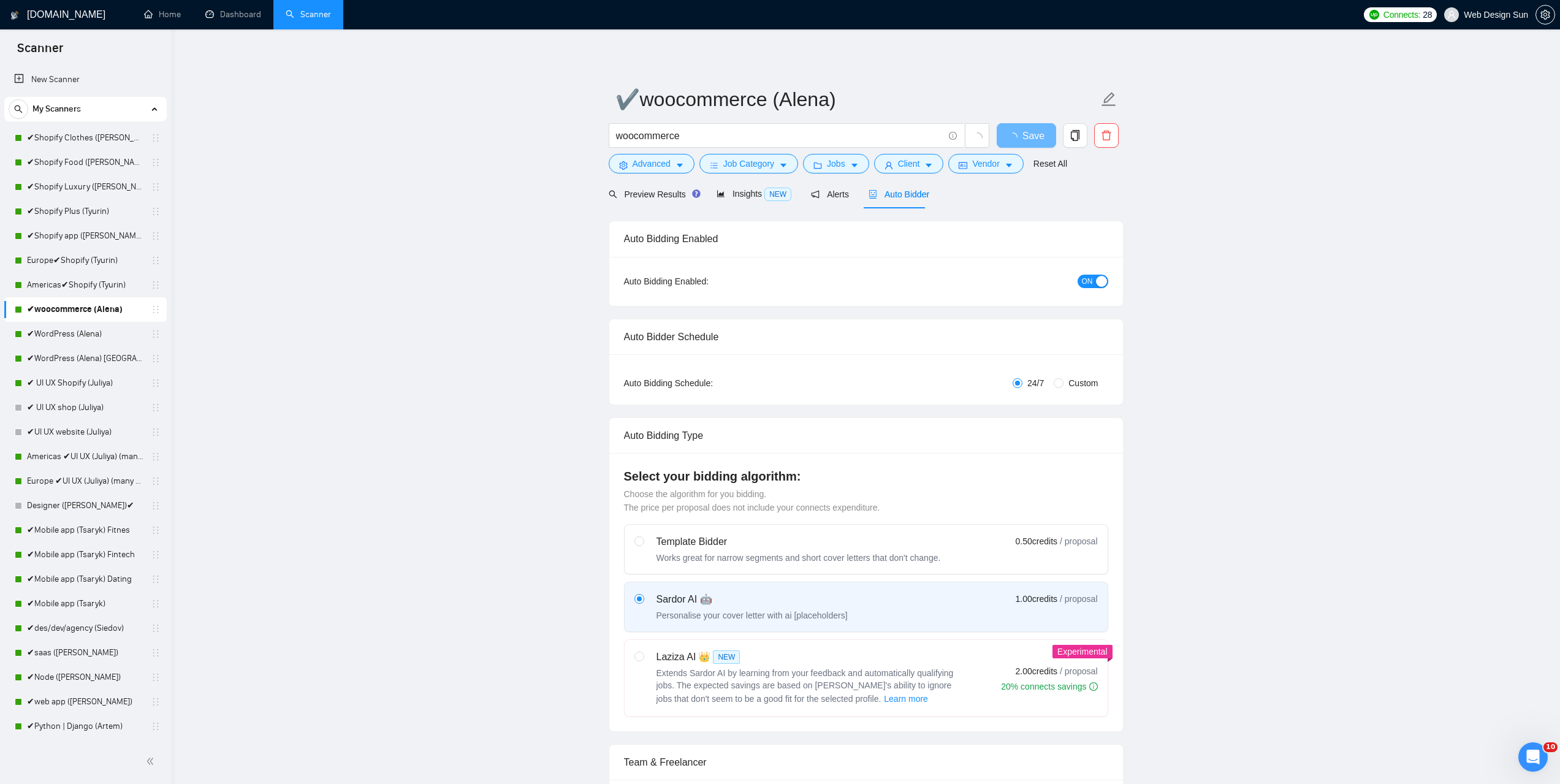
radio input "false"
radio input "true"
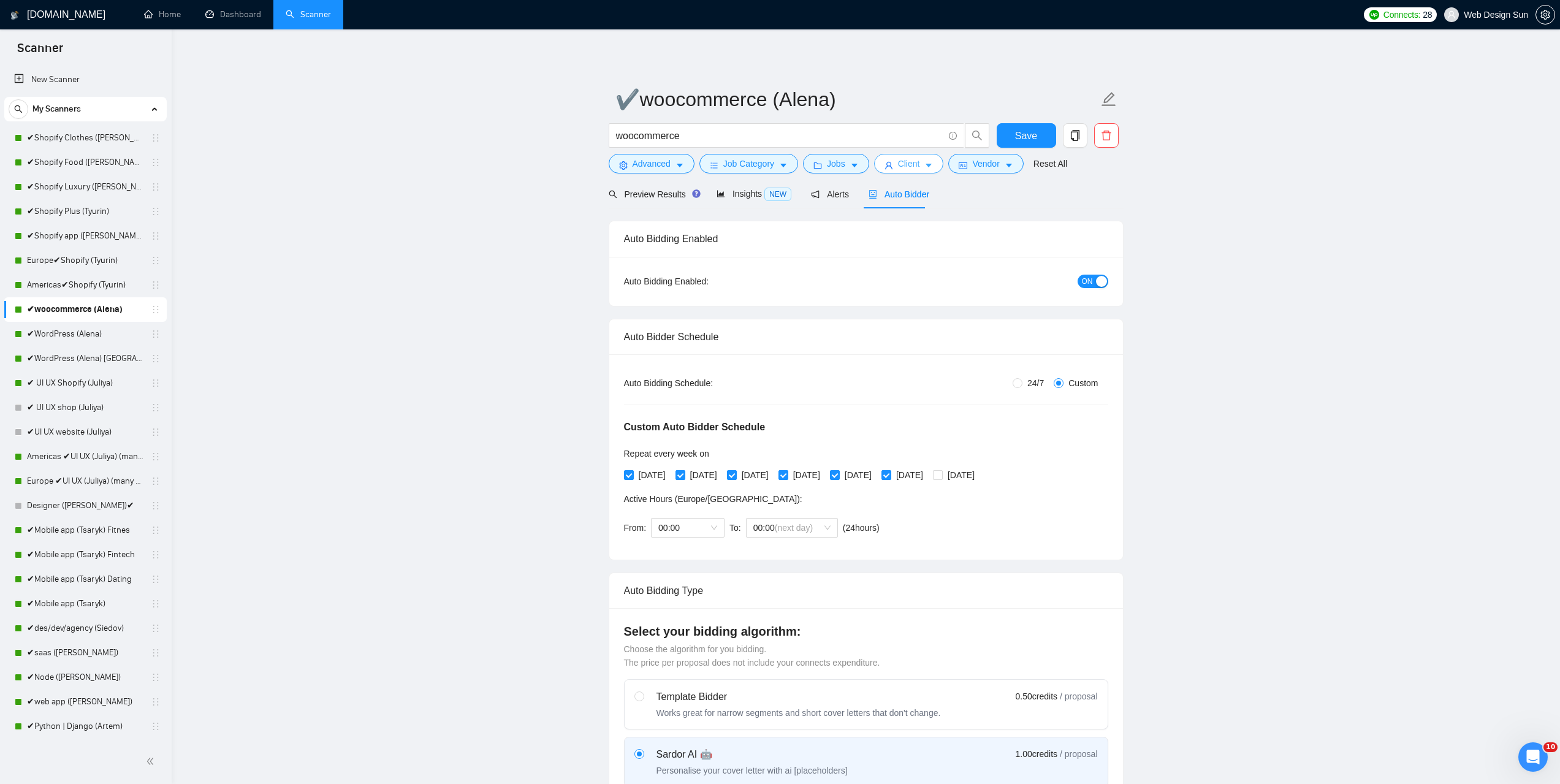
click at [904, 166] on span "Client" at bounding box center [909, 164] width 22 height 14
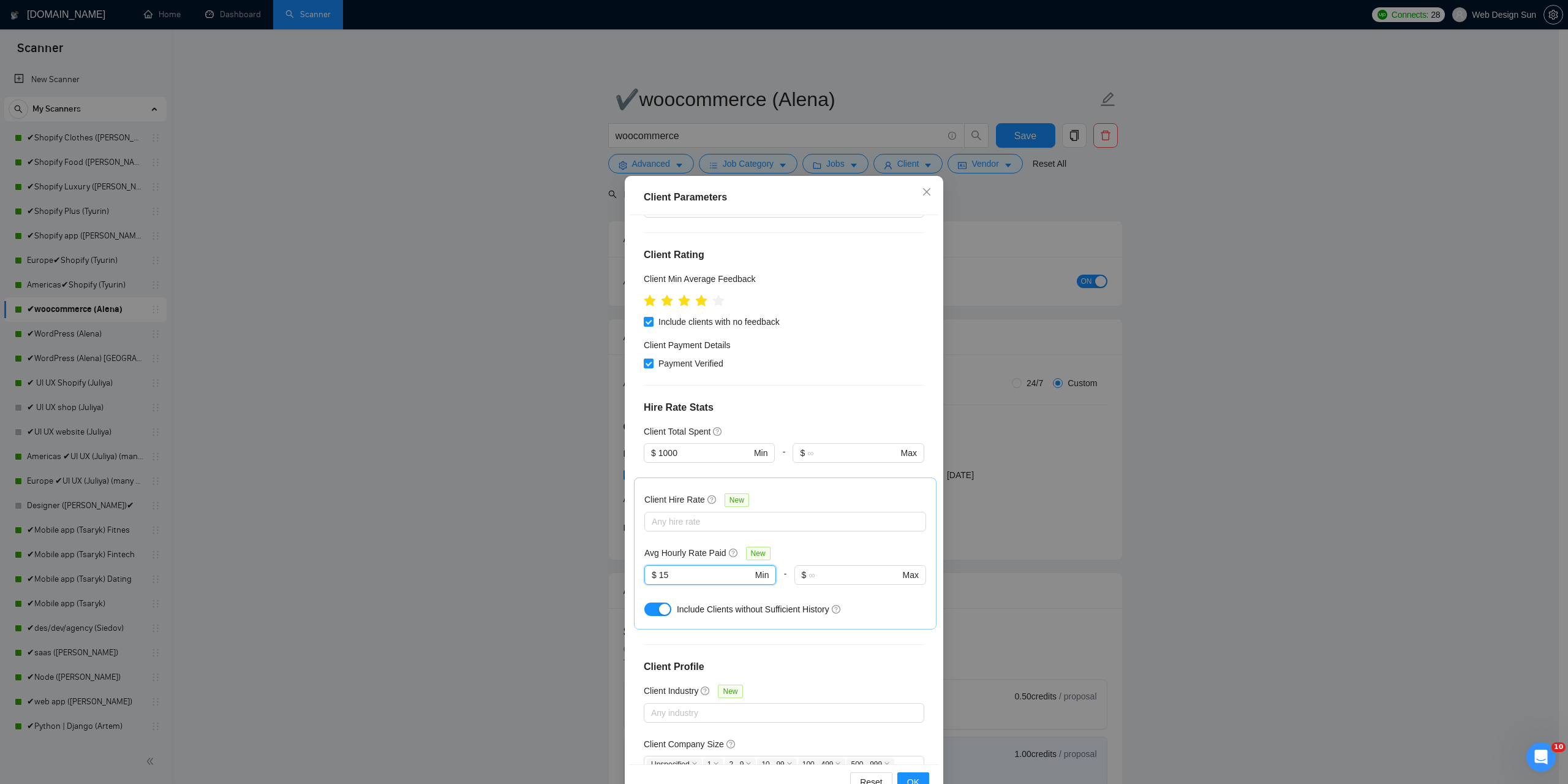
drag, startPoint x: 674, startPoint y: 578, endPoint x: 633, endPoint y: 571, distance: 41.6
click at [634, 571] on div "Client Hire Rate New Any hire rate Avg Hourly Rate Paid New $ 15 Min - $ Max In…" at bounding box center [785, 553] width 302 height 152
type input "0"
click at [915, 776] on button "OK" at bounding box center [913, 781] width 32 height 20
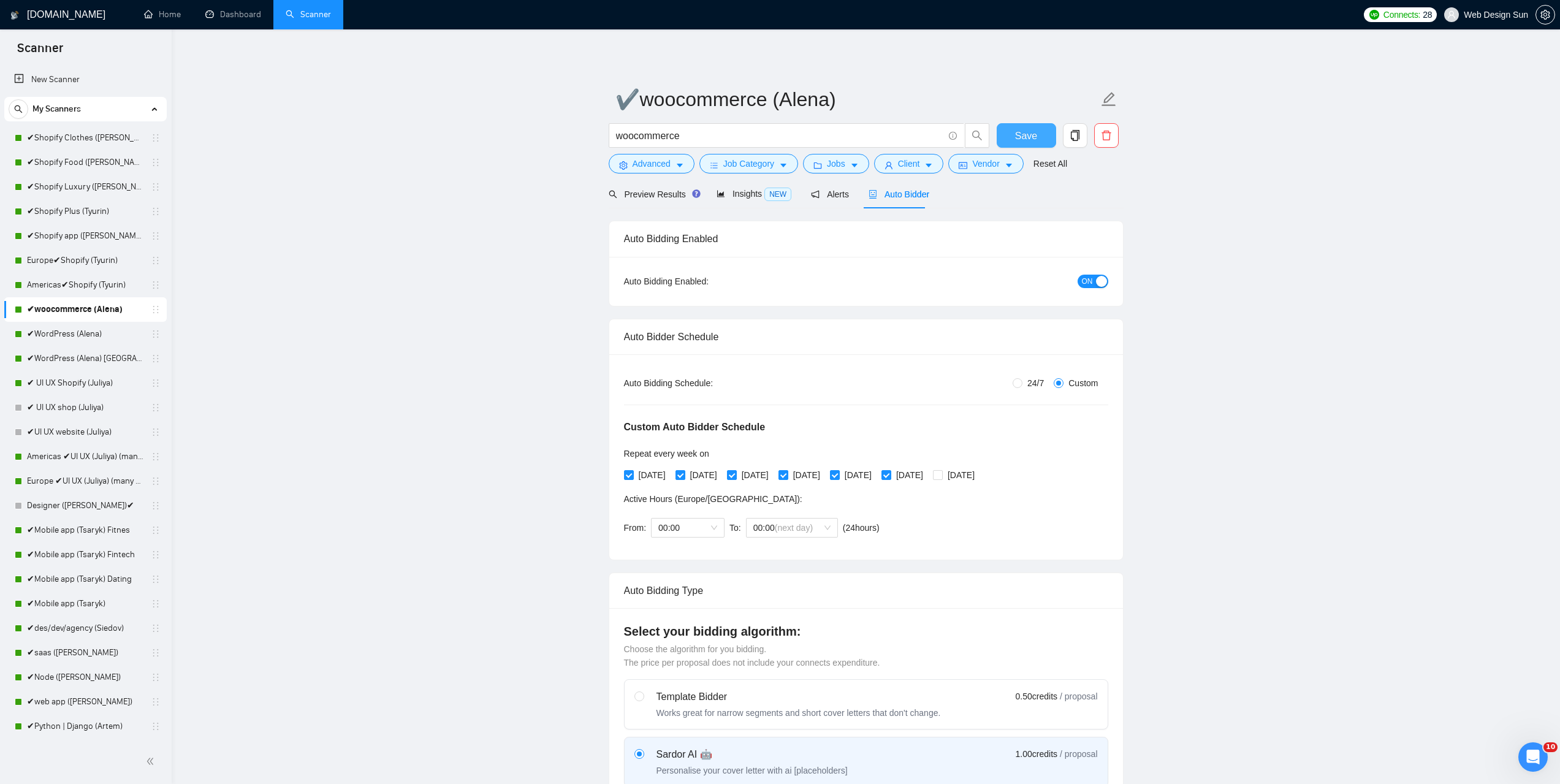
click at [1032, 135] on span "Save" at bounding box center [1026, 136] width 22 height 15
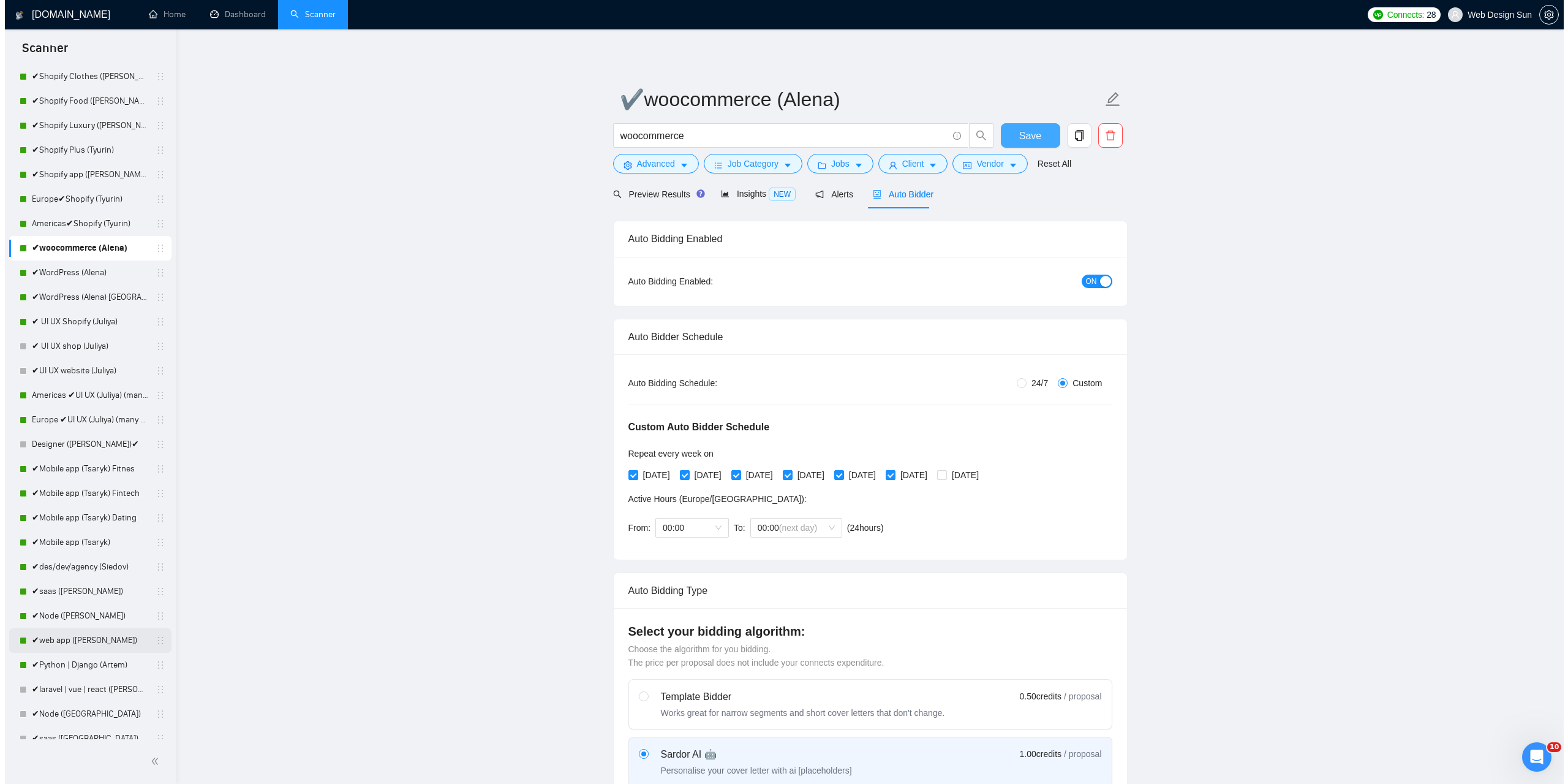
scroll to position [122, 0]
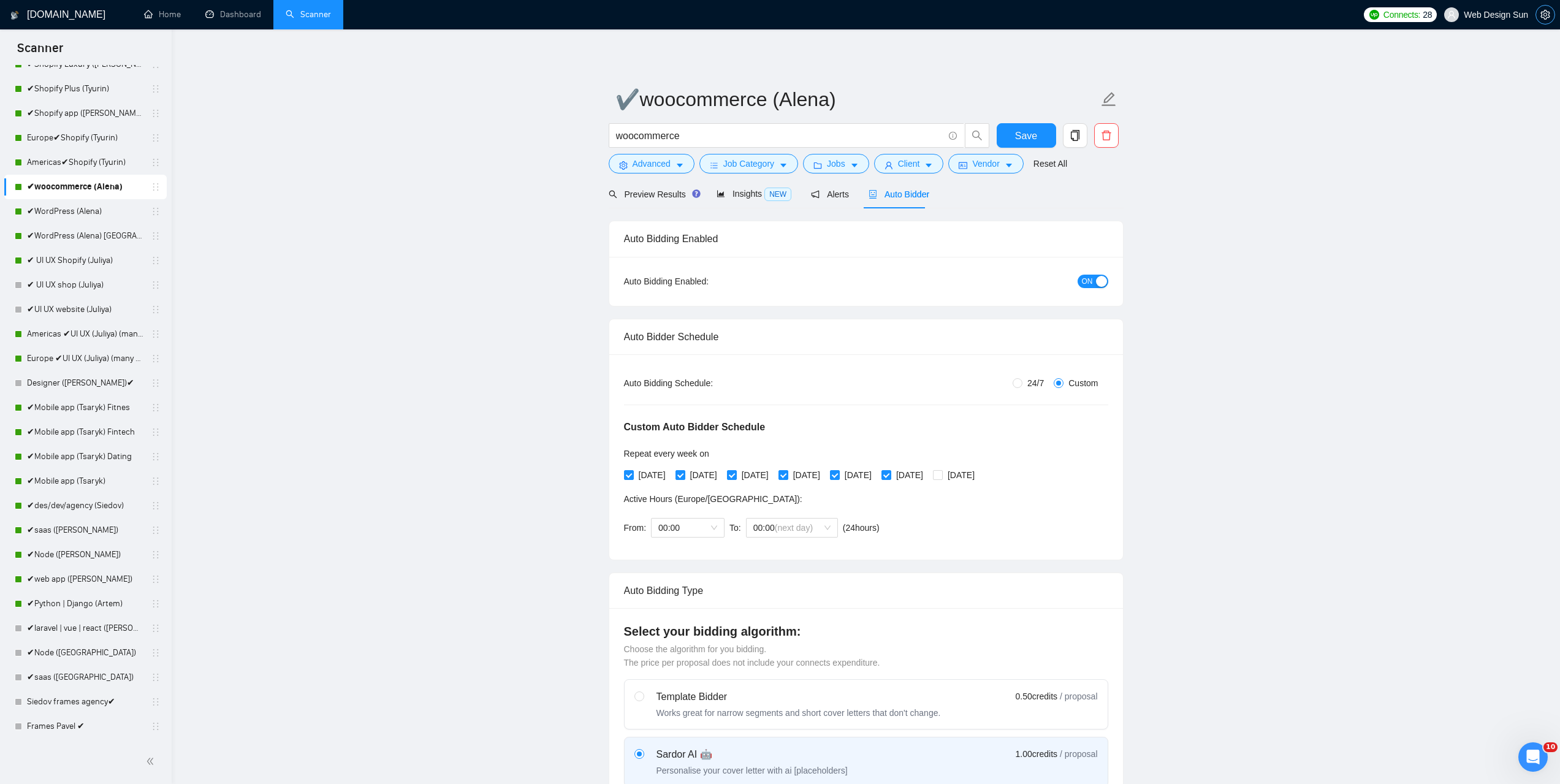
click at [1548, 14] on icon "setting" at bounding box center [1546, 15] width 10 height 10
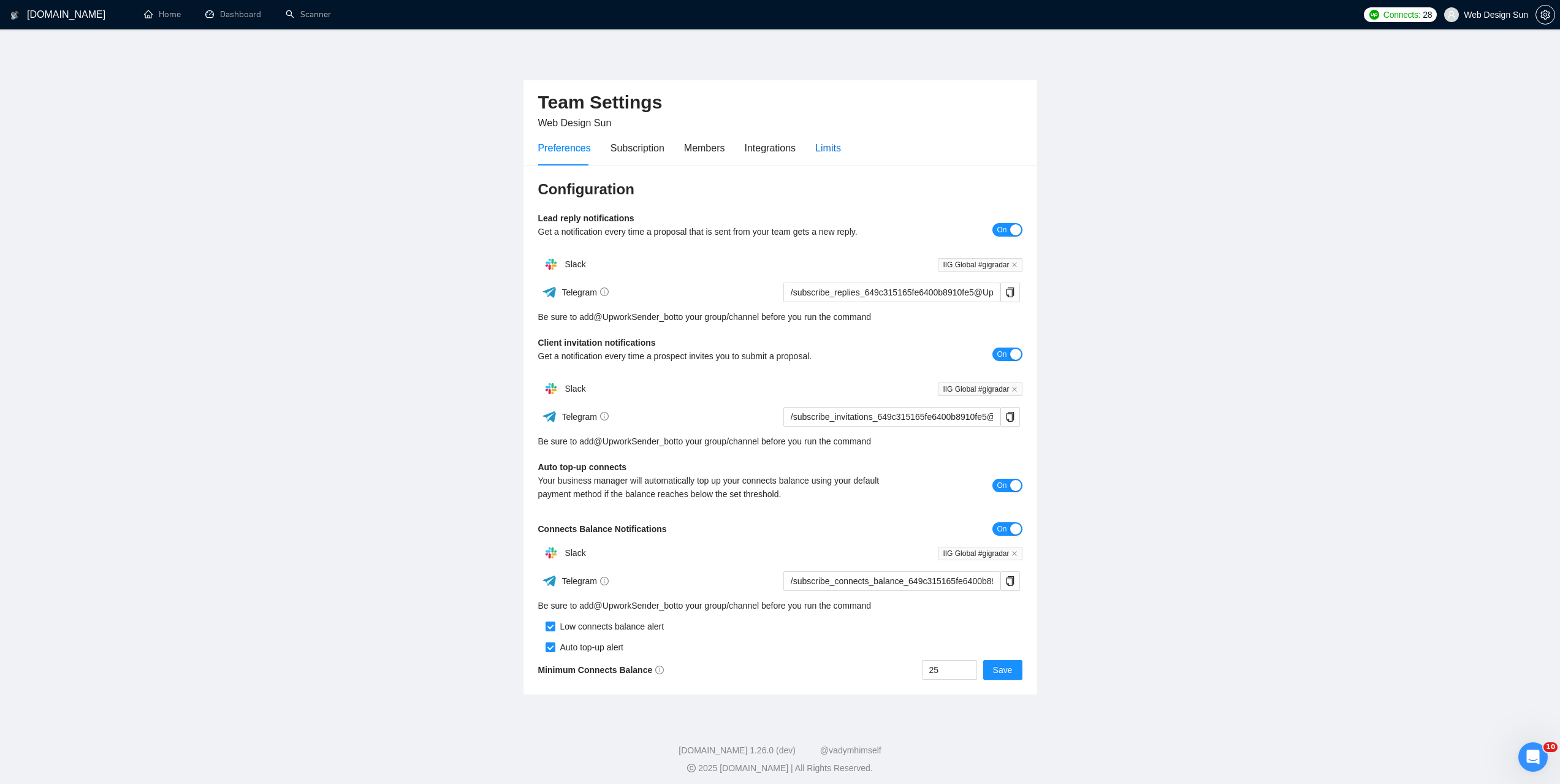
click at [836, 149] on div "Limits" at bounding box center [828, 148] width 25 height 15
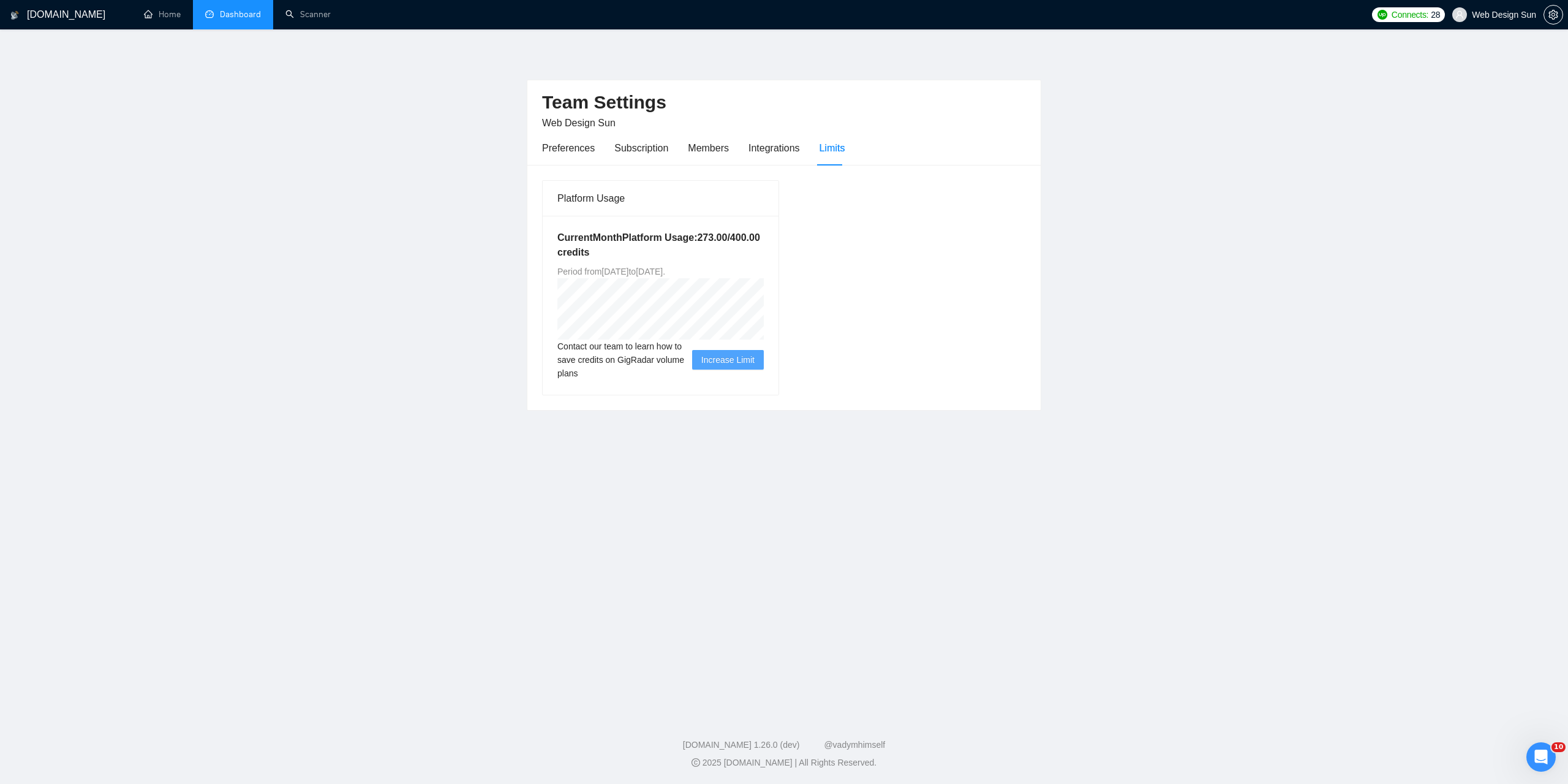
click at [261, 20] on link "Dashboard" at bounding box center [233, 14] width 56 height 10
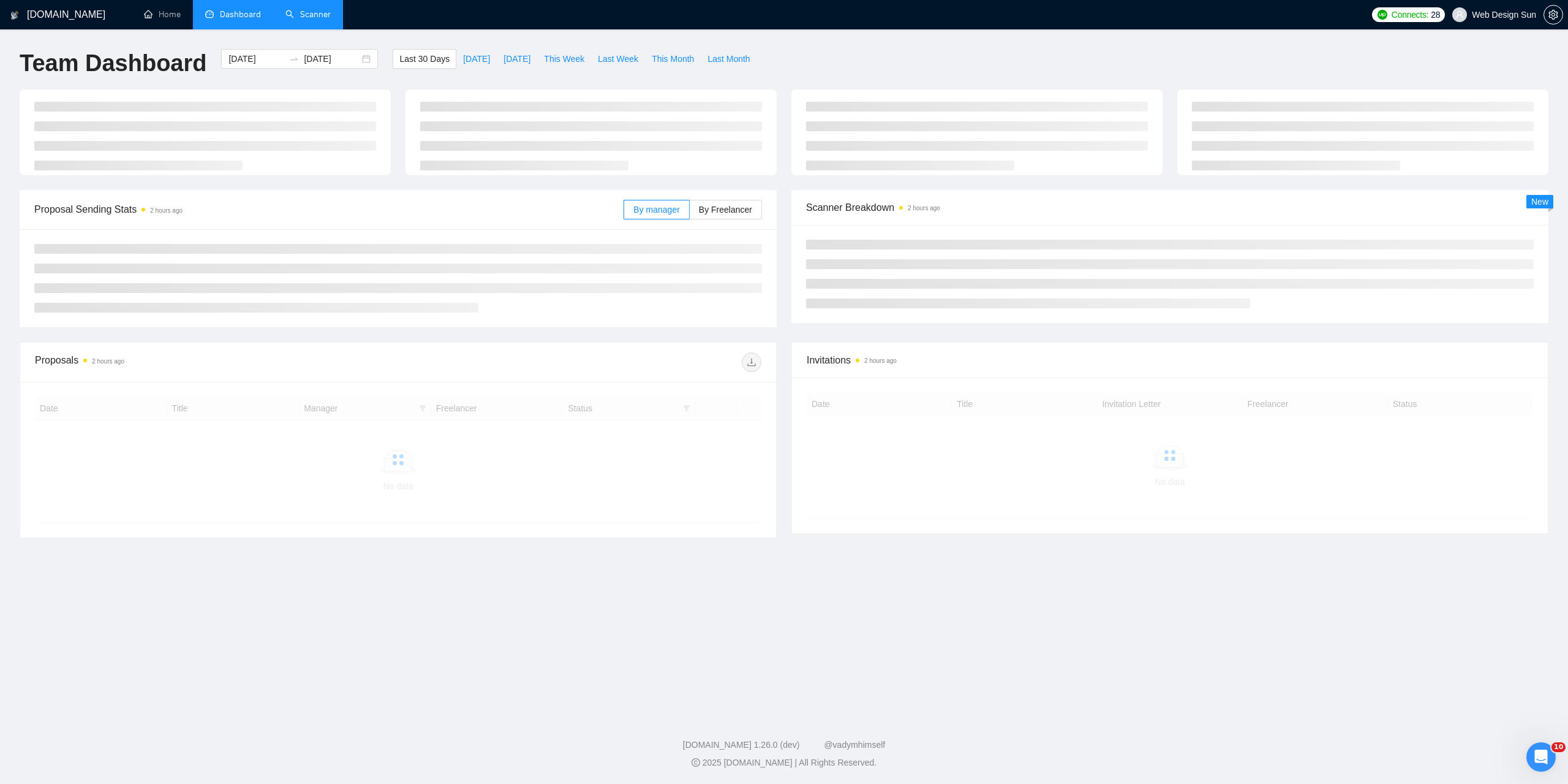
click at [309, 20] on link "Scanner" at bounding box center [307, 14] width 45 height 10
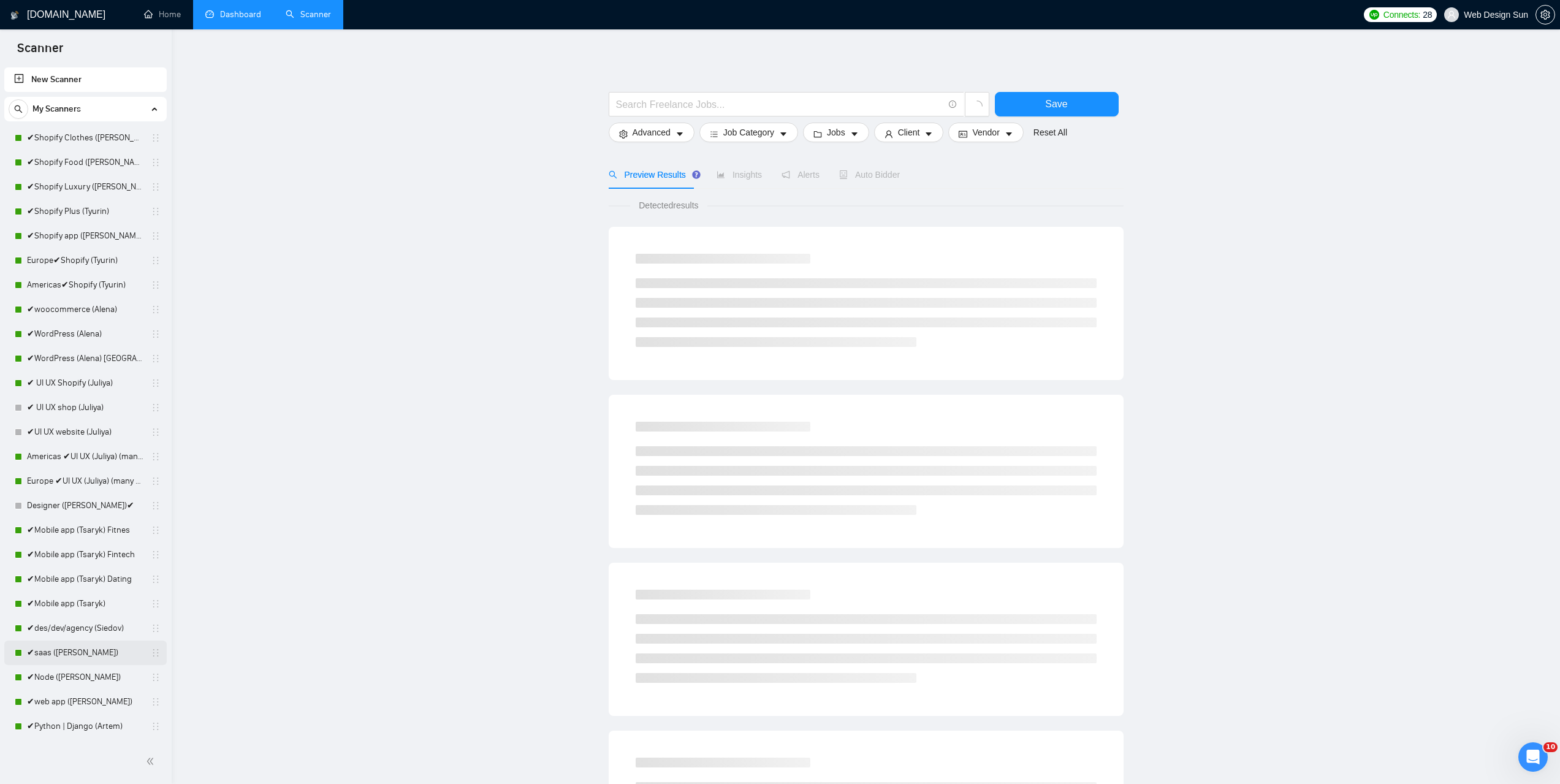
click at [67, 657] on link "✔saas ([PERSON_NAME])" at bounding box center [85, 652] width 116 height 25
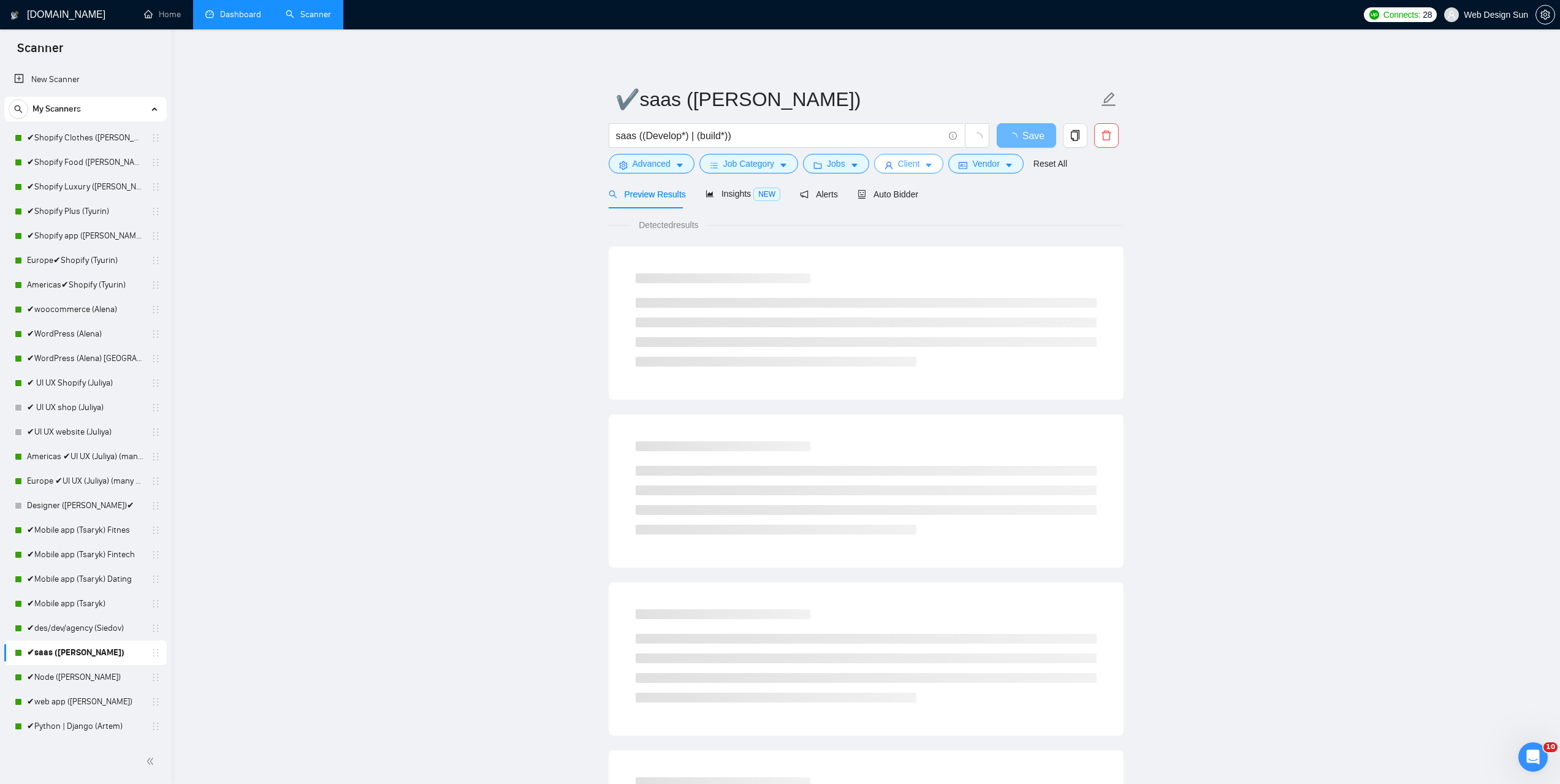
click at [902, 167] on span "Client" at bounding box center [909, 164] width 22 height 14
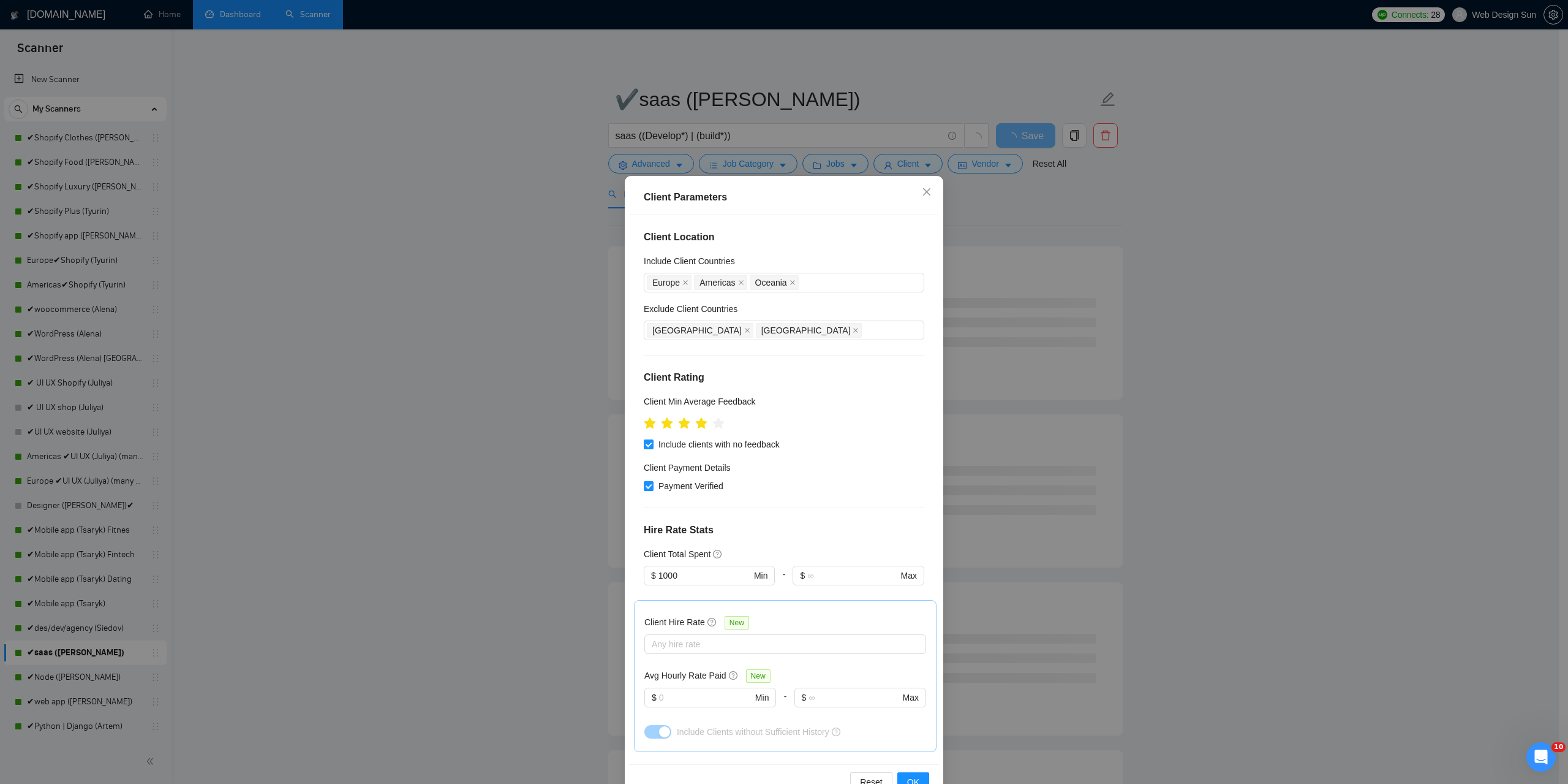
click at [572, 418] on div "Client Parameters Client Location Include Client Countries Europe Americas Ocea…" at bounding box center [784, 392] width 1568 height 784
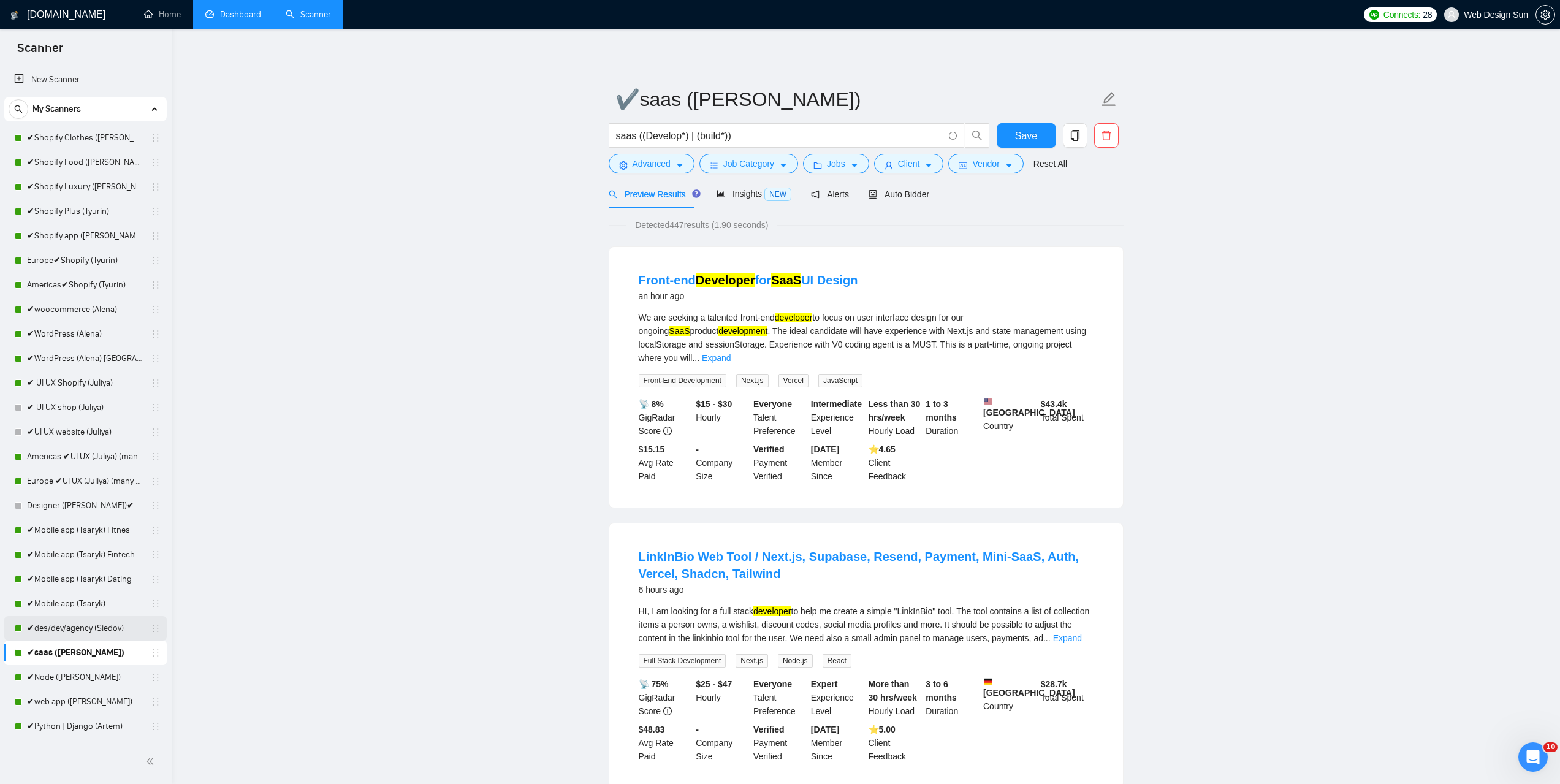
click at [95, 628] on link "✔des/dev/agency (Siedov)" at bounding box center [85, 628] width 116 height 25
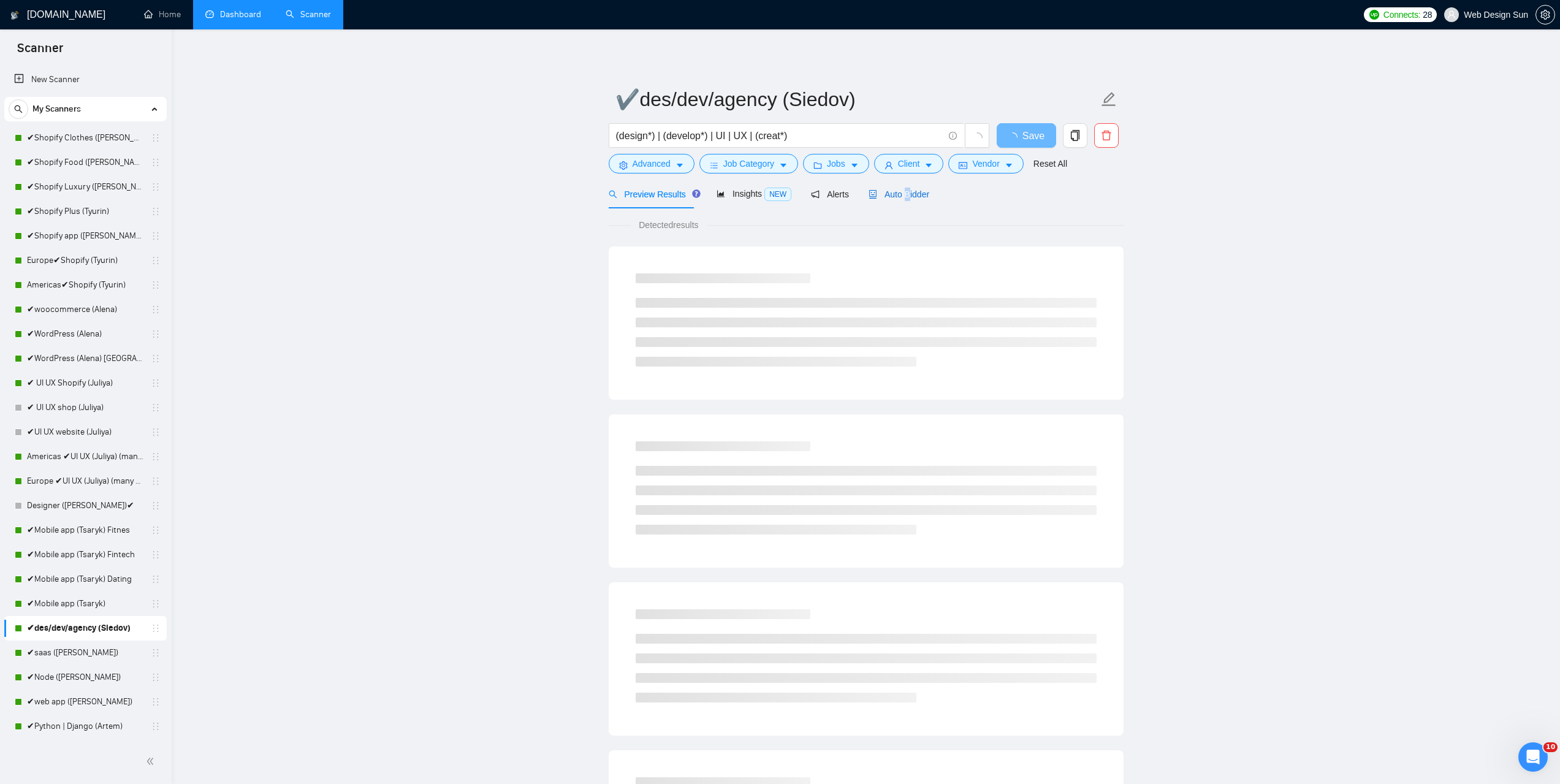
click at [902, 197] on span "Auto Bidder" at bounding box center [898, 195] width 60 height 10
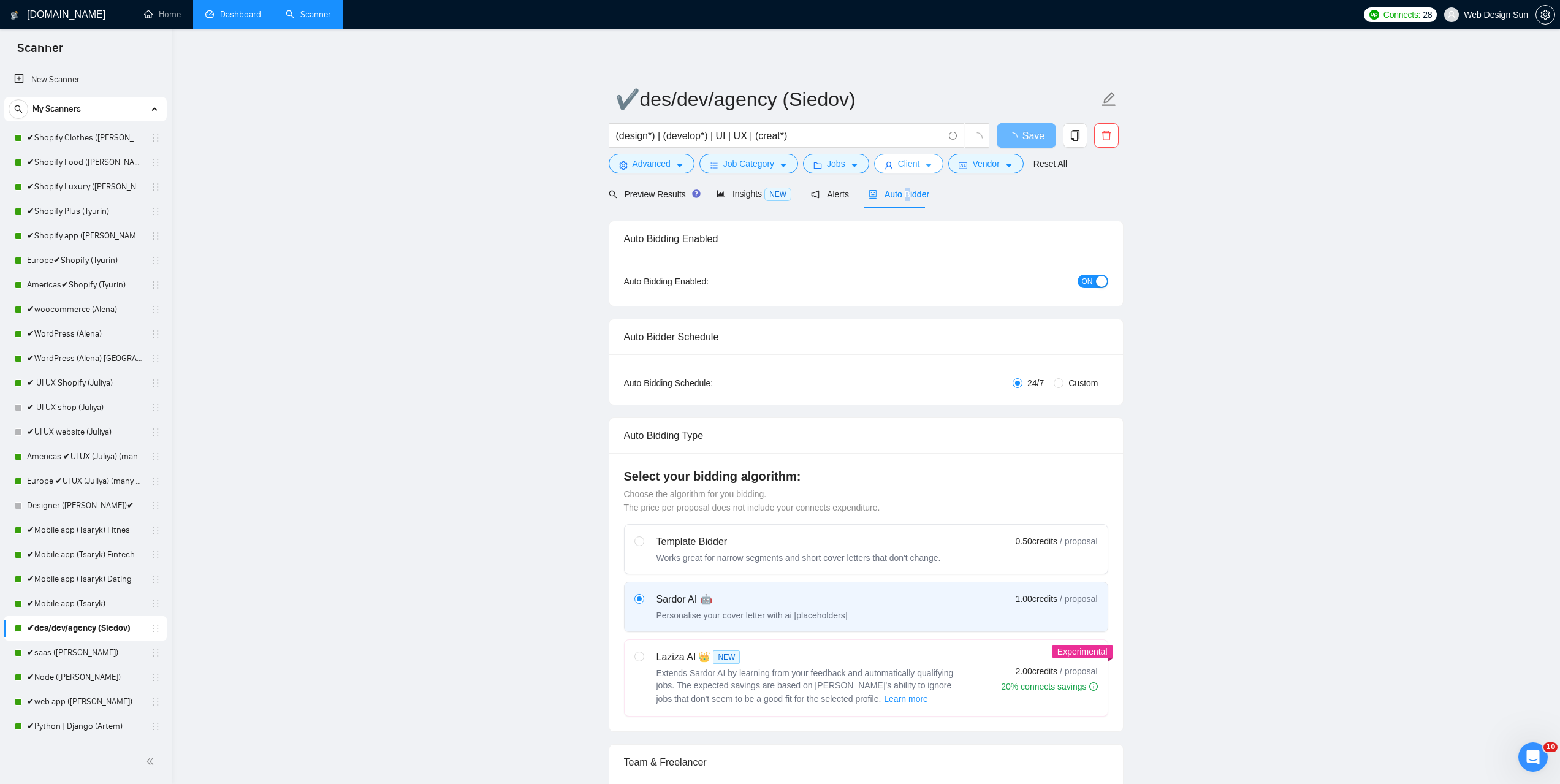
click at [909, 161] on span "Client" at bounding box center [909, 164] width 22 height 14
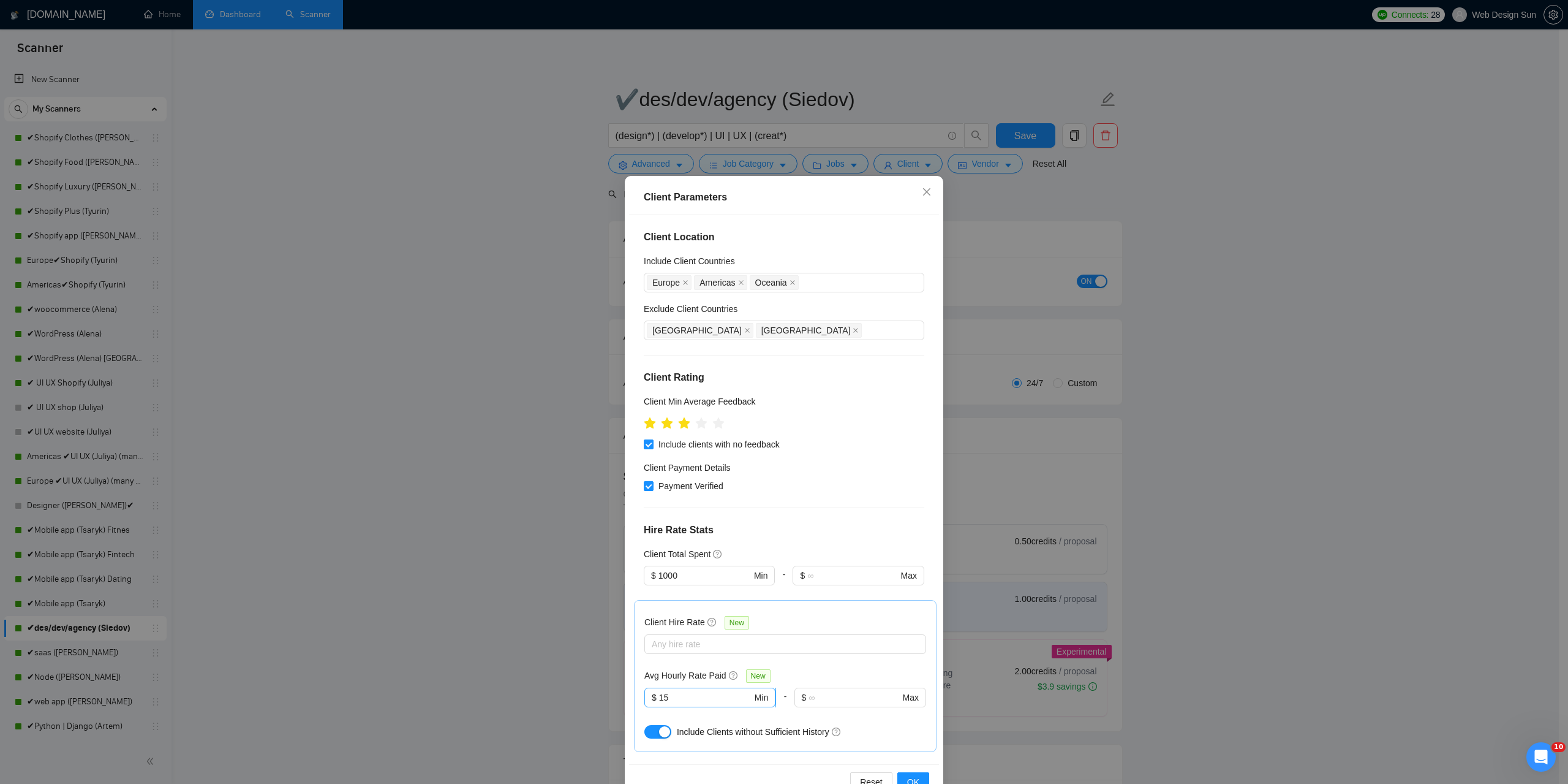
scroll to position [61, 0]
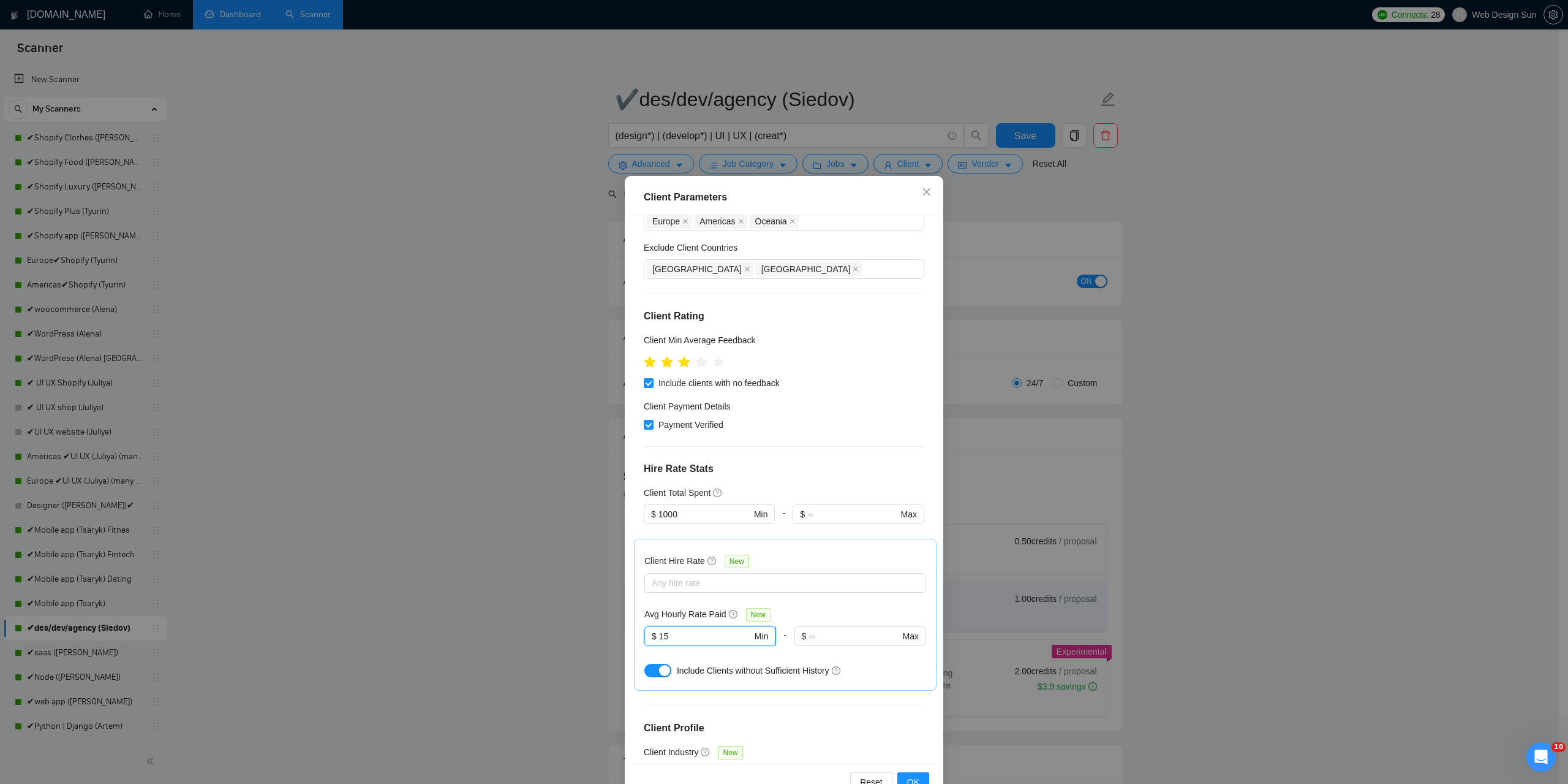
click at [673, 640] on input "15" at bounding box center [705, 636] width 93 height 14
type input "1"
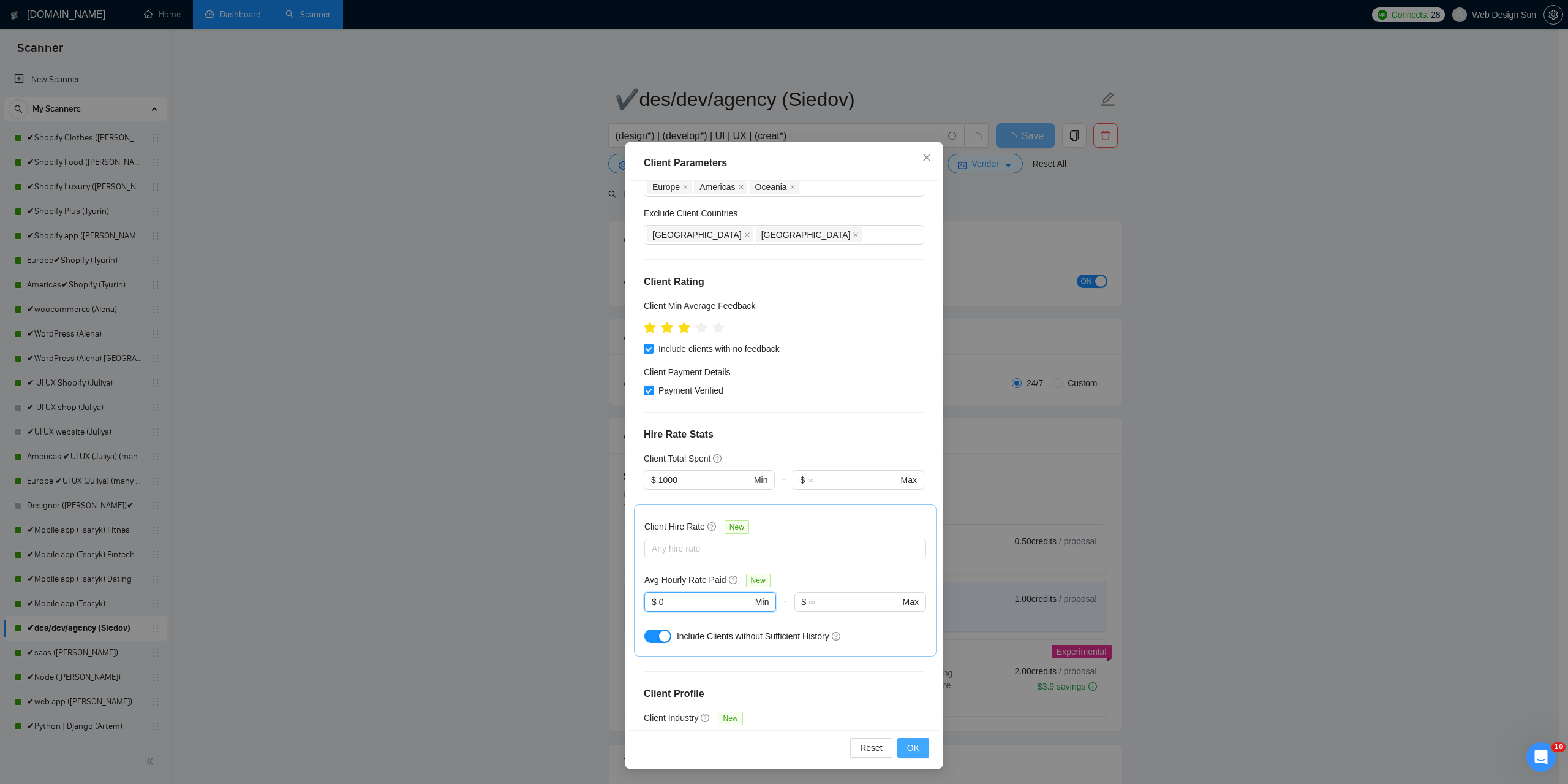
type input "0"
click at [913, 751] on span "OK" at bounding box center [913, 747] width 12 height 14
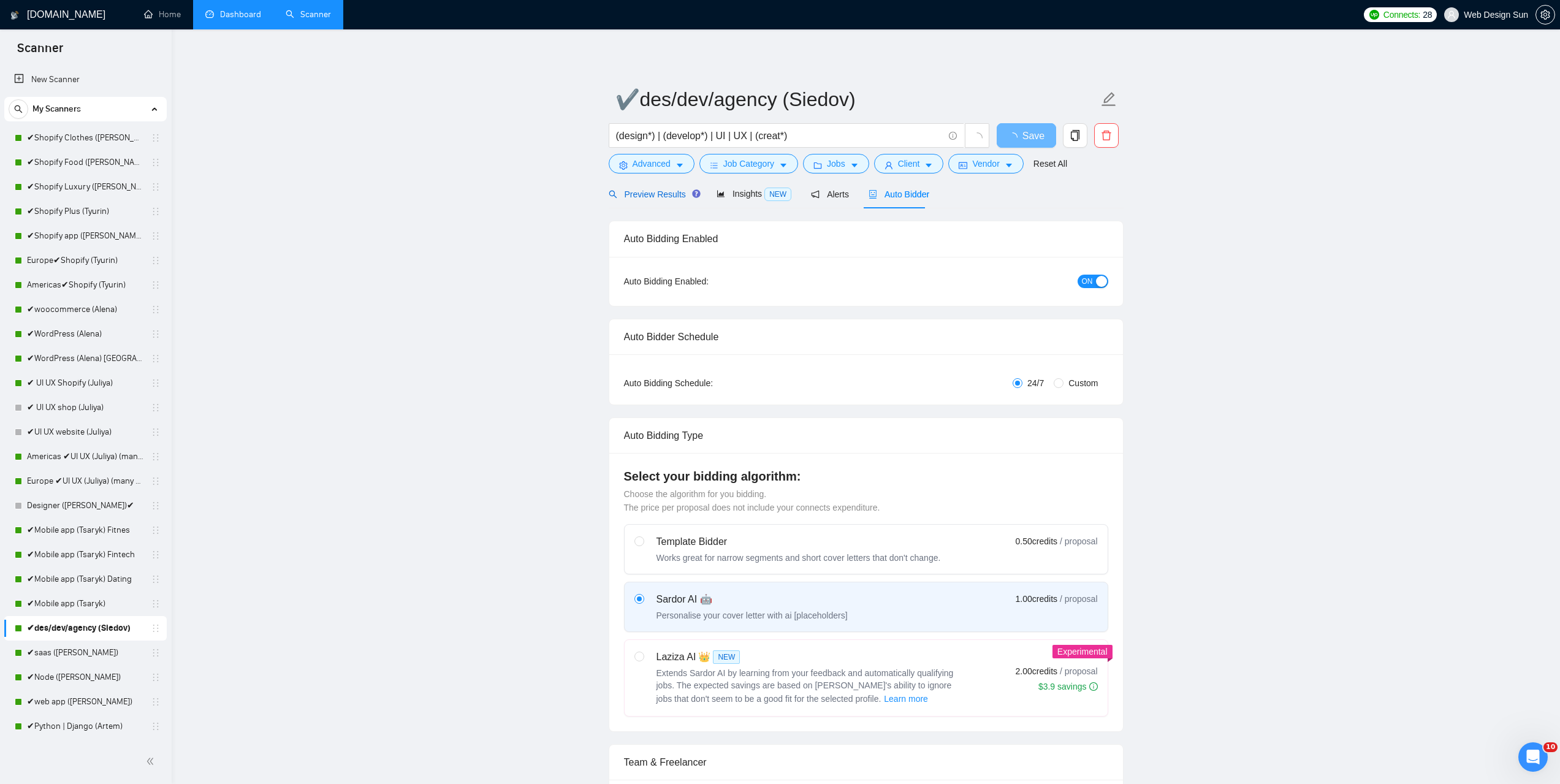
click at [664, 197] on span "Preview Results" at bounding box center [653, 195] width 88 height 10
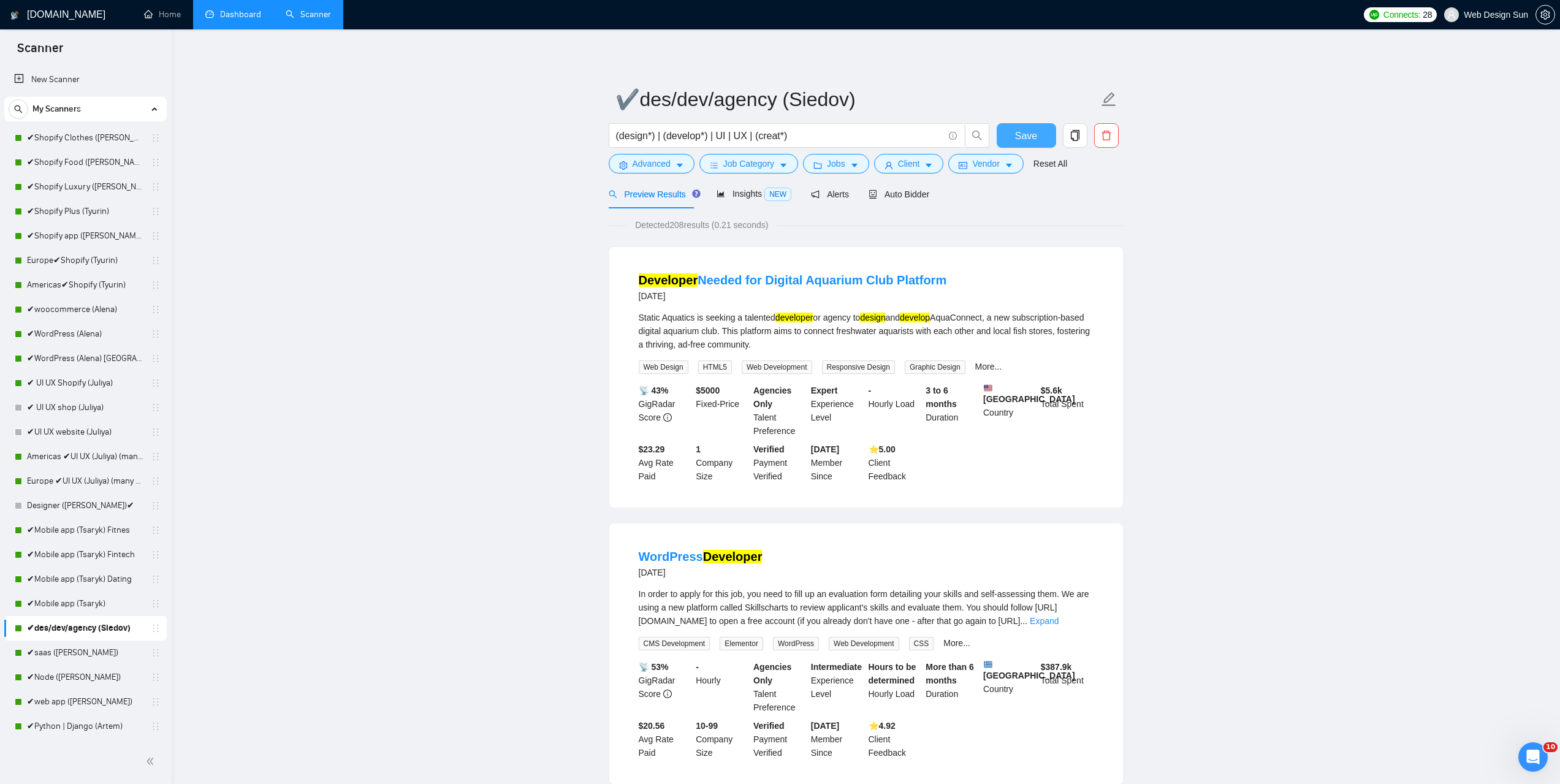
click at [1030, 136] on span "Save" at bounding box center [1026, 136] width 22 height 15
click at [96, 601] on link "✔Mobile app (Tsaryk)" at bounding box center [85, 603] width 116 height 25
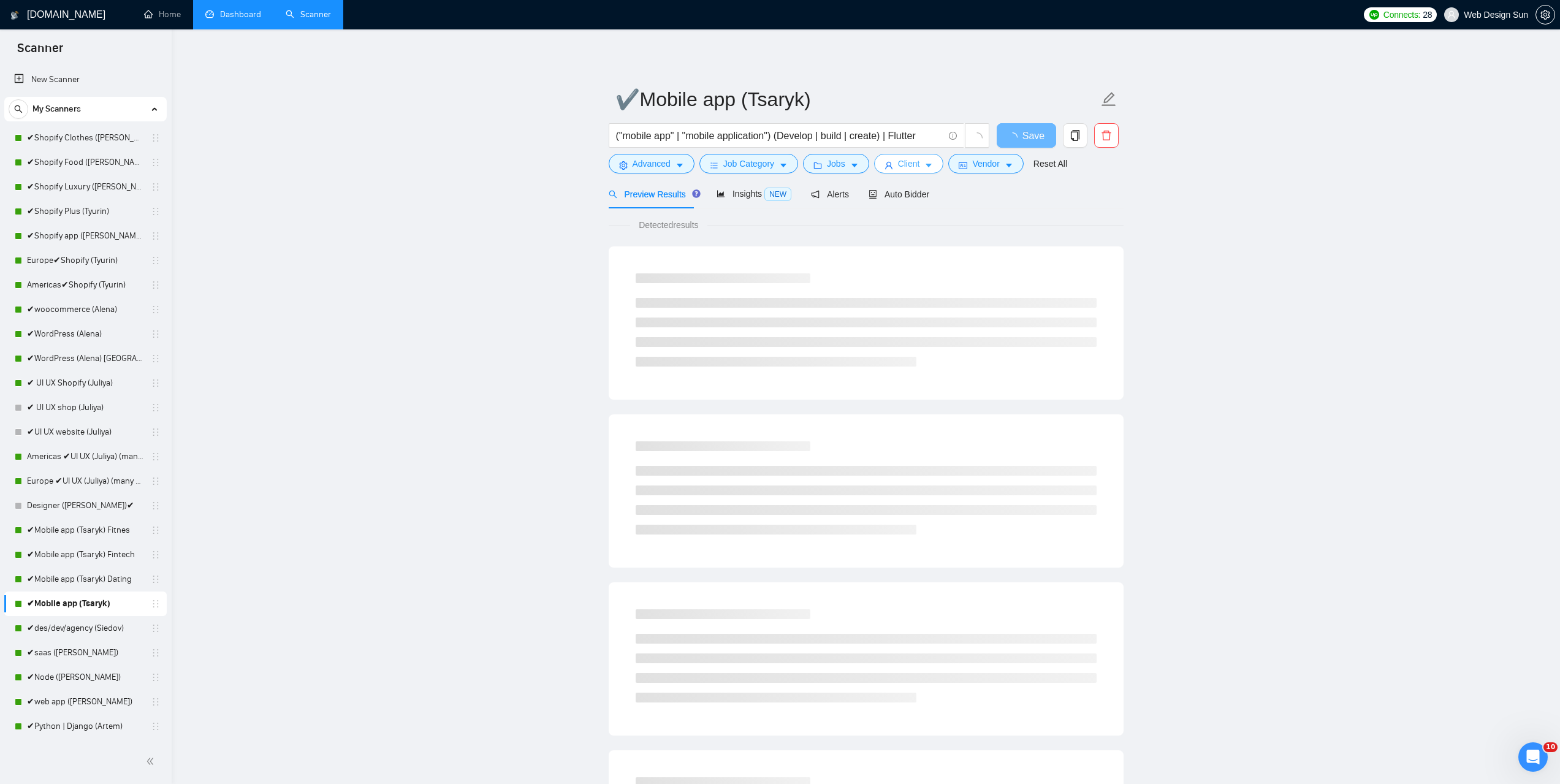
click at [912, 166] on span "Client" at bounding box center [909, 164] width 22 height 14
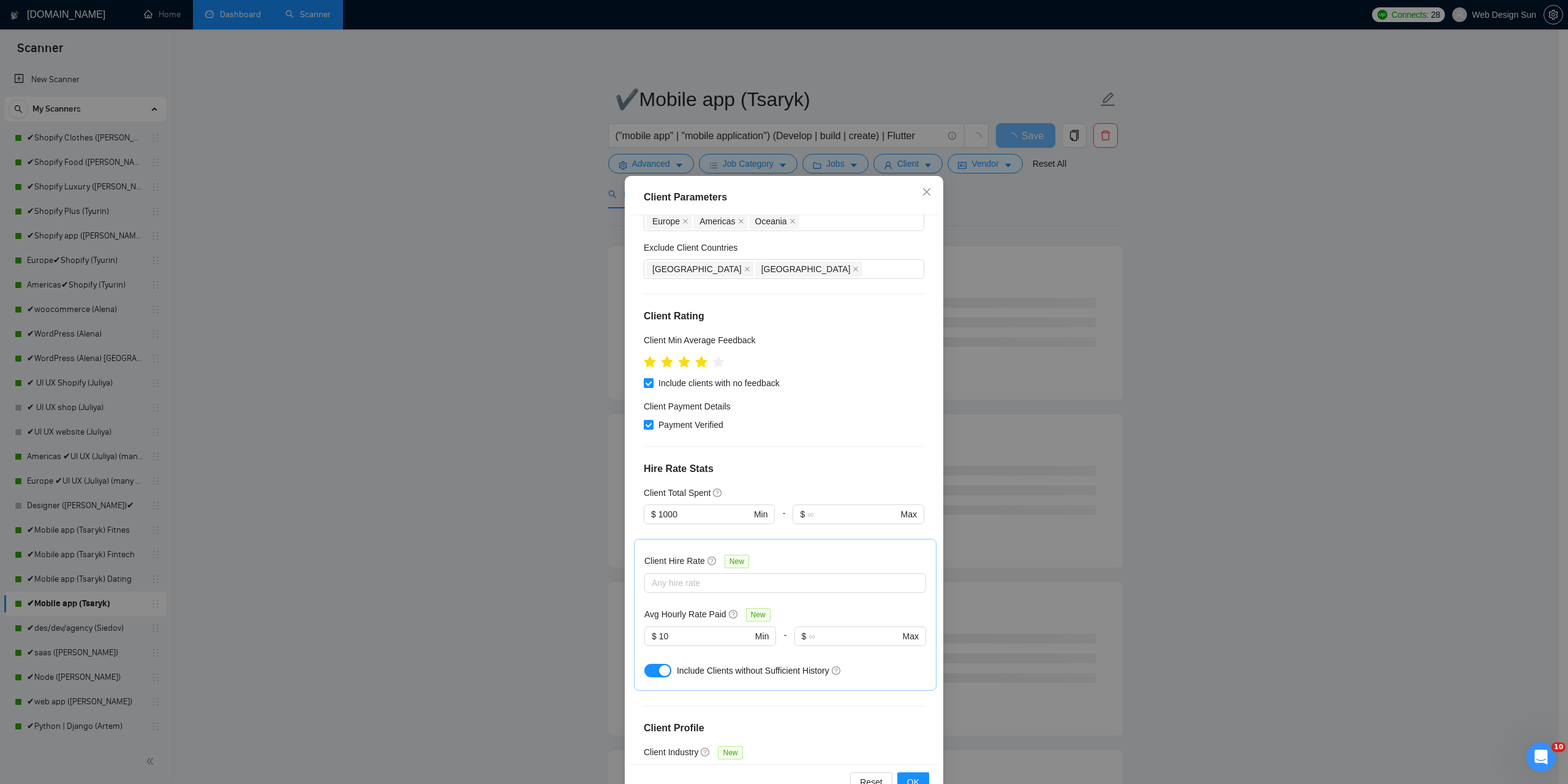
scroll to position [183, 0]
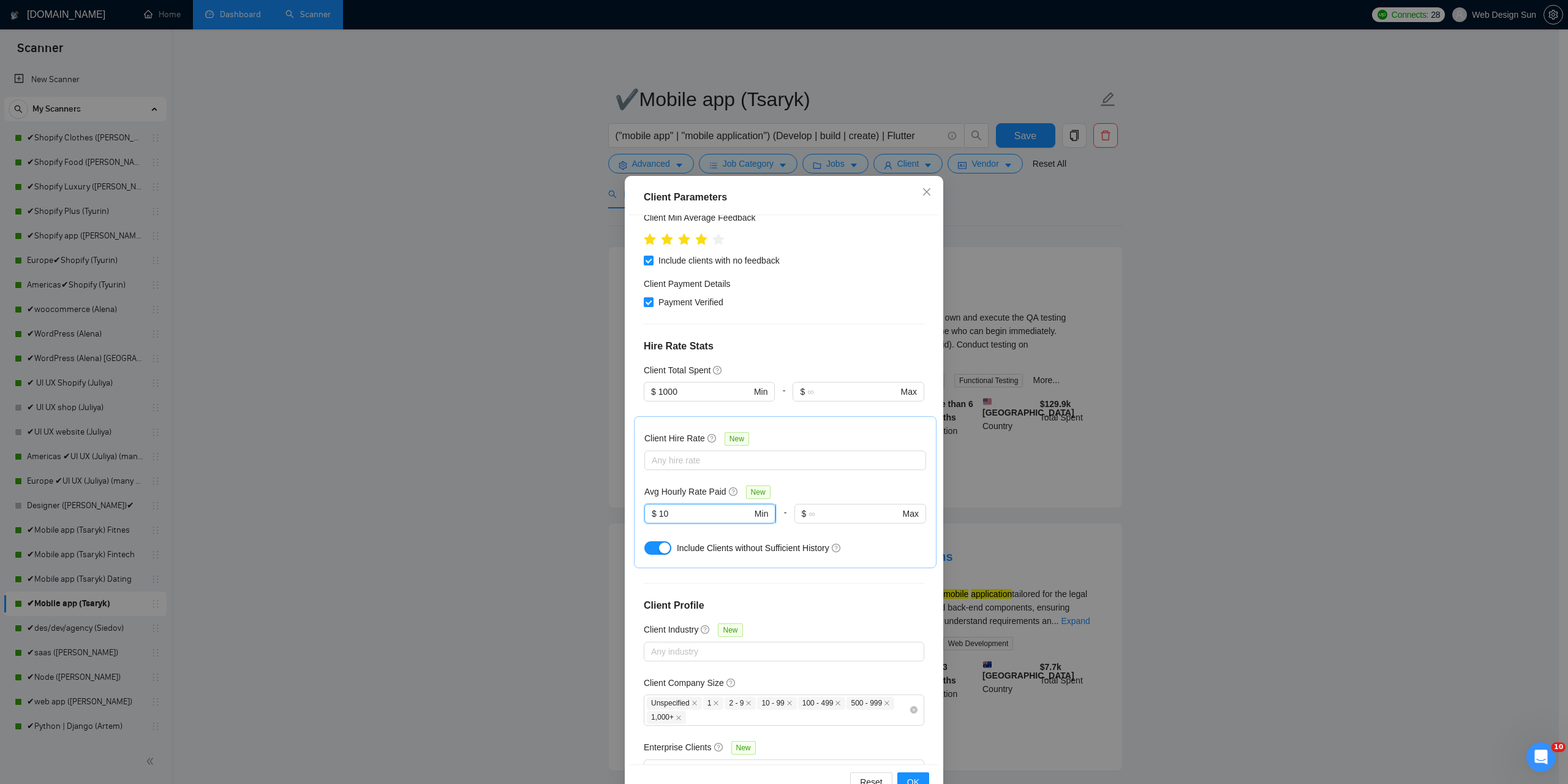
click at [683, 511] on input "10" at bounding box center [705, 514] width 93 height 14
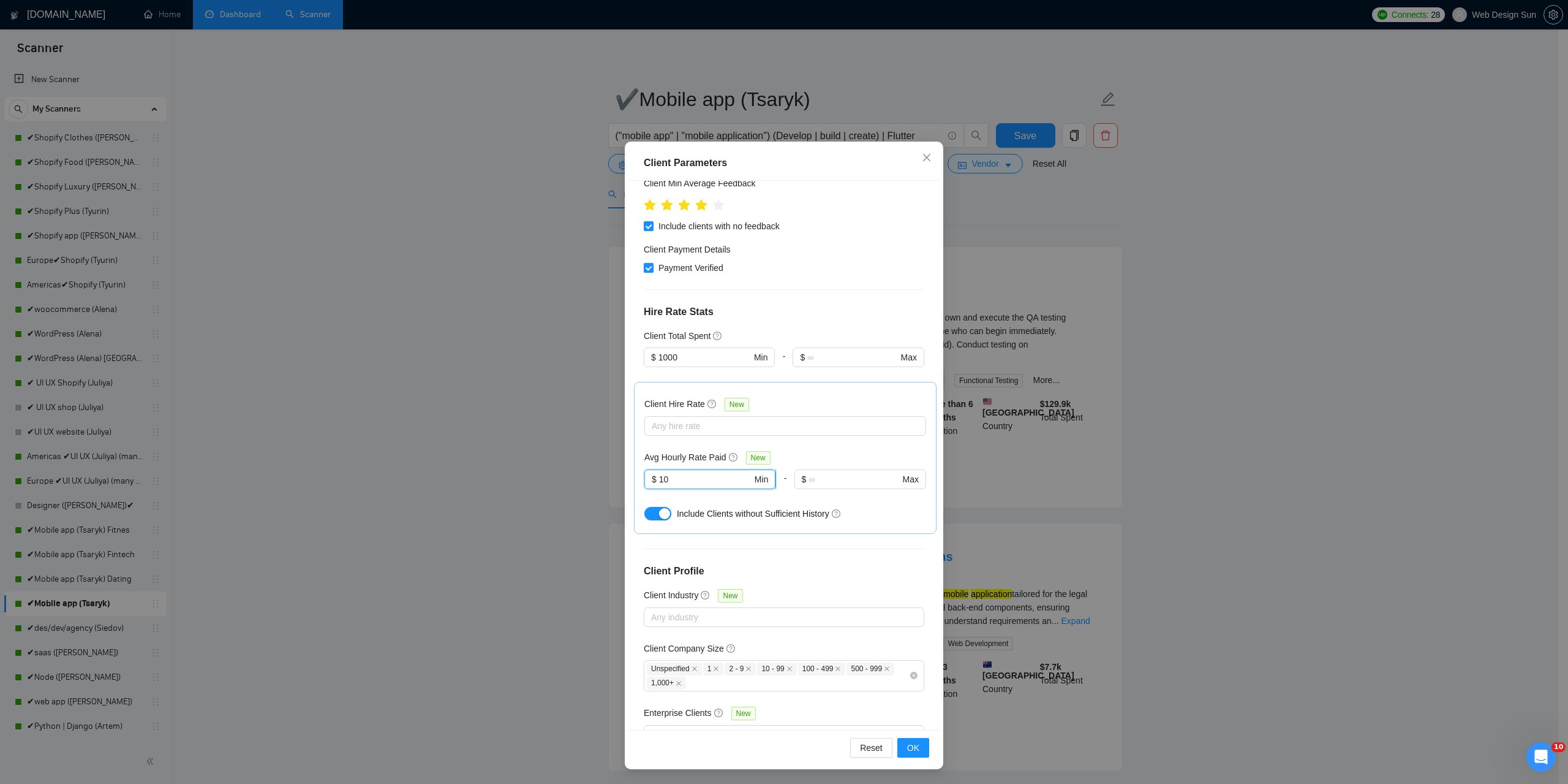
click at [677, 477] on input "10" at bounding box center [705, 479] width 93 height 14
drag, startPoint x: 669, startPoint y: 480, endPoint x: 649, endPoint y: 484, distance: 20.4
click at [649, 484] on span "$ 10 Min" at bounding box center [710, 479] width 131 height 20
type input "0"
click at [912, 752] on span "OK" at bounding box center [913, 747] width 12 height 14
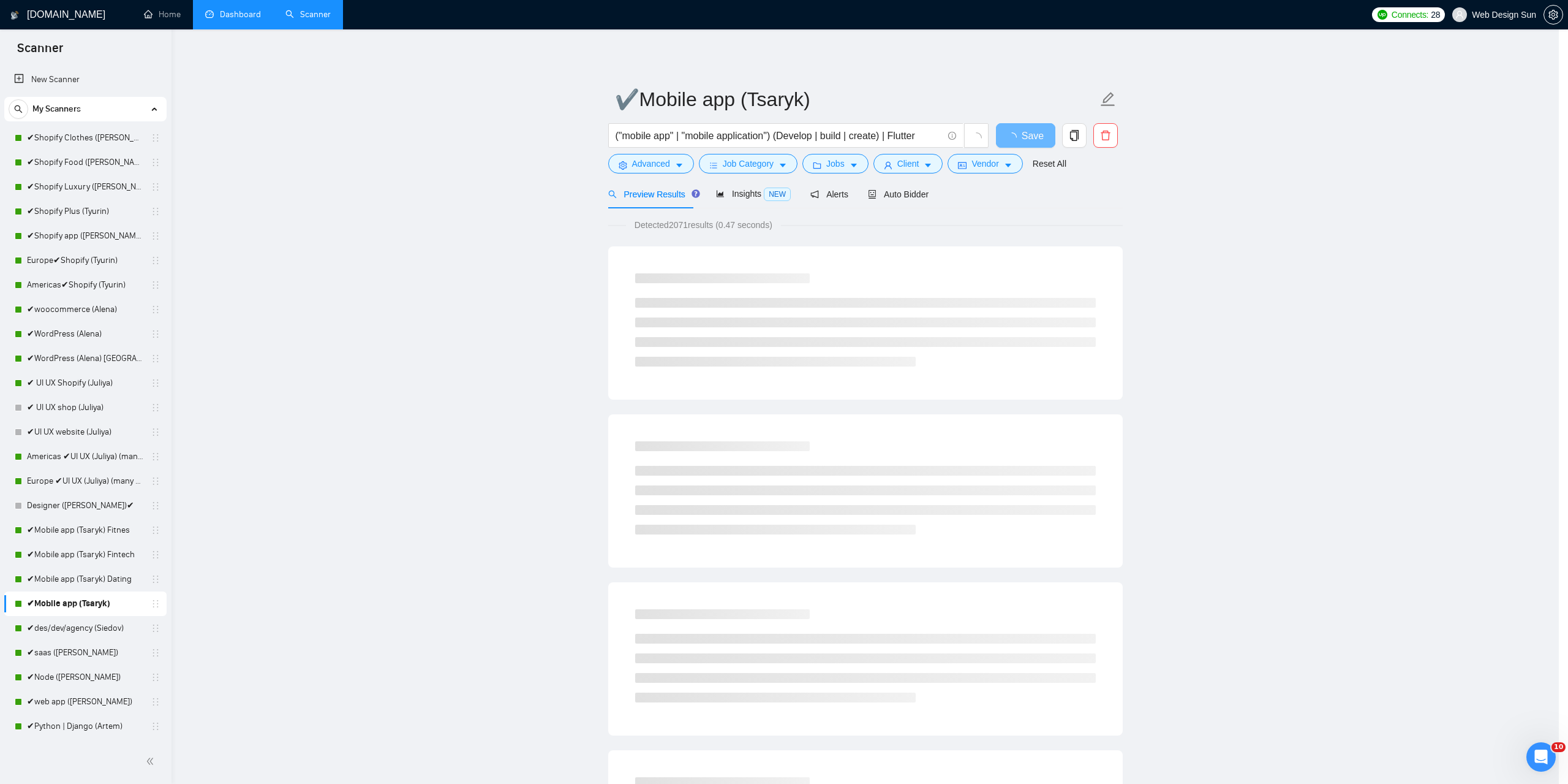
scroll to position [0, 0]
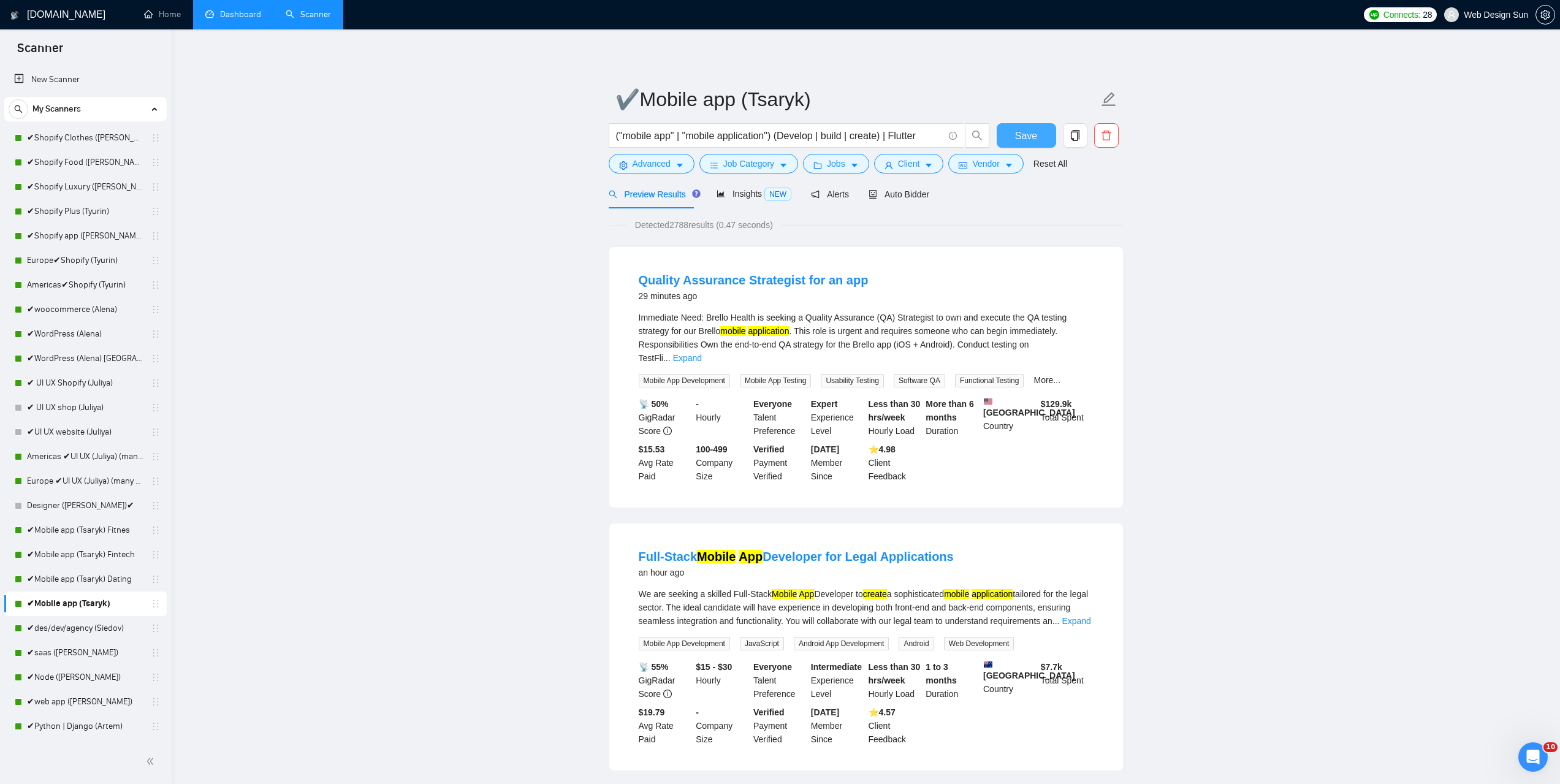
click at [1025, 128] on span "Save" at bounding box center [1026, 136] width 22 height 15
click at [702, 353] on link "Expand" at bounding box center [687, 358] width 29 height 10
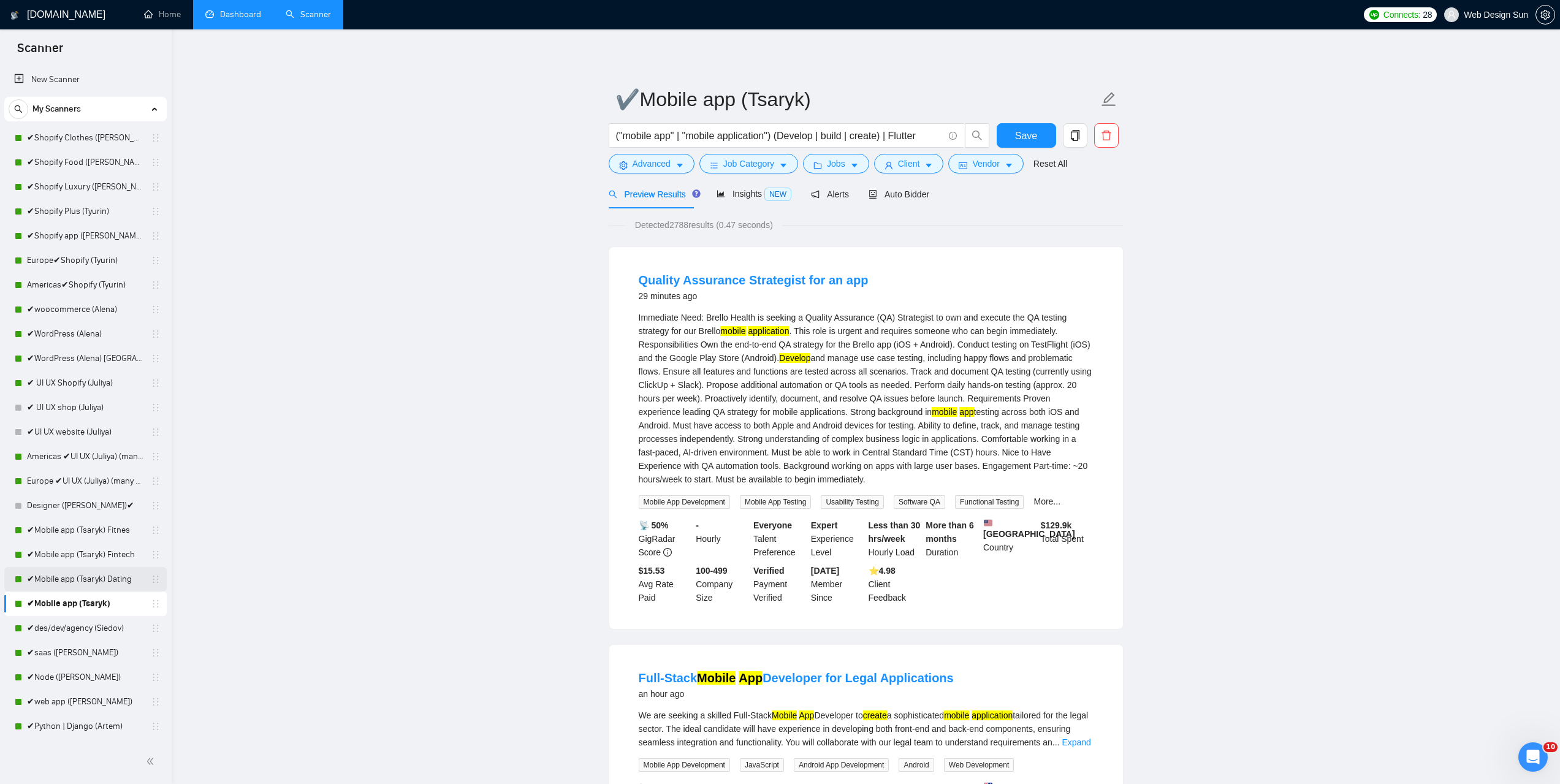
drag, startPoint x: 100, startPoint y: 584, endPoint x: 547, endPoint y: 393, distance: 486.1
click at [100, 584] on link "✔Mobile app (Tsaryk) Dating" at bounding box center [85, 578] width 116 height 25
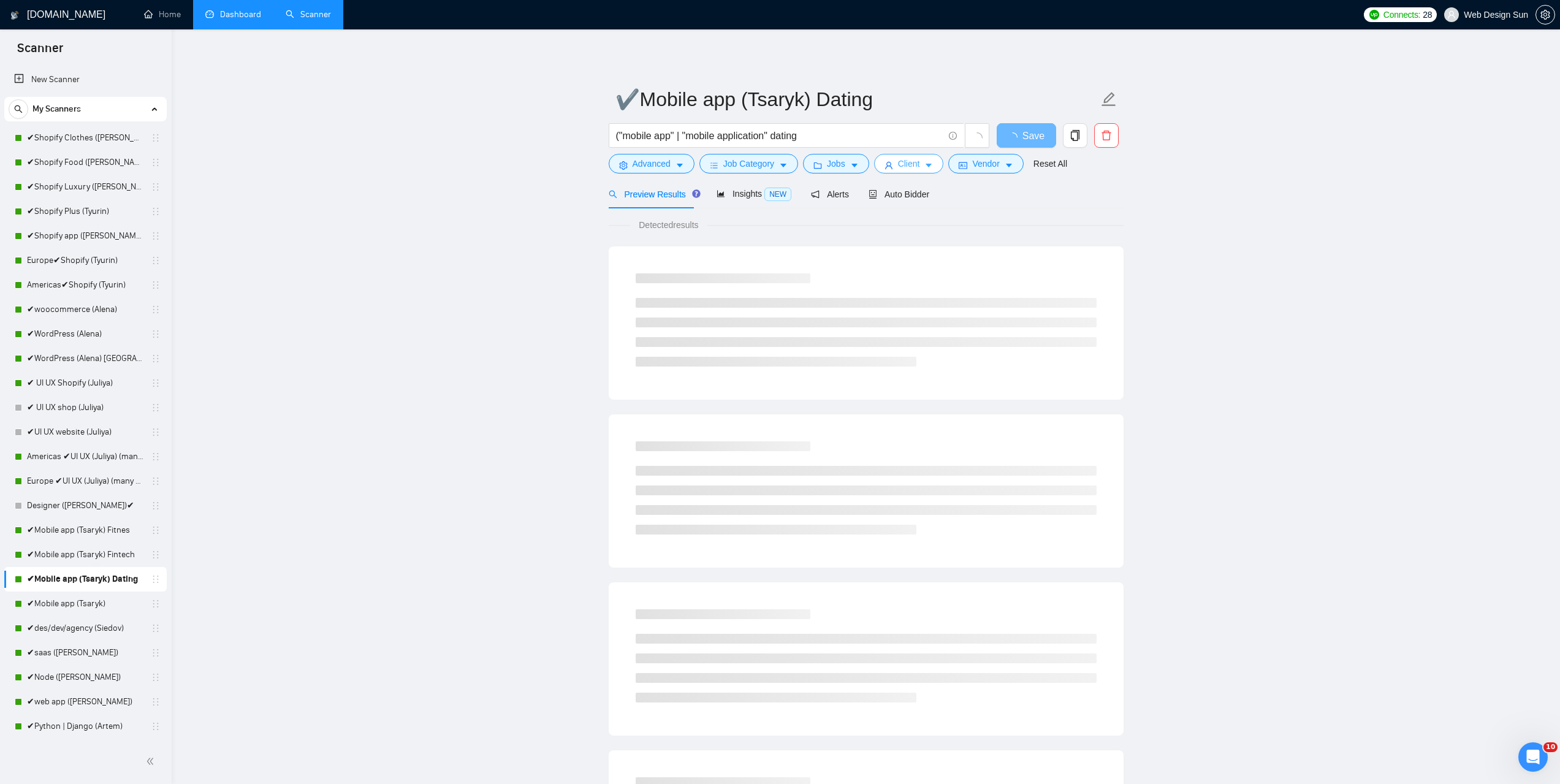
click at [911, 168] on span "Client" at bounding box center [909, 164] width 22 height 14
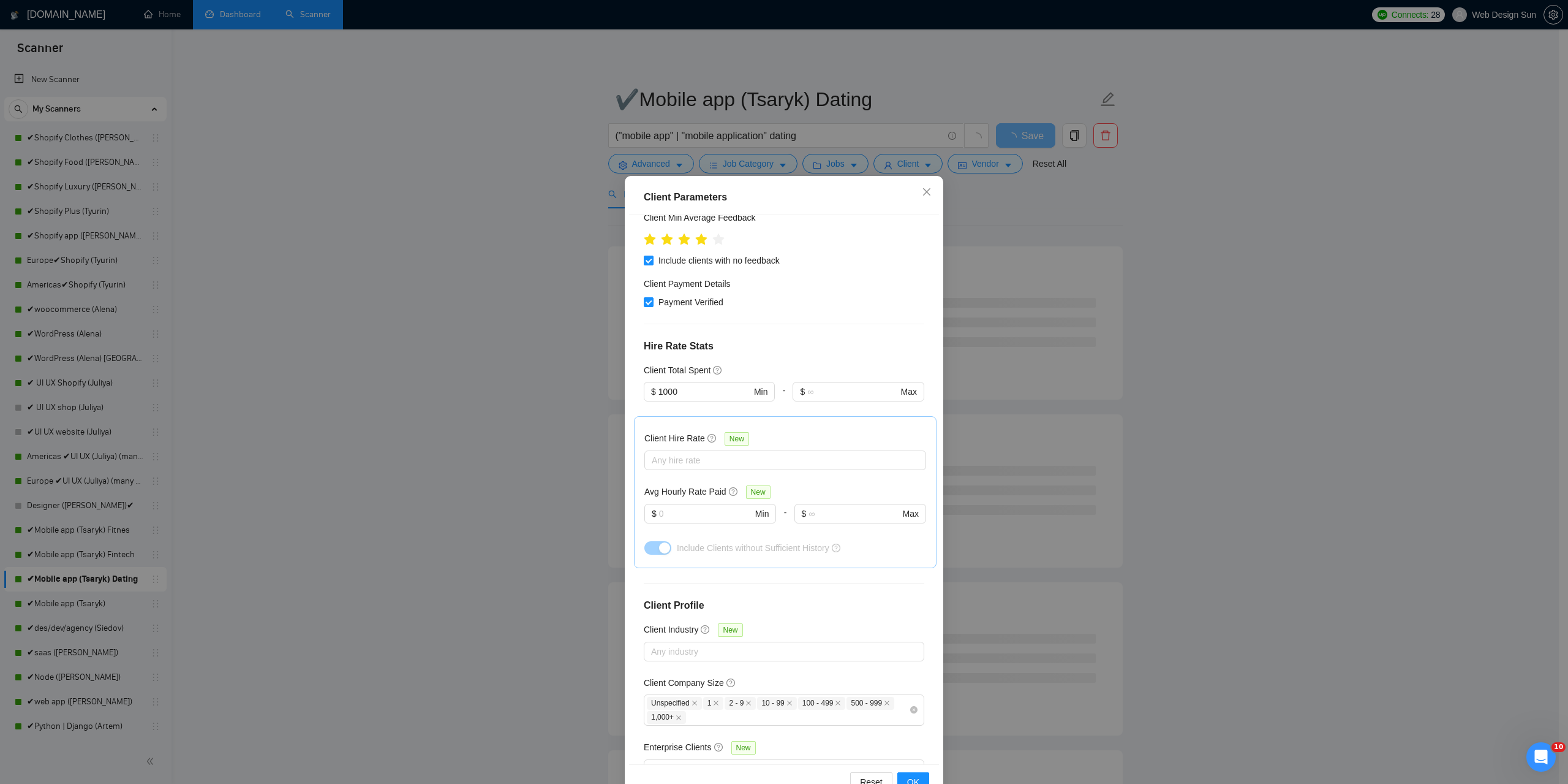
scroll to position [225, 0]
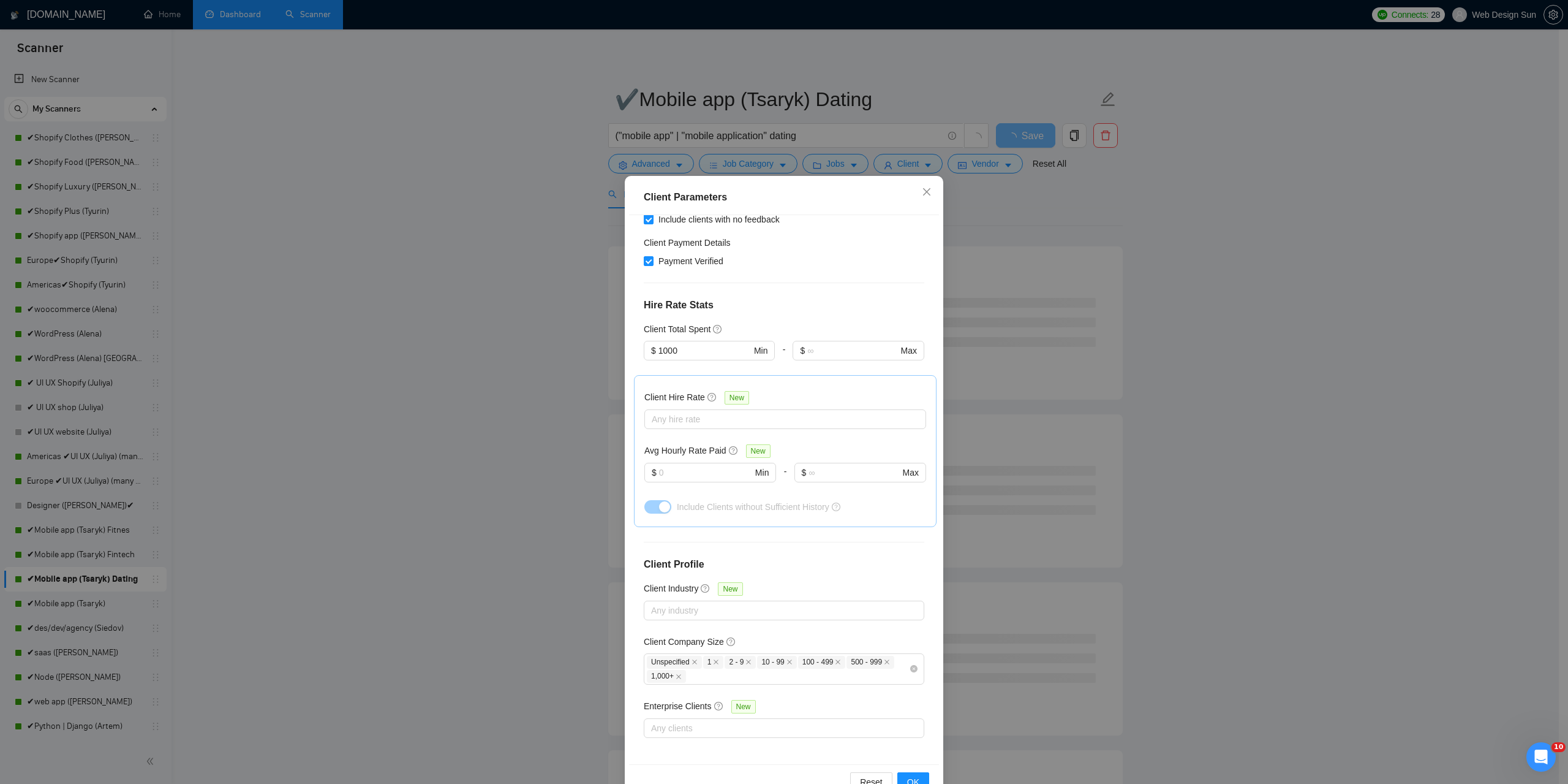
click at [376, 461] on div "Client Parameters Client Location Include Client Countries Europe Americas Excl…" at bounding box center [784, 392] width 1568 height 784
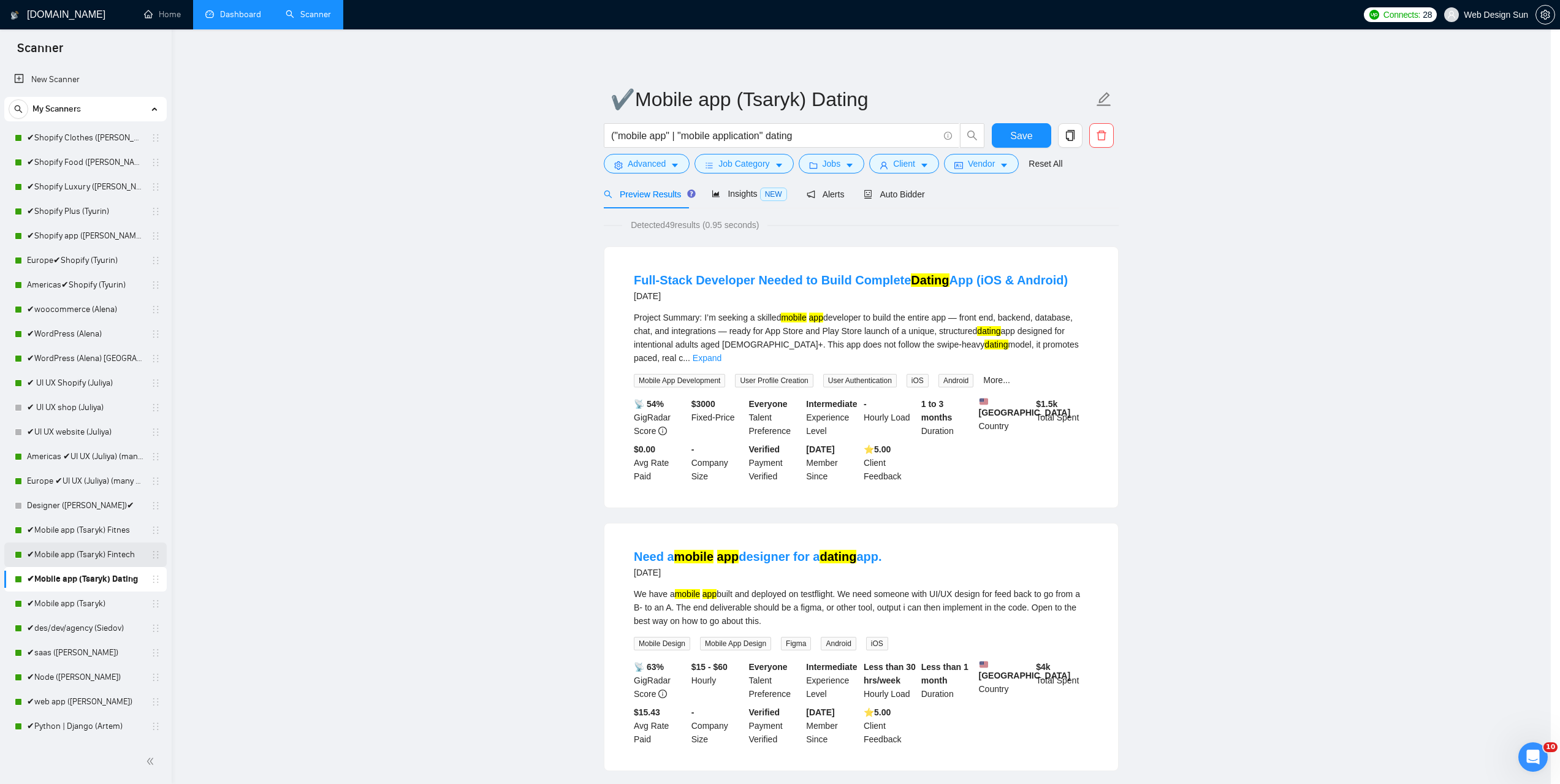
click at [89, 558] on link "✔Mobile app (Tsaryk) Fintech" at bounding box center [85, 555] width 116 height 25
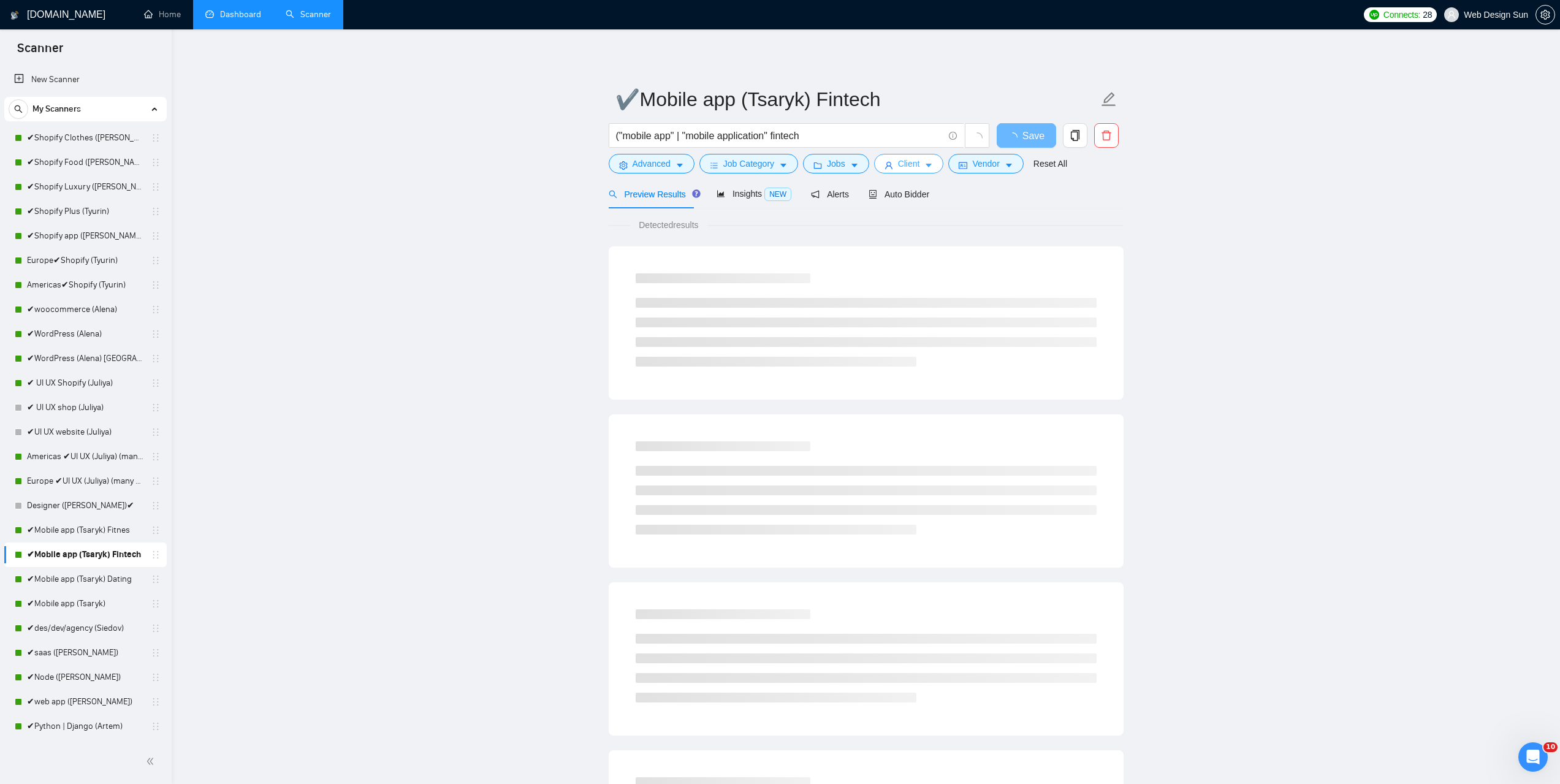
click at [898, 164] on span "Client" at bounding box center [909, 164] width 22 height 14
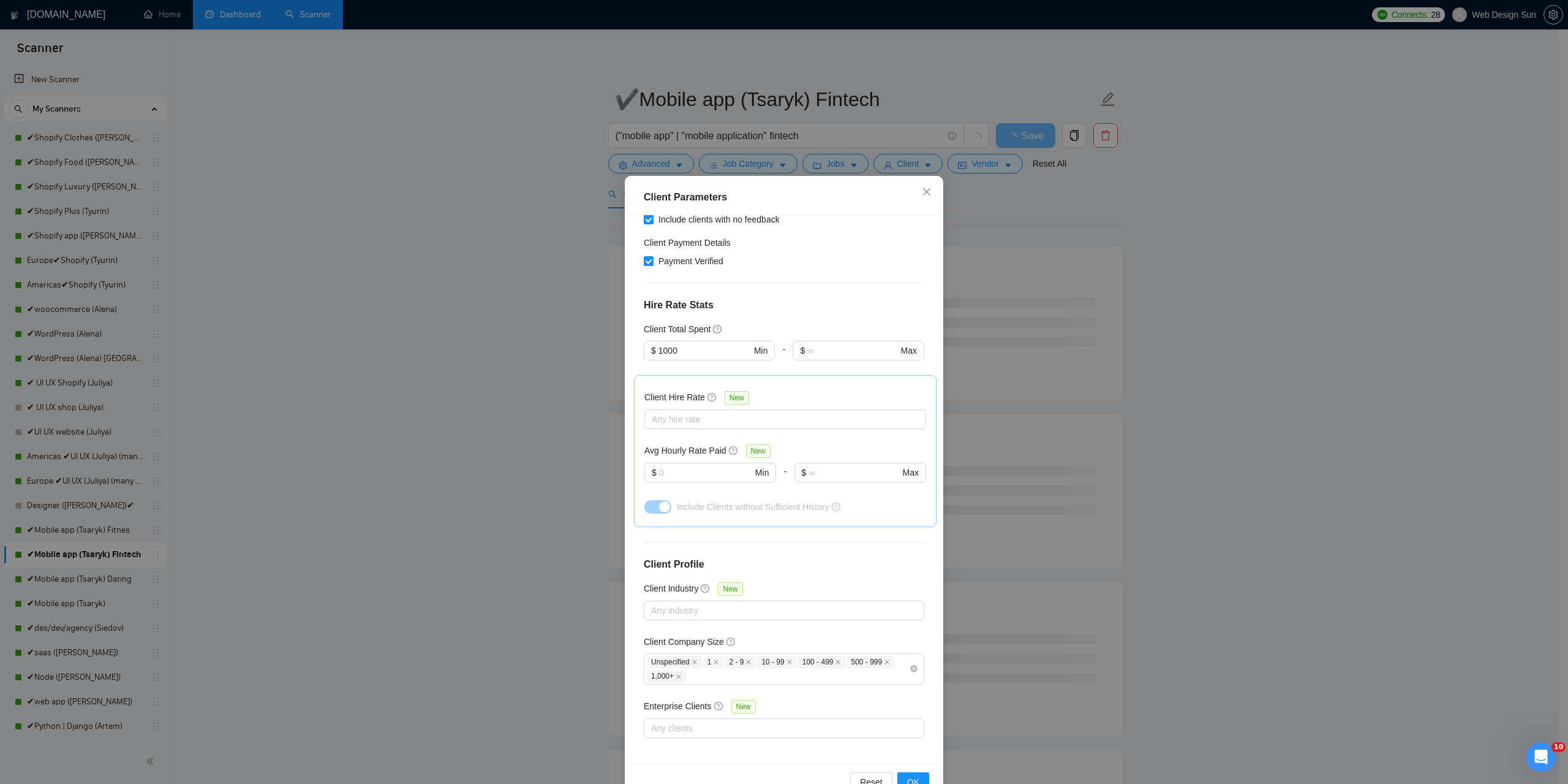
click at [432, 347] on div "Client Parameters Client Location Include Client Countries Europe Americas Excl…" at bounding box center [784, 392] width 1568 height 784
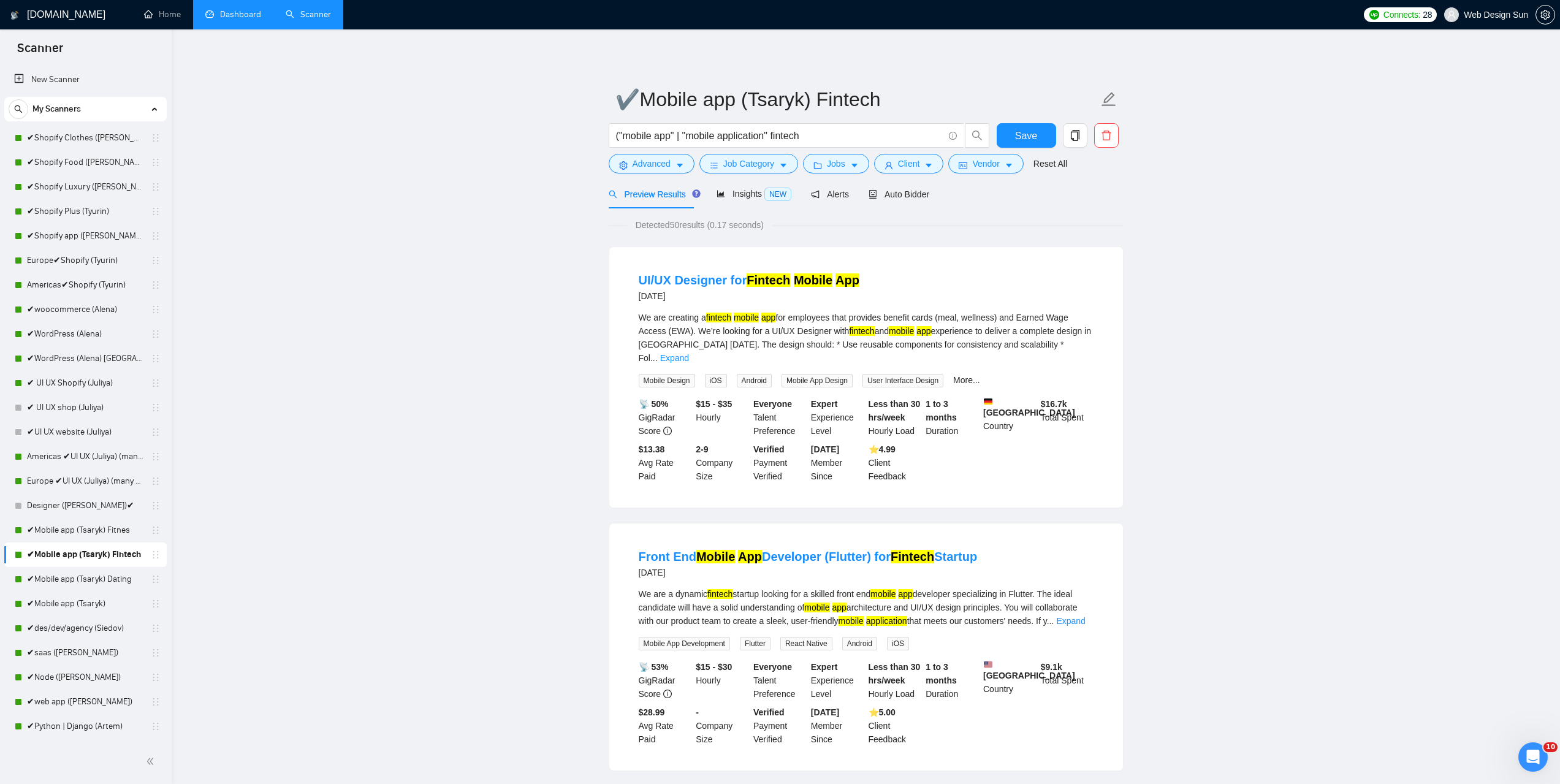
click at [63, 543] on link "✔Mobile app (Tsaryk) Fintech" at bounding box center [85, 555] width 116 height 25
click at [72, 525] on link "✔Mobile app (Tsaryk) Fitnes" at bounding box center [85, 530] width 116 height 25
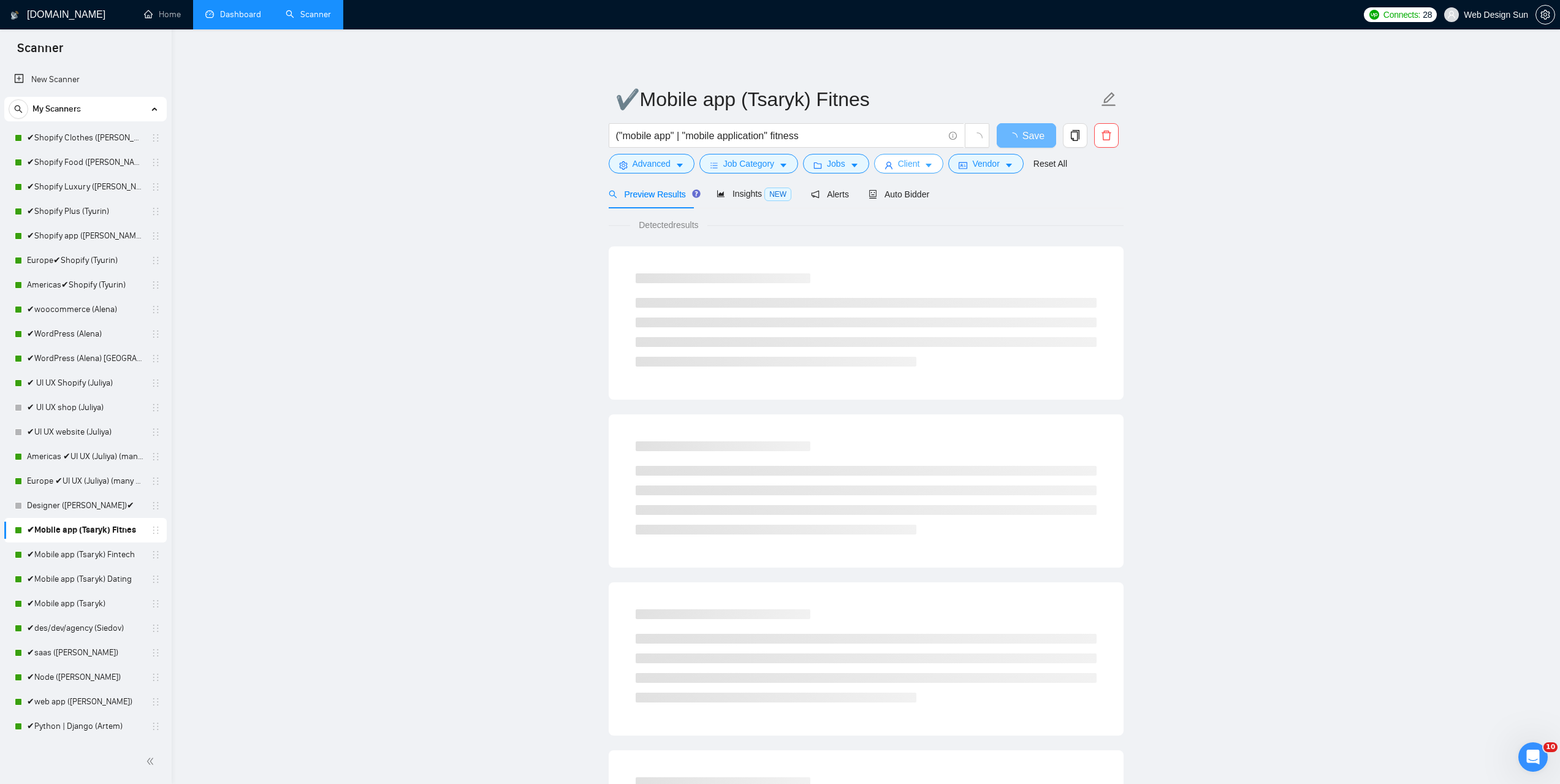
click at [898, 161] on span "Client" at bounding box center [909, 164] width 22 height 14
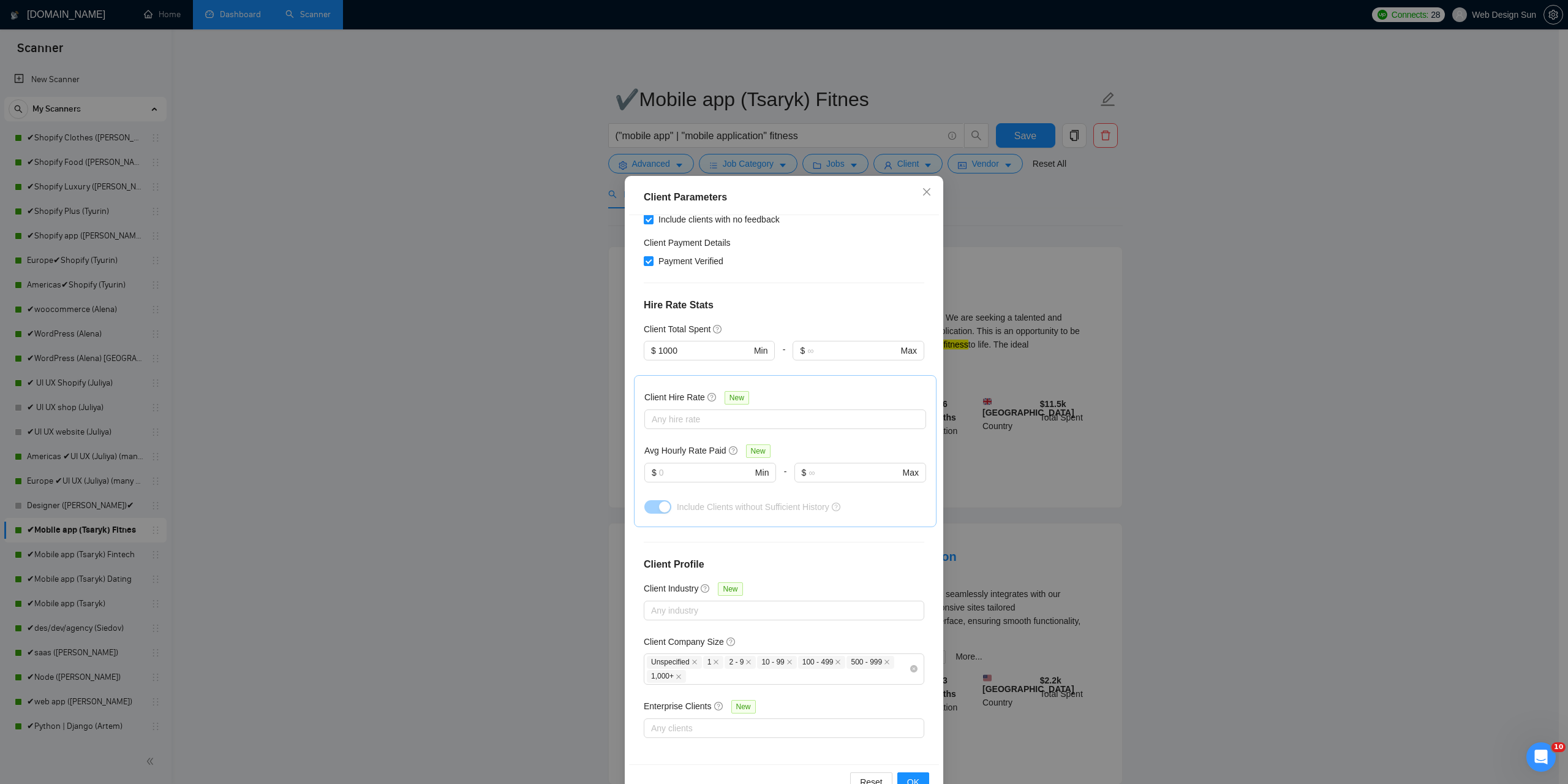
drag, startPoint x: 449, startPoint y: 406, endPoint x: 433, endPoint y: 447, distance: 44.0
click at [449, 407] on div "Client Parameters Client Location Include Client Countries Europe Americas Excl…" at bounding box center [784, 392] width 1568 height 784
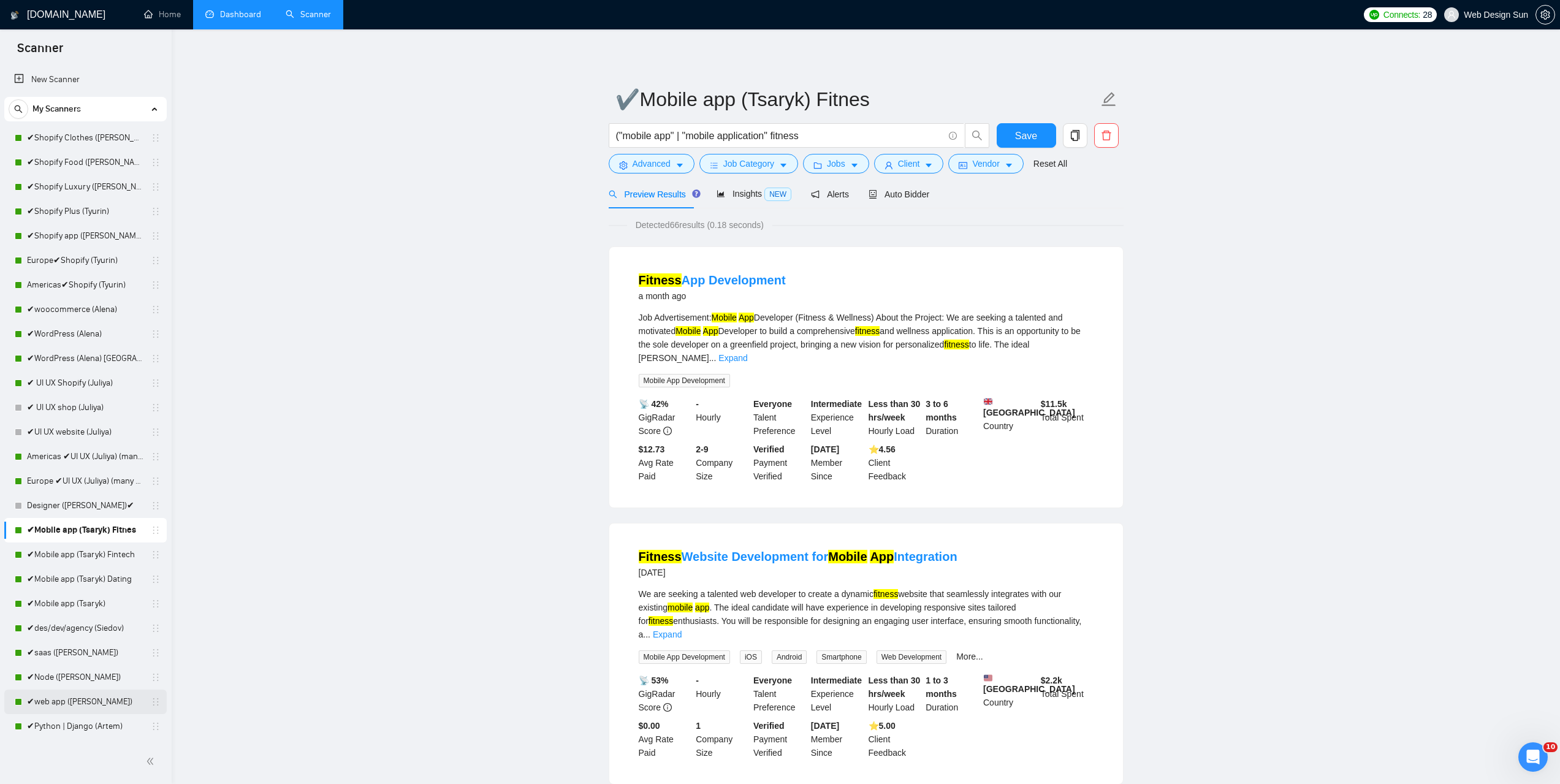
click at [85, 713] on link "✔web app ([PERSON_NAME])" at bounding box center [85, 702] width 116 height 25
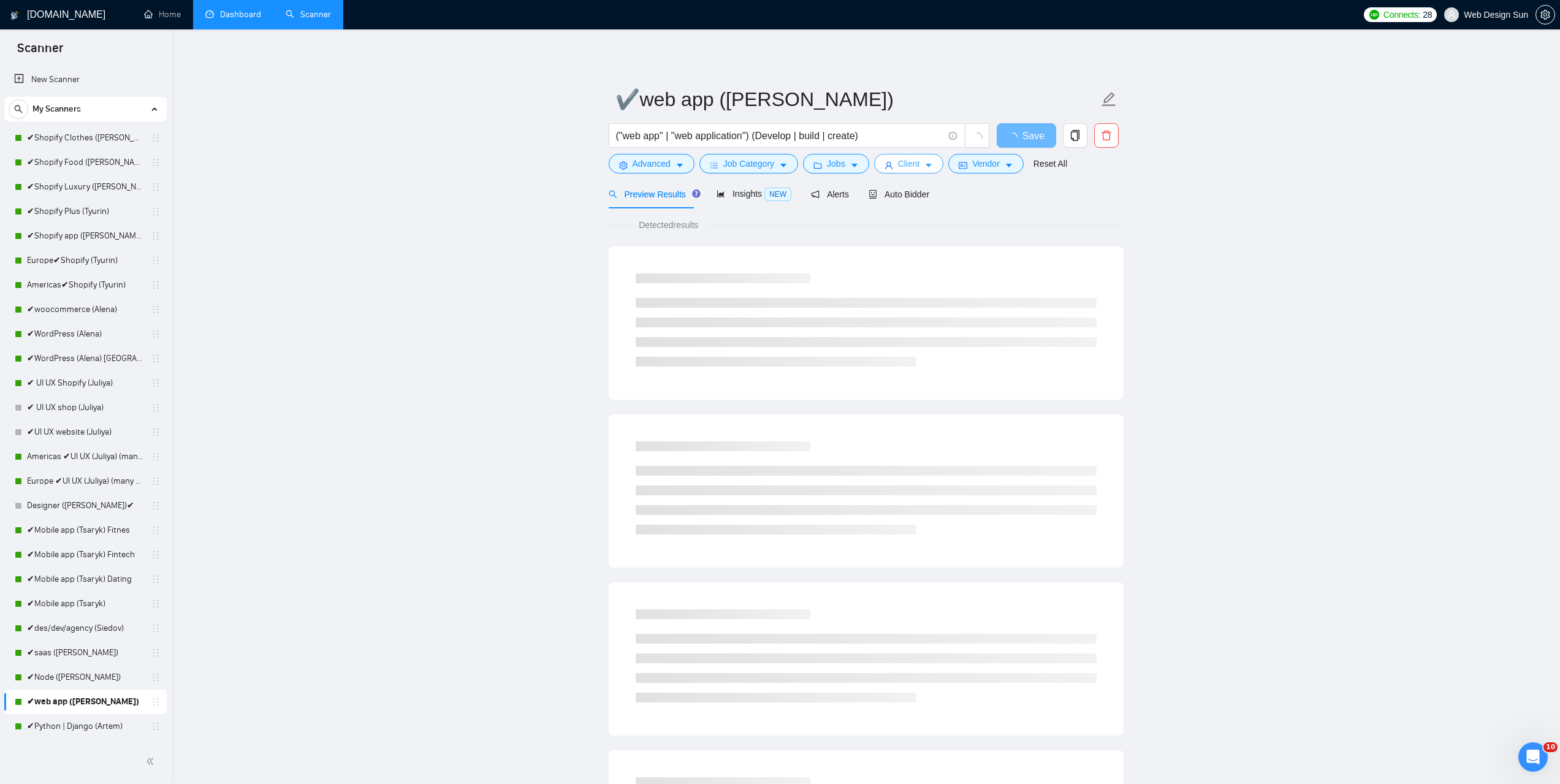
click at [887, 166] on icon "user" at bounding box center [889, 165] width 8 height 8
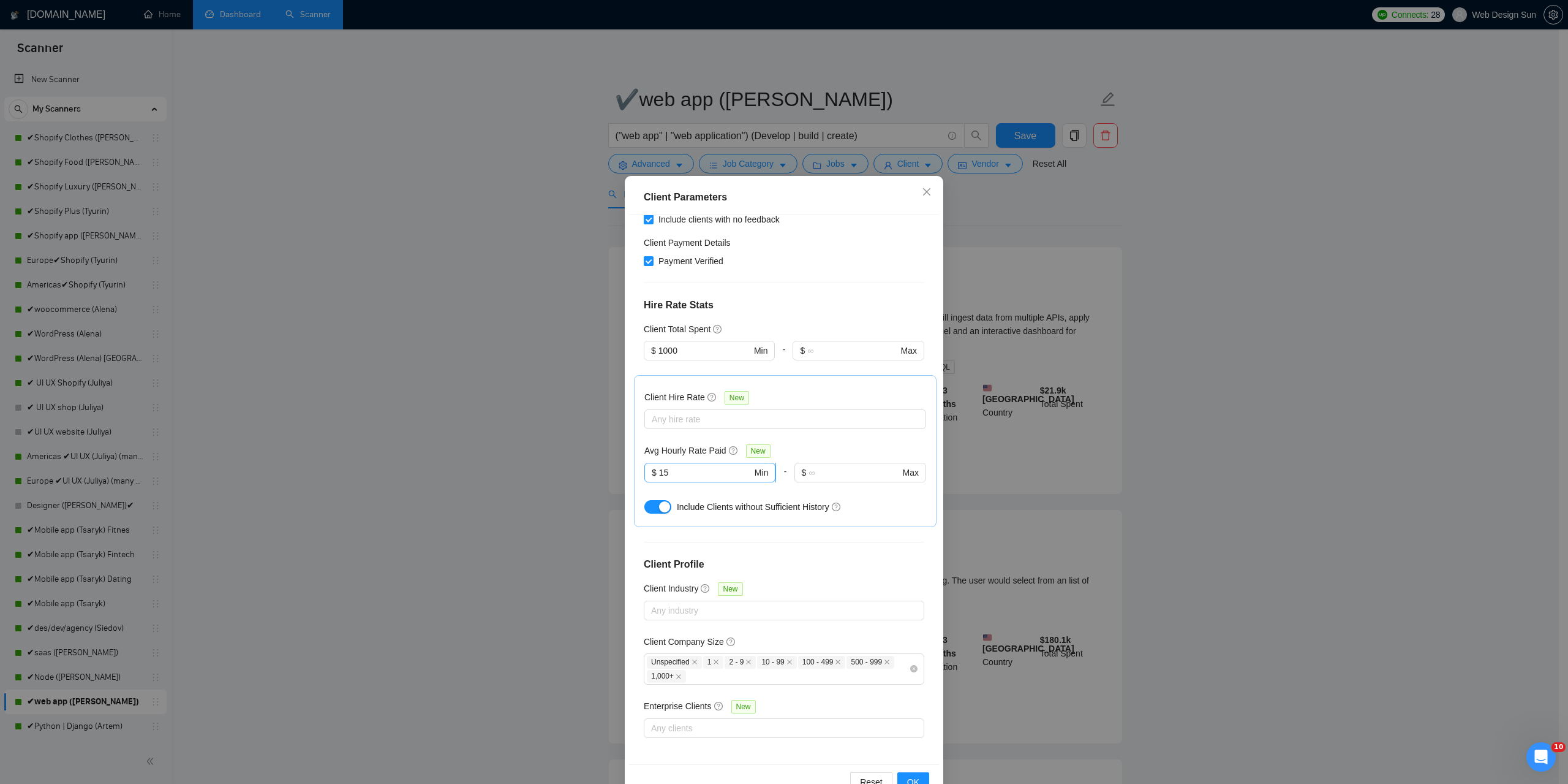
click at [676, 470] on input "15" at bounding box center [705, 472] width 93 height 14
type input "1"
type input "0"
click at [912, 776] on span "OK" at bounding box center [913, 782] width 12 height 14
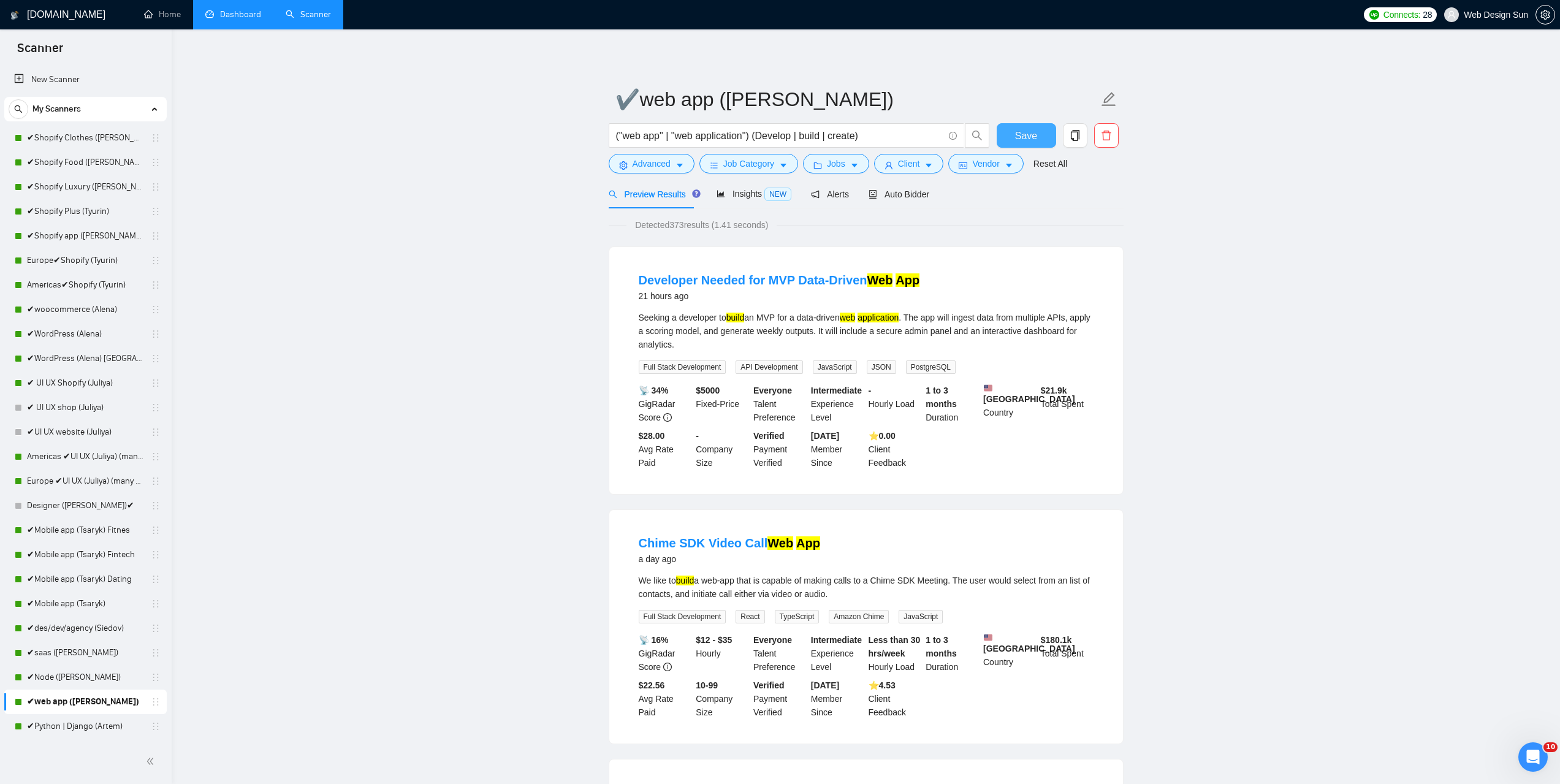
click at [1021, 135] on span "Save" at bounding box center [1026, 136] width 22 height 15
click at [99, 732] on link "✔Python | Django (Artem)" at bounding box center [85, 726] width 116 height 25
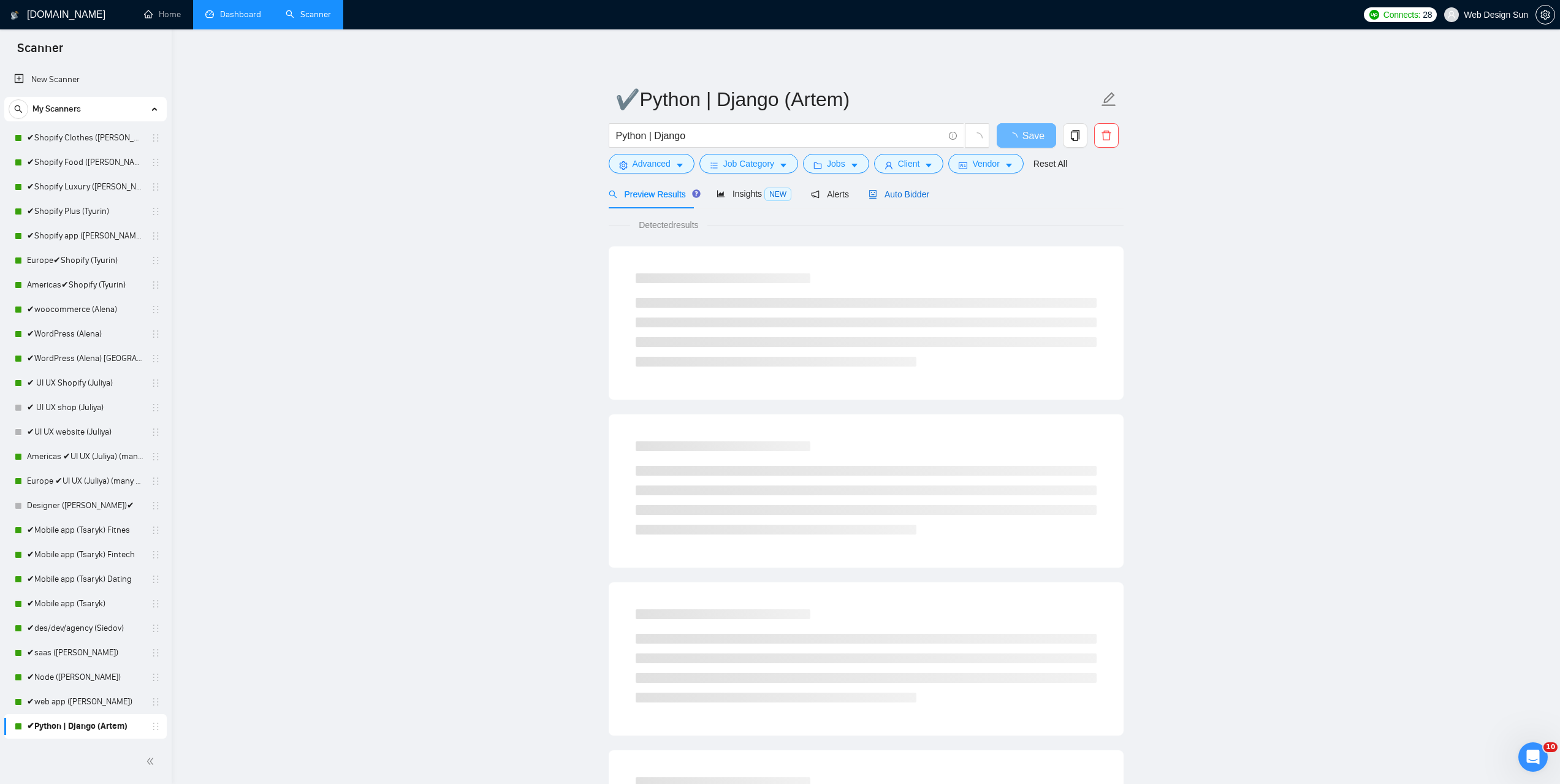
click at [899, 197] on span "Auto Bidder" at bounding box center [898, 195] width 60 height 10
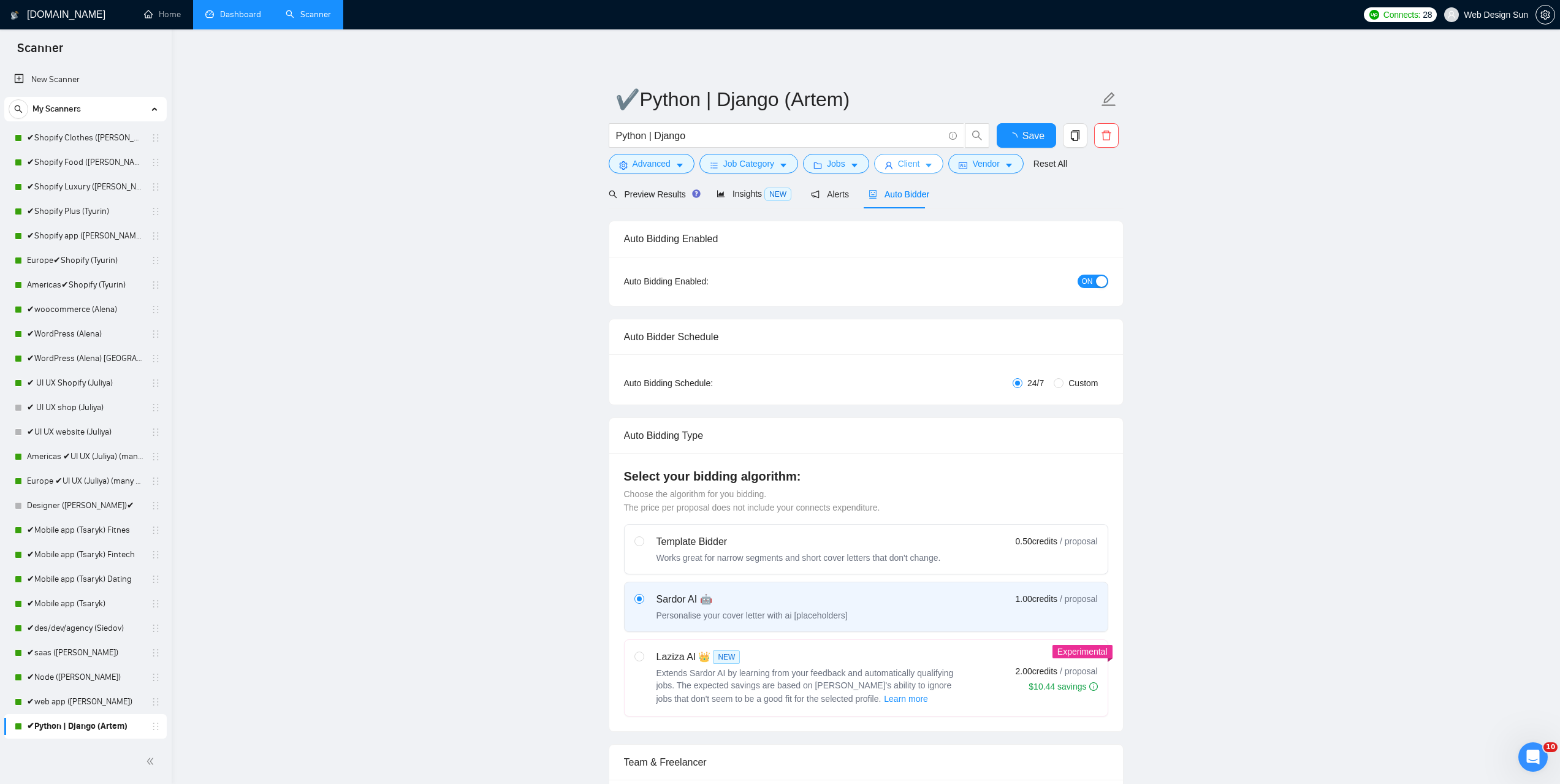
click at [898, 161] on span "Client" at bounding box center [909, 164] width 22 height 14
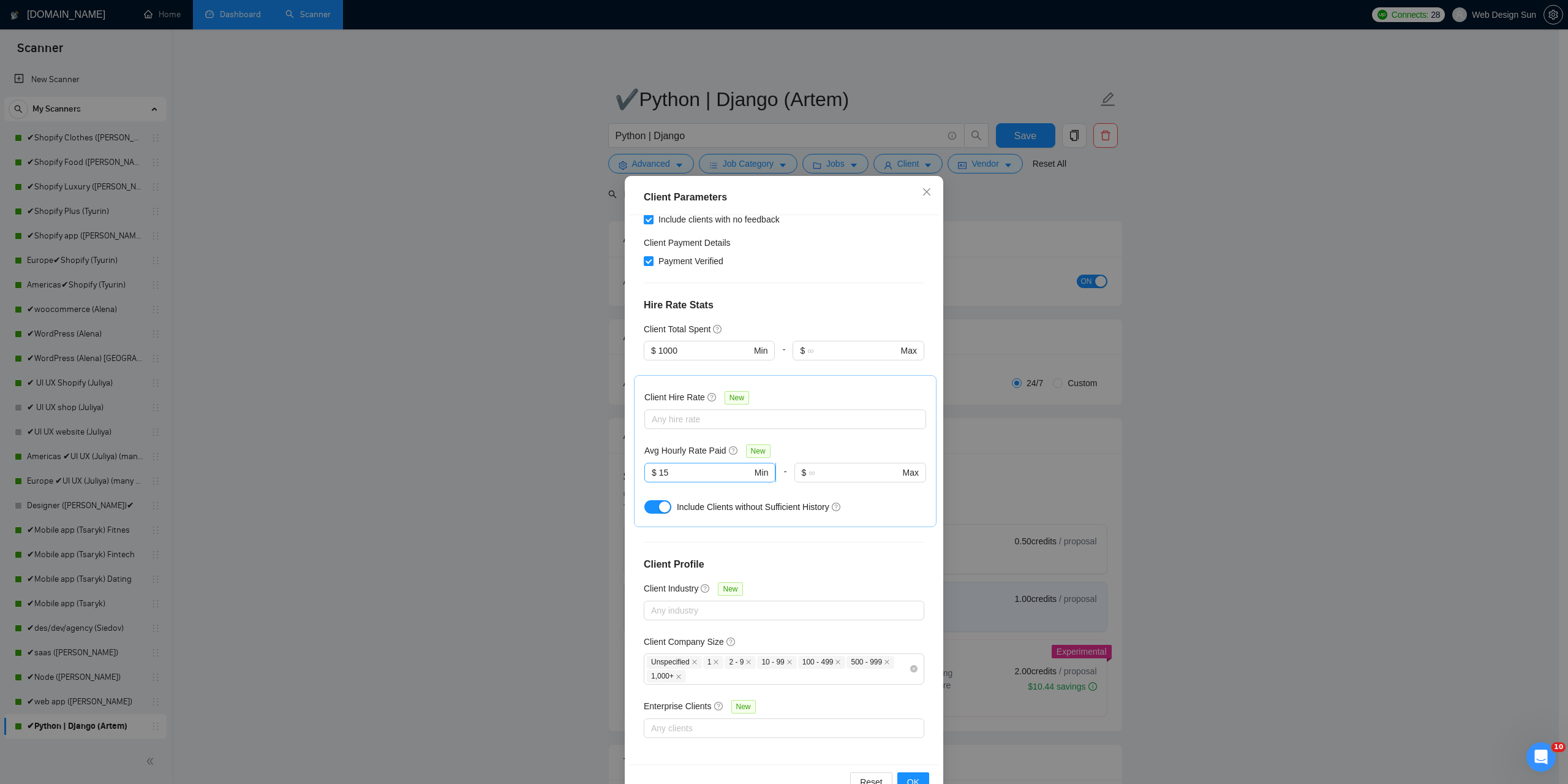
click at [683, 472] on input "15" at bounding box center [705, 472] width 93 height 14
type input "1"
type input "9"
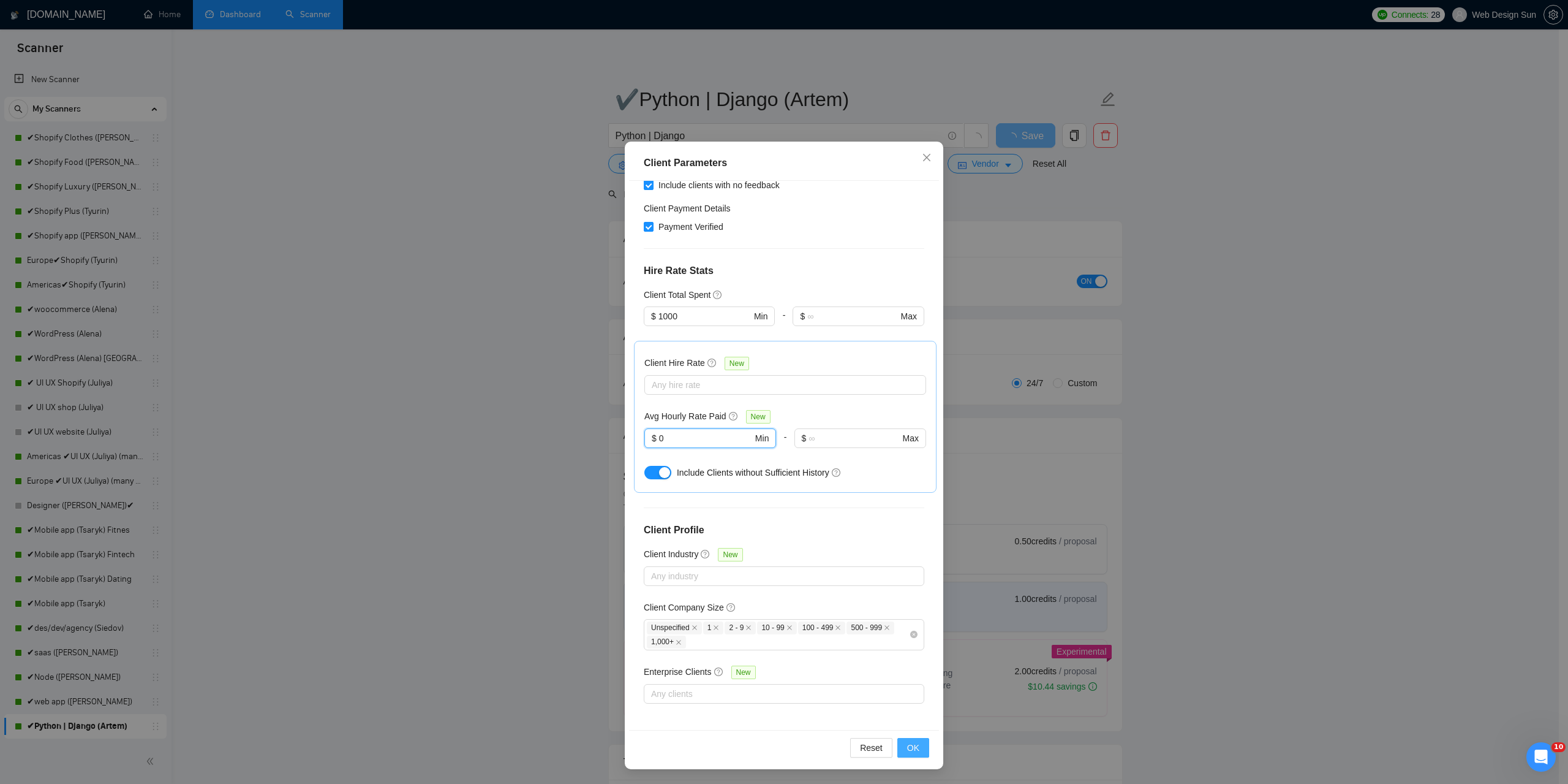
type input "0"
click at [908, 749] on span "OK" at bounding box center [913, 747] width 12 height 14
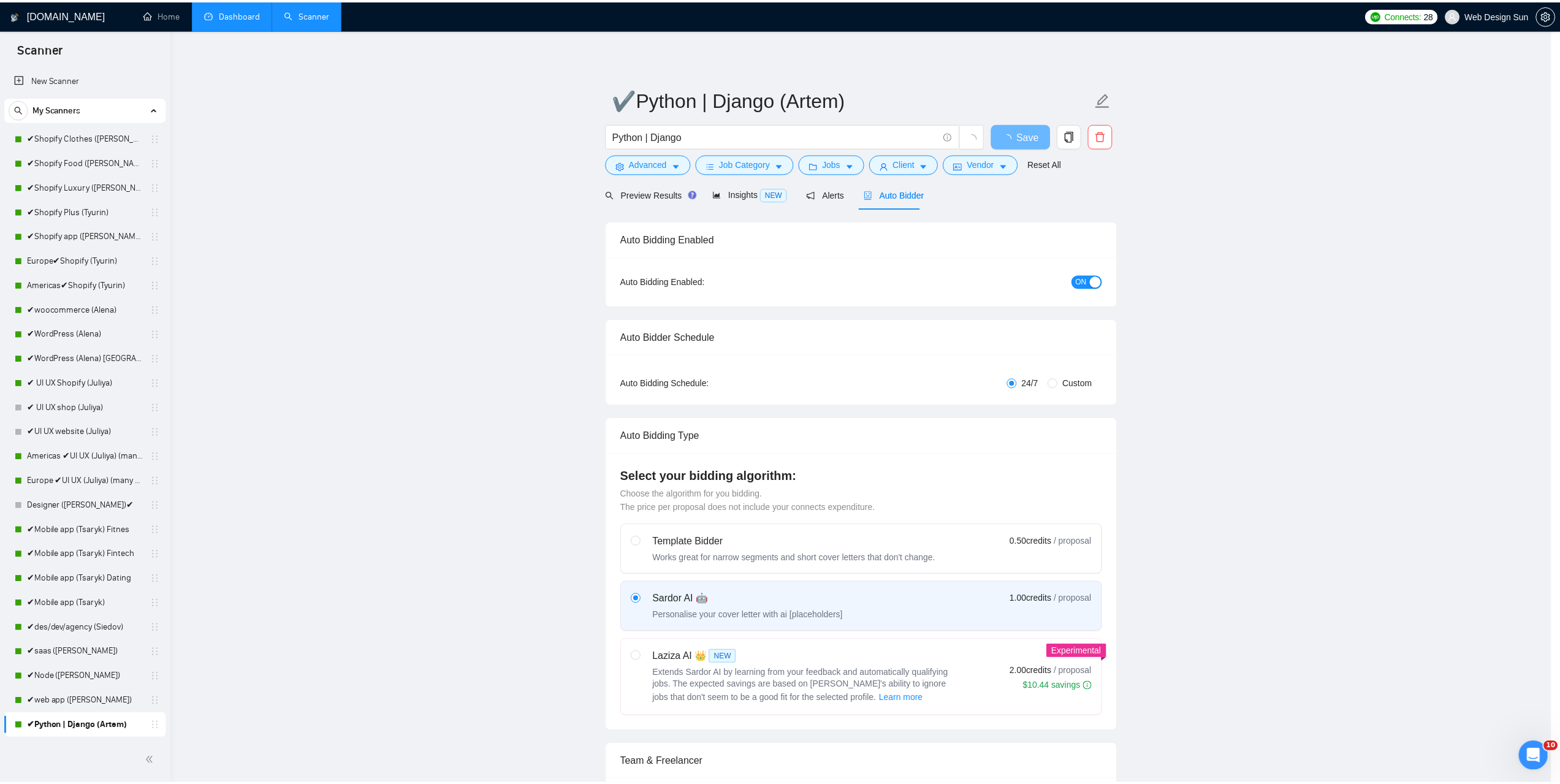
scroll to position [0, 0]
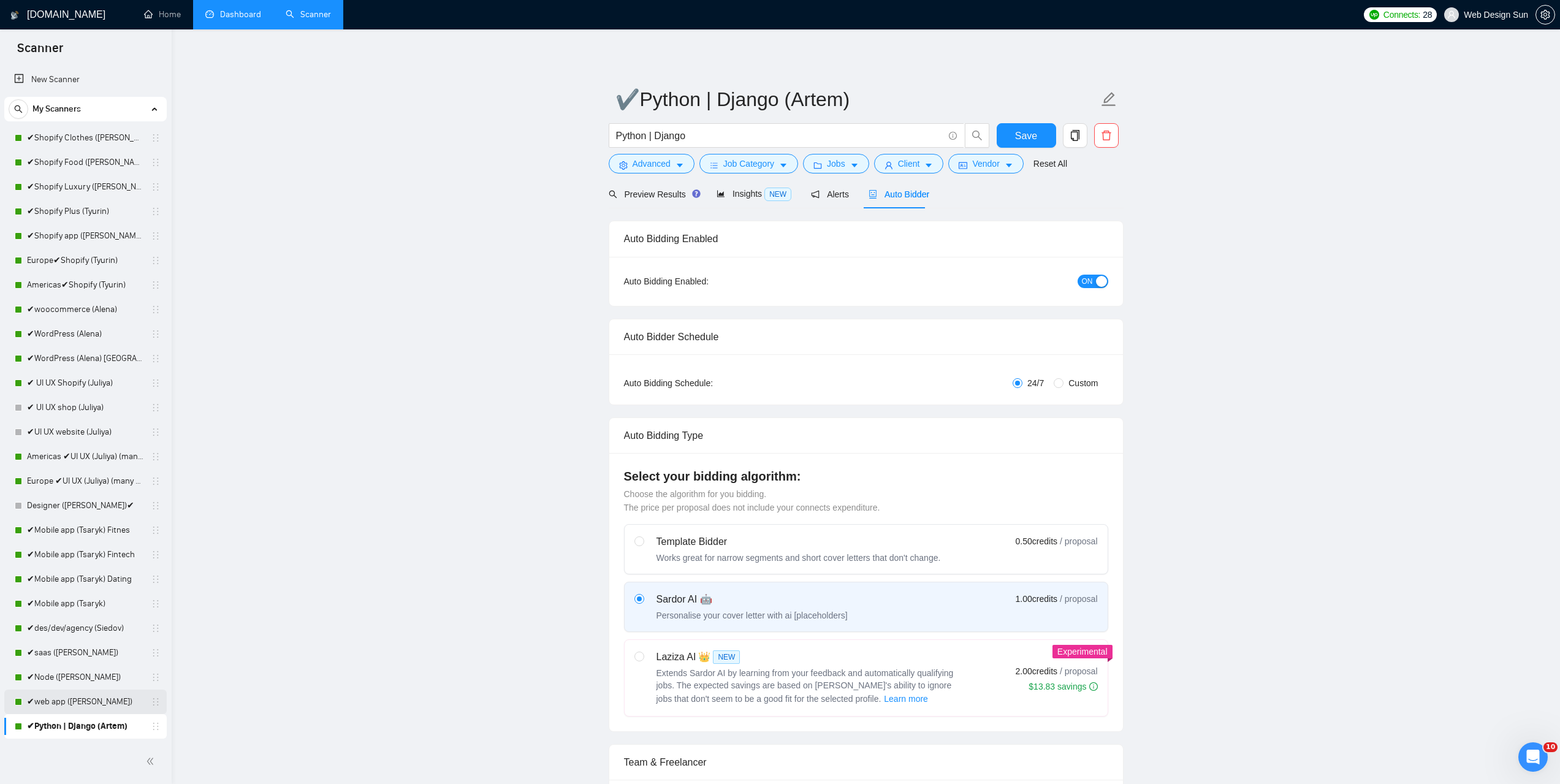
click at [80, 708] on link "✔web app ([PERSON_NAME])" at bounding box center [85, 702] width 116 height 25
drag, startPoint x: 1023, startPoint y: 133, endPoint x: 1036, endPoint y: 172, distance: 41.1
click at [1023, 133] on span "Save" at bounding box center [1026, 136] width 22 height 15
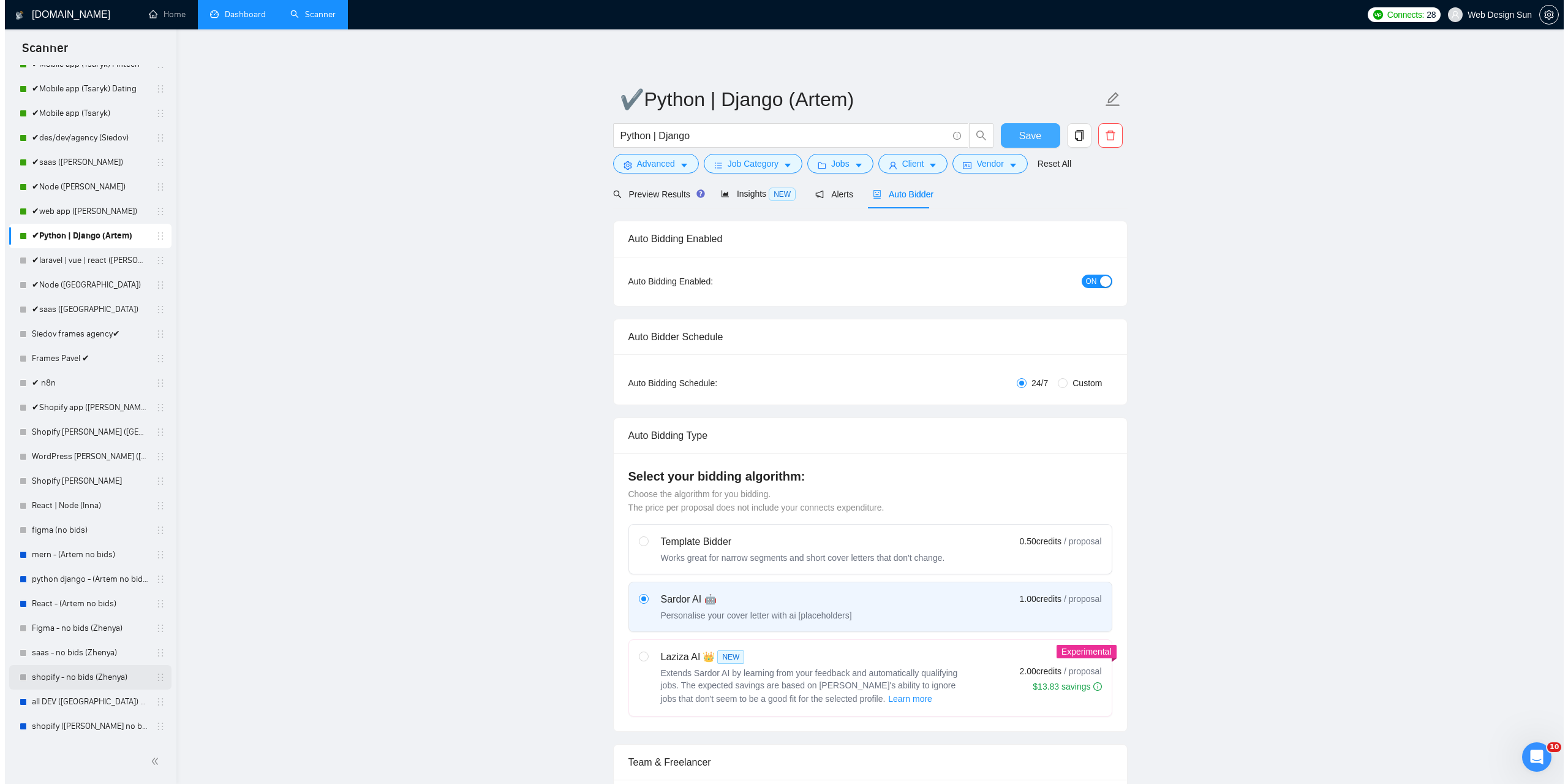
scroll to position [797, 0]
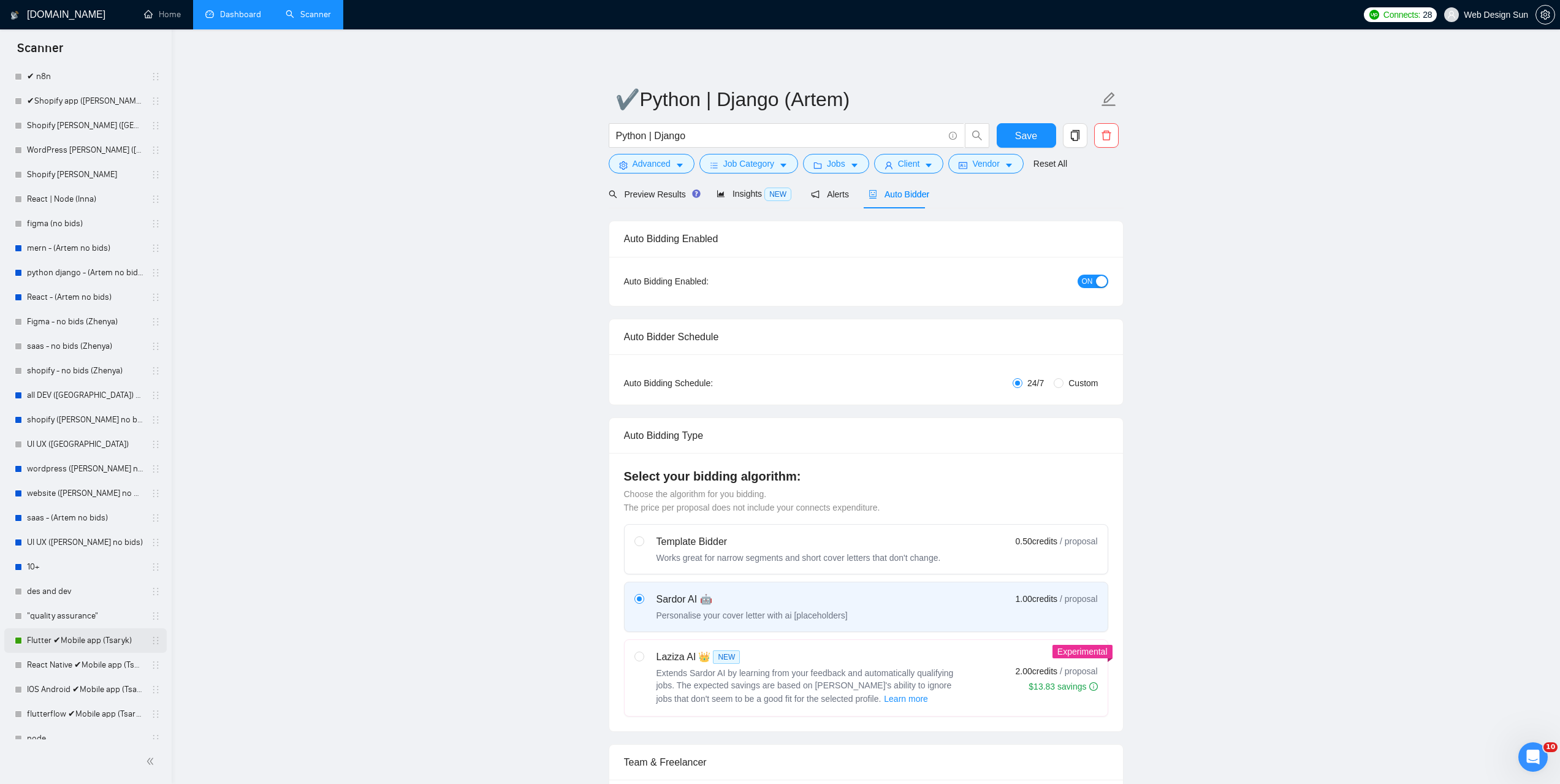
click at [83, 643] on link "Flutter ✔Mobile app (Tsaryk)" at bounding box center [85, 640] width 116 height 25
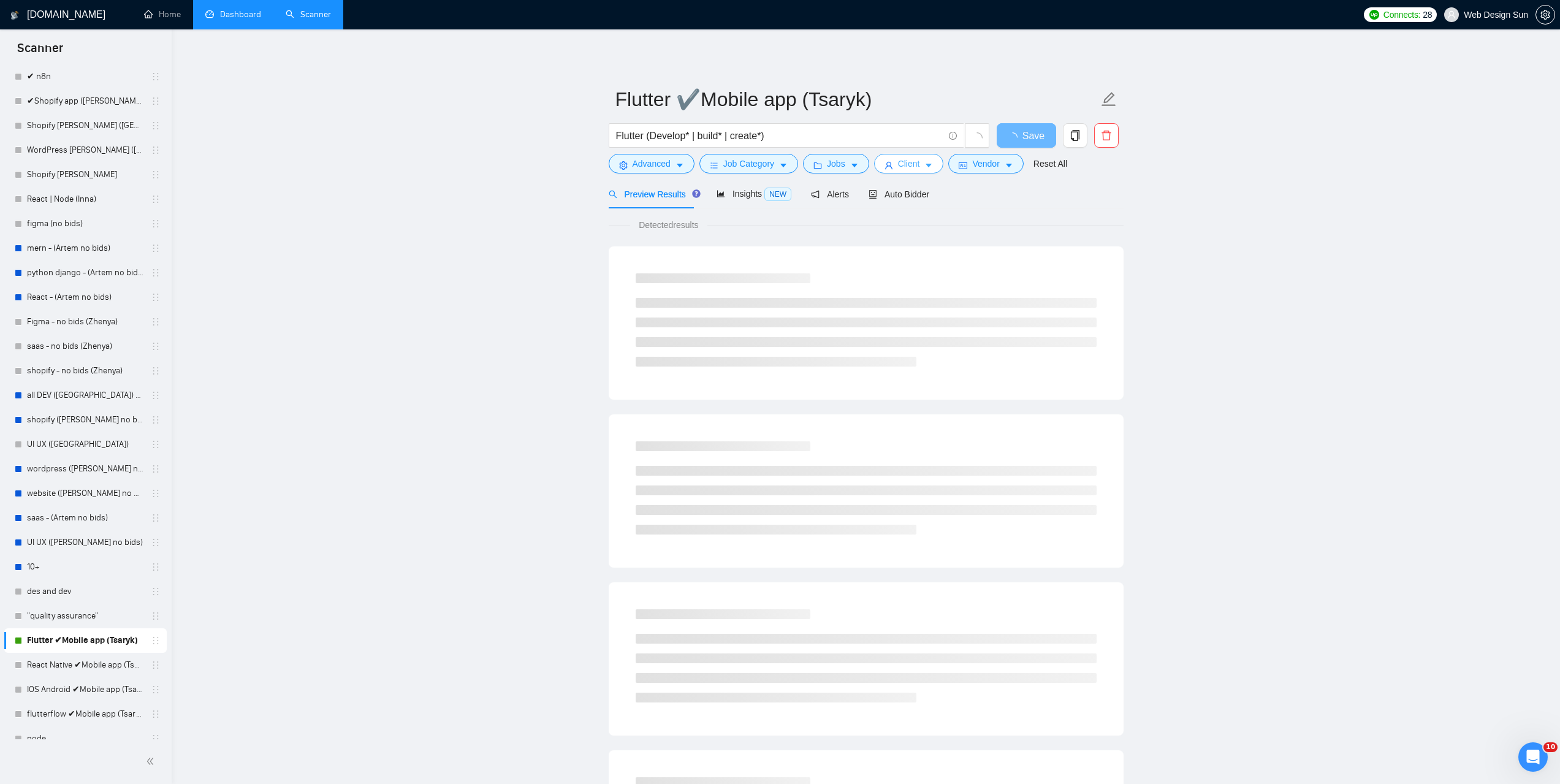
click at [902, 164] on span "Client" at bounding box center [909, 164] width 22 height 14
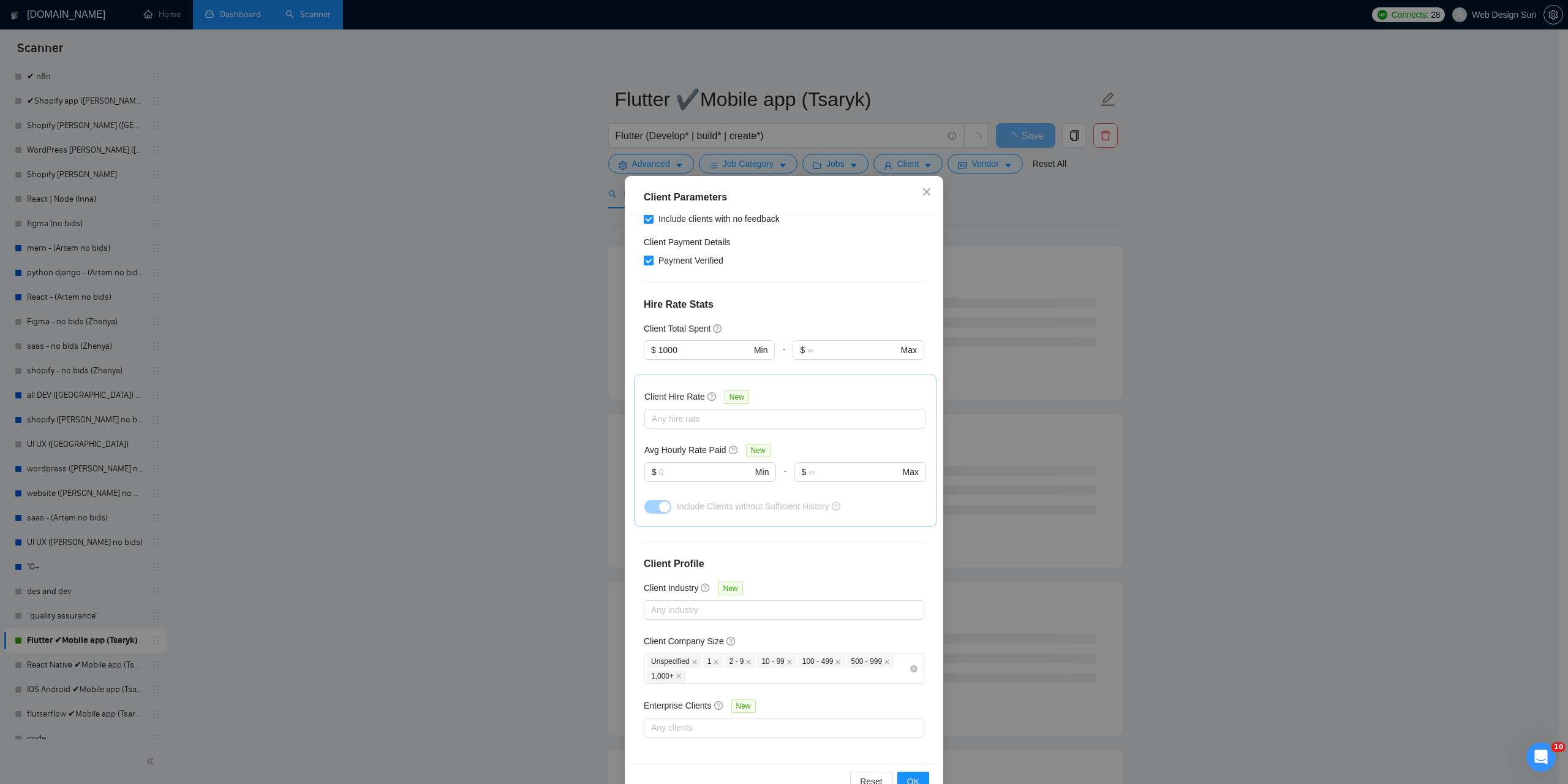
scroll to position [34, 0]
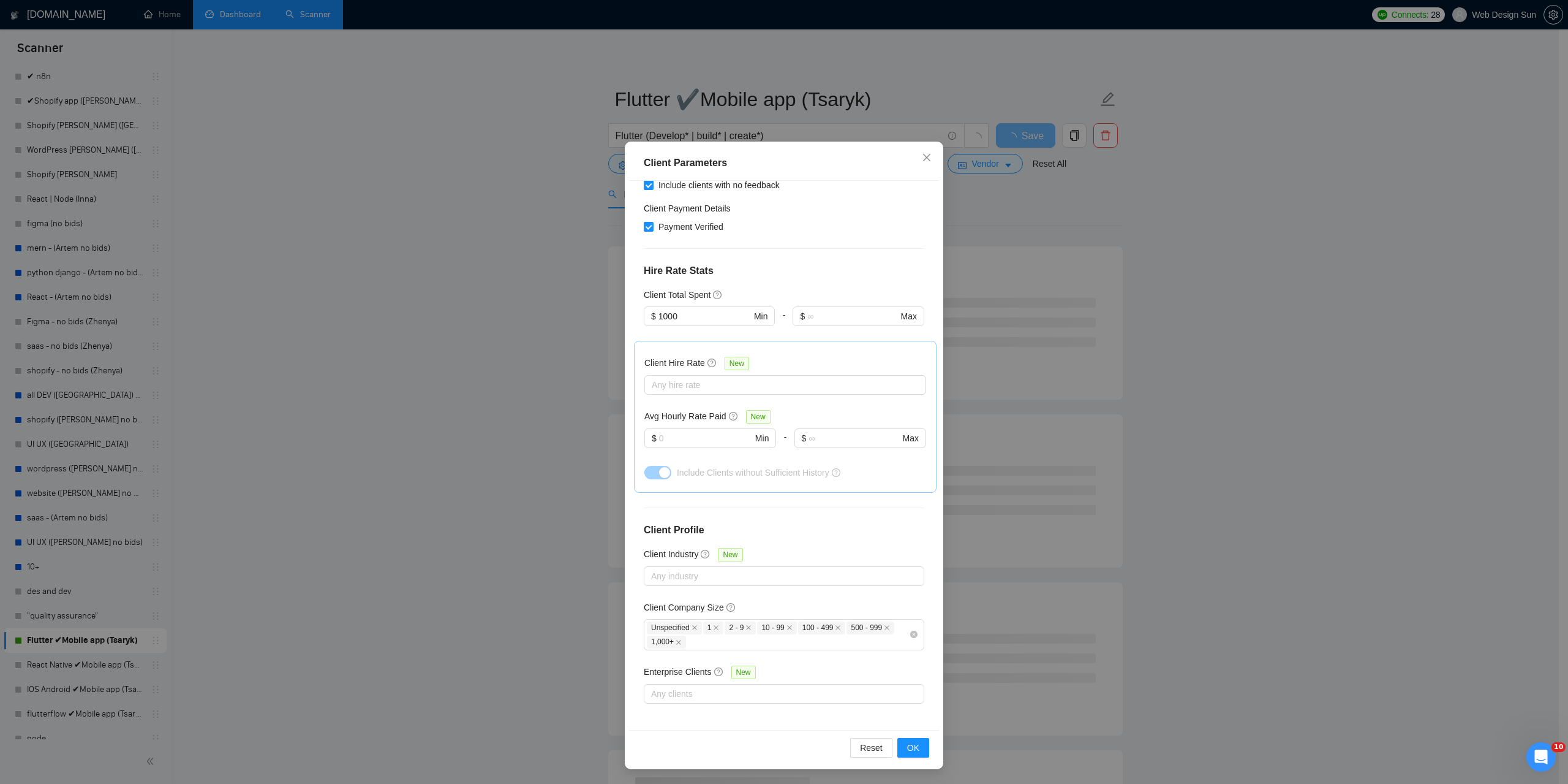
click at [332, 366] on div "Client Parameters Client Location Include Client Countries Europe Americas Excl…" at bounding box center [784, 392] width 1568 height 784
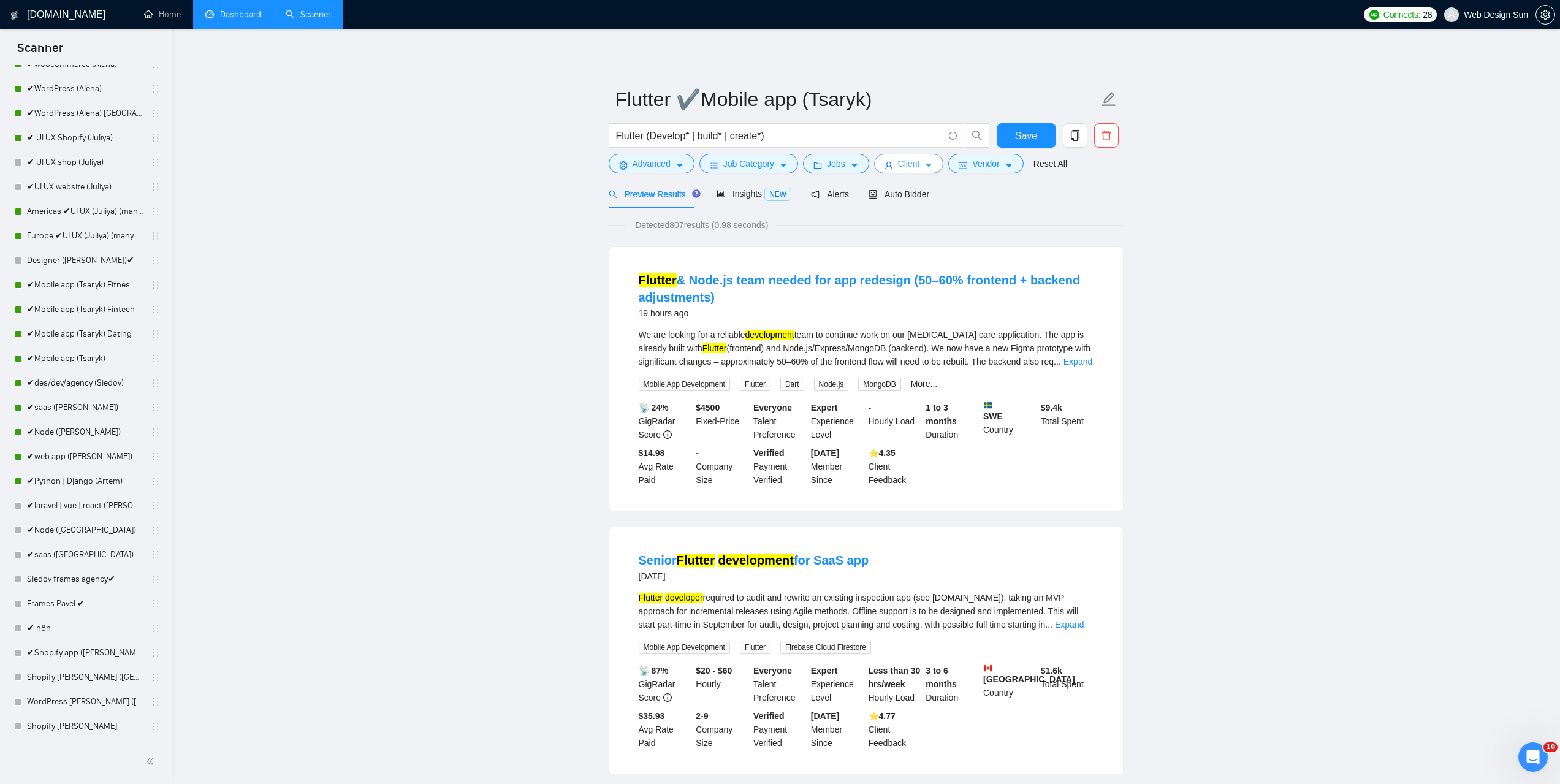
scroll to position [183, 0]
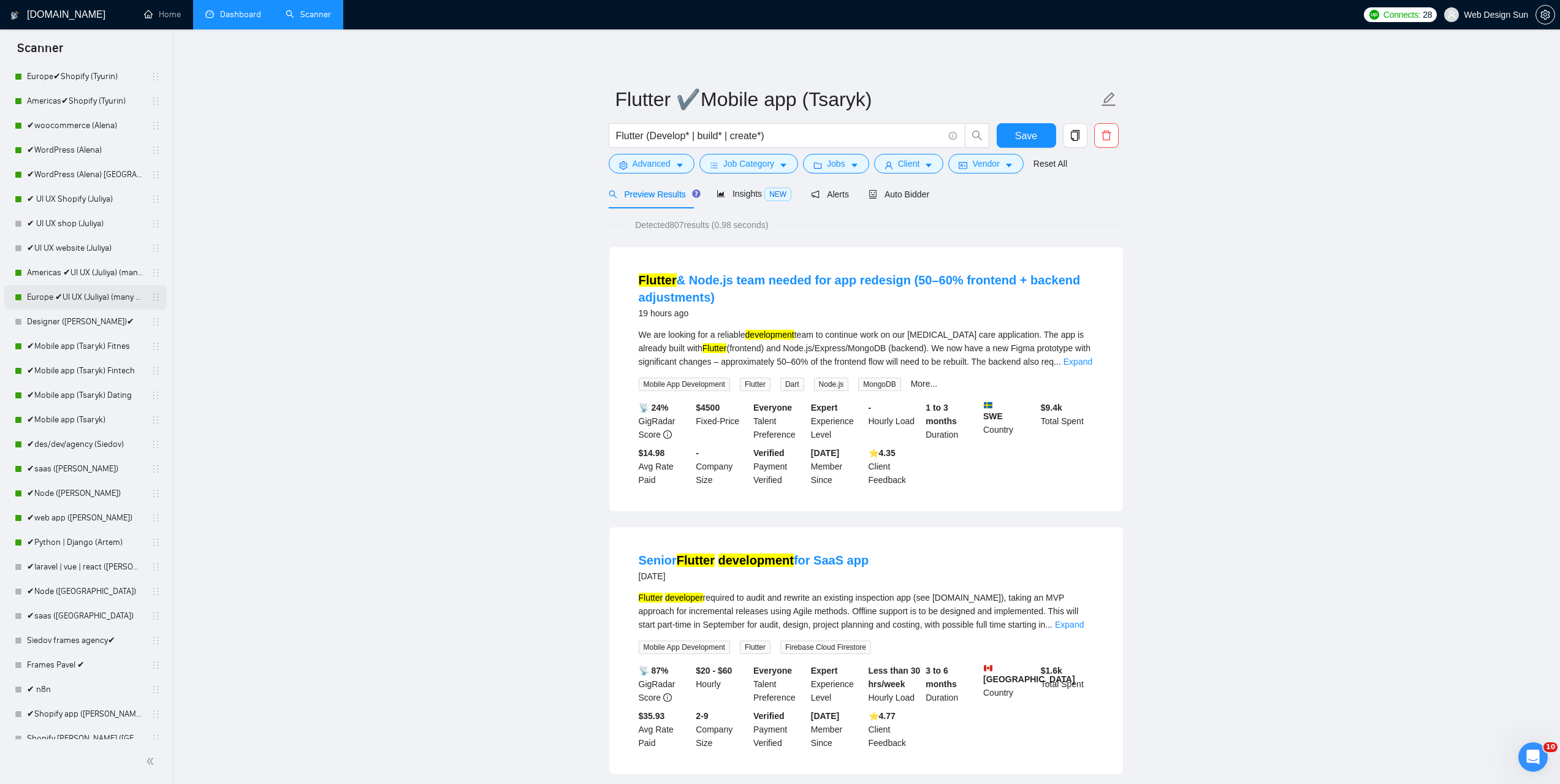
click at [83, 301] on link "Europe ✔UI UX (Juliya) (many posts)" at bounding box center [85, 297] width 116 height 25
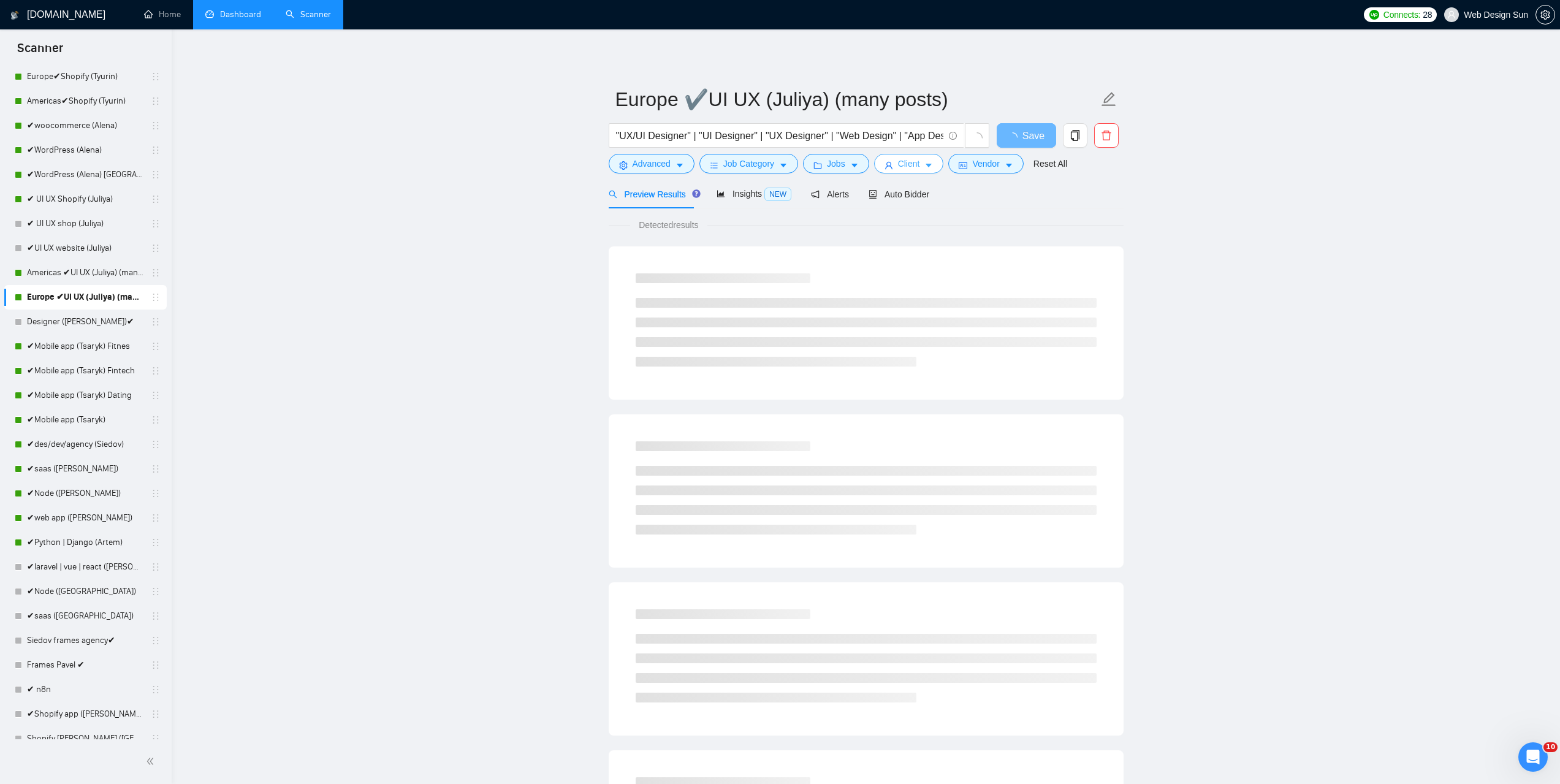
click at [888, 166] on icon "user" at bounding box center [889, 166] width 8 height 8
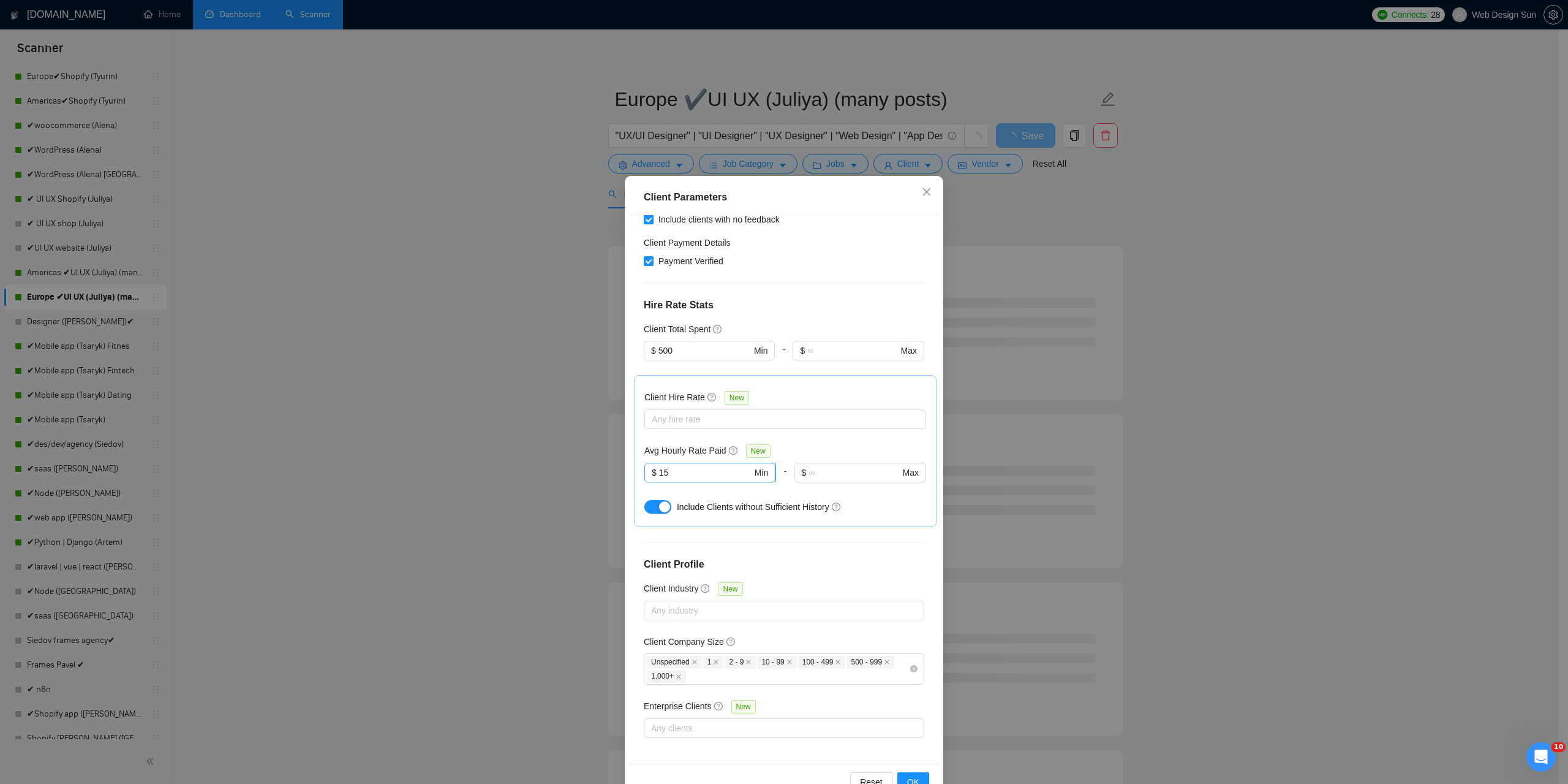
click at [667, 476] on input "15" at bounding box center [705, 472] width 93 height 14
type input "1"
type input "10"
click at [914, 777] on span "OK" at bounding box center [913, 782] width 12 height 14
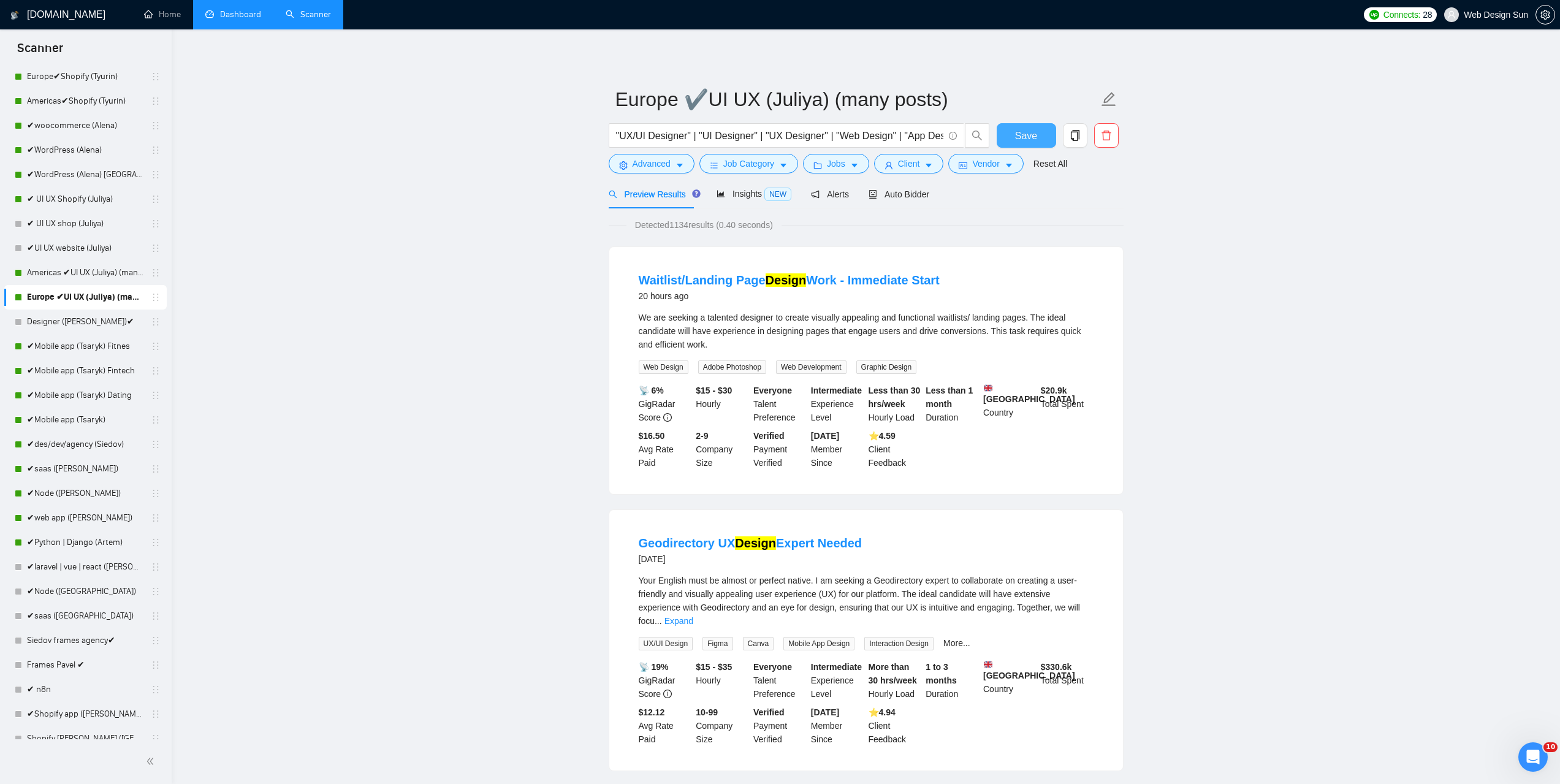
click at [1037, 133] on button "Save" at bounding box center [1026, 135] width 59 height 25
click at [93, 272] on link "Americas ✔UI UX (Juliya) (many posts)" at bounding box center [85, 273] width 116 height 25
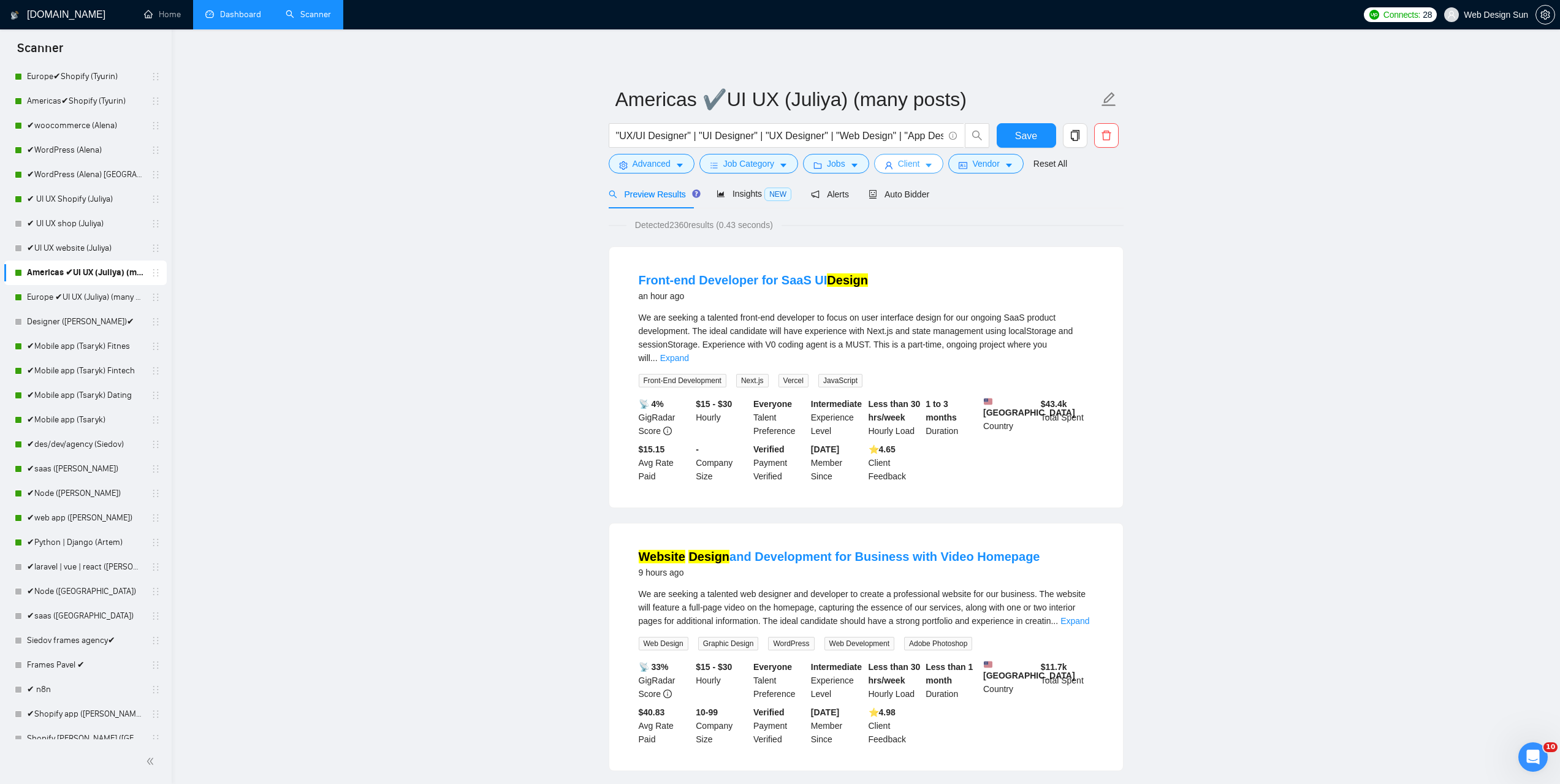
click at [892, 164] on button "Client" at bounding box center [909, 163] width 70 height 20
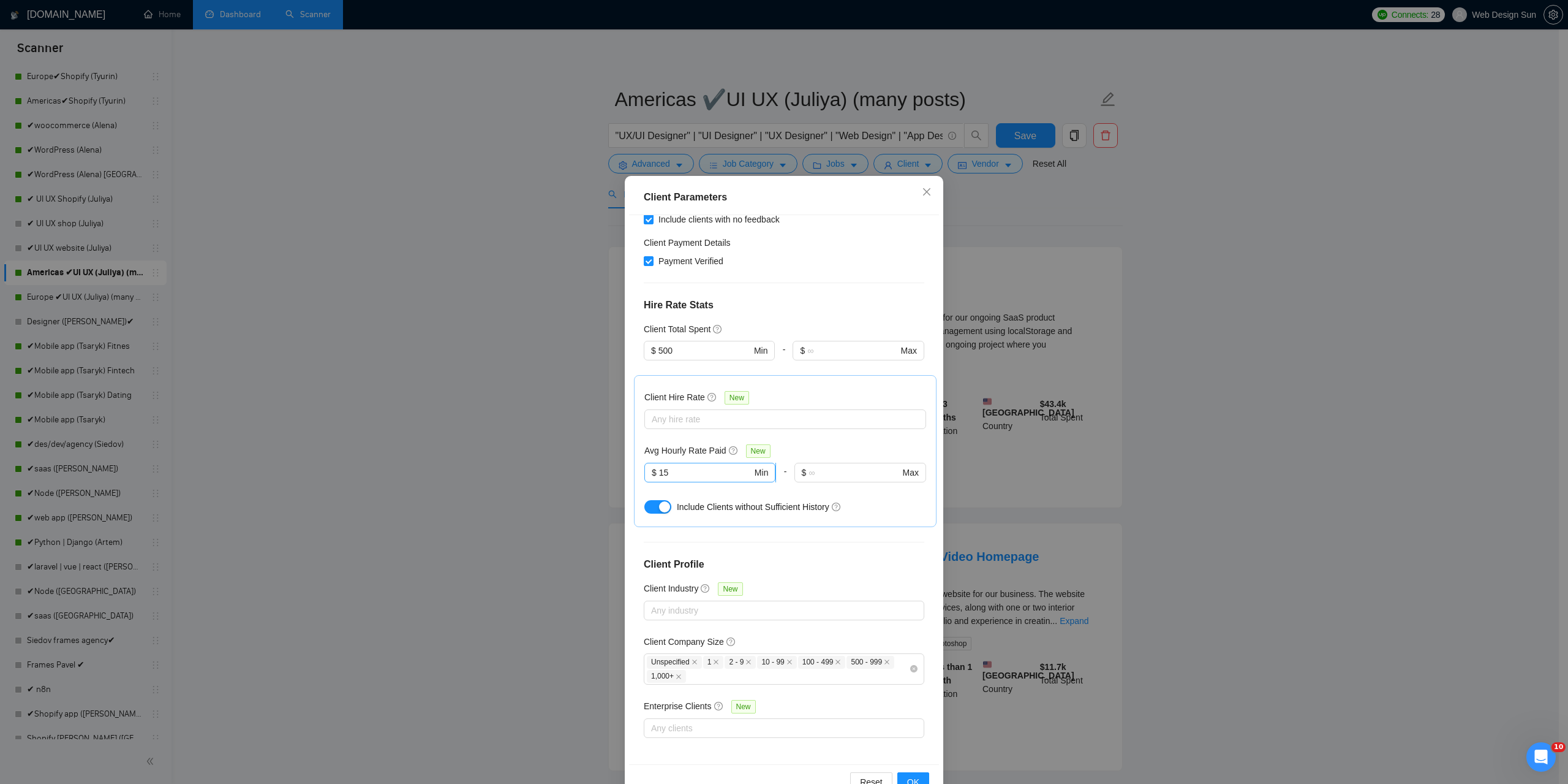
click at [675, 472] on input "15" at bounding box center [705, 472] width 93 height 14
type input "10"
click at [918, 779] on button "OK" at bounding box center [913, 781] width 32 height 20
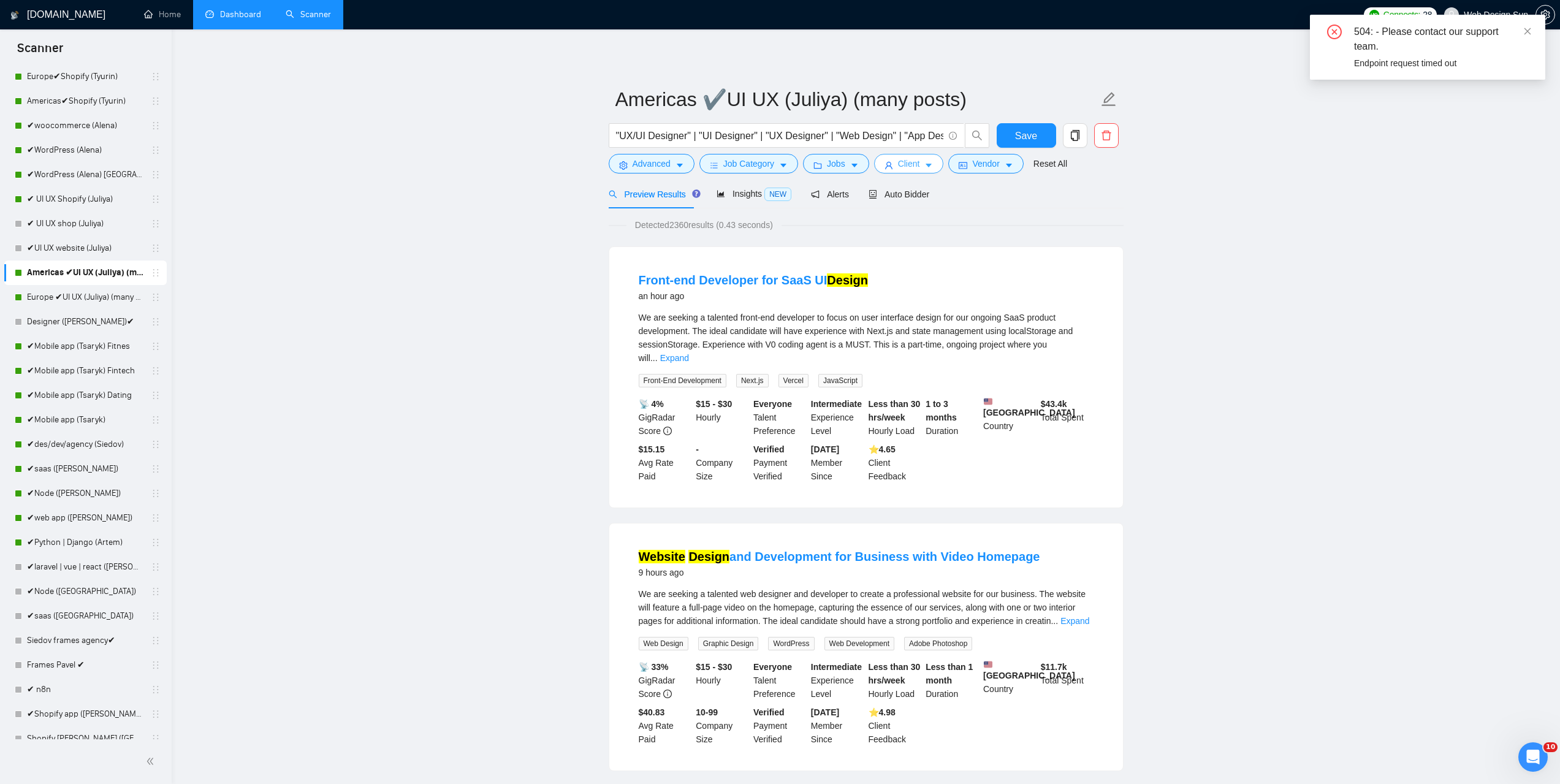
click at [900, 163] on span "Client" at bounding box center [909, 164] width 22 height 14
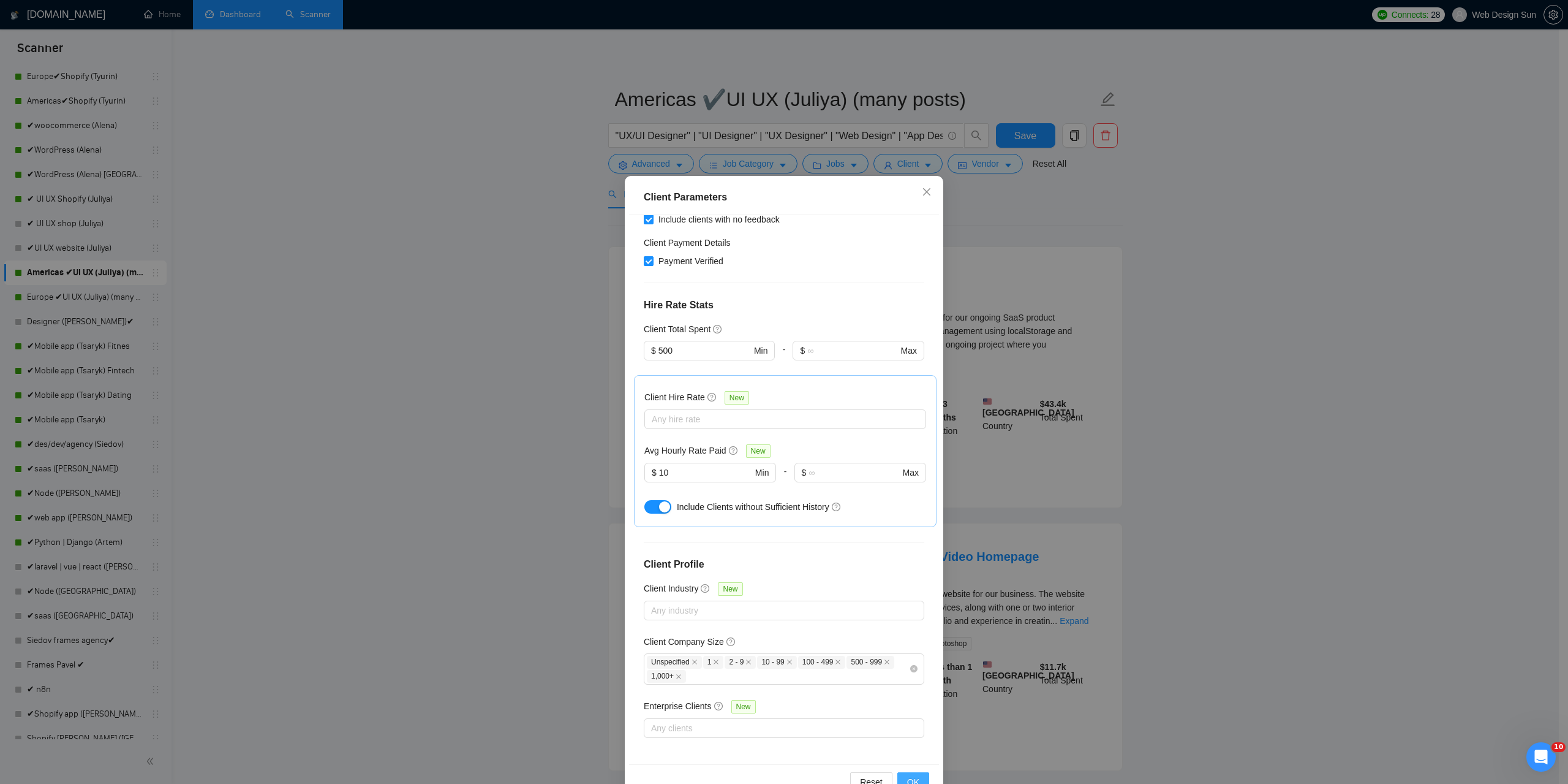
click at [913, 776] on span "OK" at bounding box center [913, 782] width 12 height 14
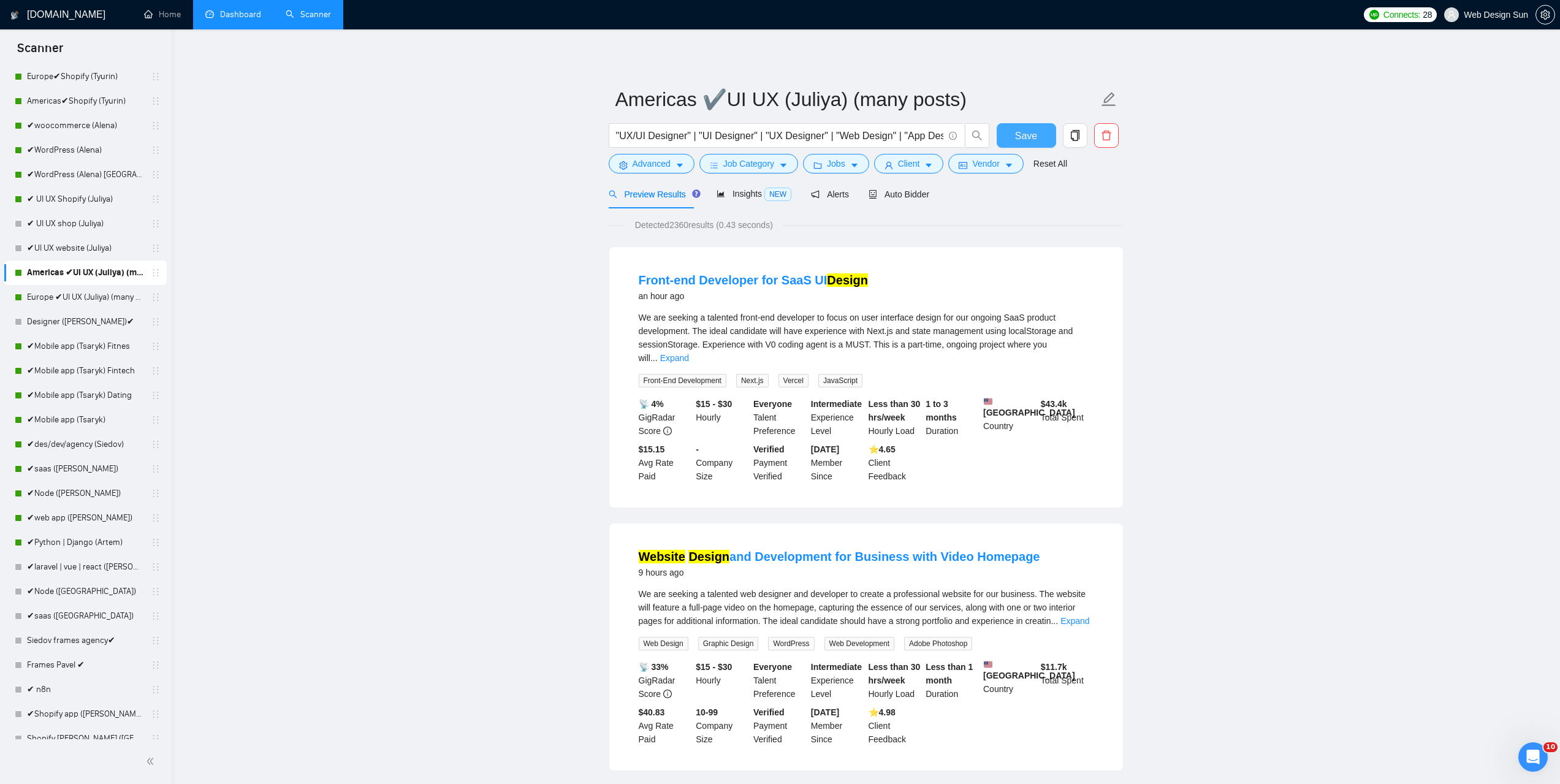
click at [1023, 133] on span "Save" at bounding box center [1026, 136] width 22 height 15
click at [81, 195] on link "✔ UI UX Shopify (Juliya)" at bounding box center [85, 199] width 116 height 25
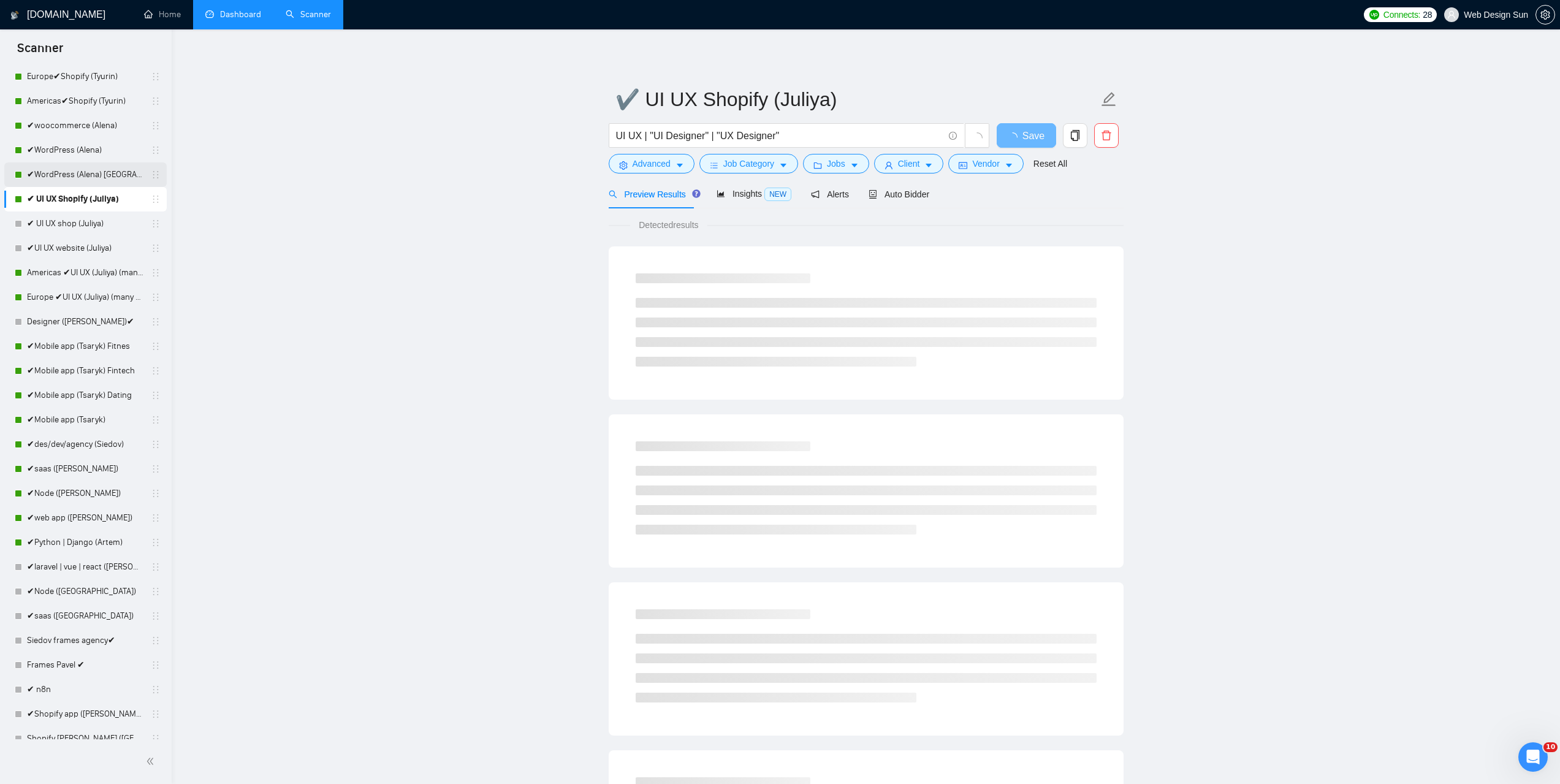
click at [80, 178] on link "✔WordPress (Alena) [GEOGRAPHIC_DATA]" at bounding box center [85, 174] width 116 height 25
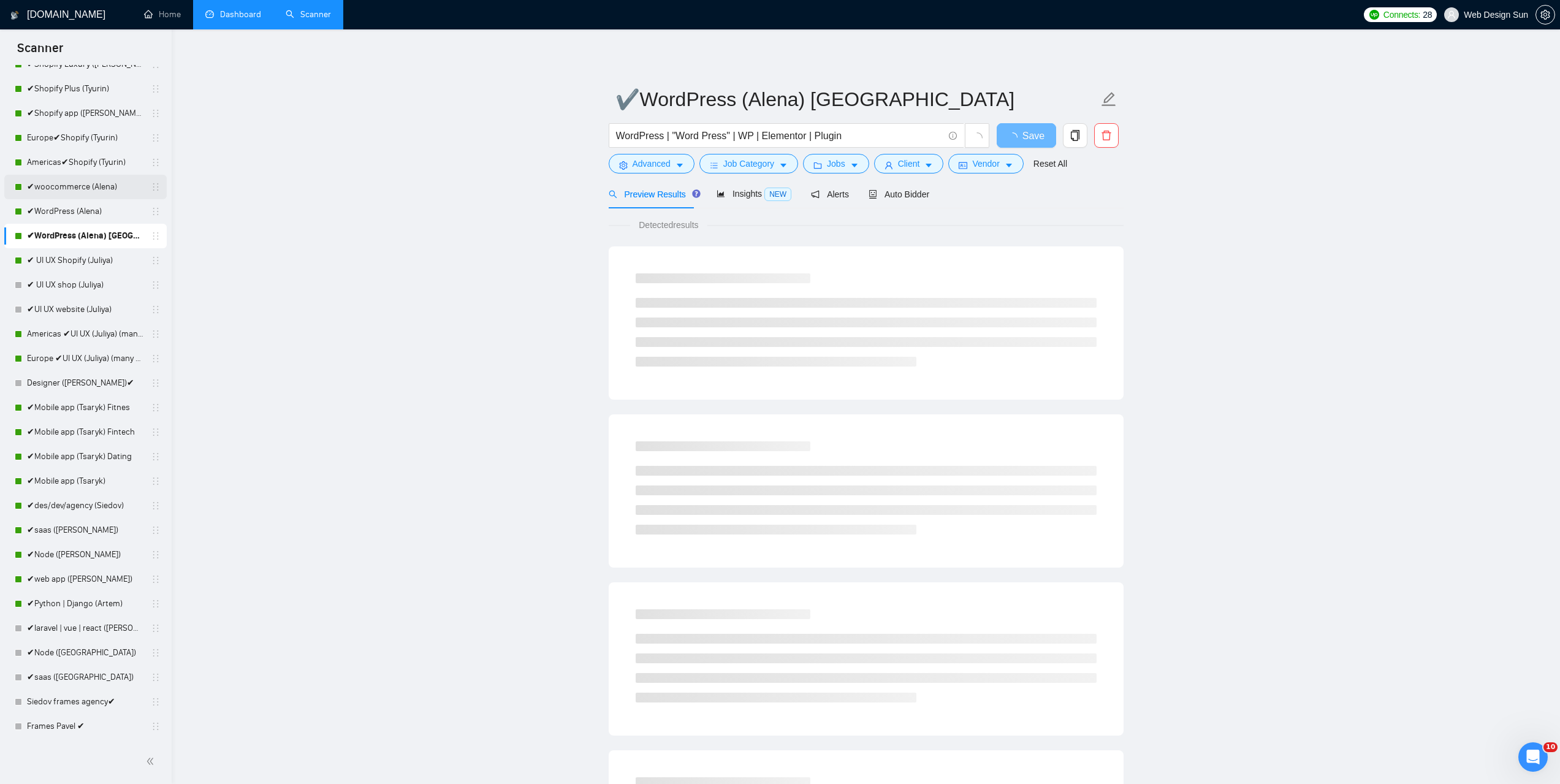
scroll to position [61, 0]
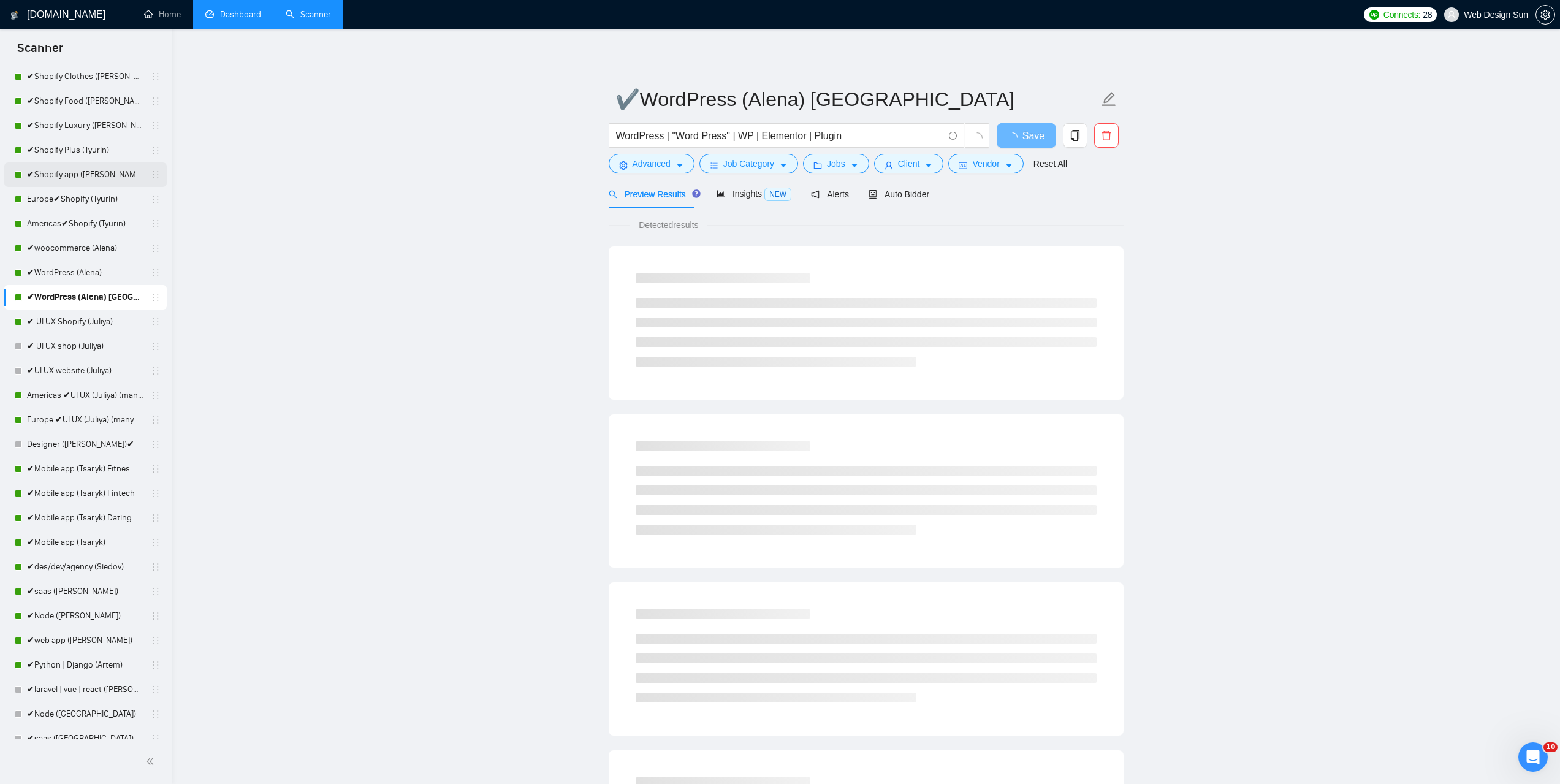
click at [80, 178] on link "✔Shopify app ([PERSON_NAME])" at bounding box center [85, 174] width 116 height 25
click at [78, 207] on link "Europe✔Shopify (Tyurin)" at bounding box center [85, 199] width 116 height 25
click at [900, 167] on span "Client" at bounding box center [909, 164] width 22 height 14
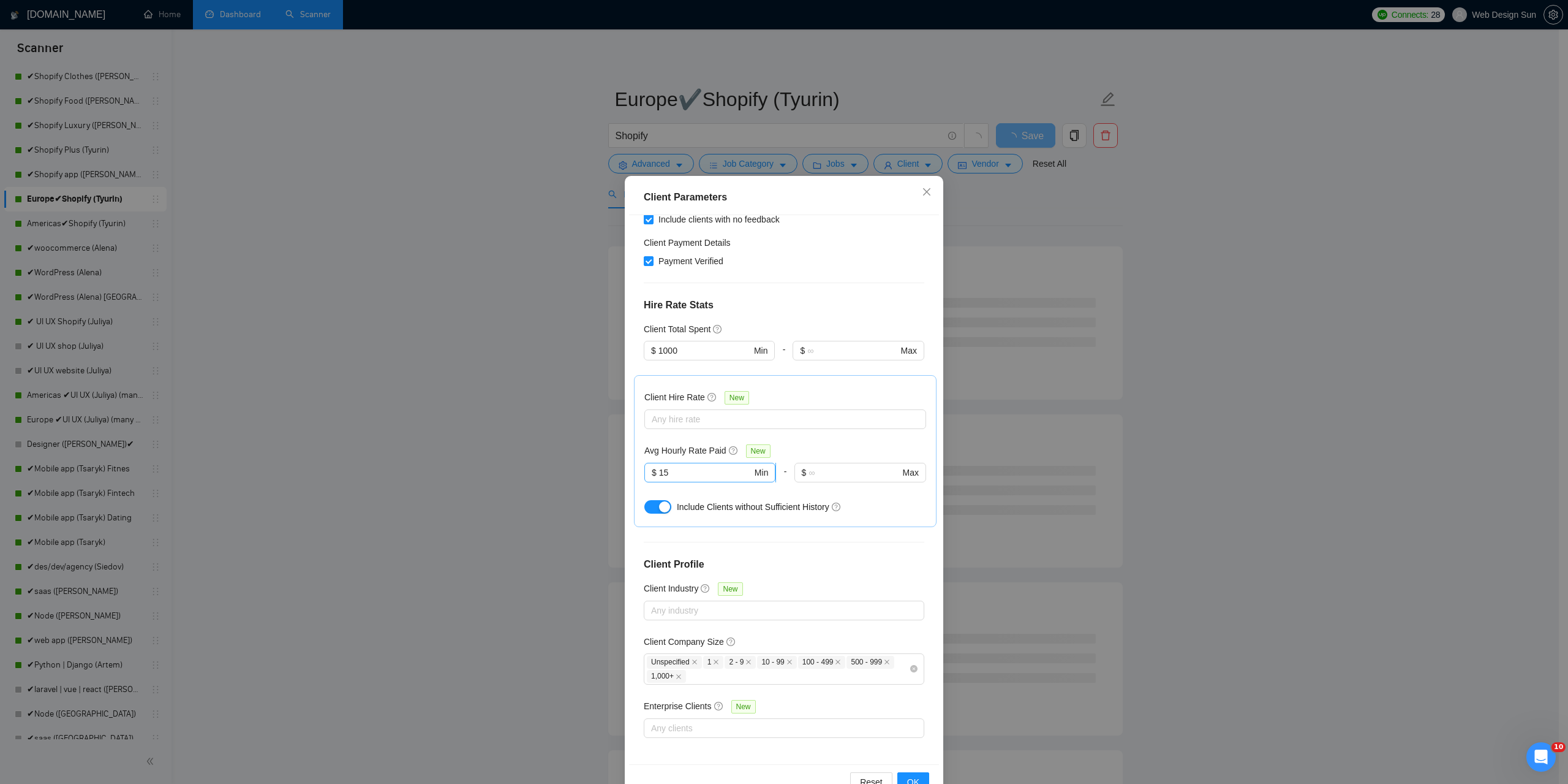
click at [687, 477] on input "15" at bounding box center [705, 472] width 93 height 14
type input "1"
click at [915, 776] on button "OK" at bounding box center [913, 781] width 32 height 20
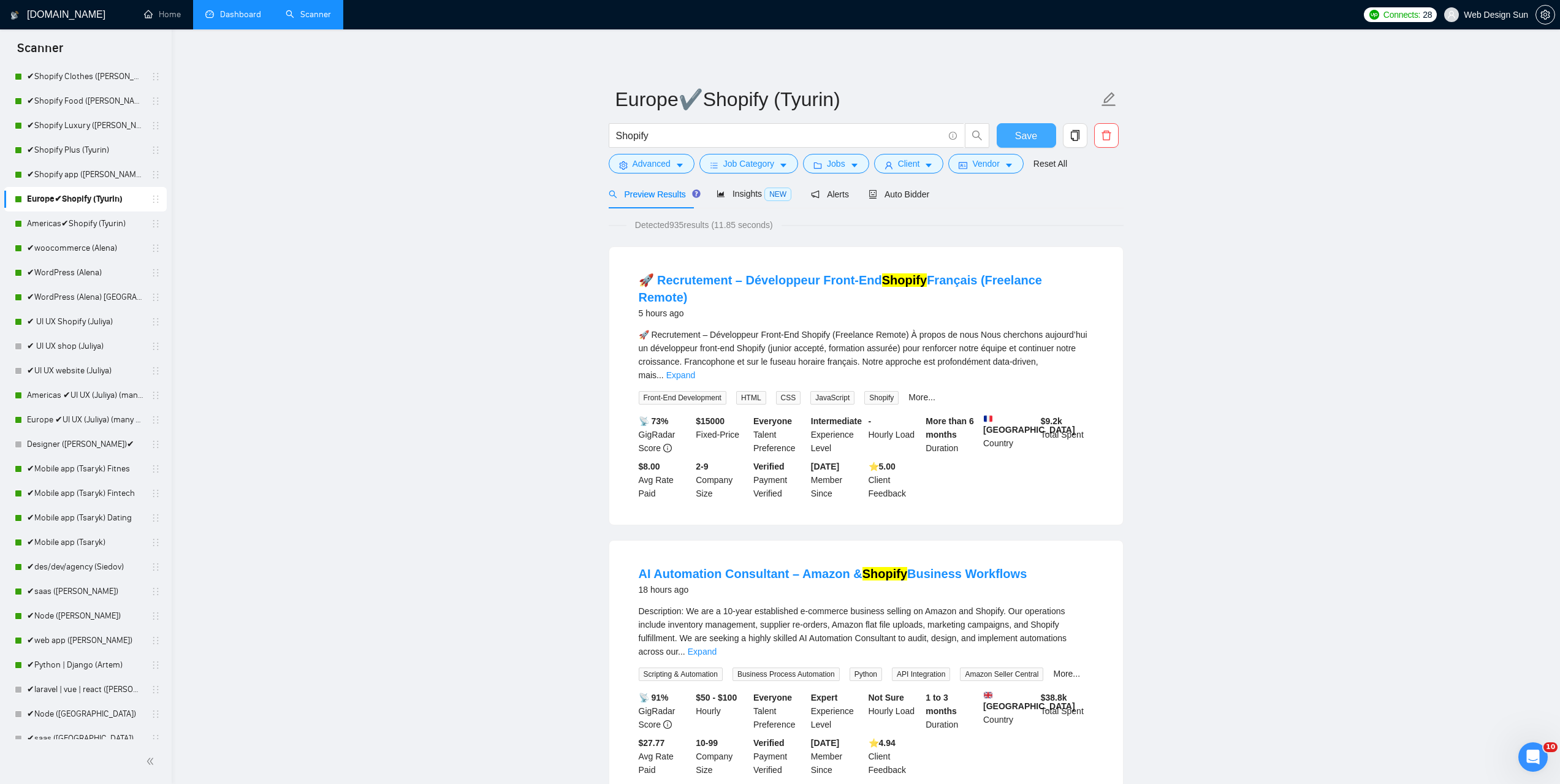
drag, startPoint x: 1025, startPoint y: 142, endPoint x: 1022, endPoint y: 149, distance: 7.6
click at [1022, 149] on div "Save" at bounding box center [1026, 138] width 65 height 31
click at [1024, 145] on button "Save" at bounding box center [1026, 135] width 59 height 25
click at [88, 223] on link "Americas✔Shopify (Tyurin)" at bounding box center [85, 223] width 116 height 25
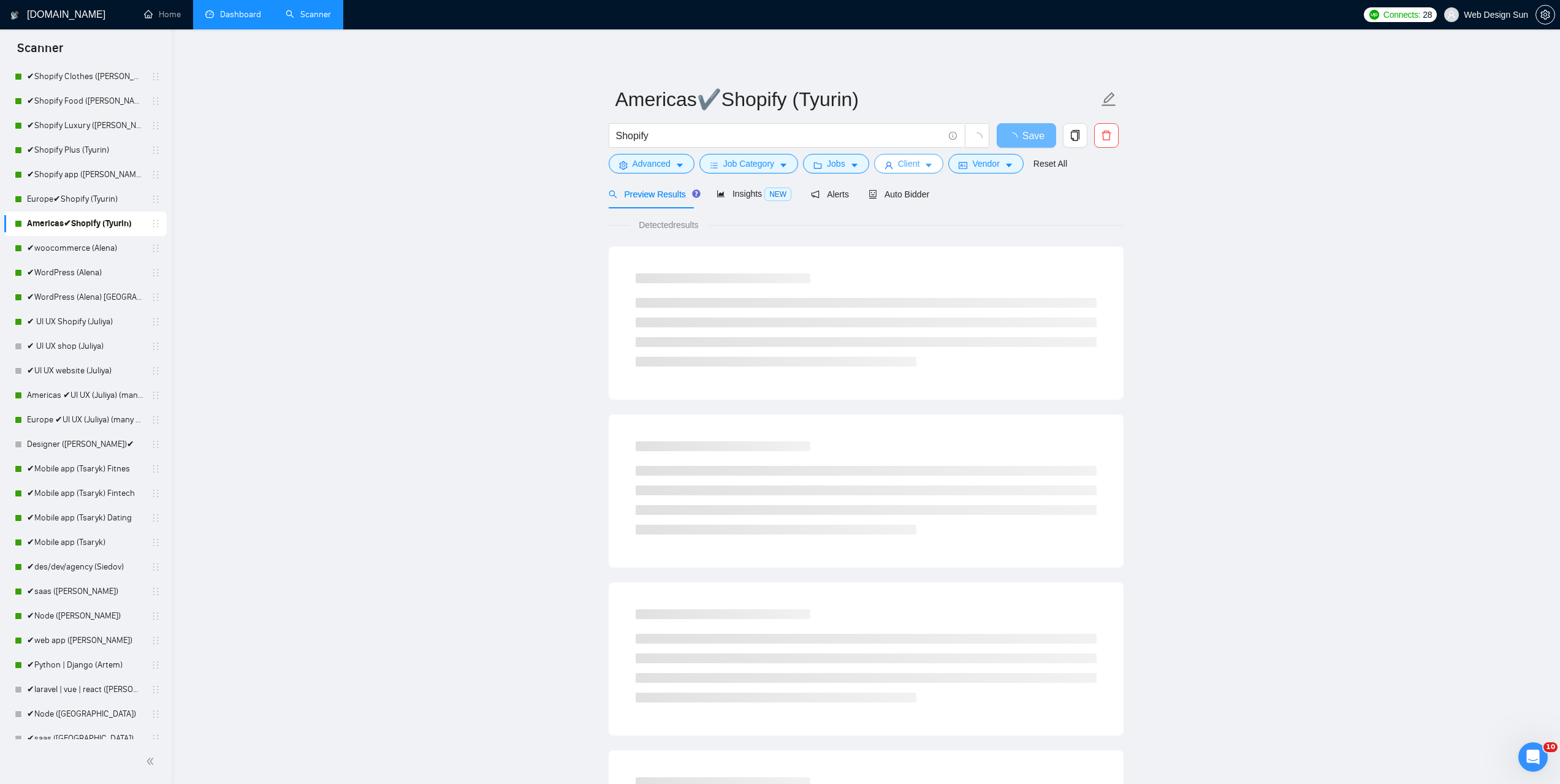
click at [907, 166] on span "Client" at bounding box center [909, 164] width 22 height 14
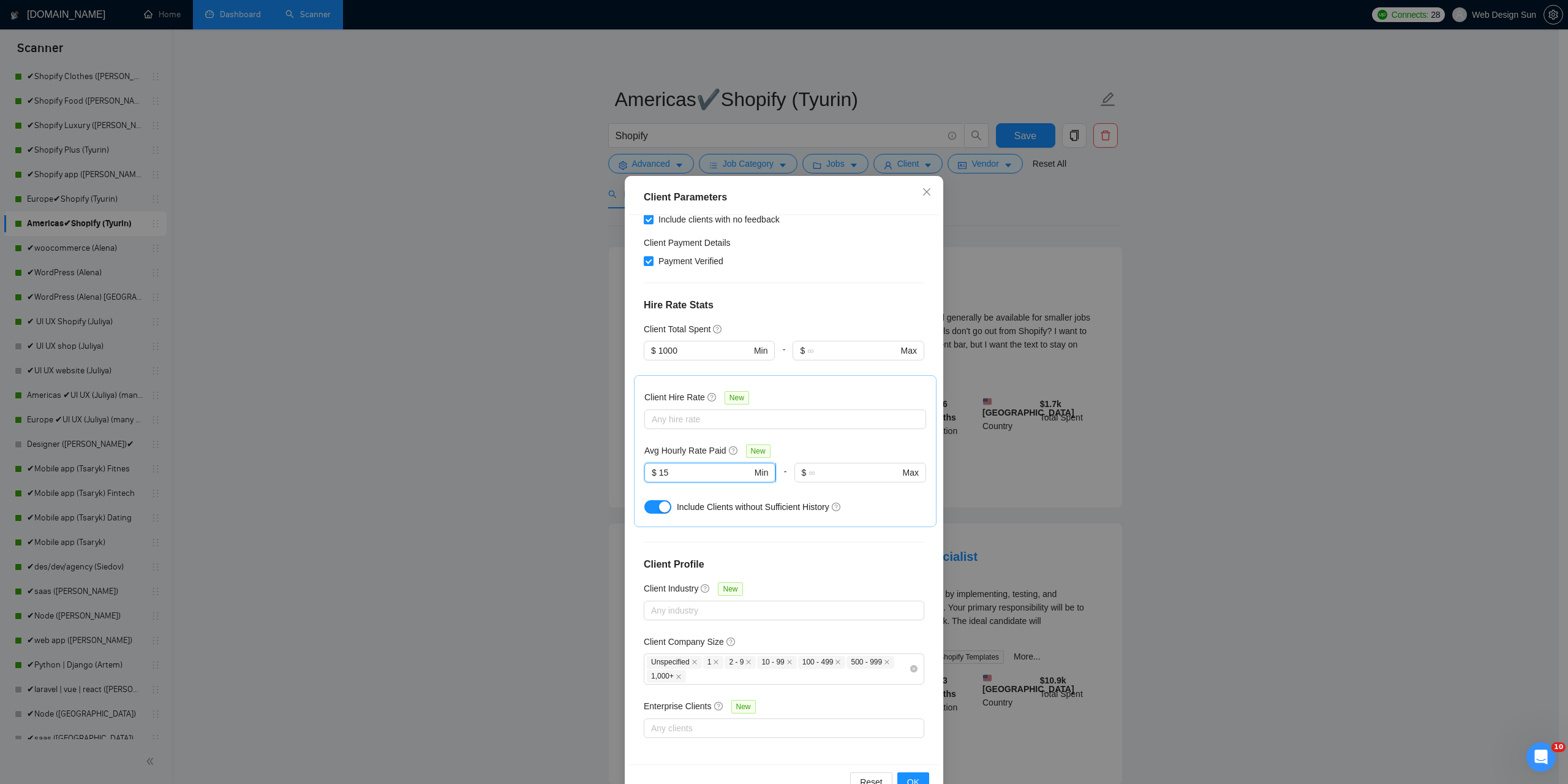
click at [675, 467] on input "15" at bounding box center [705, 472] width 93 height 14
type input "1"
type input "0"
click at [908, 781] on span "OK" at bounding box center [913, 782] width 12 height 14
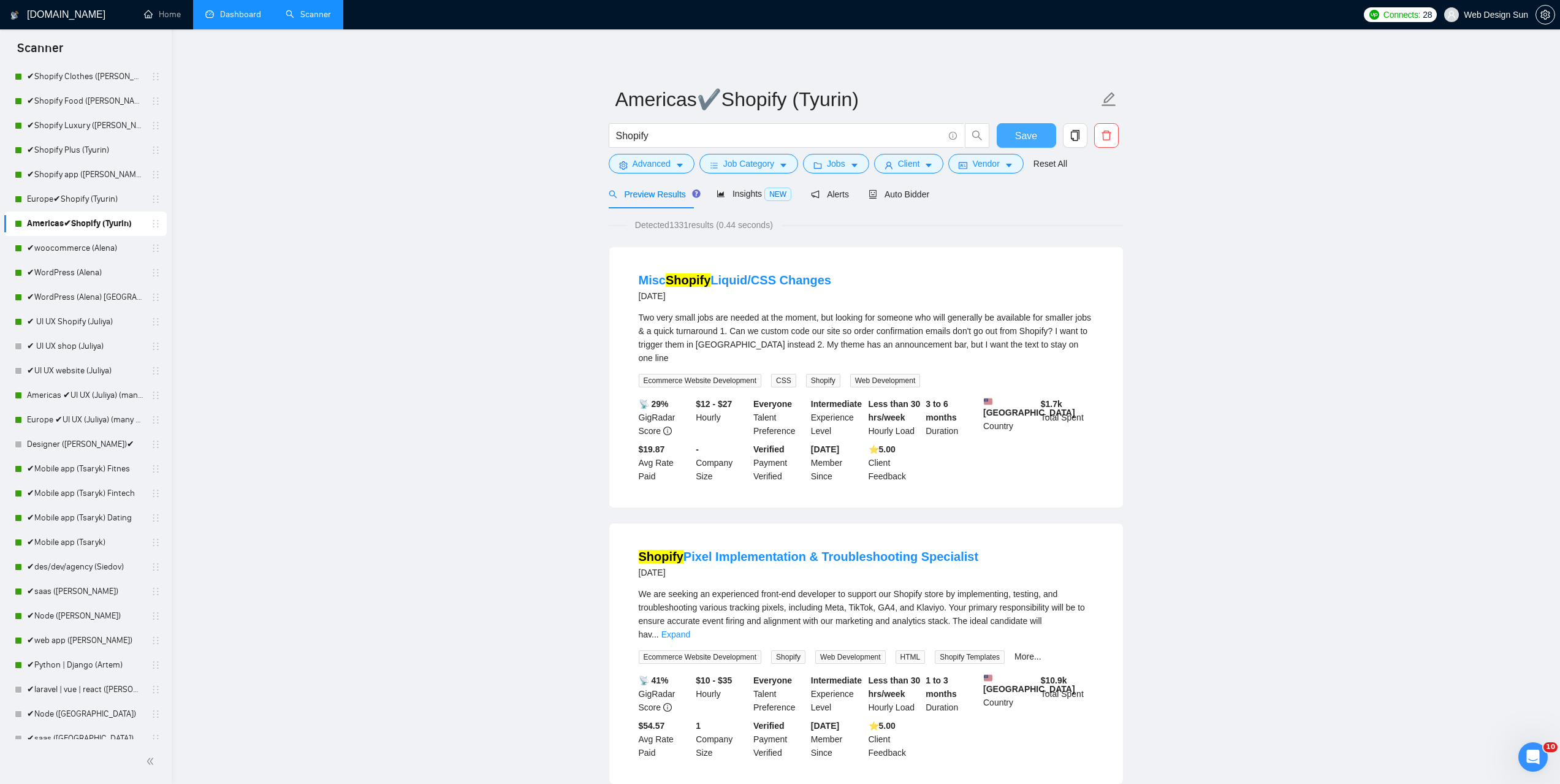
click at [1020, 137] on span "Save" at bounding box center [1026, 136] width 22 height 15
click at [73, 178] on link "✔Shopify app ([PERSON_NAME])" at bounding box center [85, 174] width 116 height 25
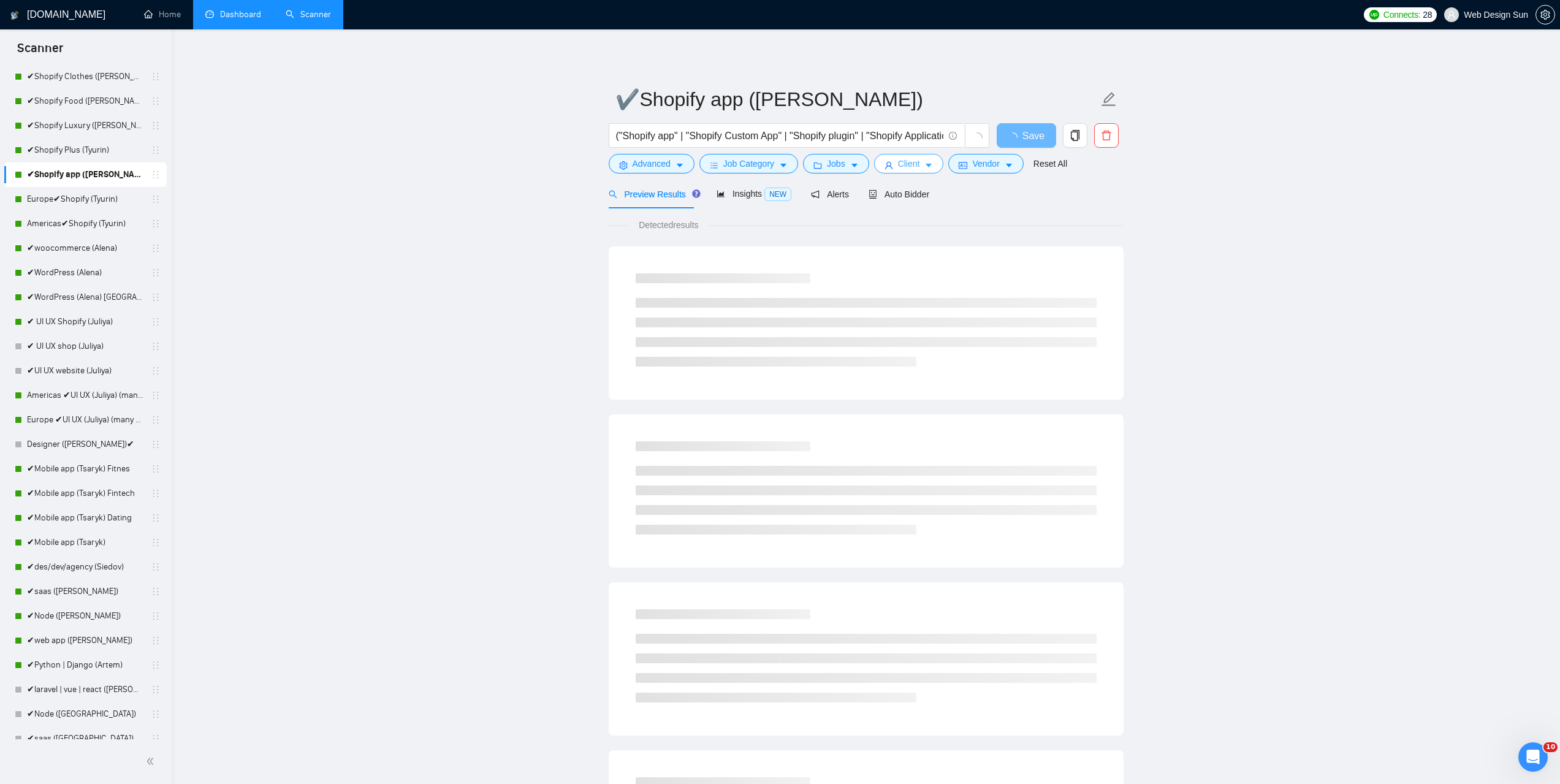
click at [890, 167] on icon "user" at bounding box center [889, 166] width 8 height 8
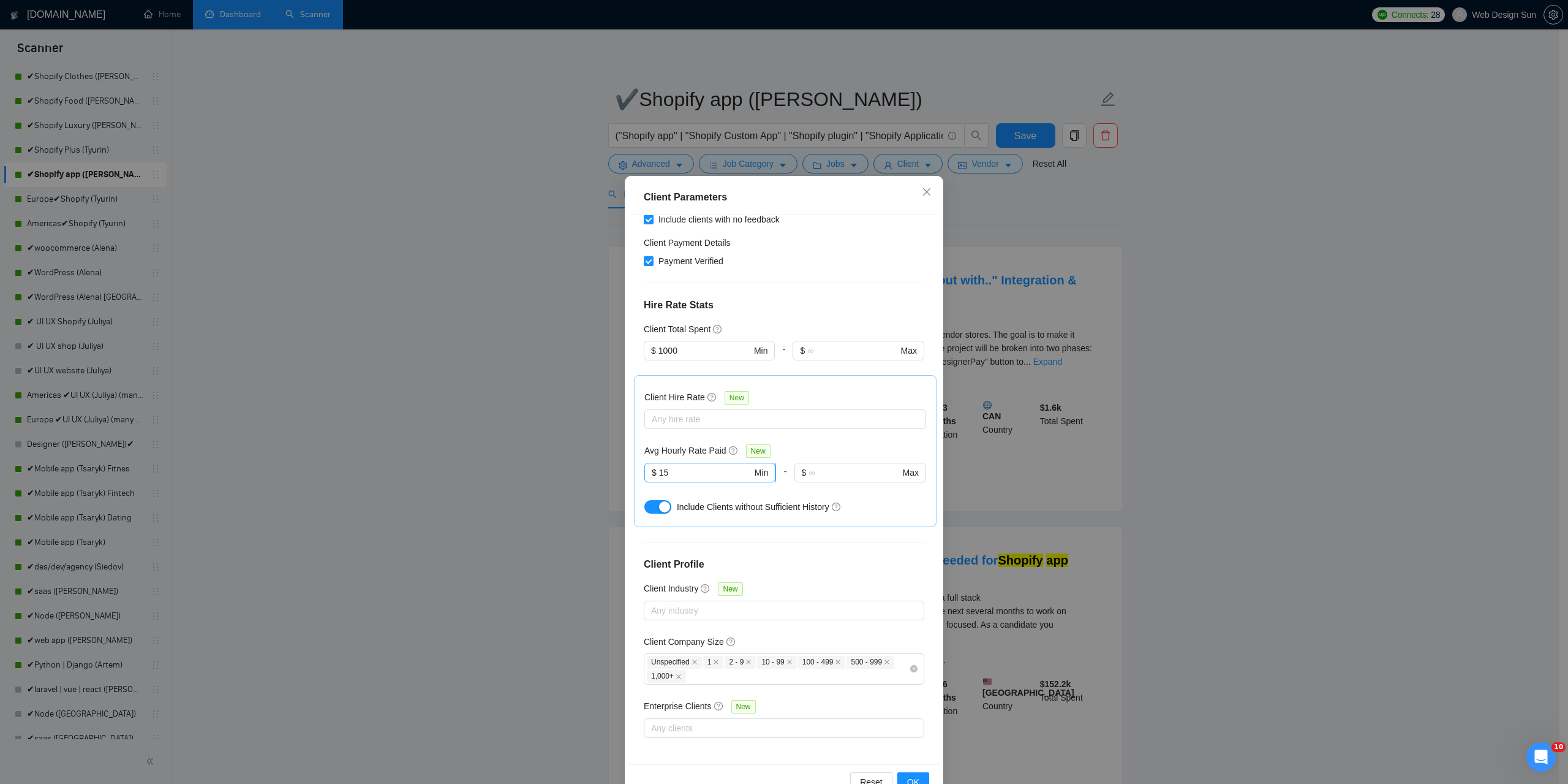
drag, startPoint x: 679, startPoint y: 469, endPoint x: 659, endPoint y: 472, distance: 20.2
click at [677, 469] on input "15" at bounding box center [705, 472] width 93 height 14
click at [659, 472] on input "15" at bounding box center [705, 472] width 93 height 14
type input "1"
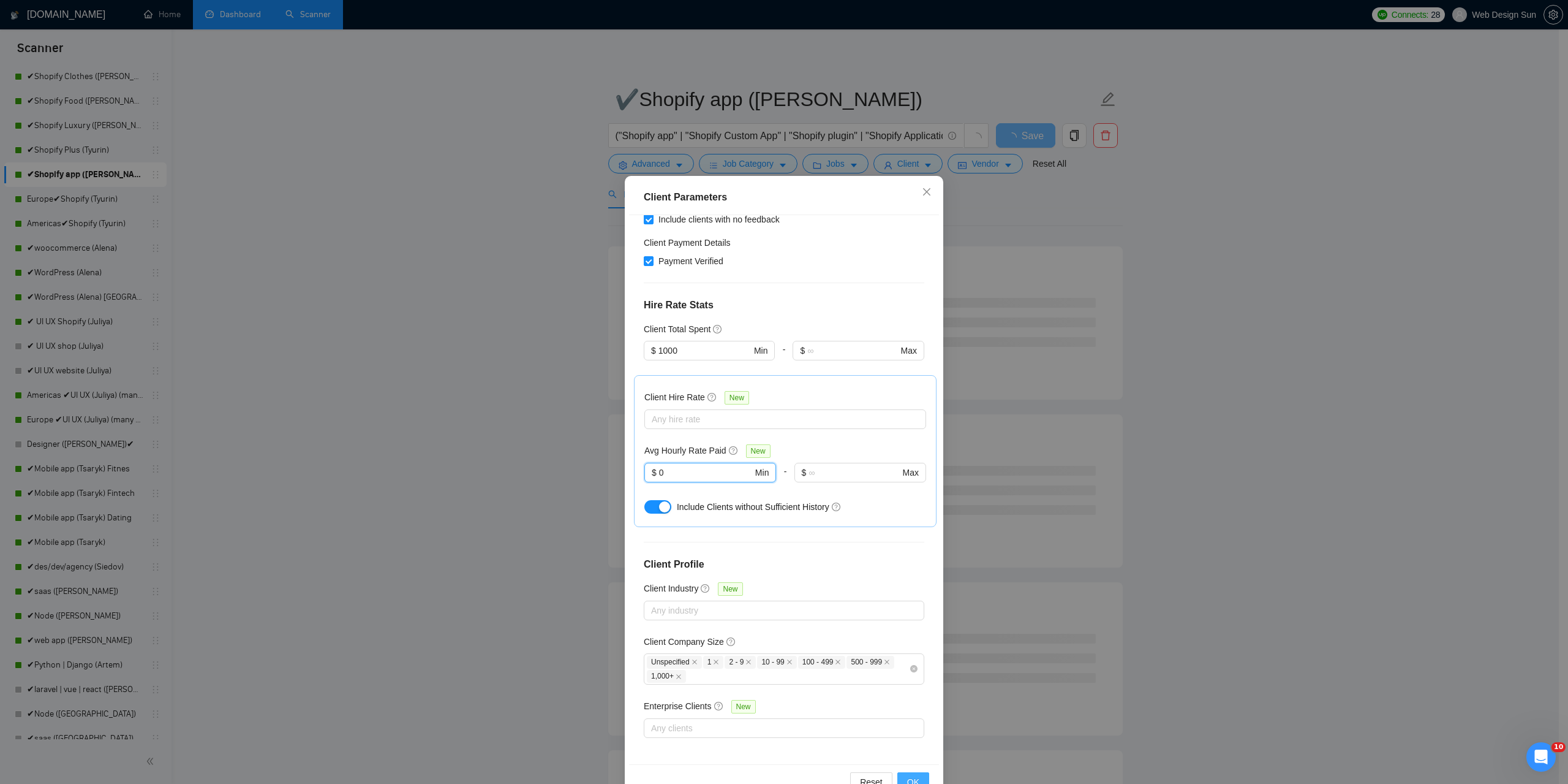
type input "0"
click at [919, 778] on button "OK" at bounding box center [913, 781] width 32 height 20
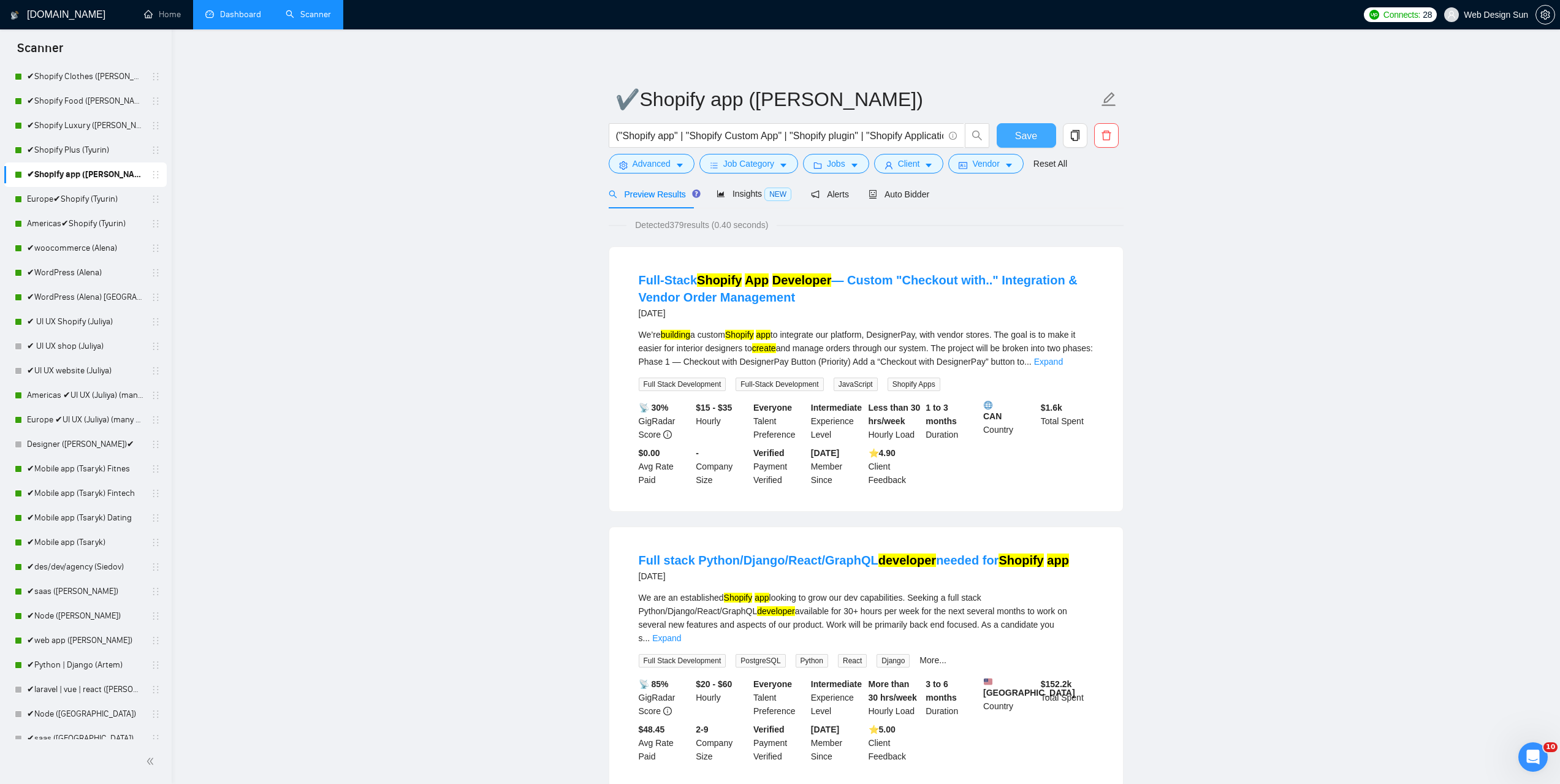
click at [1029, 138] on span "Save" at bounding box center [1026, 136] width 22 height 15
click at [76, 151] on link "✔Shopify Plus (Tyurin)" at bounding box center [85, 149] width 116 height 25
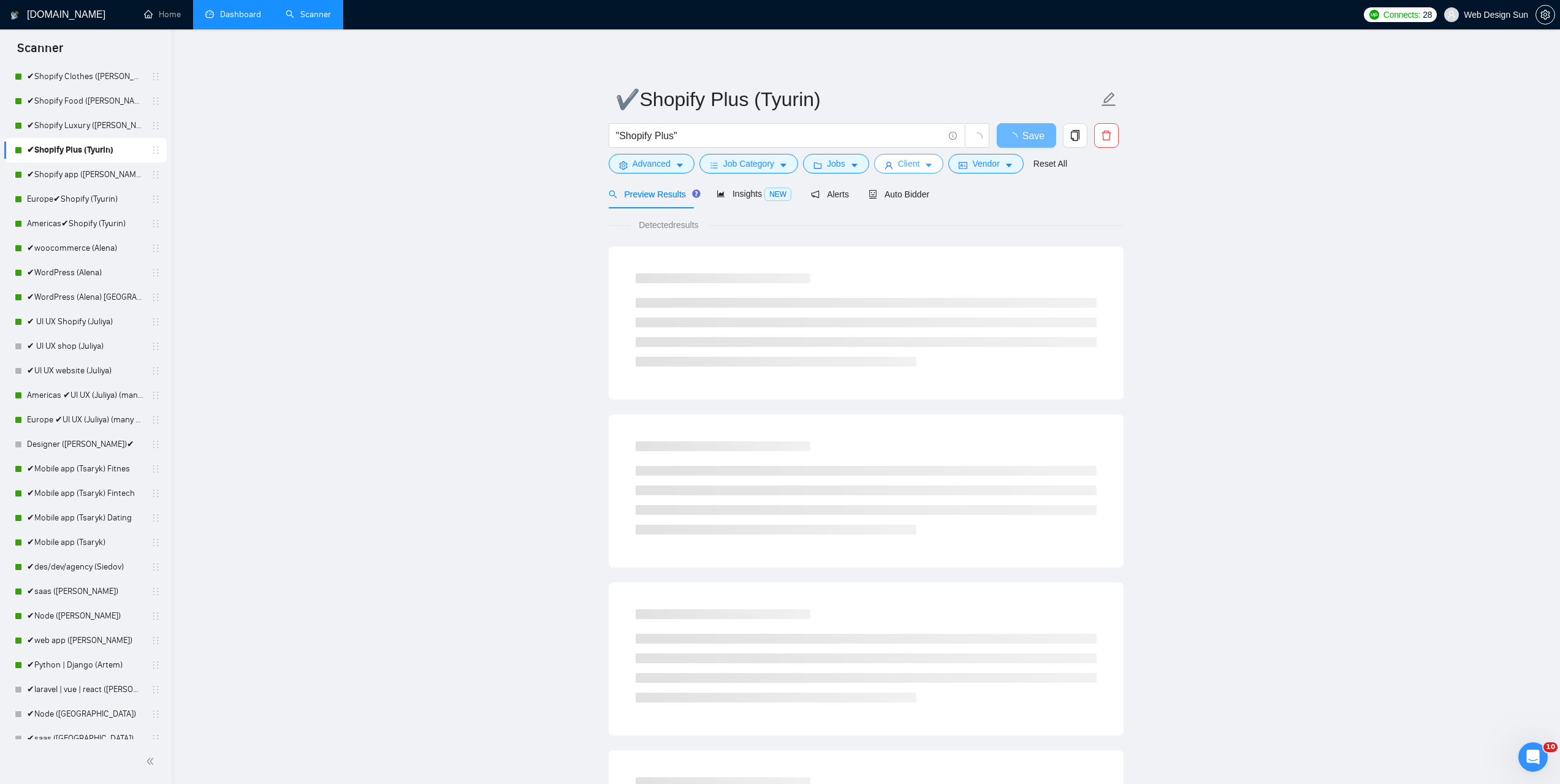
click at [898, 164] on span "Client" at bounding box center [909, 164] width 22 height 14
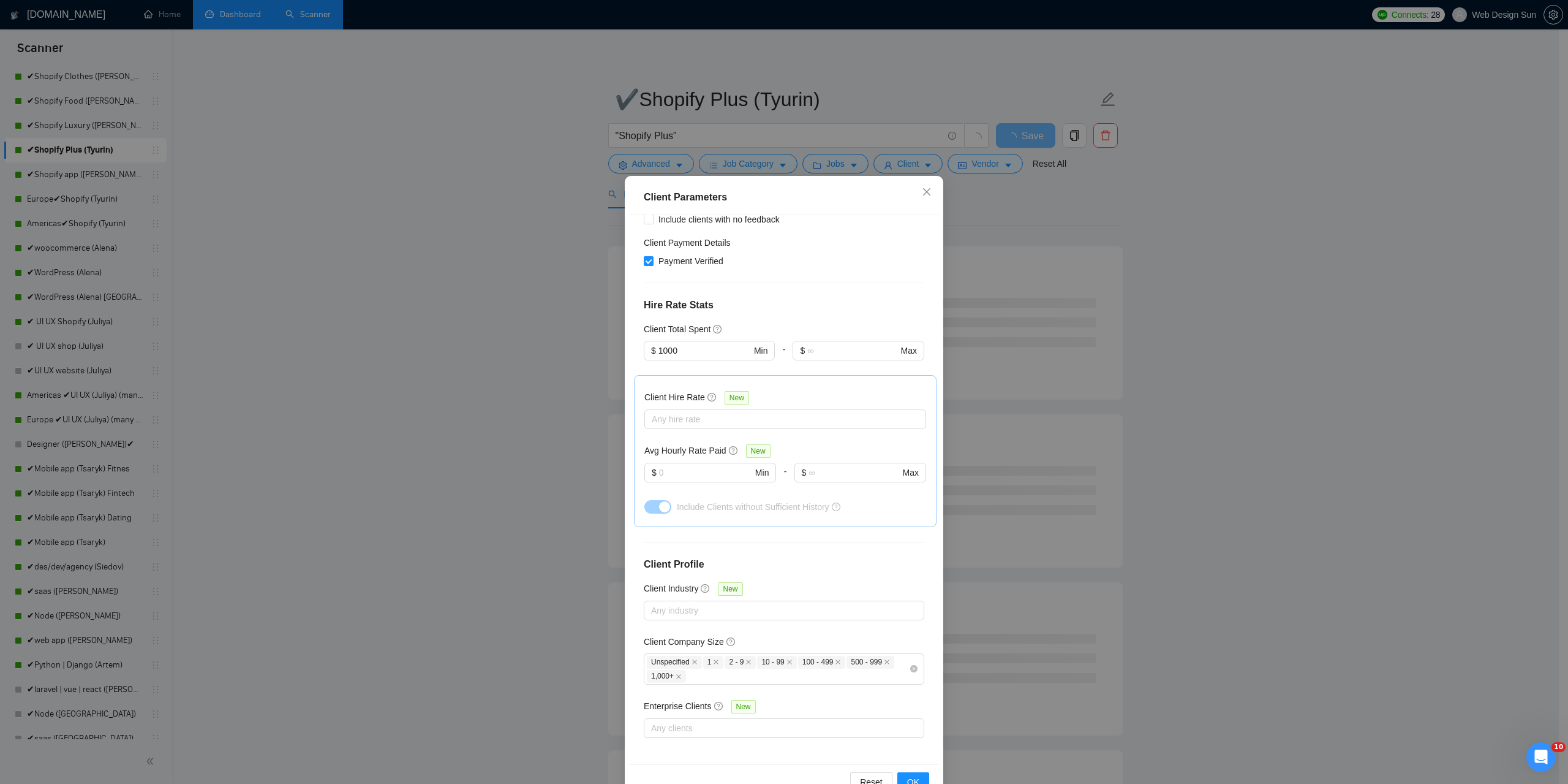
click at [415, 410] on div "Client Parameters Client Location Include Client Countries Americas Europe Excl…" at bounding box center [784, 392] width 1568 height 784
